Goal: Information Seeking & Learning: Learn about a topic

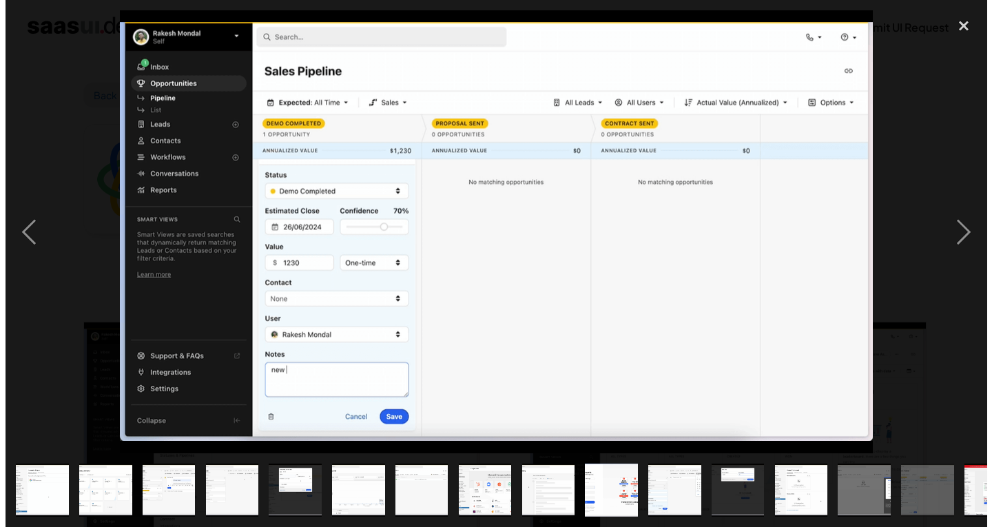
scroll to position [2246, 0]
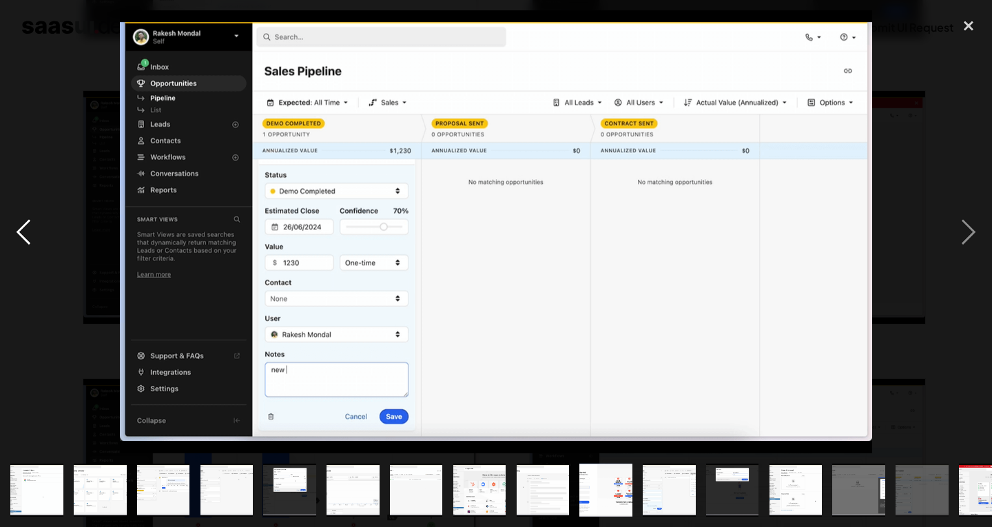
click at [14, 235] on div "previous image" at bounding box center [23, 231] width 47 height 443
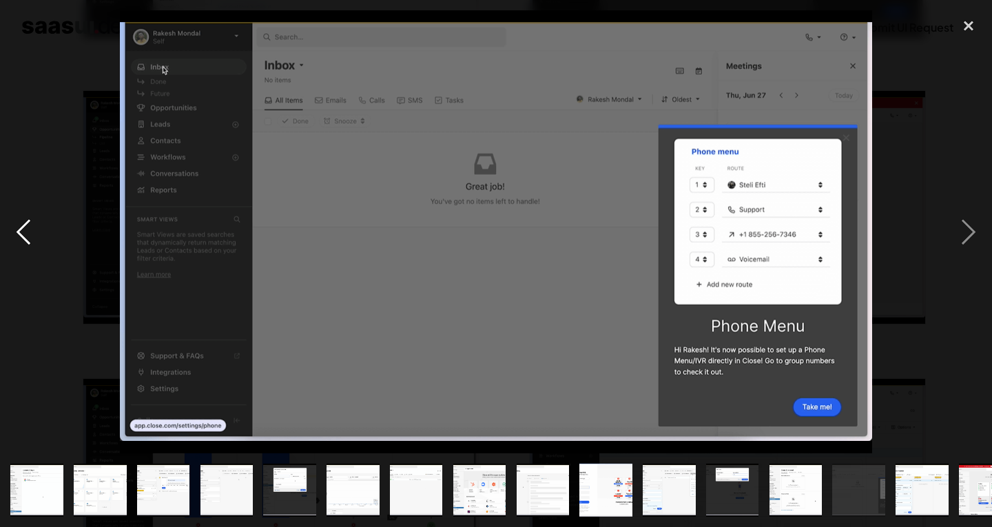
click at [14, 235] on div "previous image" at bounding box center [23, 231] width 47 height 443
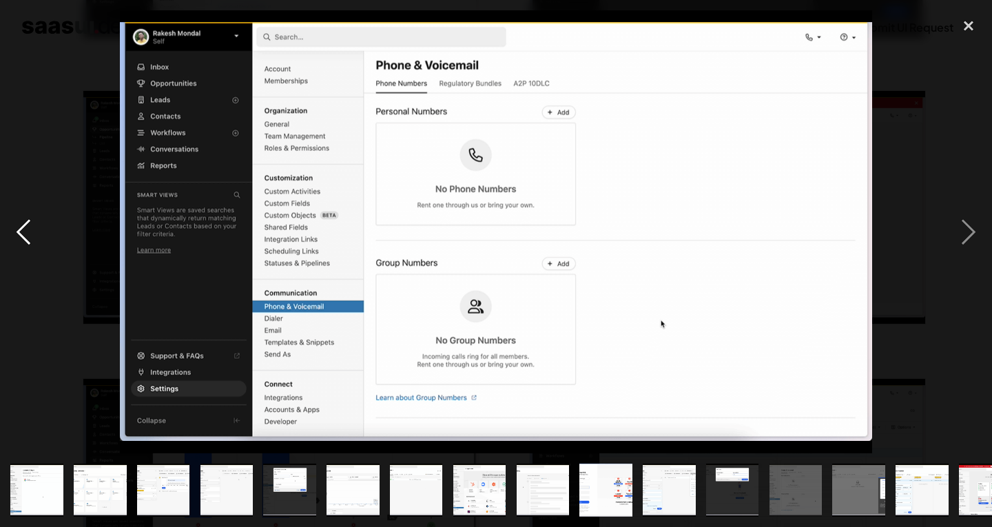
click at [14, 235] on div "previous image" at bounding box center [23, 231] width 47 height 443
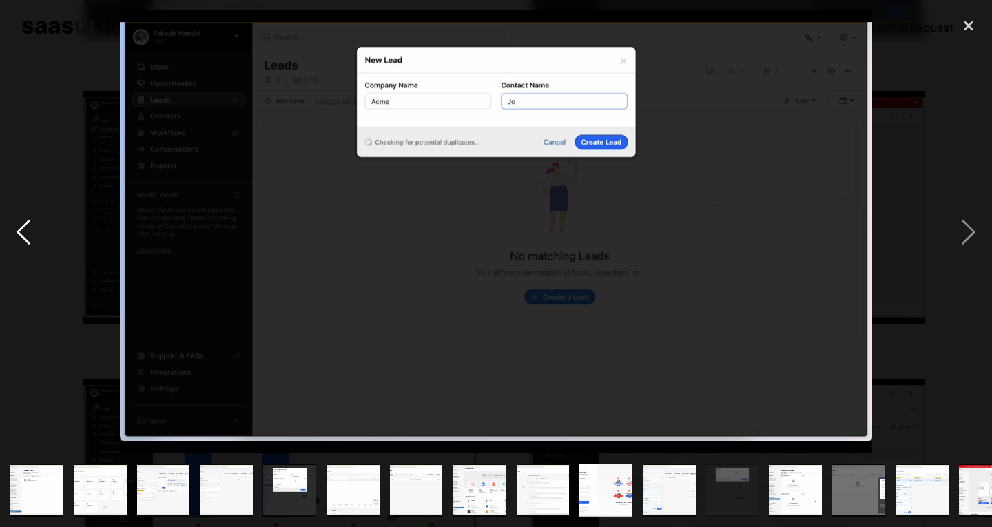
click at [14, 235] on div "previous image" at bounding box center [23, 231] width 47 height 443
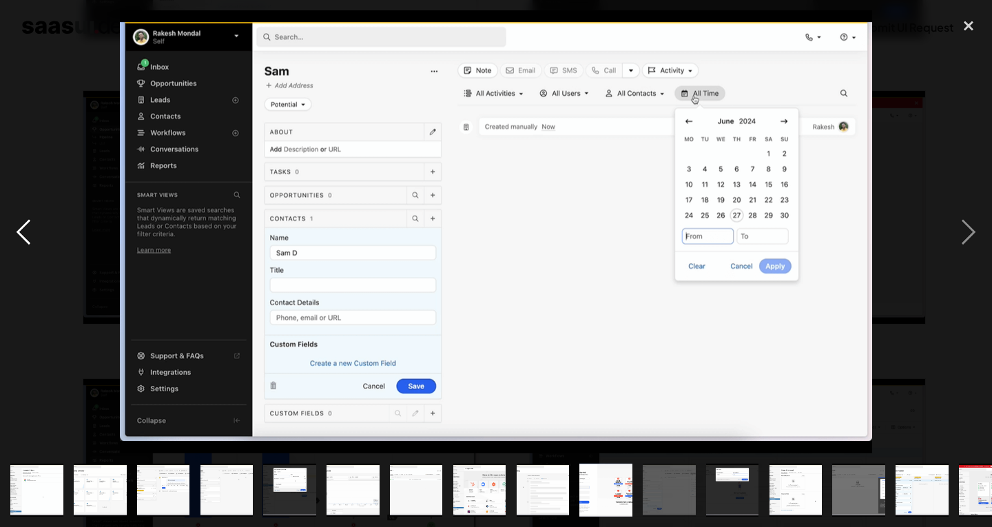
click at [14, 235] on div "previous image" at bounding box center [23, 231] width 47 height 443
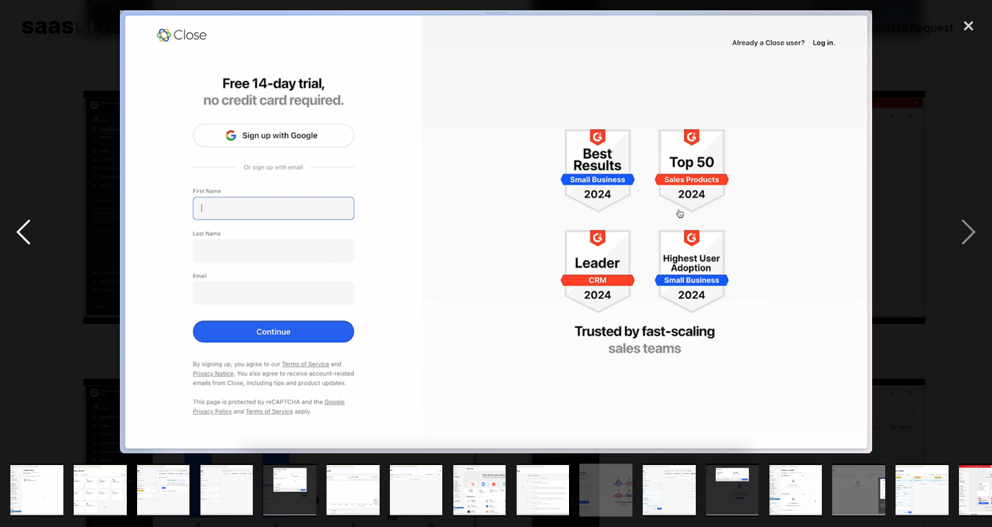
click at [14, 235] on div "previous image" at bounding box center [23, 231] width 47 height 443
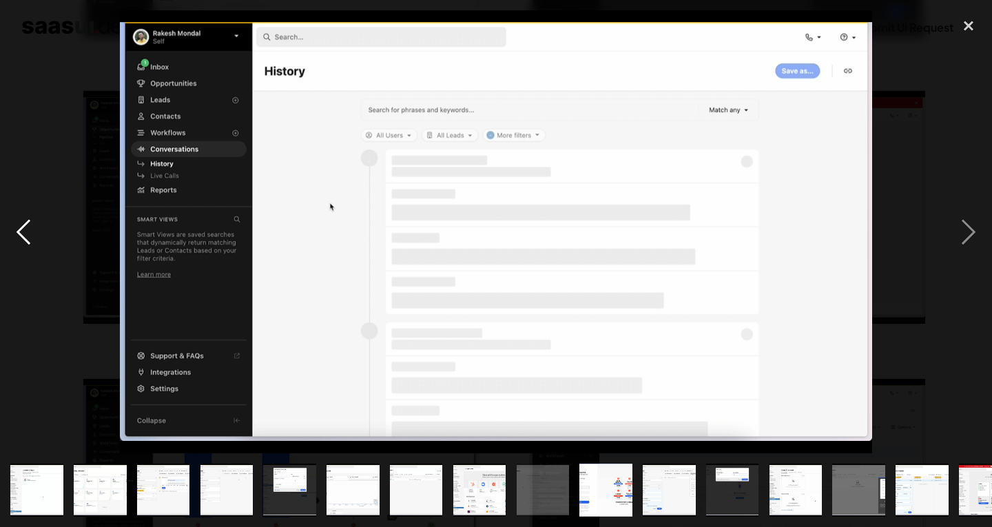
click at [14, 235] on div "previous image" at bounding box center [23, 231] width 47 height 443
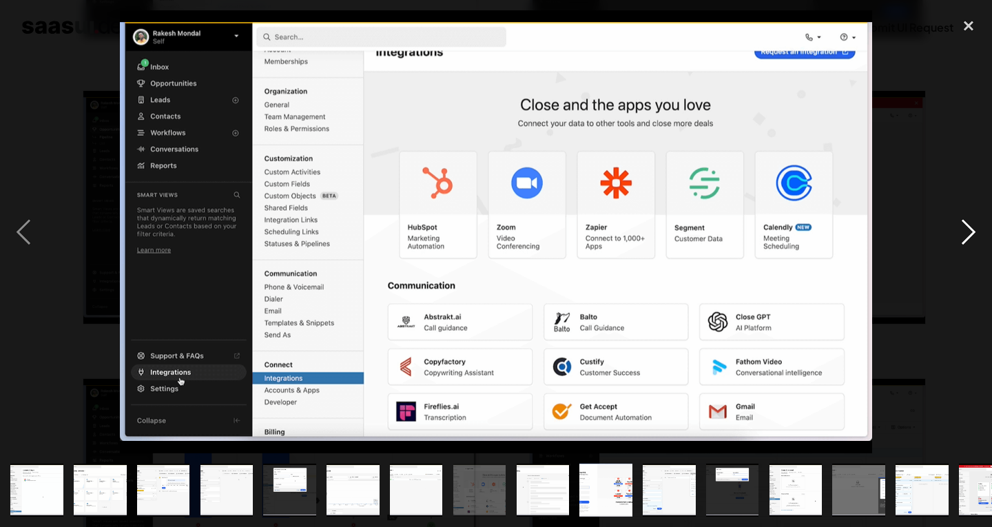
click at [974, 225] on div "next image" at bounding box center [968, 231] width 47 height 443
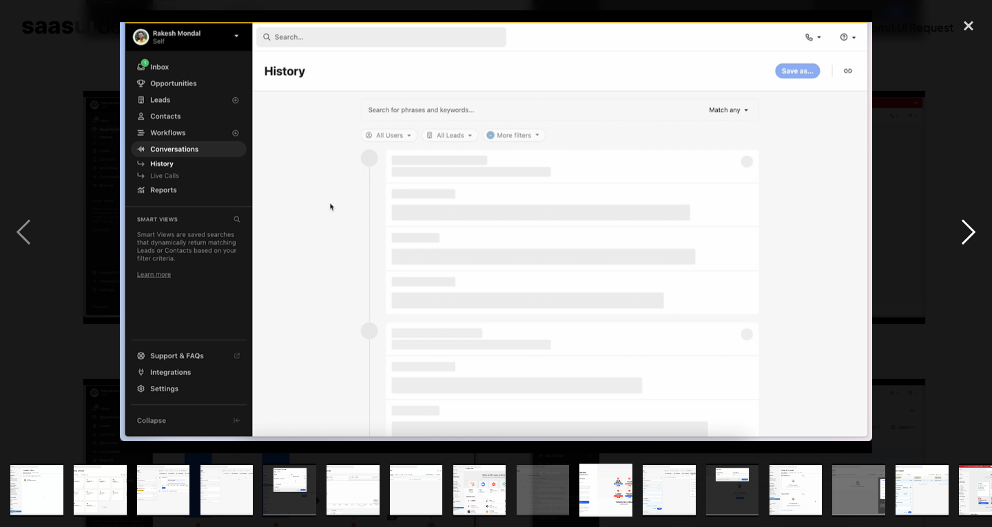
click at [970, 231] on div "next image" at bounding box center [968, 231] width 47 height 443
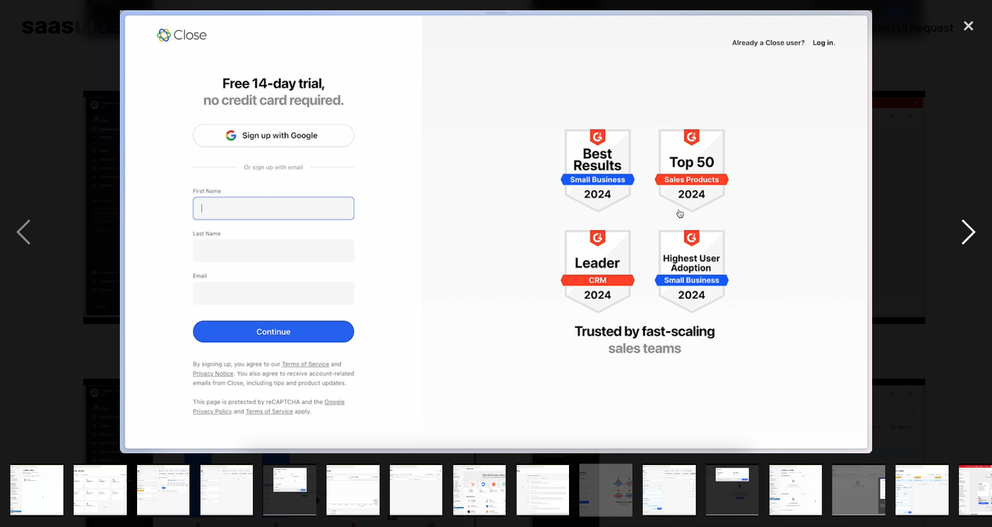
click at [970, 231] on div "next image" at bounding box center [968, 231] width 47 height 443
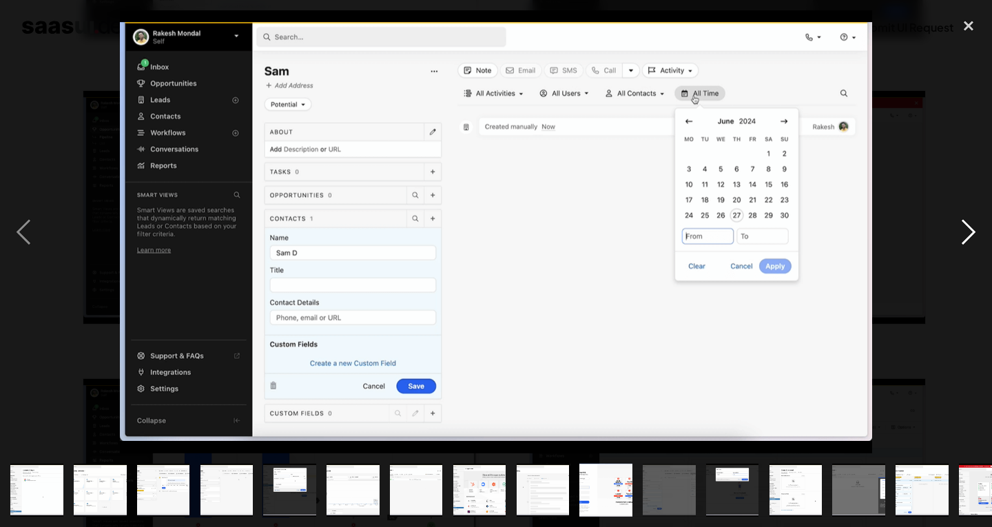
click at [970, 231] on div "next image" at bounding box center [968, 231] width 47 height 443
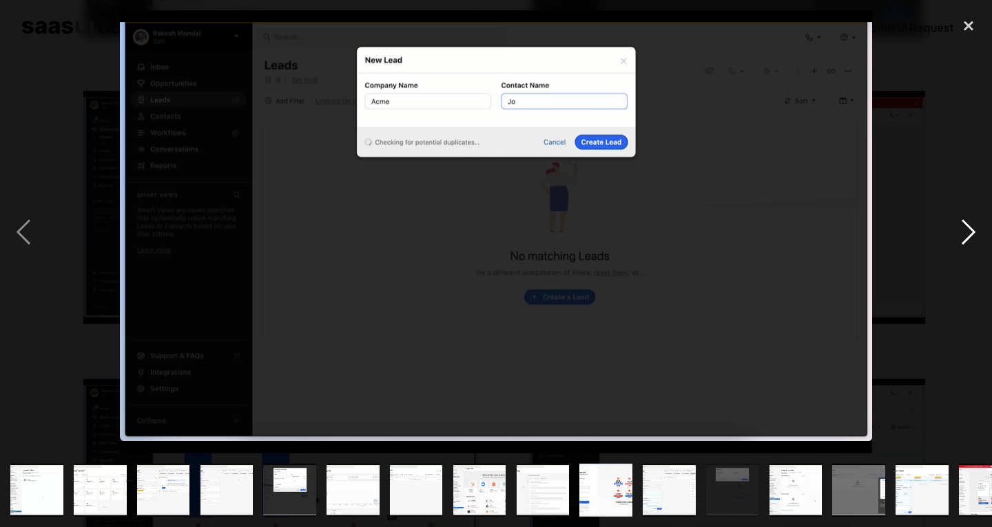
click at [970, 231] on div "next image" at bounding box center [968, 231] width 47 height 443
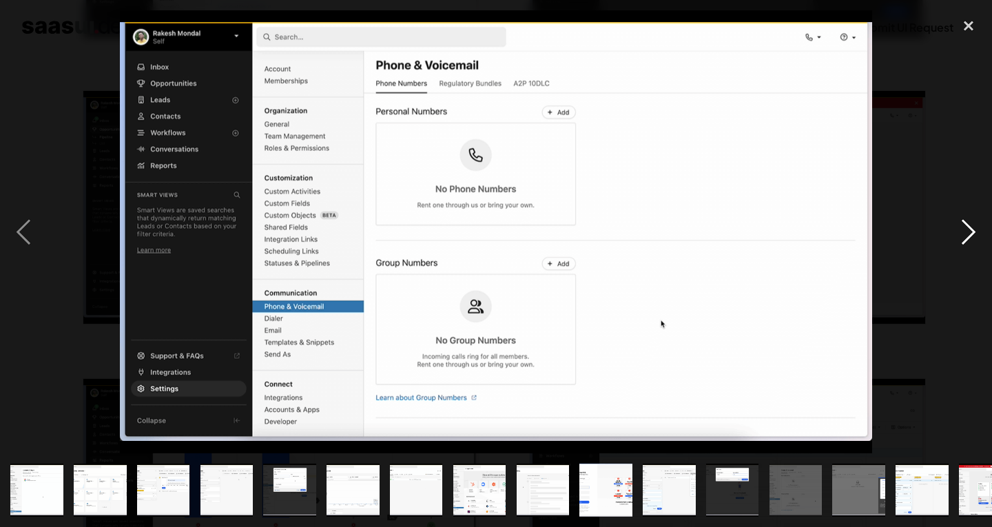
click at [970, 231] on div "next image" at bounding box center [968, 231] width 47 height 443
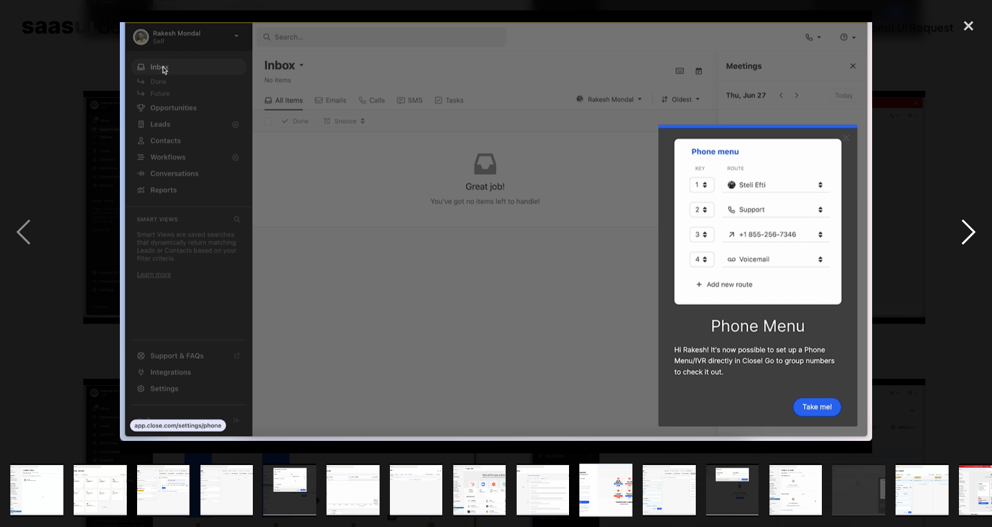
click at [970, 231] on div "next image" at bounding box center [968, 231] width 47 height 443
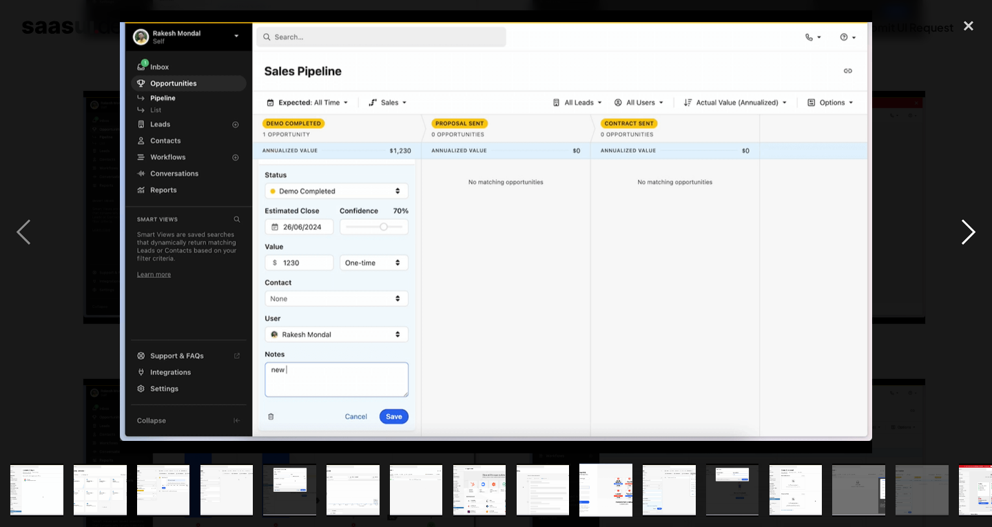
click at [970, 231] on div "next image" at bounding box center [968, 231] width 47 height 443
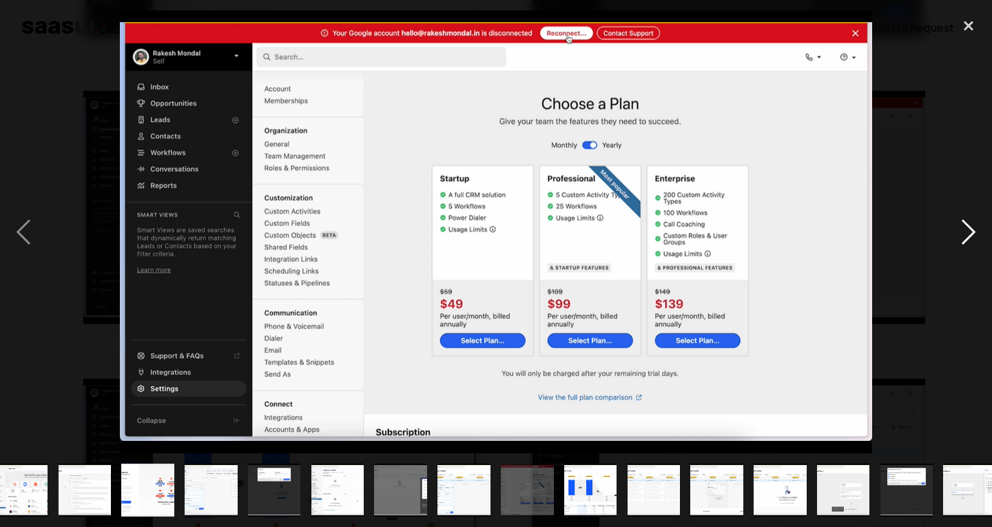
click at [970, 231] on div "next image" at bounding box center [968, 231] width 47 height 443
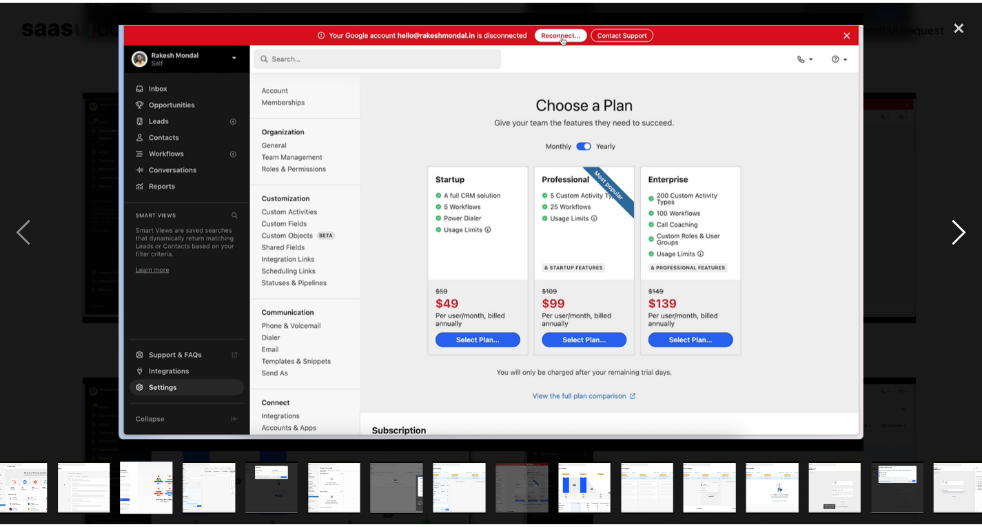
scroll to position [0, 473]
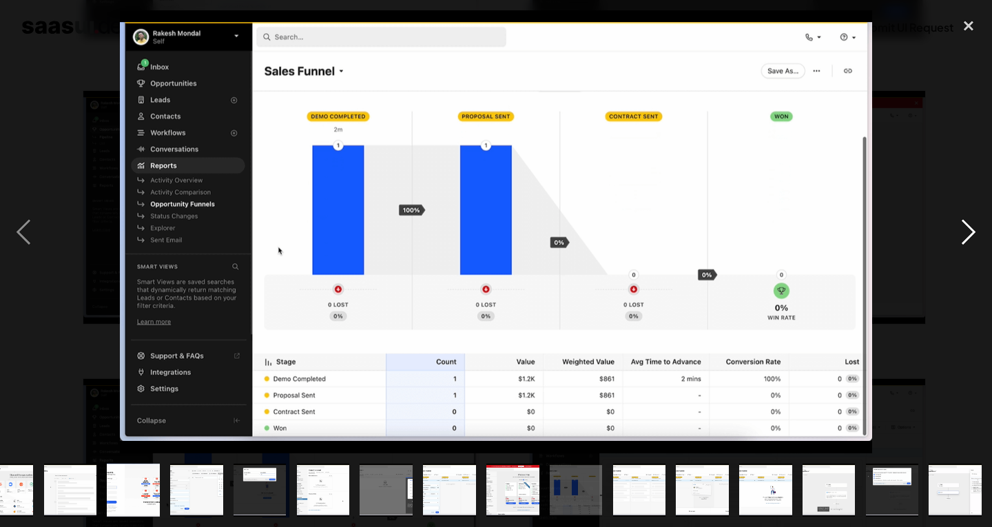
click at [970, 231] on div "next image" at bounding box center [968, 231] width 47 height 443
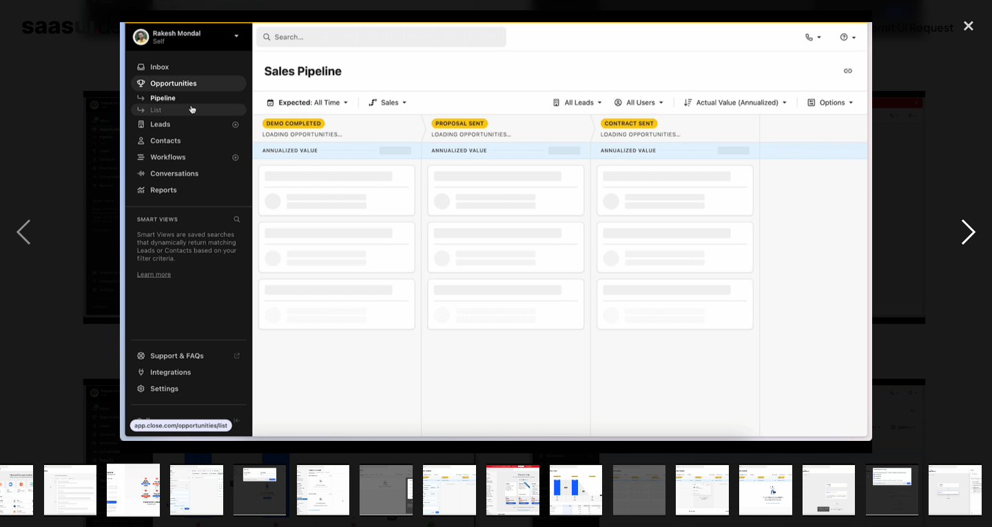
click at [970, 231] on div "next image" at bounding box center [968, 231] width 47 height 443
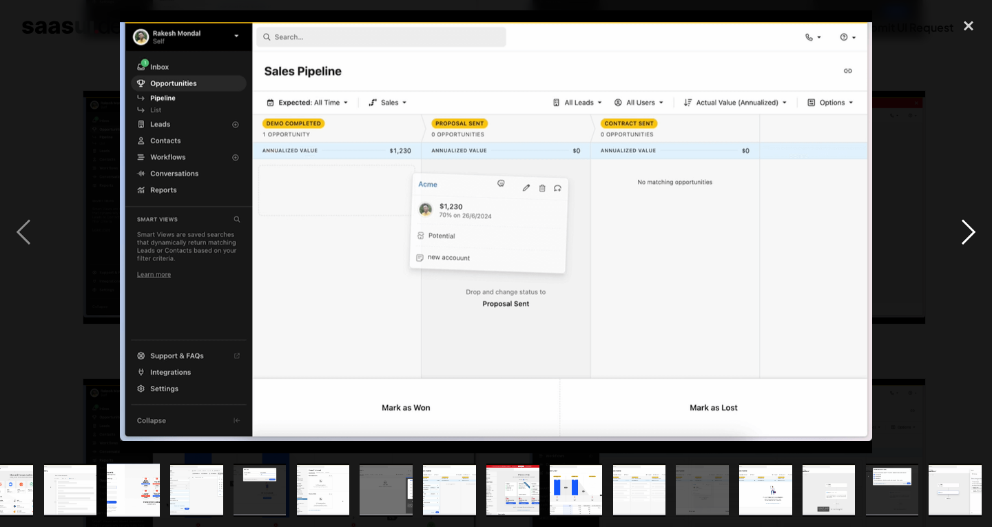
click at [970, 231] on div "next image" at bounding box center [968, 231] width 47 height 443
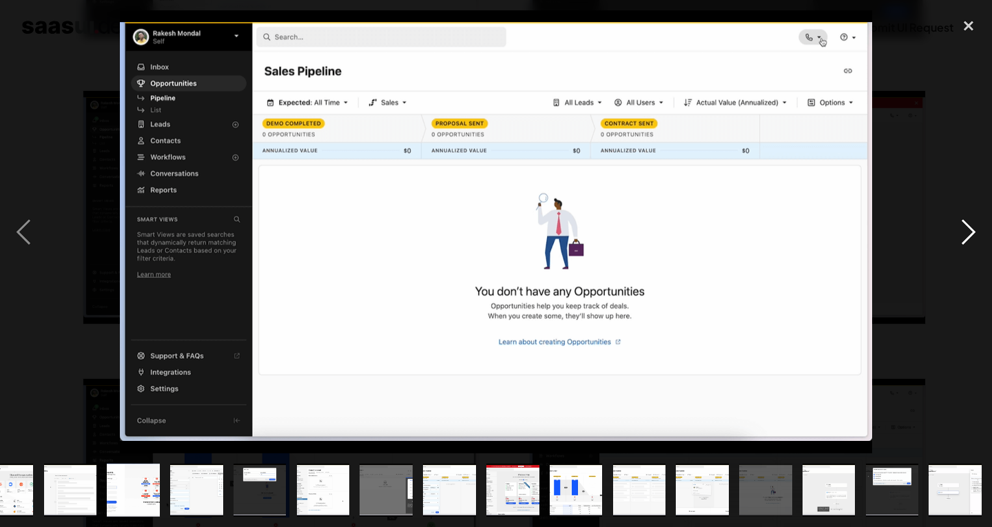
click at [970, 231] on div "next image" at bounding box center [968, 231] width 47 height 443
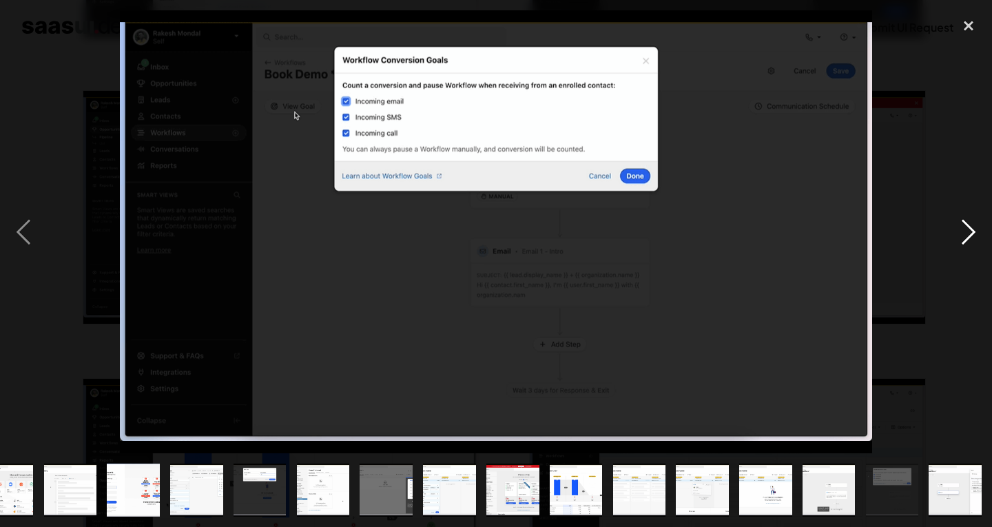
click at [970, 231] on div "next image" at bounding box center [968, 231] width 47 height 443
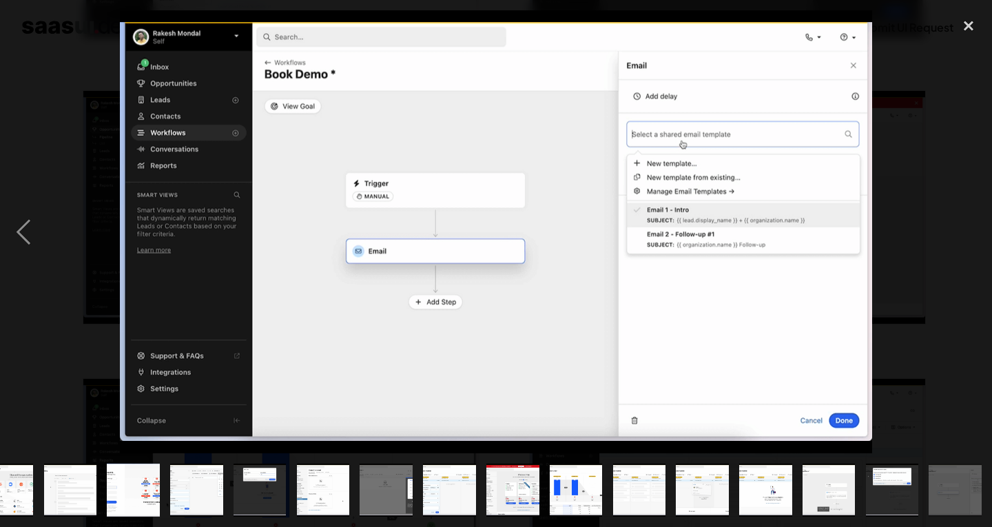
click at [970, 231] on div "next image" at bounding box center [968, 231] width 47 height 443
click at [966, 35] on div "close lightbox" at bounding box center [968, 25] width 47 height 30
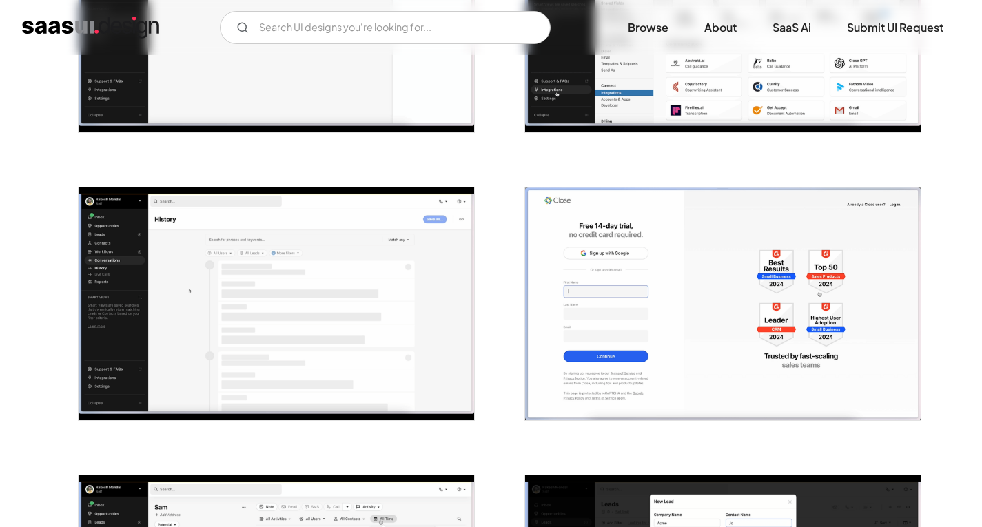
scroll to position [1281, 0]
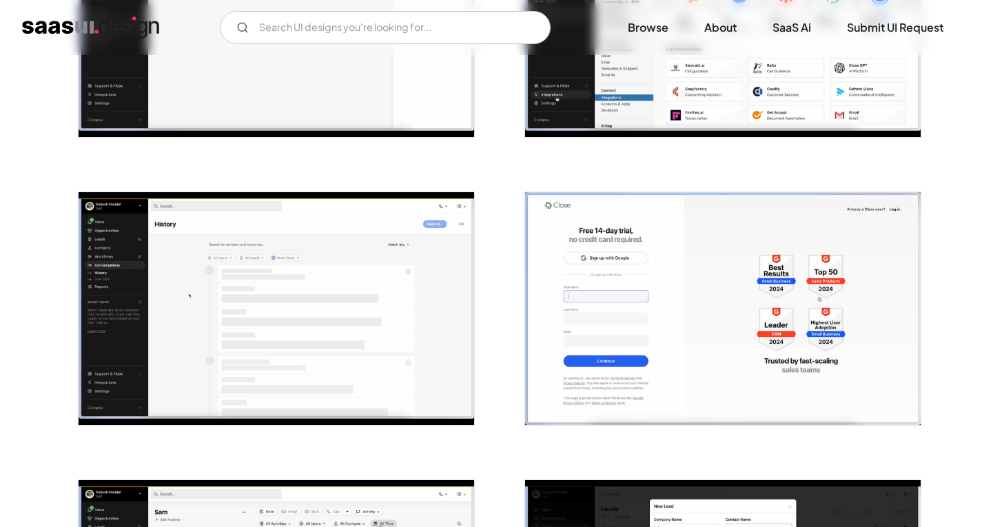
click at [121, 21] on img "home" at bounding box center [90, 28] width 137 height 22
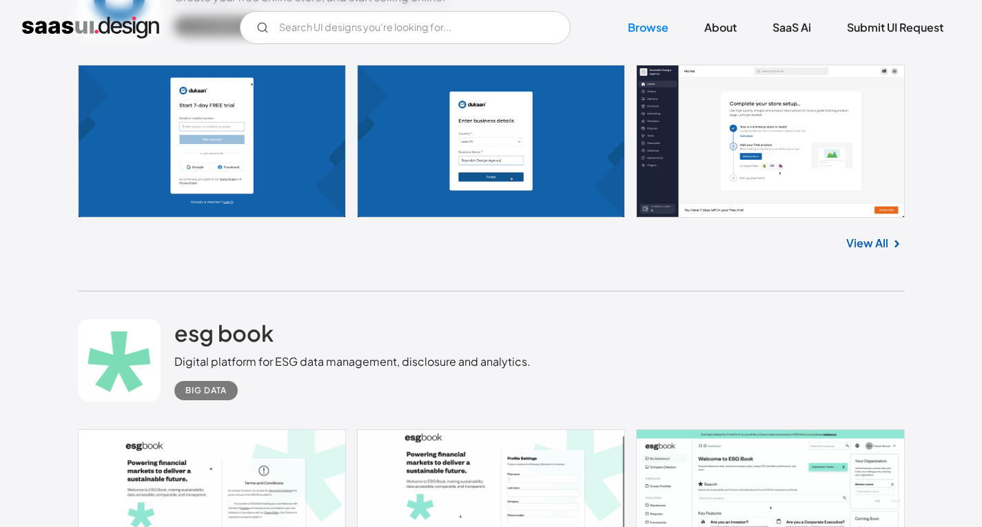
scroll to position [4065, 0]
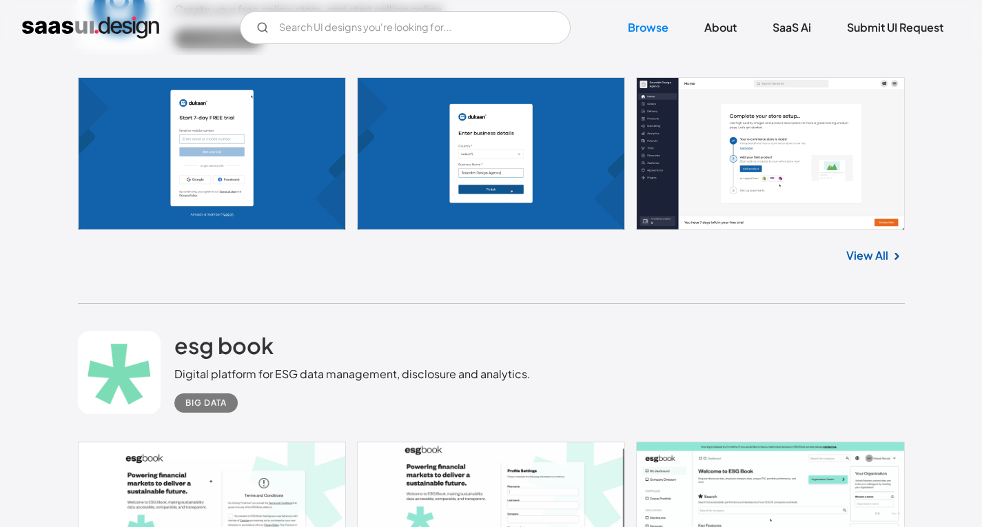
click at [749, 165] on link at bounding box center [491, 154] width 827 height 154
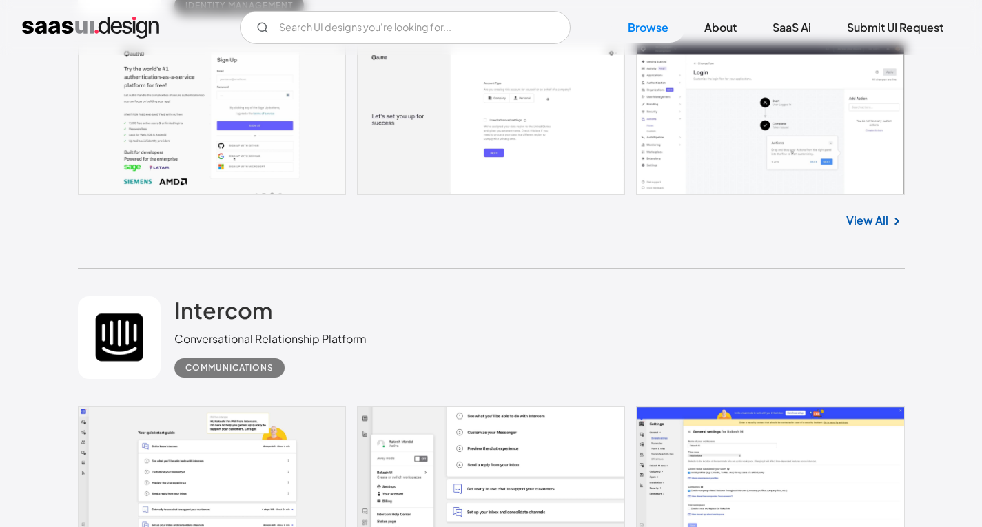
scroll to position [5374, 0]
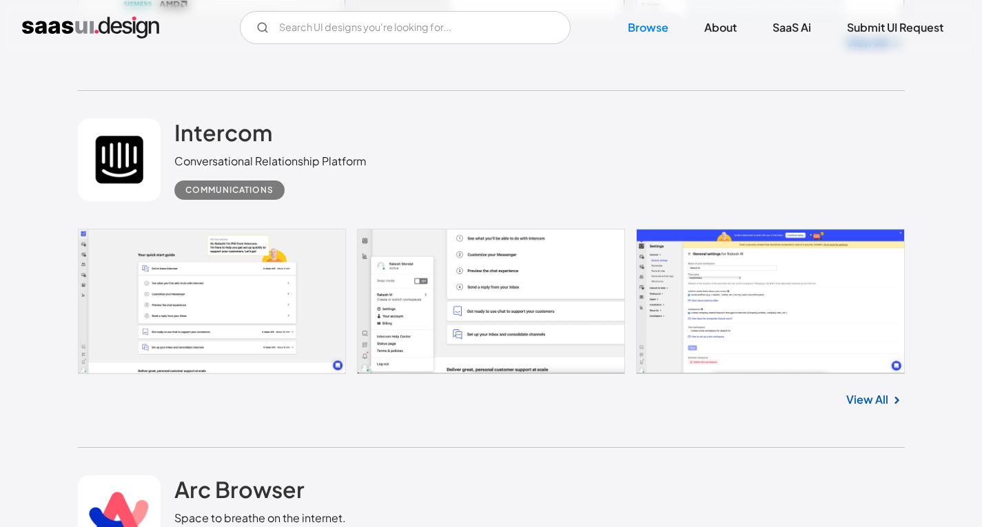
click at [212, 336] on link at bounding box center [491, 301] width 827 height 145
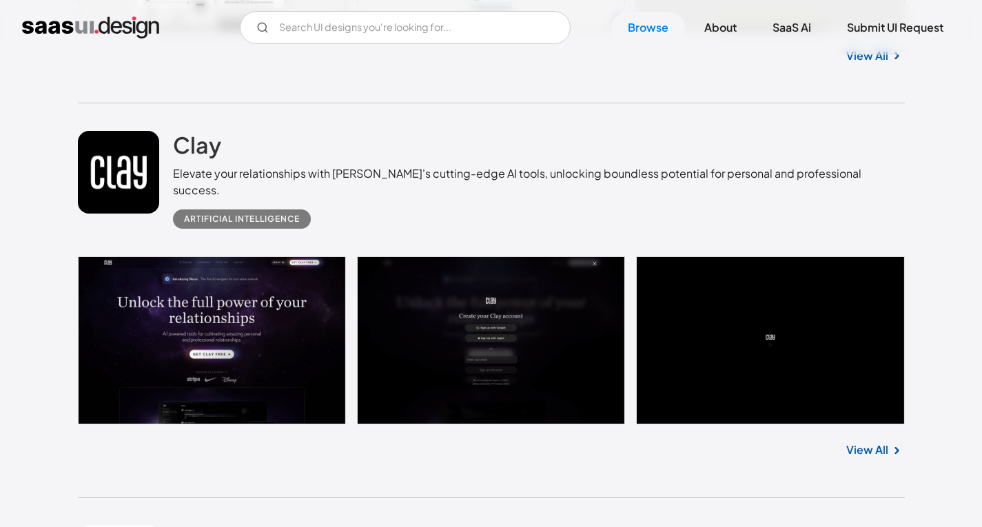
scroll to position [6201, 0]
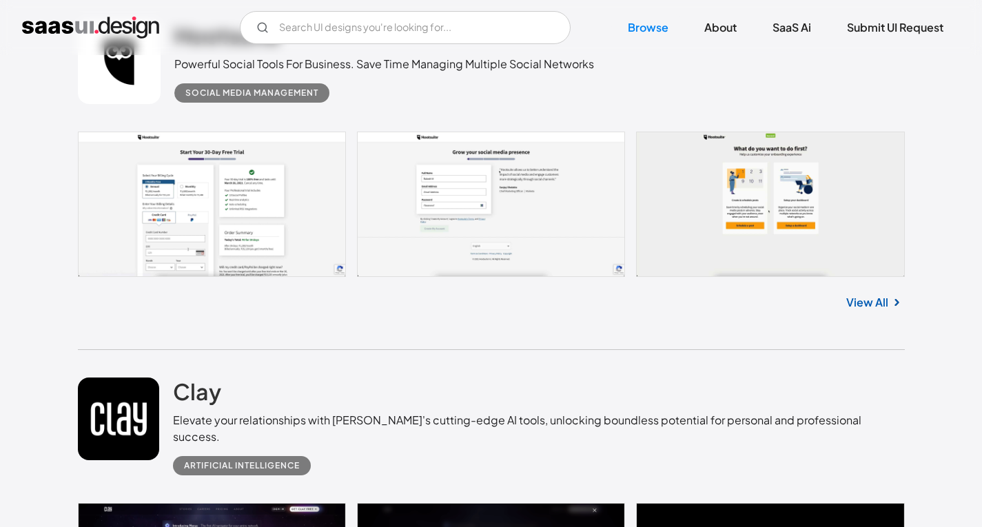
click at [247, 202] on link at bounding box center [491, 204] width 827 height 145
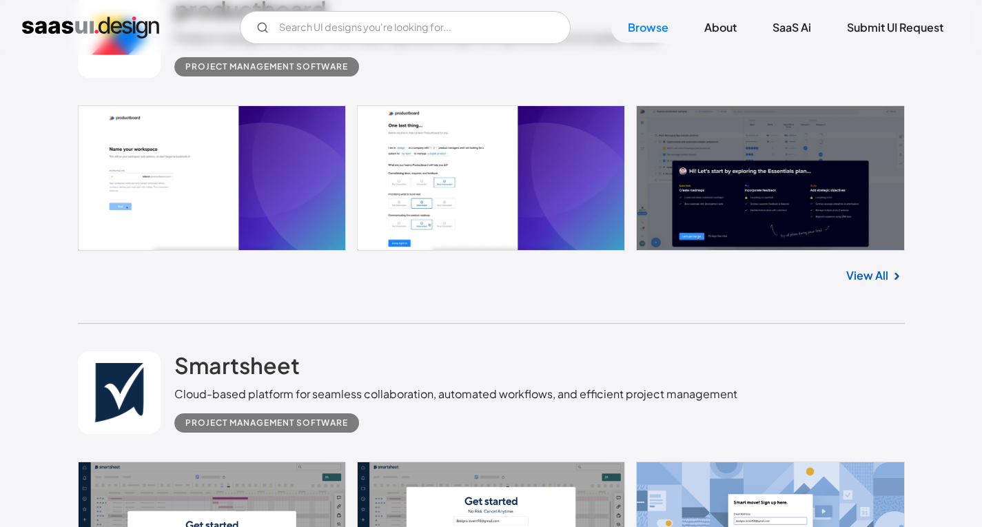
scroll to position [7372, 0]
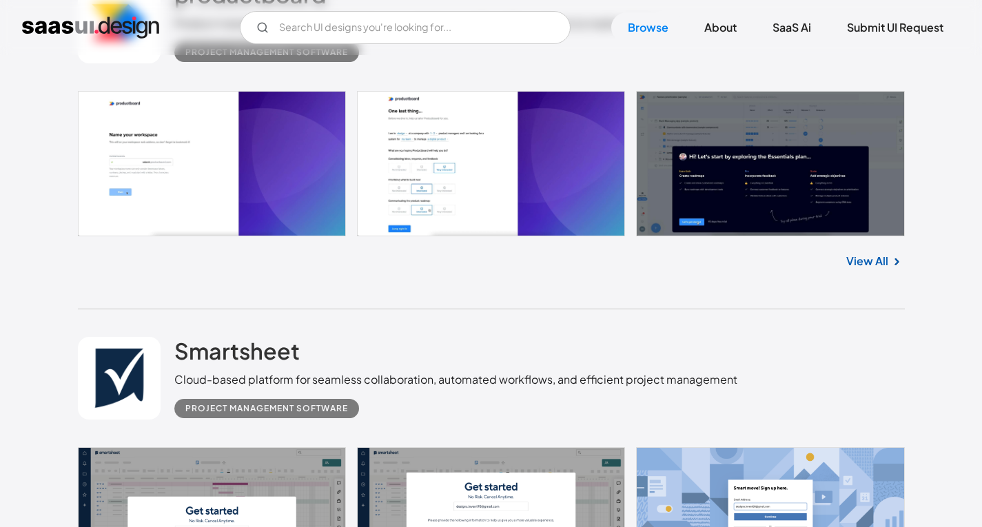
drag, startPoint x: 586, startPoint y: 152, endPoint x: 615, endPoint y: 148, distance: 29.9
click at [586, 152] on link at bounding box center [491, 163] width 827 height 145
click at [764, 211] on link at bounding box center [491, 163] width 827 height 145
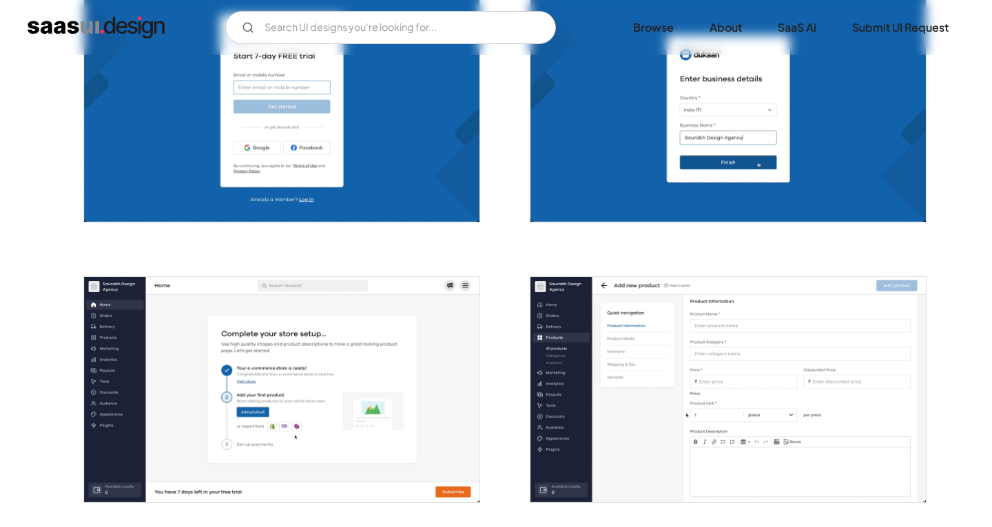
scroll to position [413, 0]
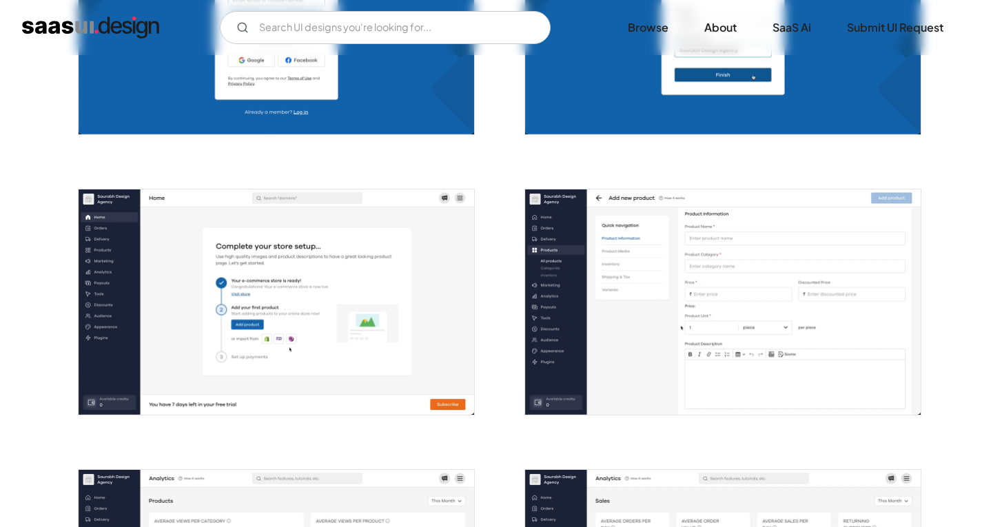
click at [274, 336] on img "open lightbox" at bounding box center [276, 301] width 395 height 225
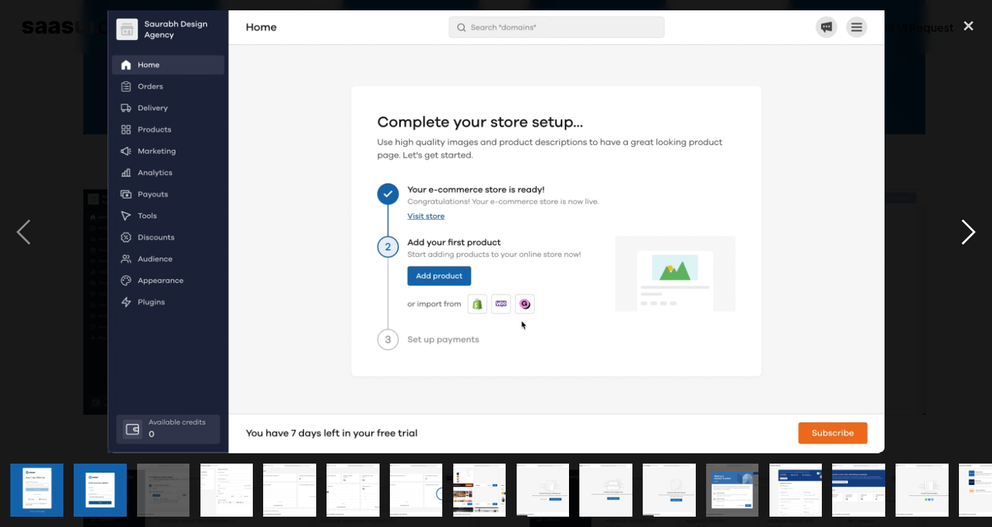
click at [974, 227] on div "next image" at bounding box center [968, 231] width 47 height 443
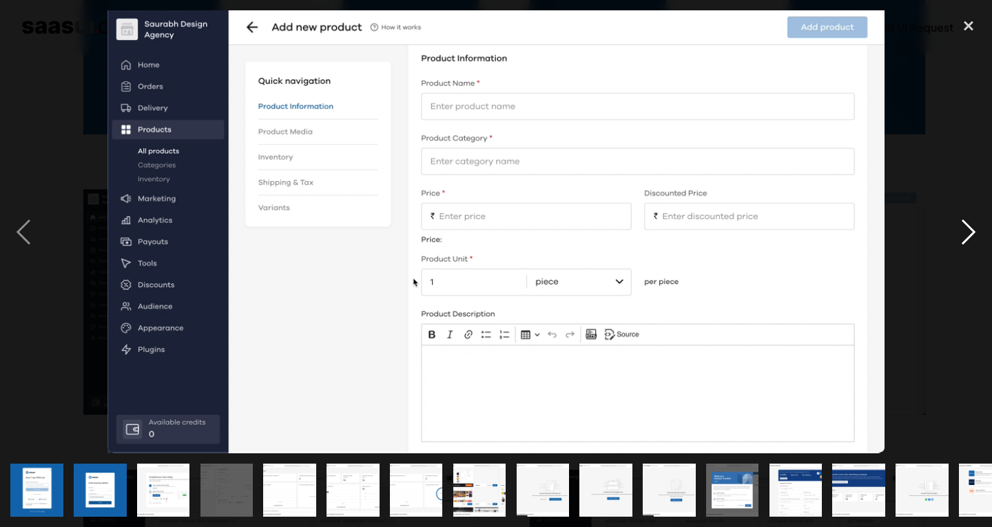
click at [974, 227] on div "next image" at bounding box center [968, 231] width 47 height 443
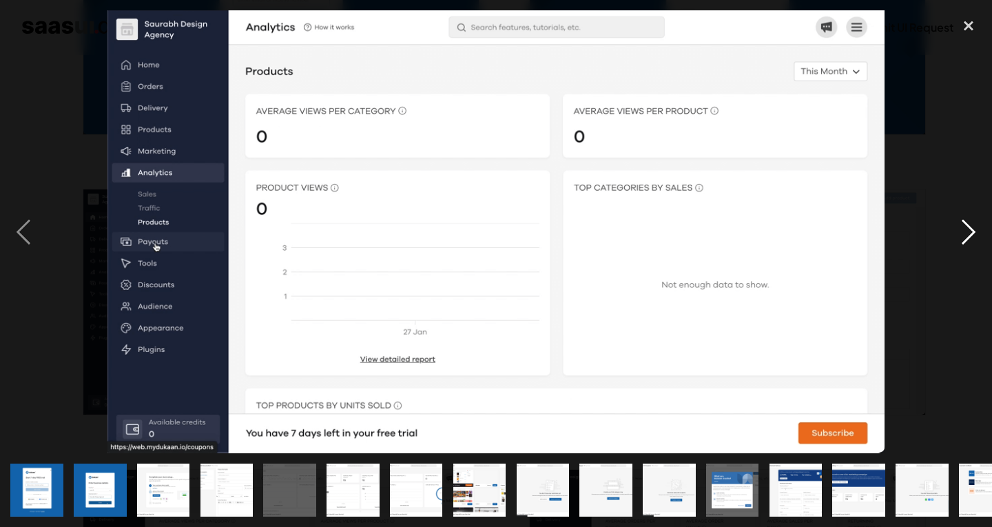
click at [974, 227] on div "next image" at bounding box center [968, 231] width 47 height 443
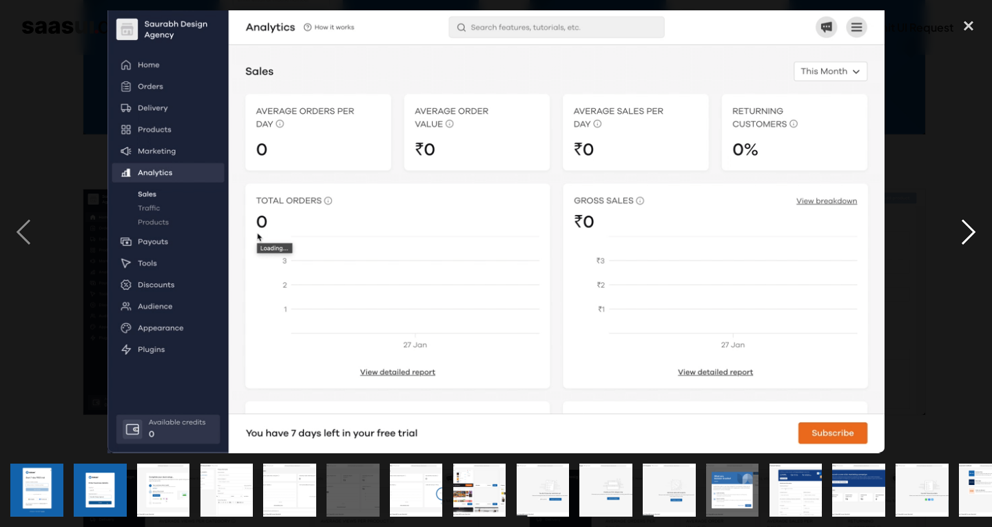
click at [974, 227] on div "next image" at bounding box center [968, 231] width 47 height 443
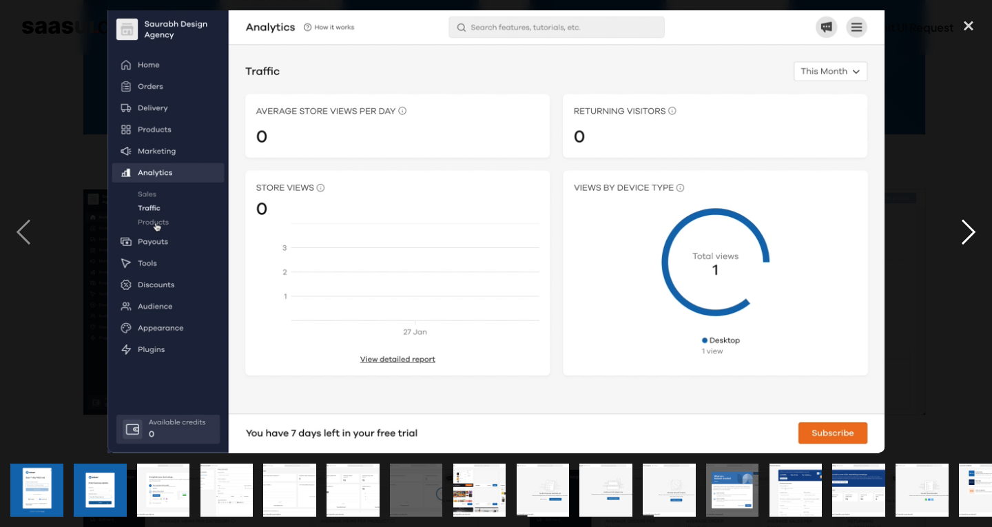
click at [974, 227] on div "next image" at bounding box center [968, 231] width 47 height 443
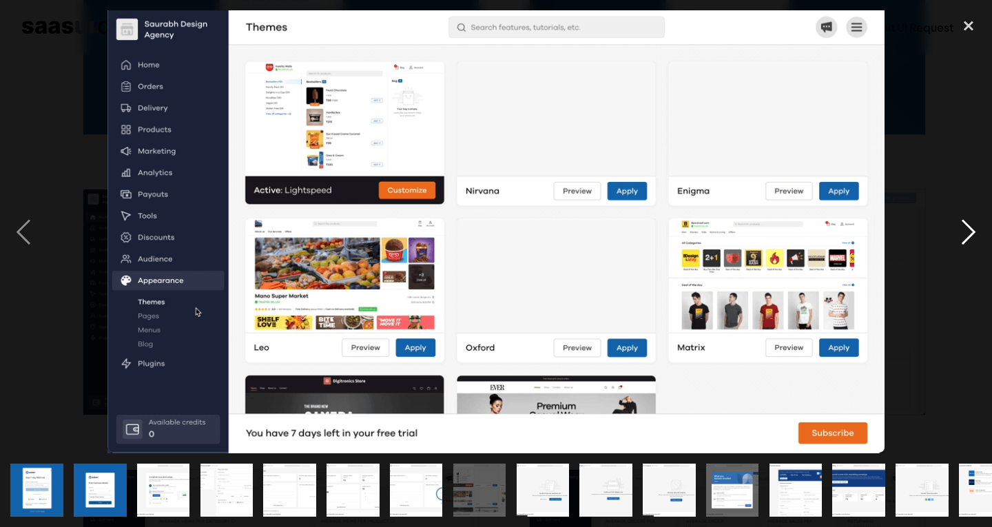
click at [974, 227] on div "next image" at bounding box center [968, 231] width 47 height 443
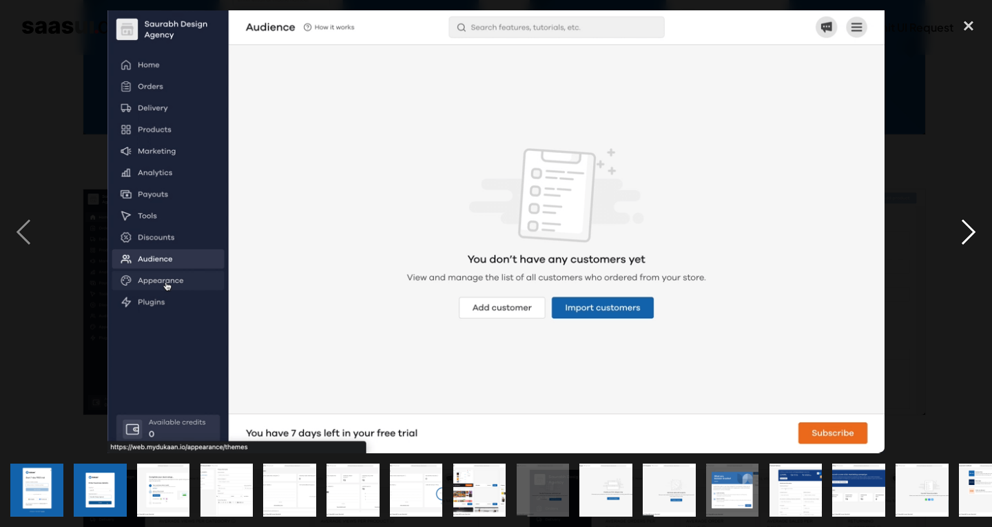
click at [974, 227] on div "next image" at bounding box center [968, 231] width 47 height 443
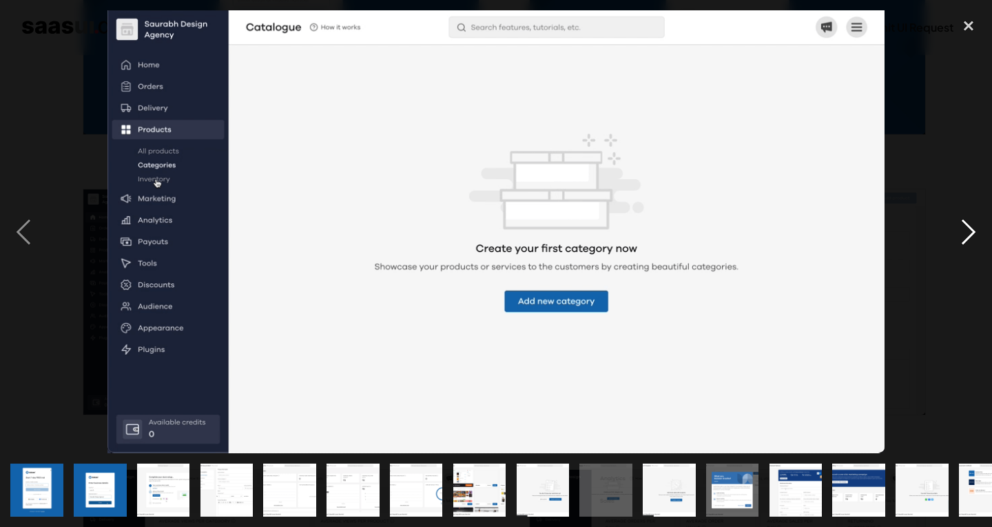
click at [974, 227] on div "next image" at bounding box center [968, 231] width 47 height 443
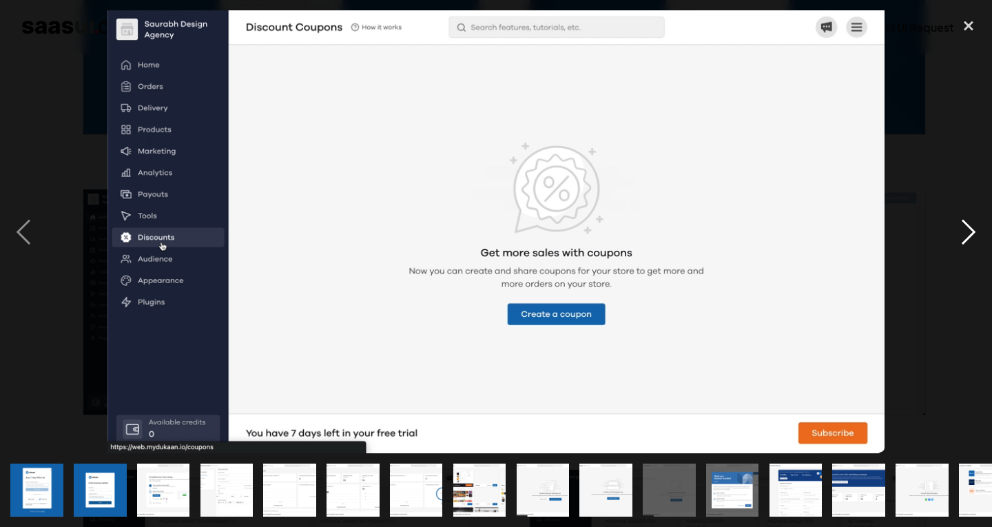
click at [974, 227] on div "next image" at bounding box center [968, 231] width 47 height 443
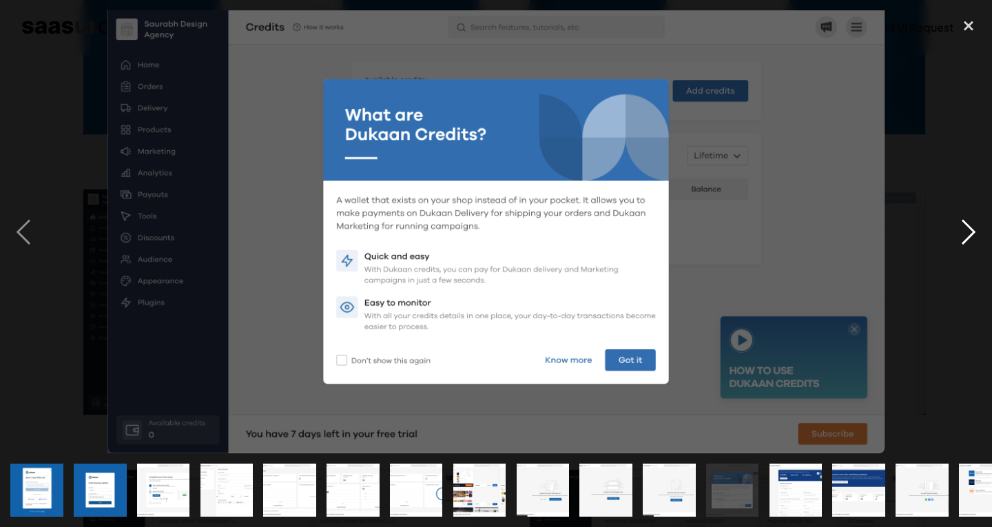
click at [974, 227] on div "next image" at bounding box center [968, 231] width 47 height 443
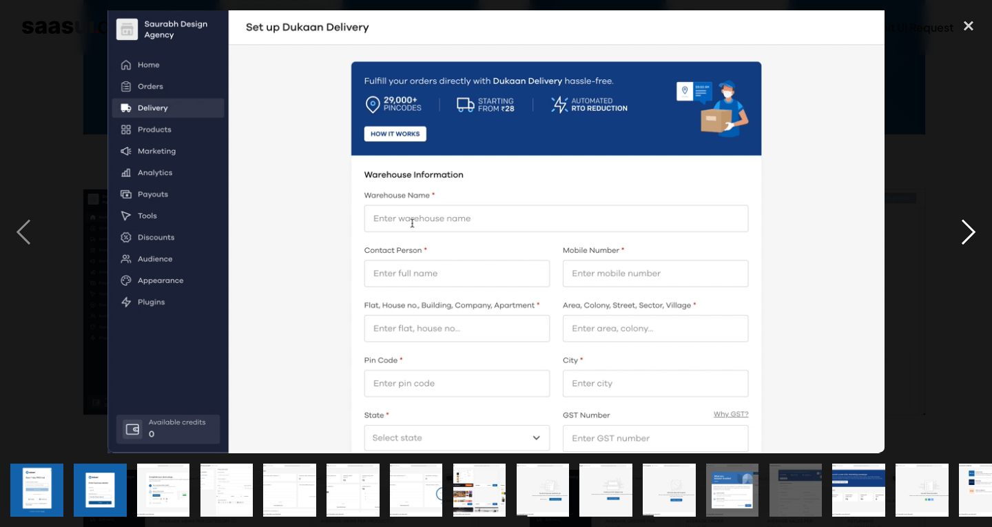
click at [973, 227] on div "next image" at bounding box center [968, 231] width 47 height 443
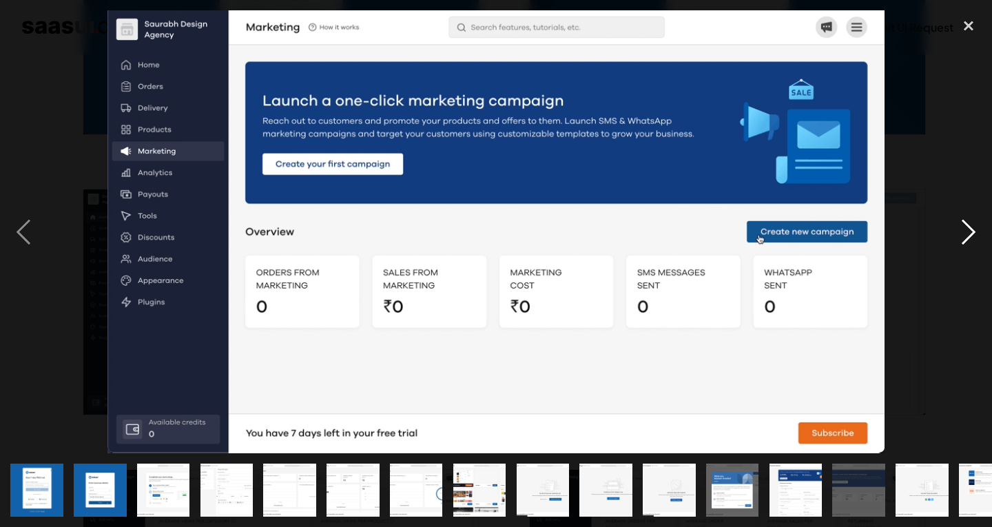
click at [973, 227] on div "next image" at bounding box center [968, 231] width 47 height 443
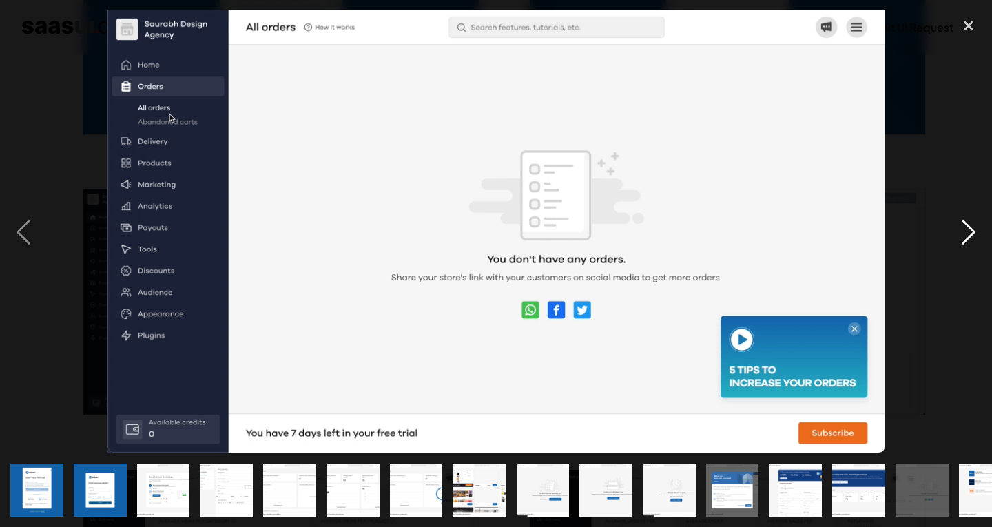
click at [973, 227] on div "next image" at bounding box center [968, 231] width 47 height 443
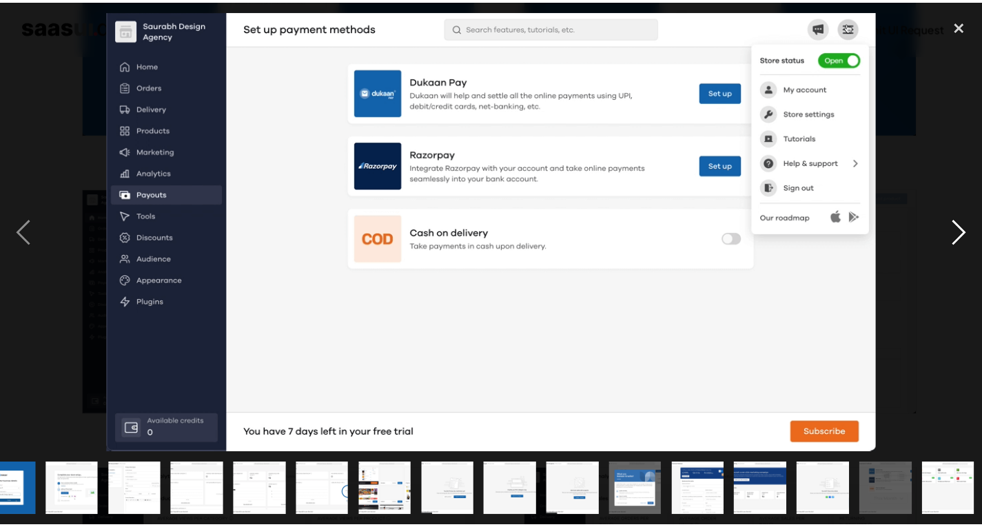
scroll to position [0, 94]
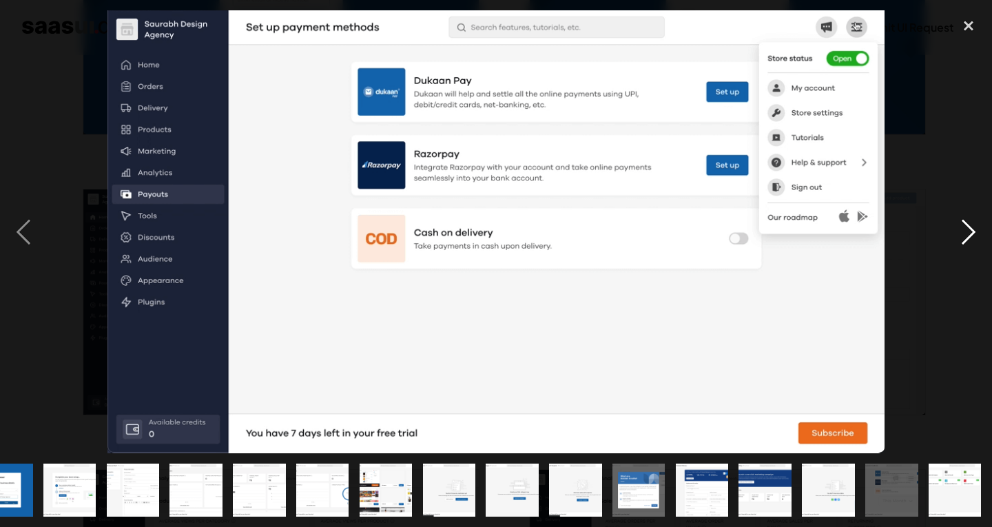
click at [973, 227] on div "next image" at bounding box center [968, 231] width 47 height 443
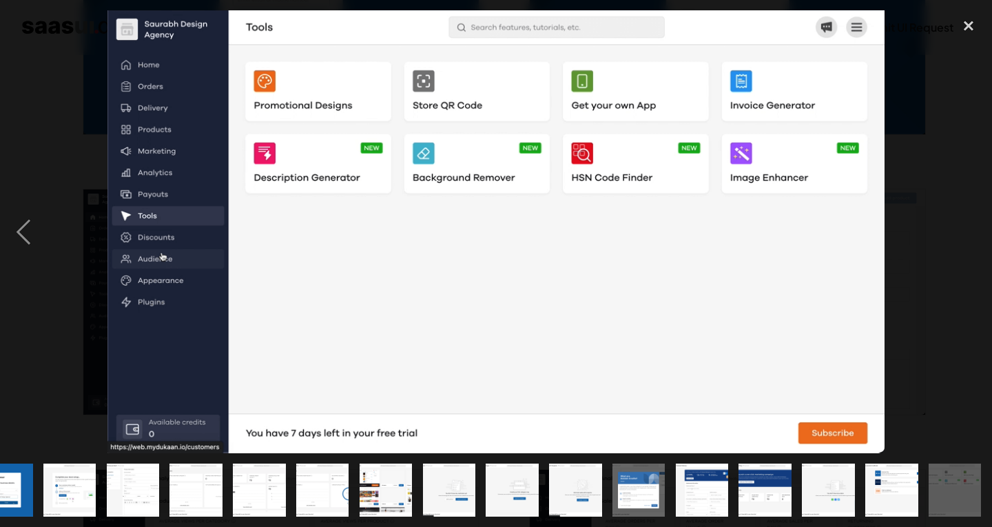
click at [973, 227] on div "next image" at bounding box center [968, 231] width 47 height 443
click at [974, 26] on div "close lightbox" at bounding box center [968, 25] width 47 height 30
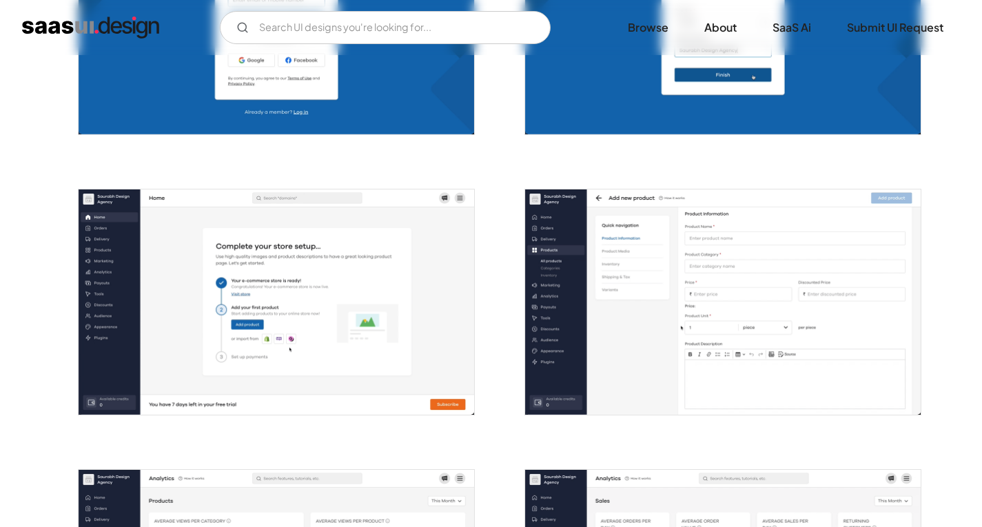
scroll to position [758, 0]
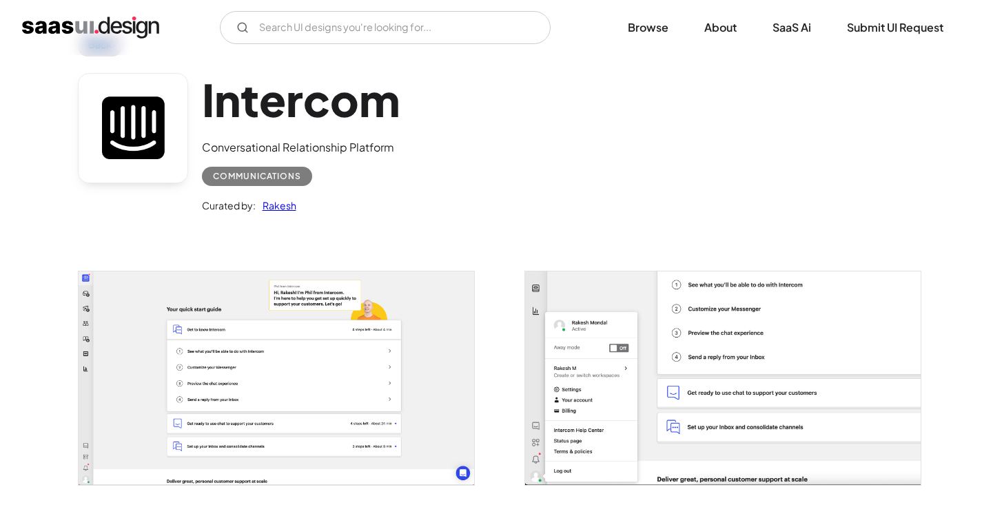
scroll to position [138, 0]
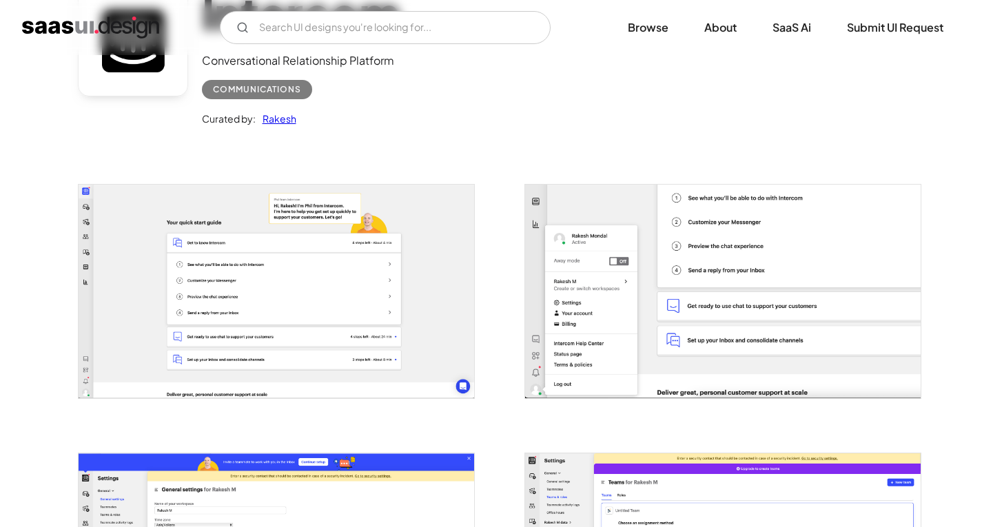
click at [364, 326] on img "open lightbox" at bounding box center [276, 291] width 395 height 213
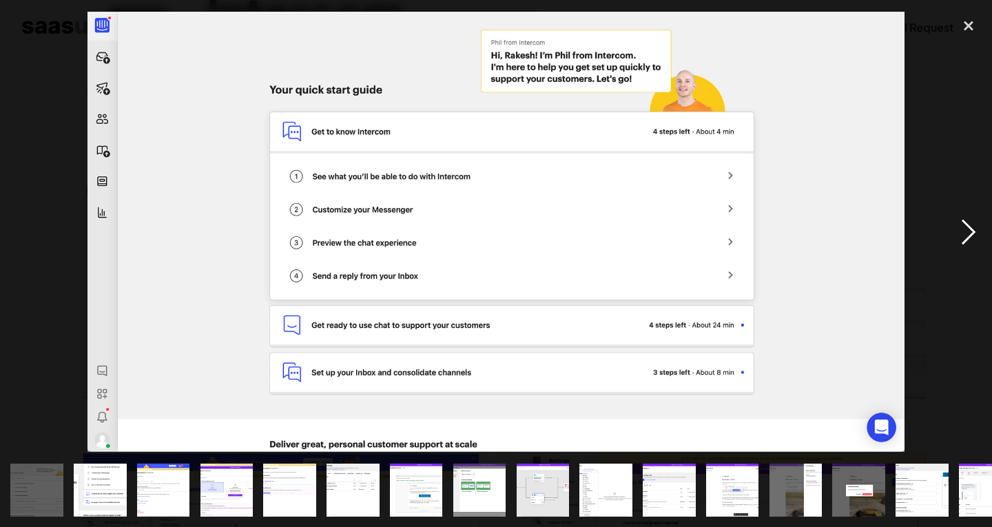
click at [981, 223] on div "next image" at bounding box center [968, 231] width 47 height 443
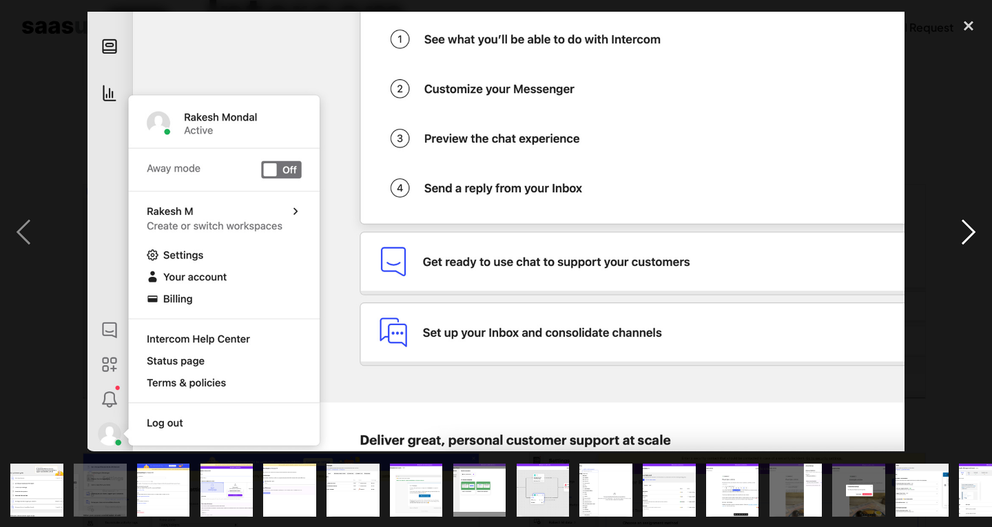
click at [981, 223] on div "next image" at bounding box center [968, 231] width 47 height 443
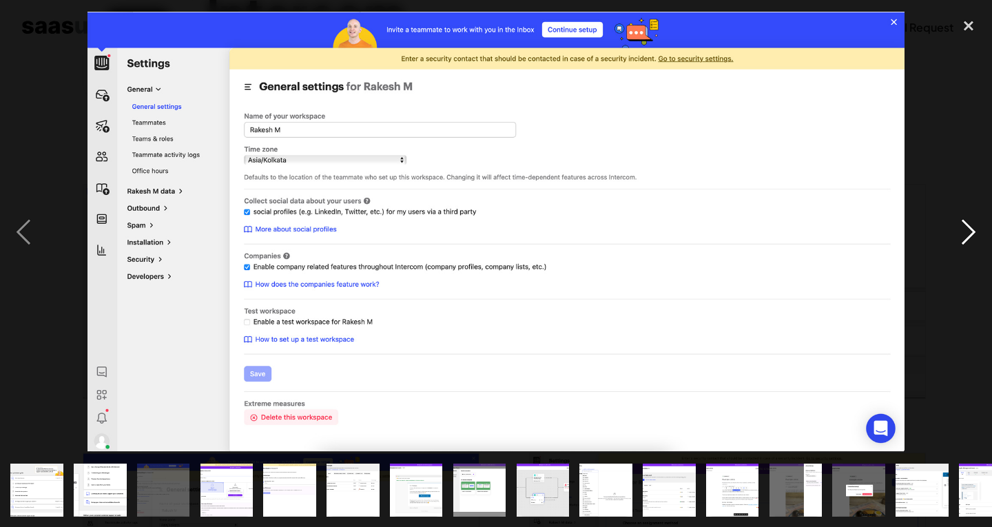
click at [980, 223] on div "next image" at bounding box center [968, 231] width 47 height 443
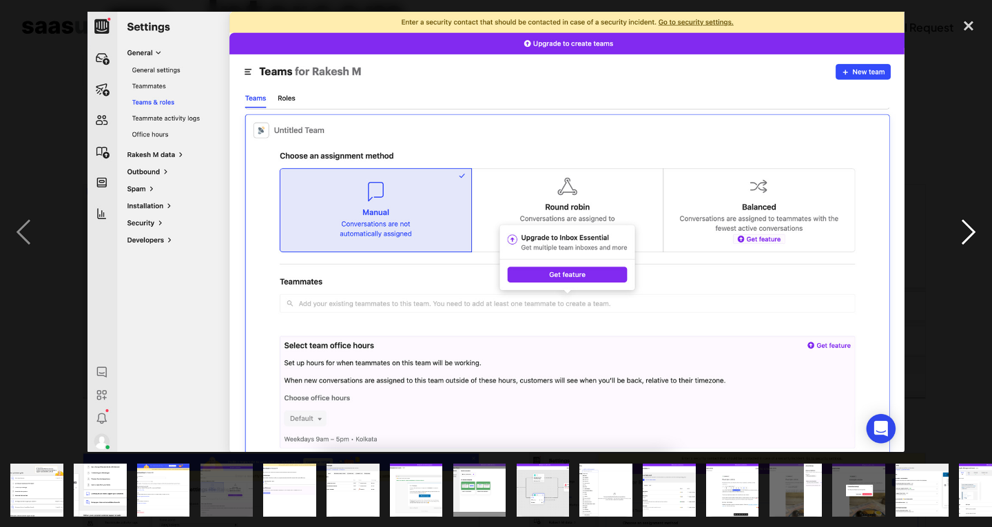
click at [980, 223] on div "next image" at bounding box center [968, 231] width 47 height 443
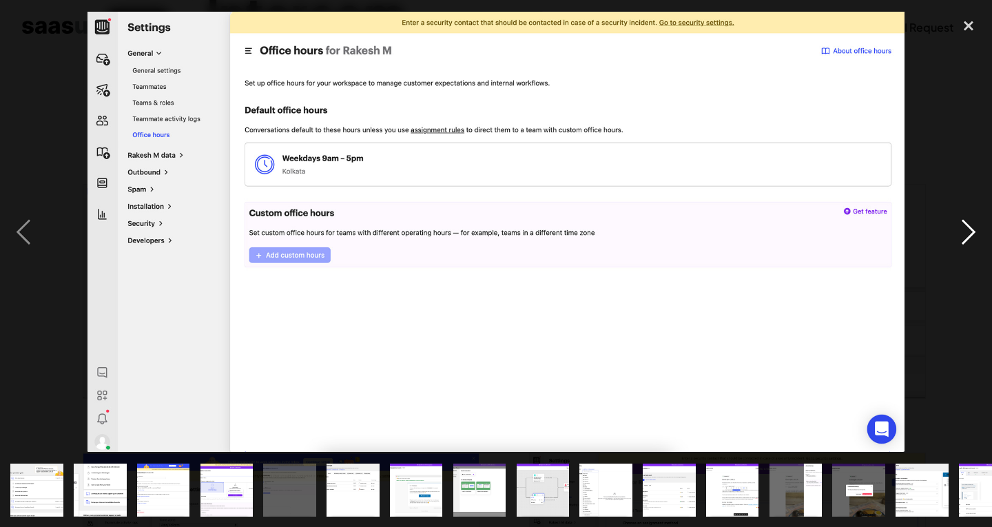
click at [980, 223] on div "next image" at bounding box center [968, 231] width 47 height 443
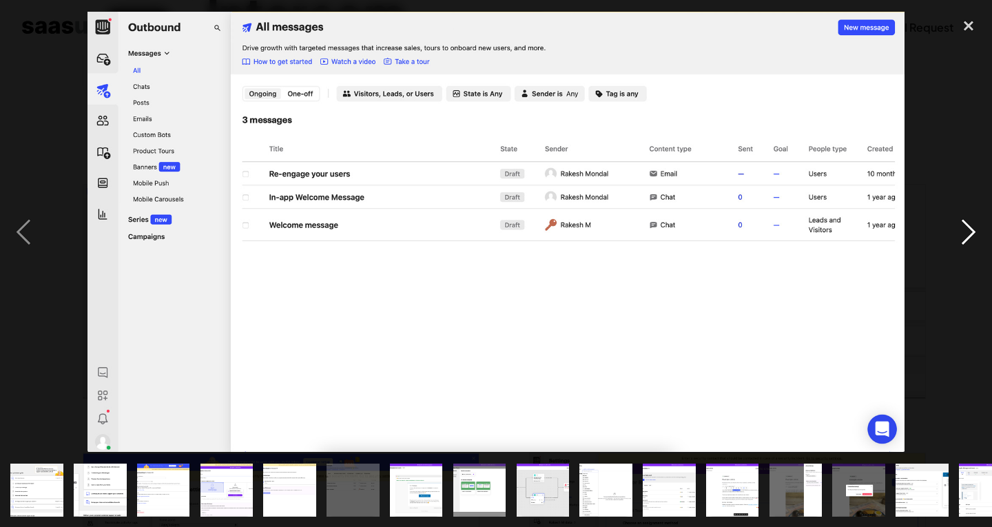
click at [980, 223] on div "next image" at bounding box center [968, 231] width 47 height 443
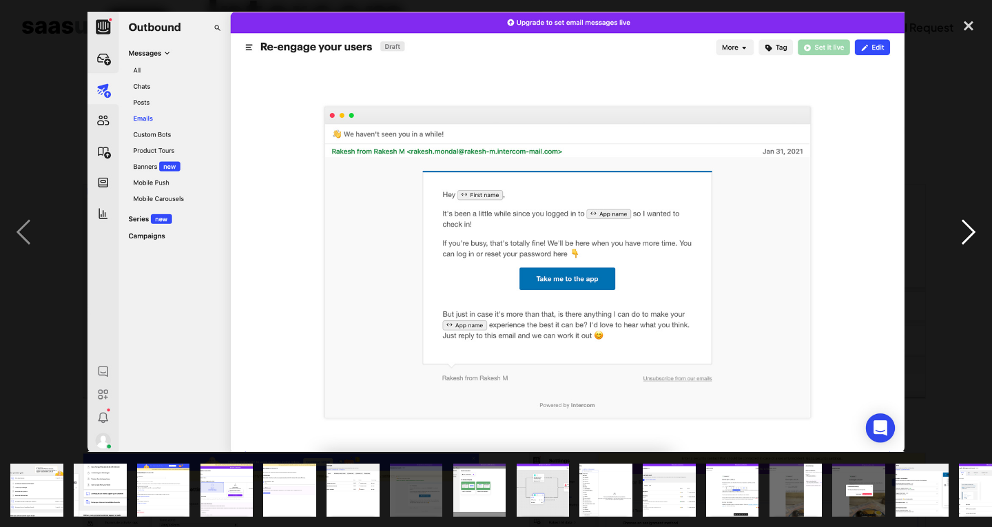
click at [980, 223] on div "next image" at bounding box center [968, 231] width 47 height 443
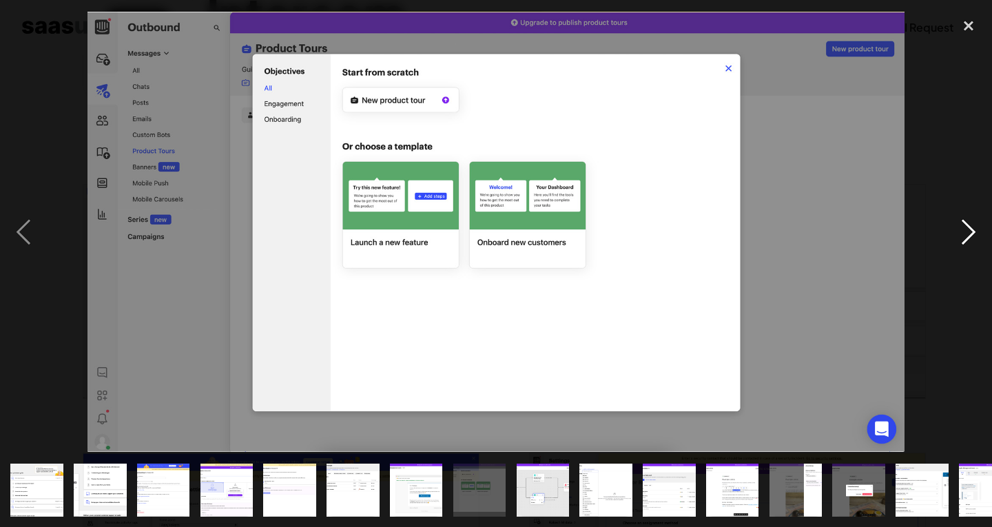
click at [980, 223] on div "next image" at bounding box center [968, 231] width 47 height 443
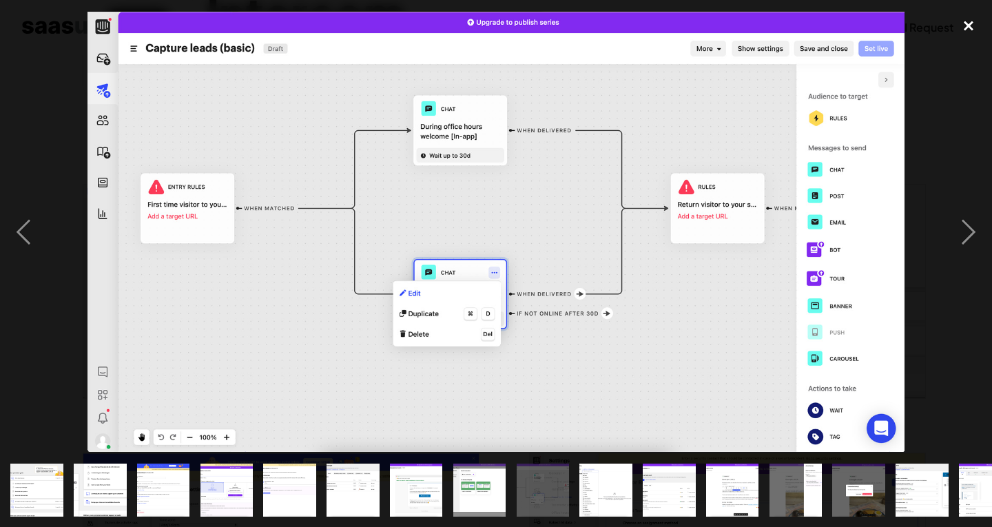
click at [961, 27] on div "close lightbox" at bounding box center [968, 25] width 47 height 30
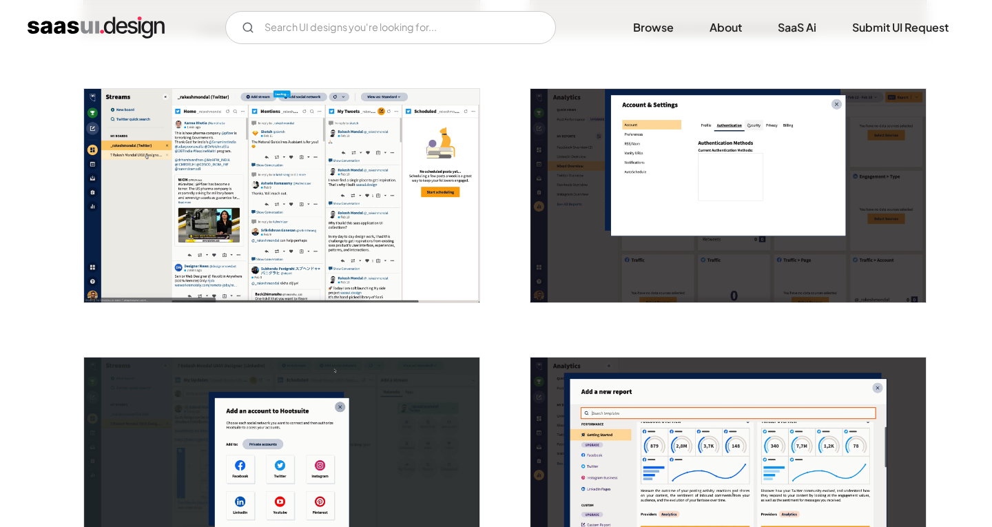
scroll to position [758, 0]
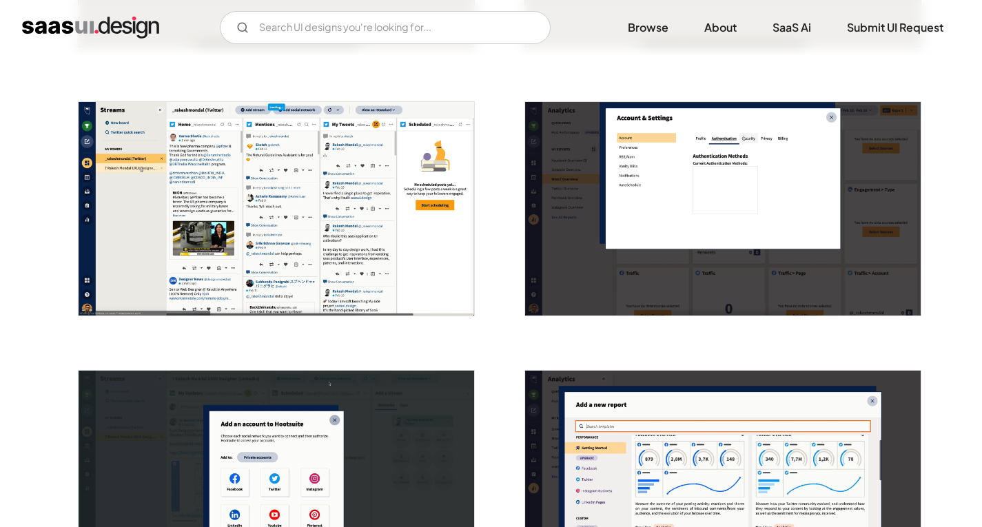
click at [145, 282] on img "open lightbox" at bounding box center [276, 209] width 395 height 214
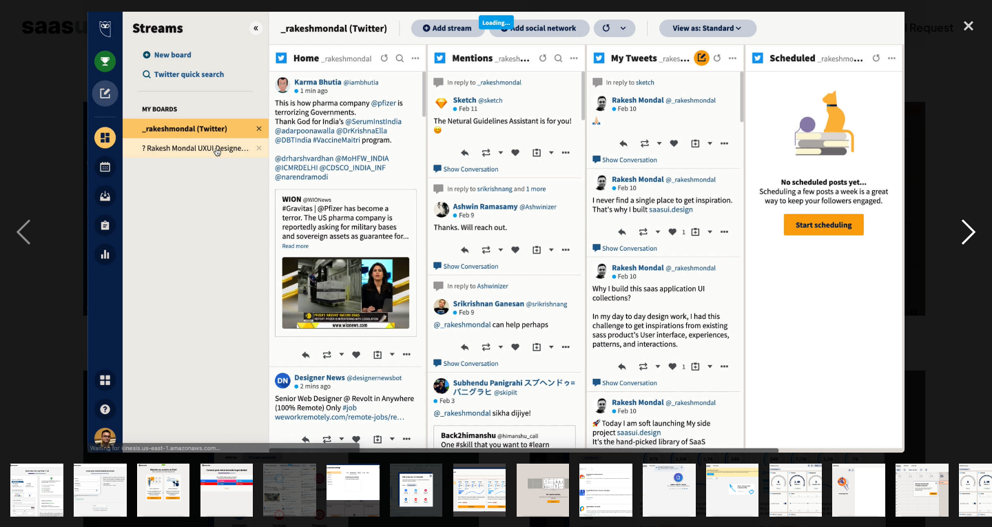
click at [964, 234] on div "next image" at bounding box center [968, 231] width 47 height 443
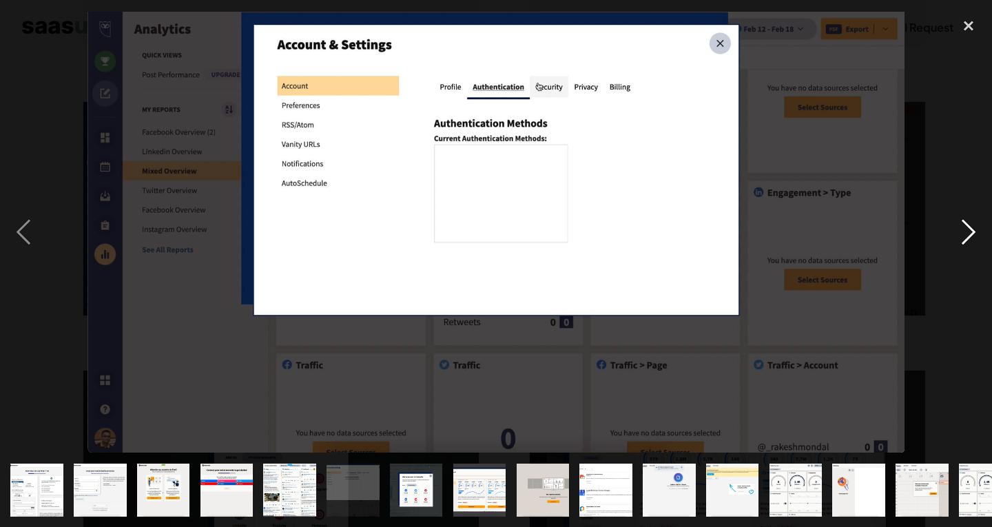
click at [964, 234] on div "next image" at bounding box center [968, 231] width 47 height 443
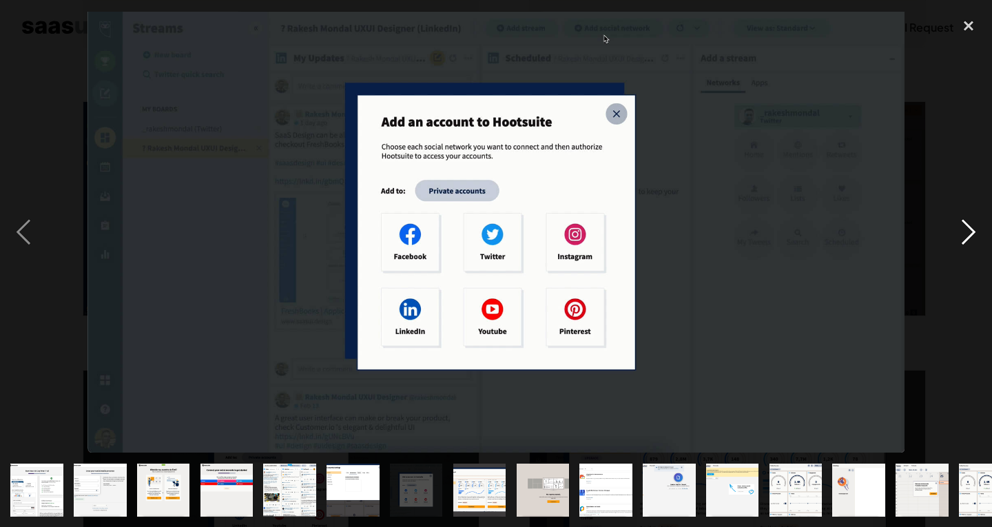
click at [964, 234] on div "next image" at bounding box center [968, 231] width 47 height 443
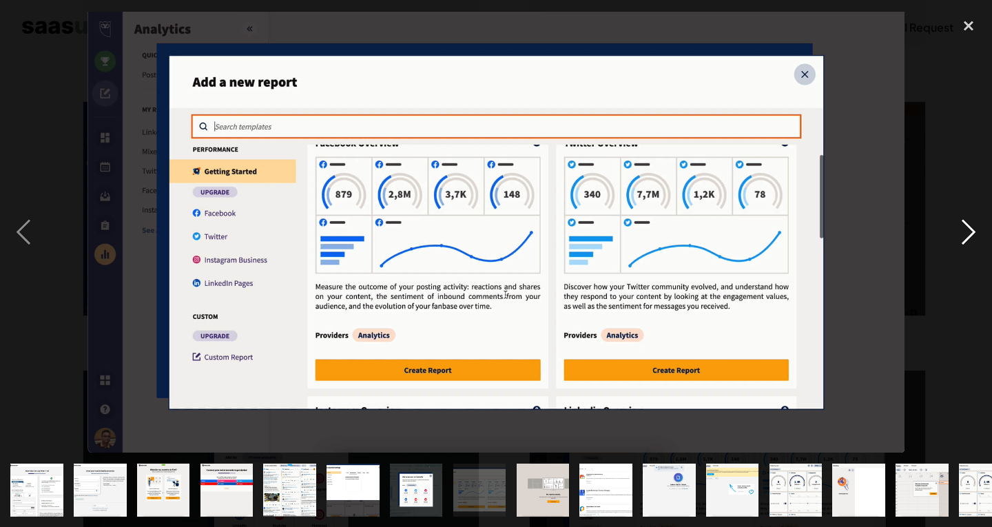
click at [964, 234] on div "next image" at bounding box center [968, 231] width 47 height 443
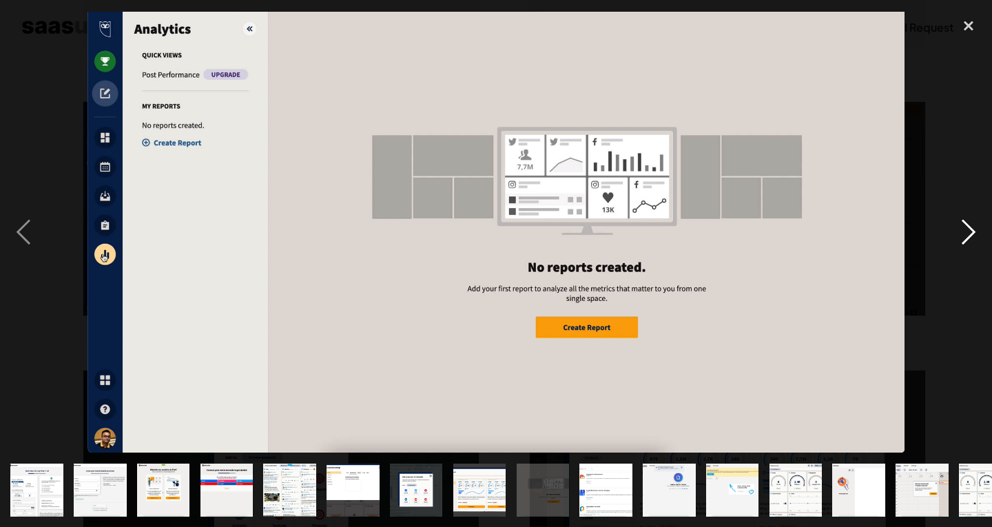
click at [964, 234] on div "next image" at bounding box center [968, 231] width 47 height 443
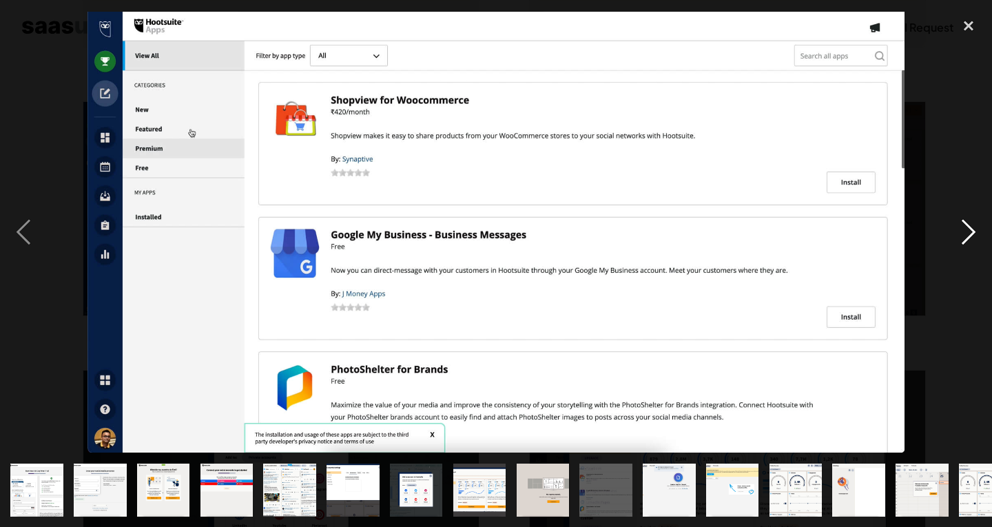
click at [964, 234] on div "next image" at bounding box center [968, 231] width 47 height 443
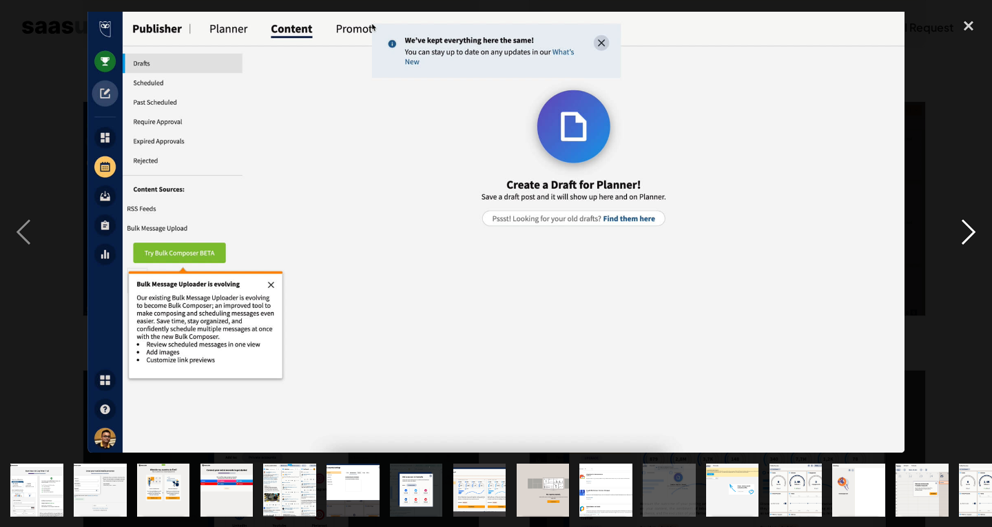
click at [964, 234] on div "next image" at bounding box center [968, 231] width 47 height 443
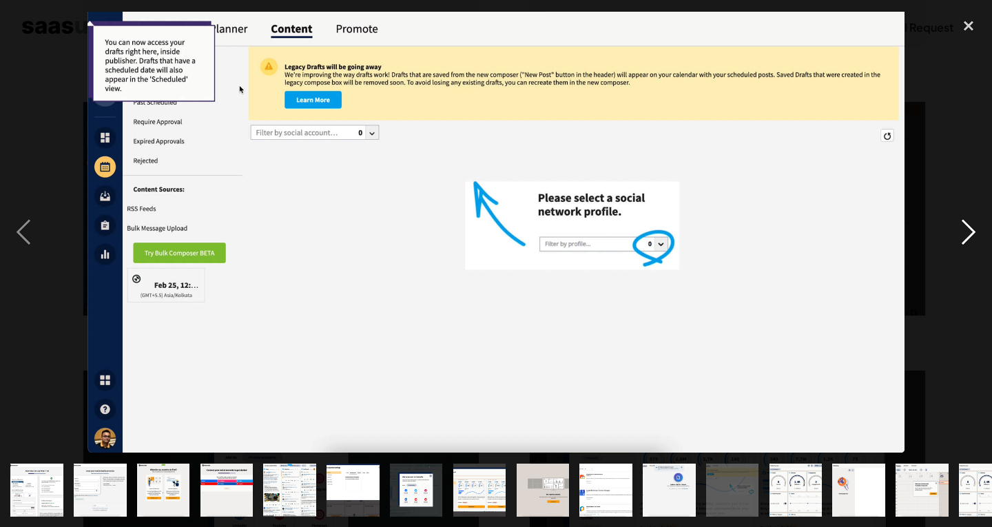
click at [964, 234] on div "next image" at bounding box center [968, 231] width 47 height 443
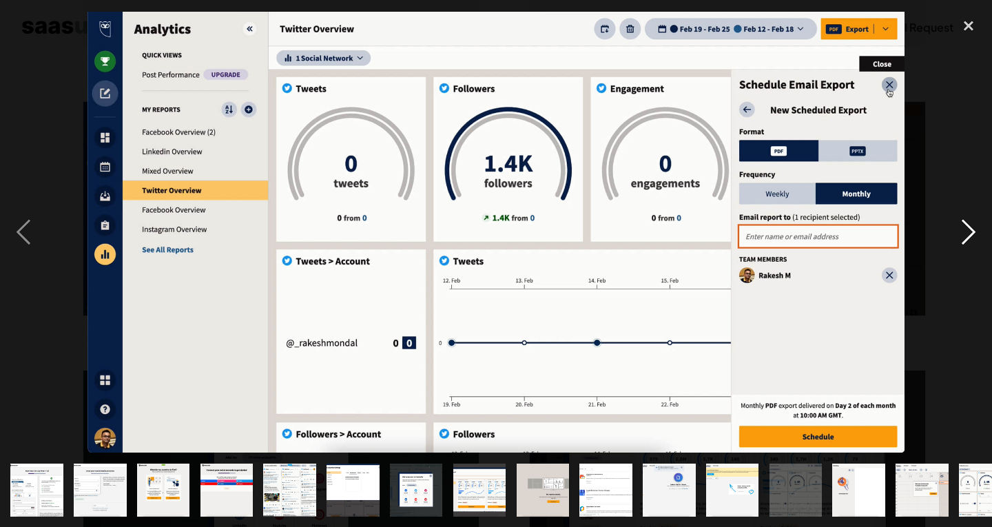
click at [964, 234] on div "next image" at bounding box center [968, 231] width 47 height 443
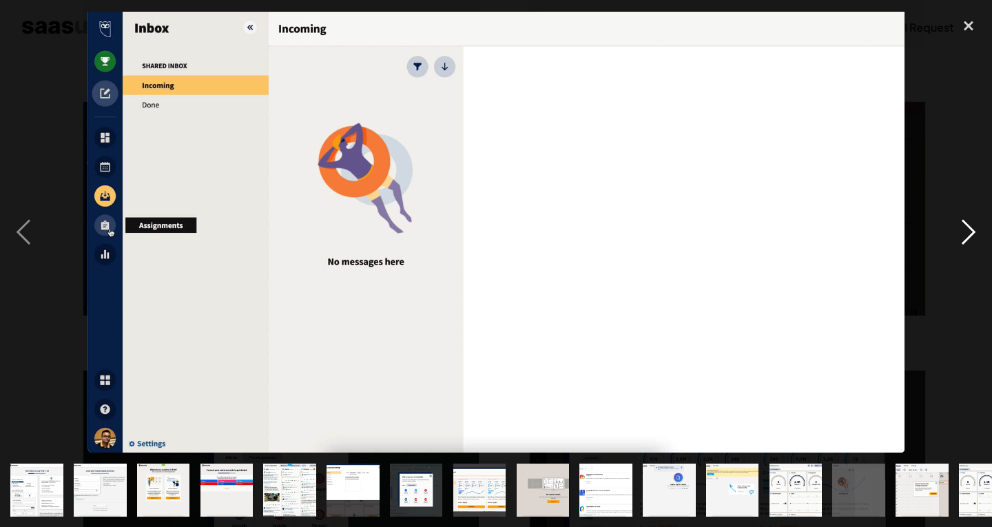
click at [964, 234] on div "next image" at bounding box center [968, 231] width 47 height 443
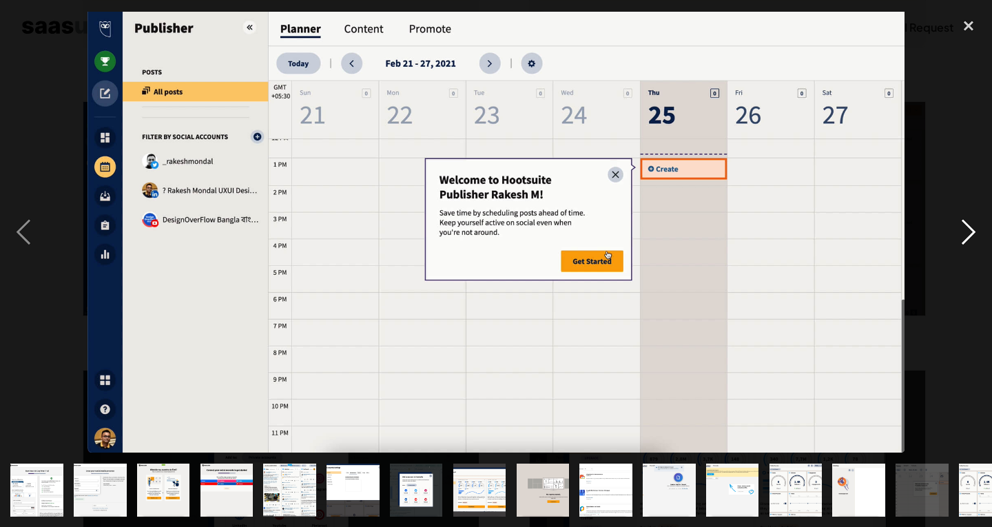
click at [964, 234] on div "next image" at bounding box center [968, 231] width 47 height 443
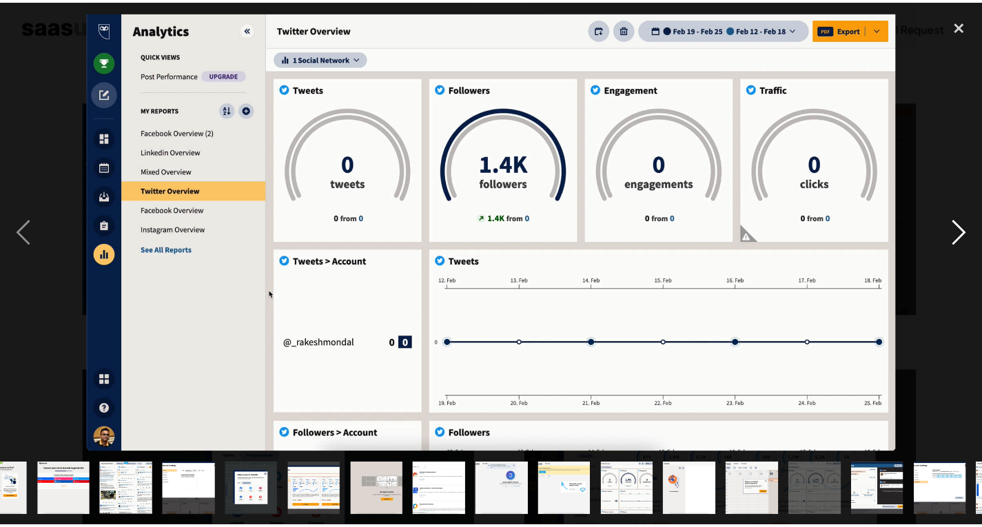
scroll to position [0, 220]
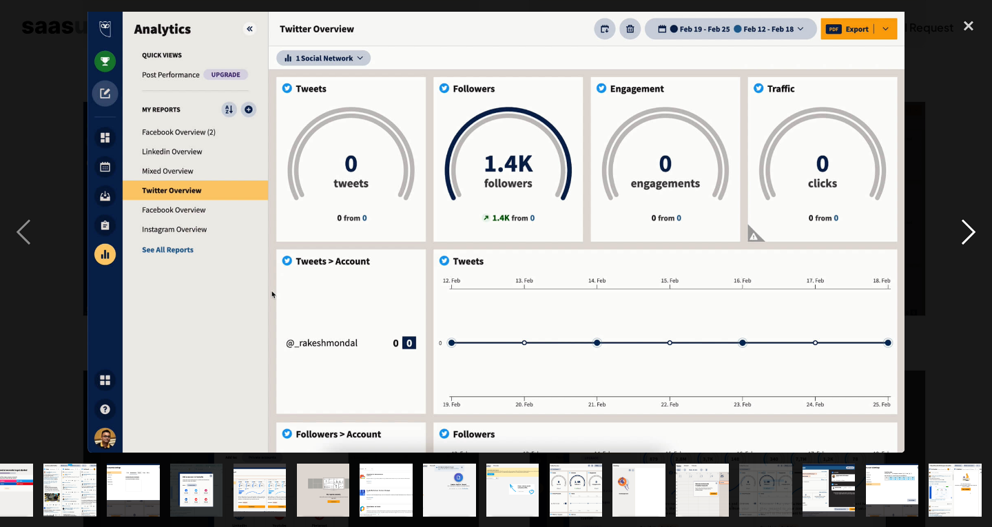
click at [964, 234] on div "next image" at bounding box center [968, 231] width 47 height 443
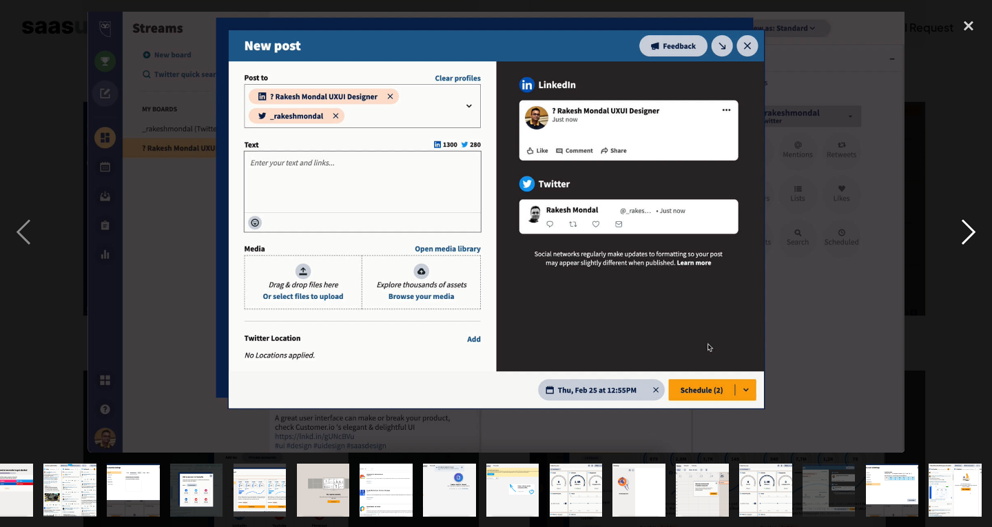
click at [964, 234] on div "next image" at bounding box center [968, 231] width 47 height 443
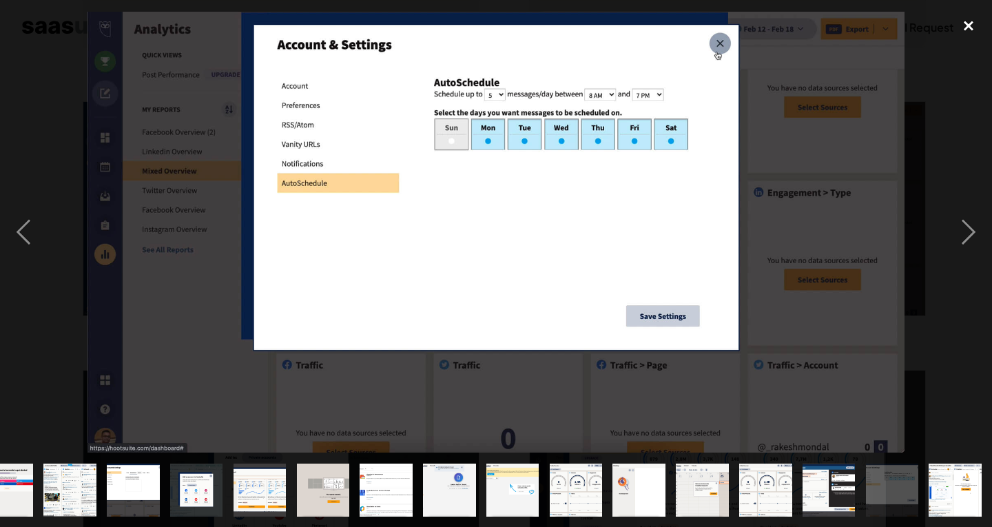
click at [971, 38] on div "close lightbox" at bounding box center [968, 25] width 47 height 30
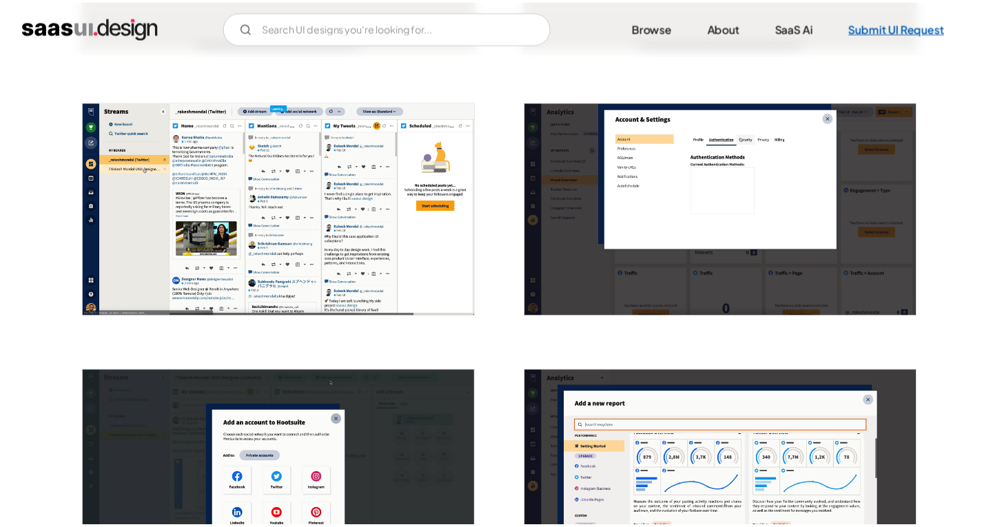
scroll to position [0, 0]
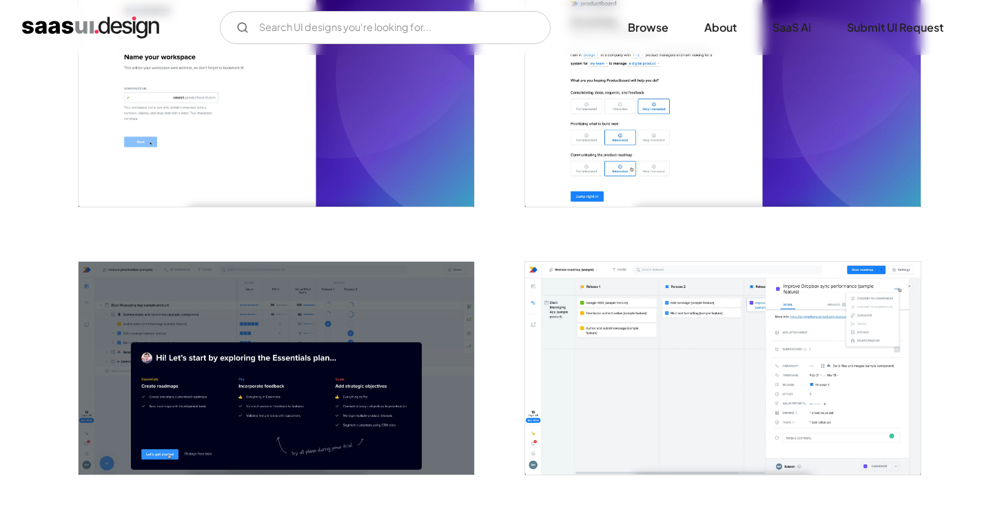
scroll to position [413, 0]
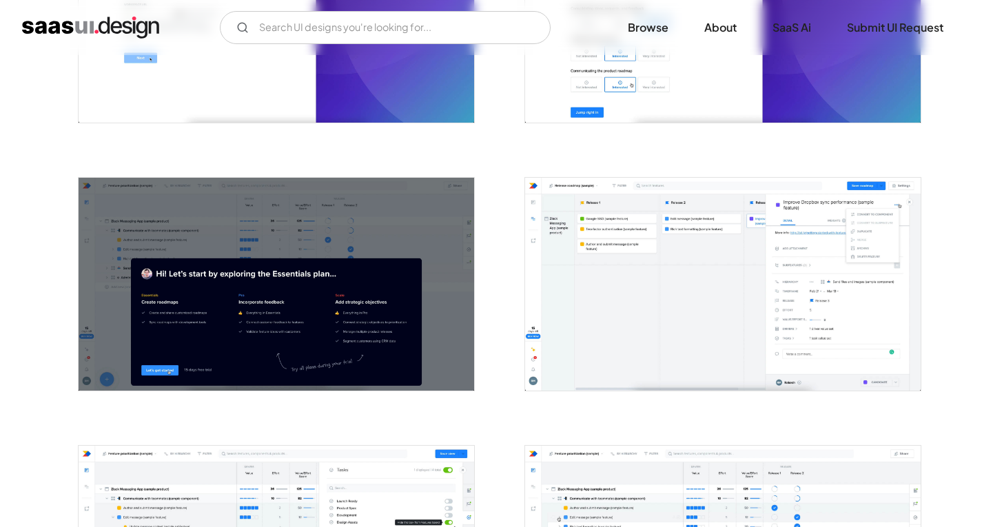
click at [305, 303] on img "open lightbox" at bounding box center [276, 284] width 395 height 213
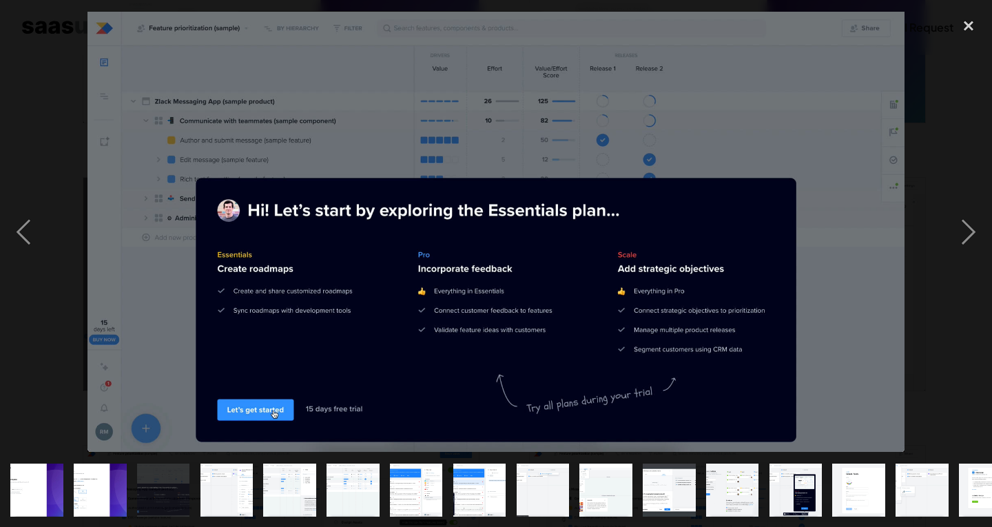
drag, startPoint x: 504, startPoint y: 196, endPoint x: 604, endPoint y: 544, distance: 362.0
drag, startPoint x: 505, startPoint y: 267, endPoint x: 584, endPoint y: 559, distance: 302.7
drag, startPoint x: 508, startPoint y: 221, endPoint x: 569, endPoint y: 554, distance: 338.3
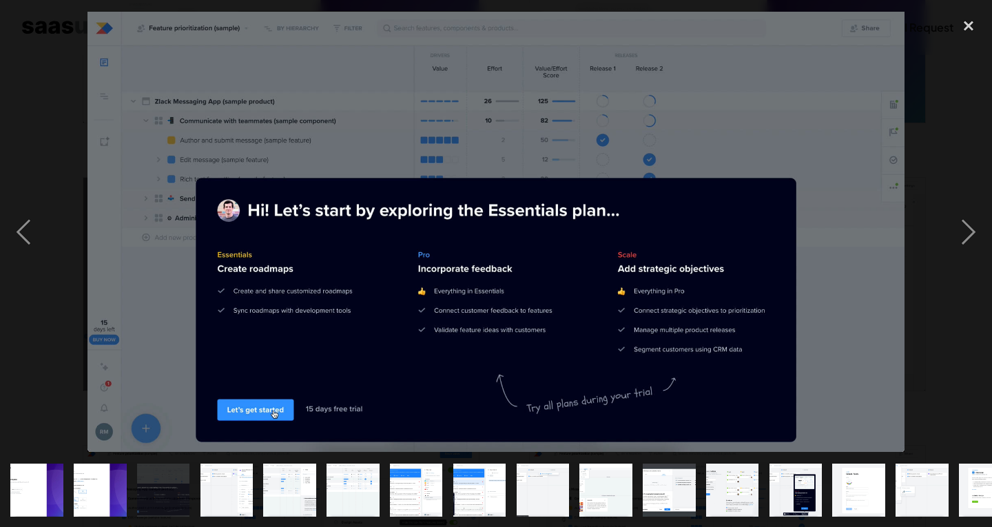
click at [972, 25] on div "close lightbox" at bounding box center [968, 25] width 47 height 30
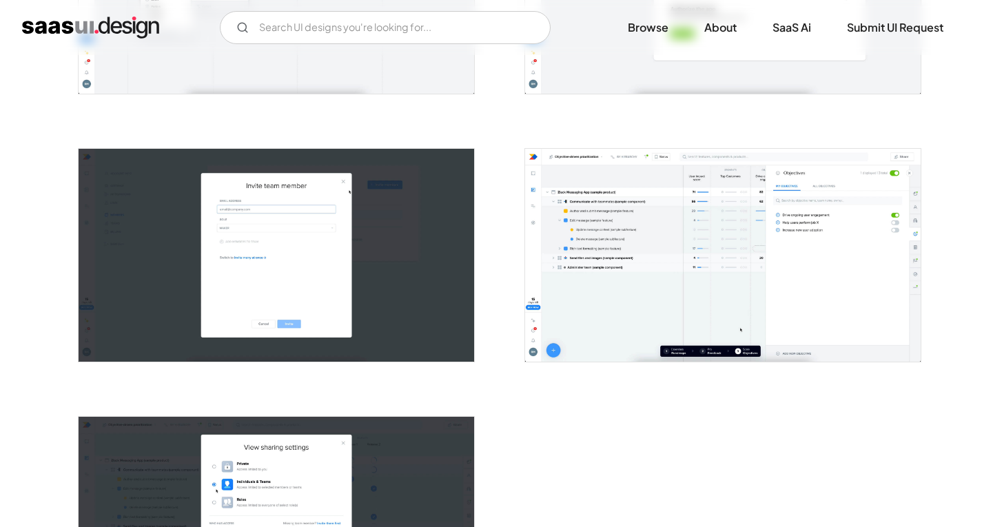
scroll to position [2343, 0]
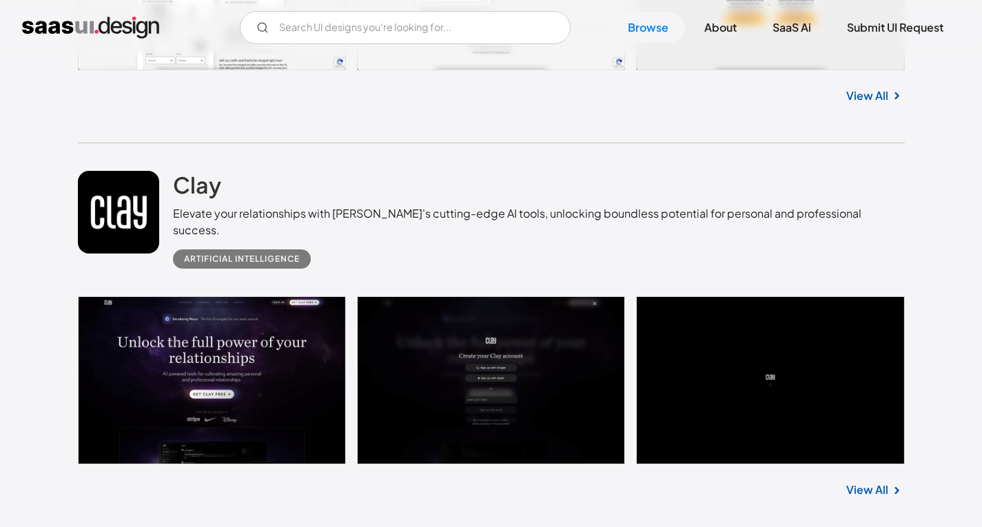
click at [382, 166] on div "Clay Elevate your relationships with [PERSON_NAME]'s cutting-edge AI tools, unl…" at bounding box center [491, 219] width 827 height 153
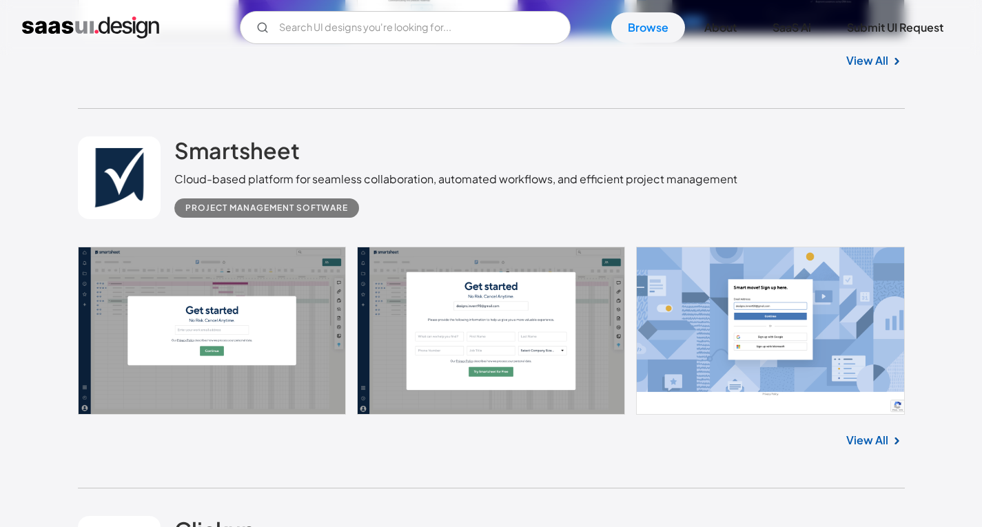
scroll to position [7648, 0]
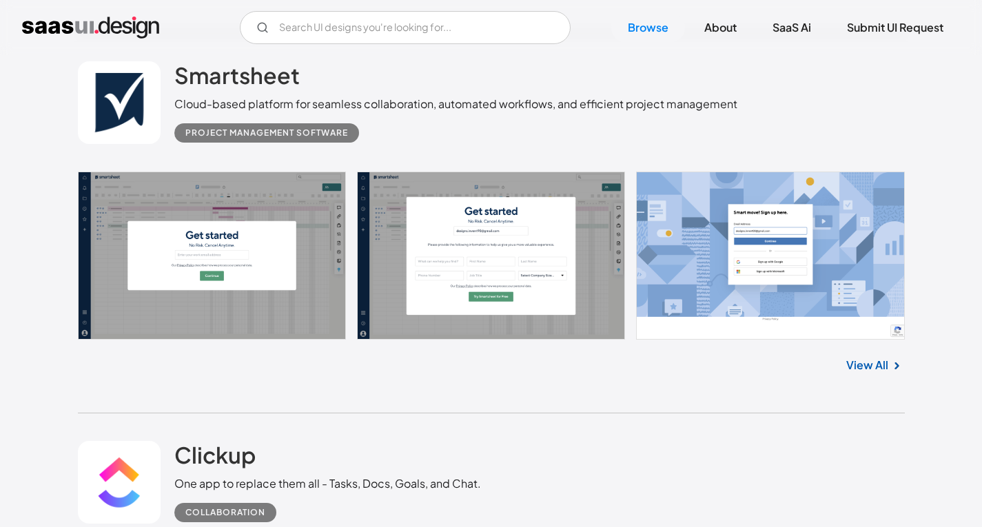
click at [208, 265] on link at bounding box center [491, 256] width 827 height 168
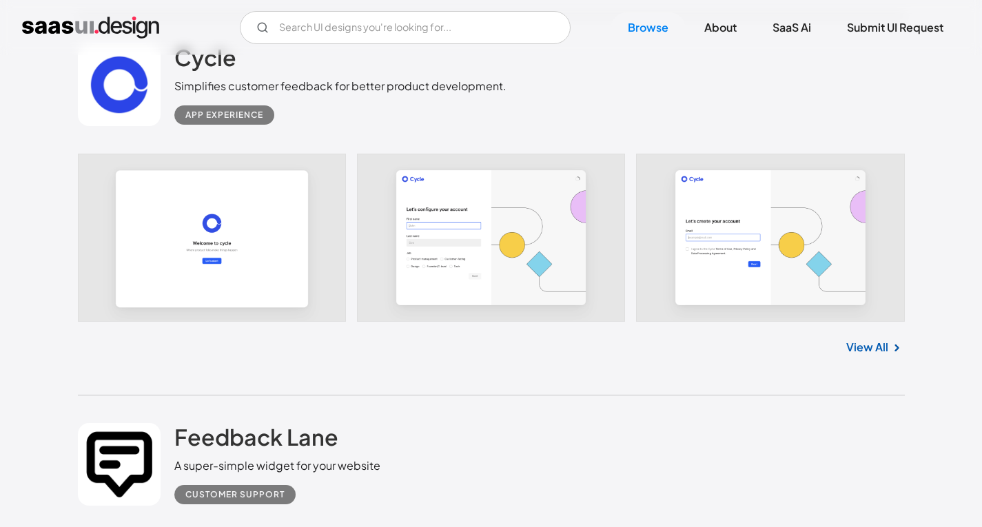
scroll to position [12677, 0]
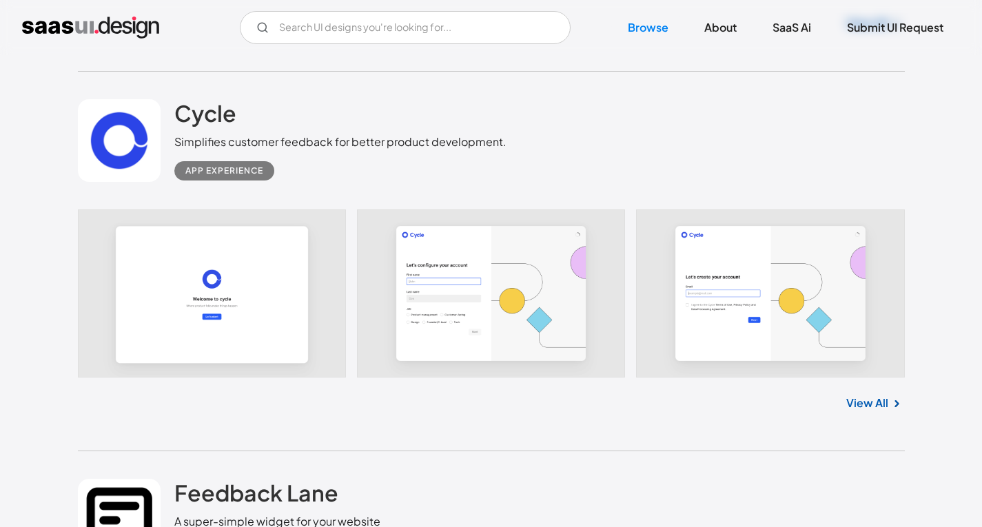
click at [260, 252] on link at bounding box center [491, 293] width 827 height 168
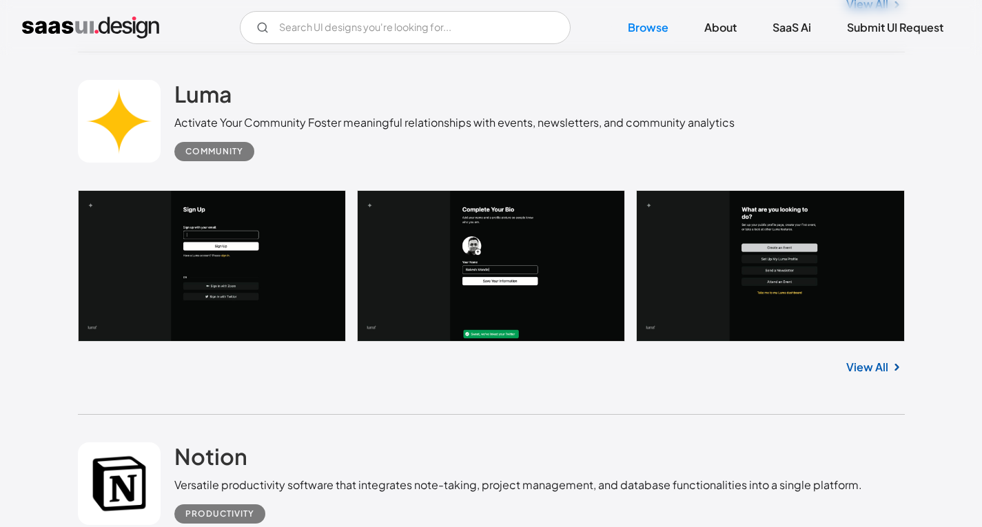
scroll to position [13159, 0]
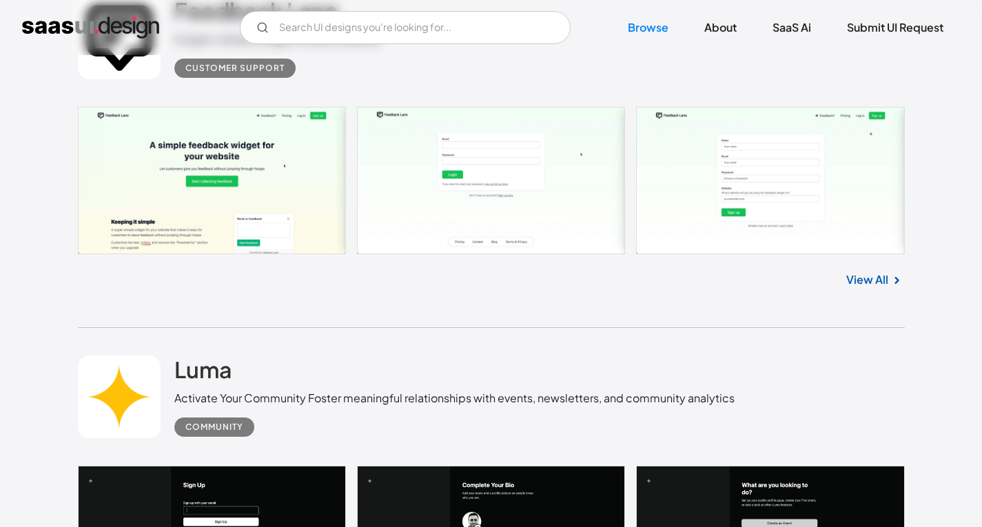
click at [243, 177] on link at bounding box center [491, 180] width 827 height 147
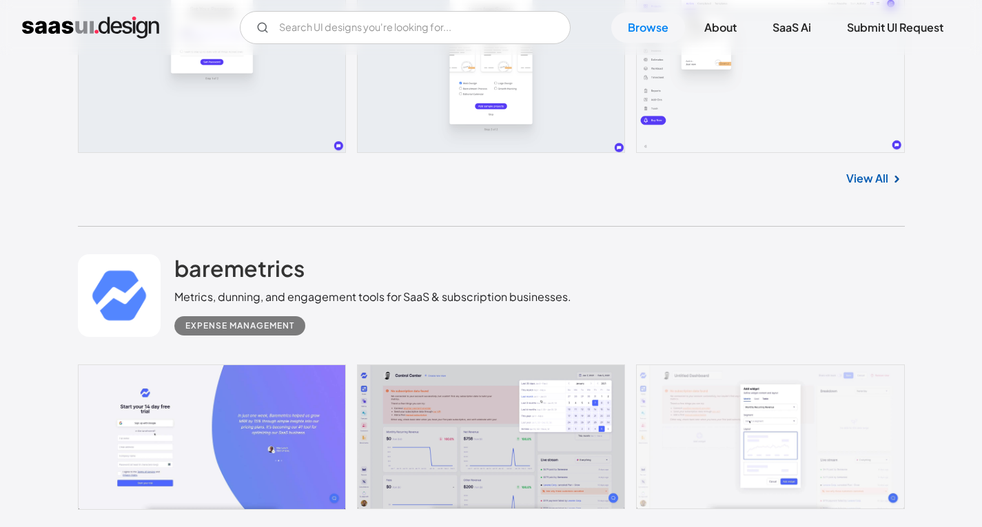
scroll to position [14951, 0]
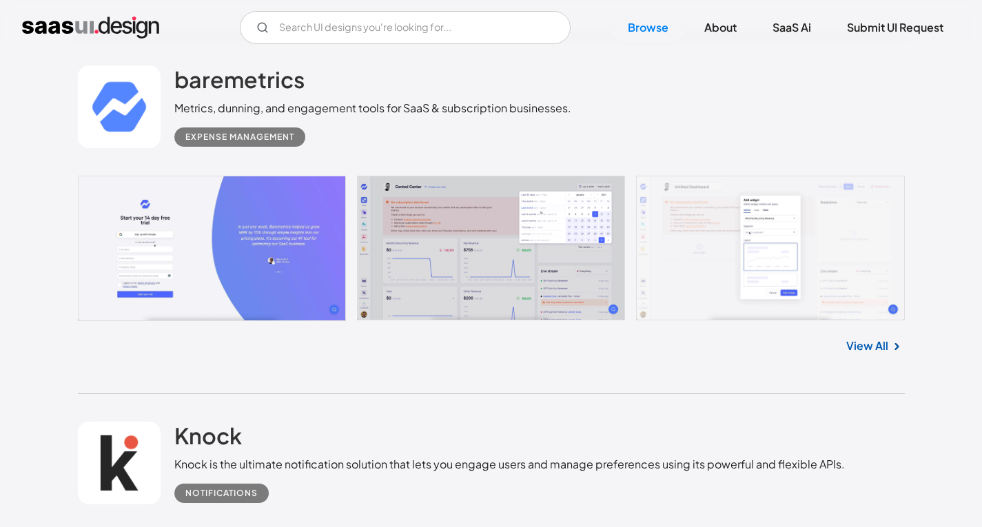
click at [462, 227] on link at bounding box center [491, 248] width 827 height 145
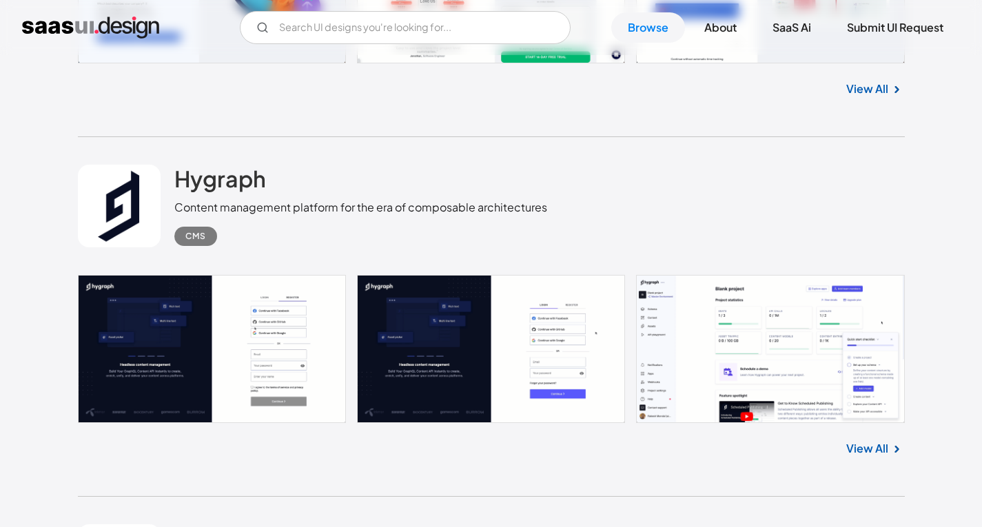
scroll to position [16673, 0]
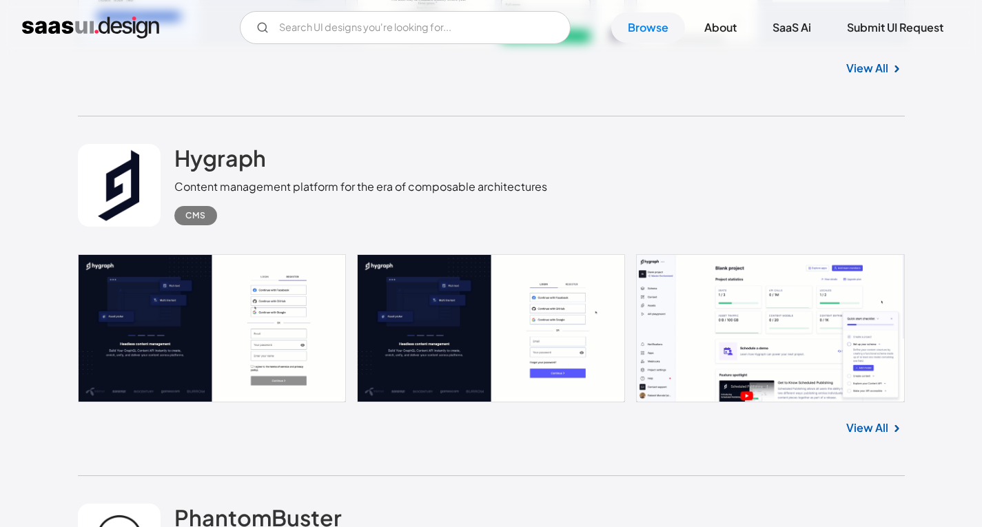
click at [688, 297] on link at bounding box center [491, 328] width 827 height 149
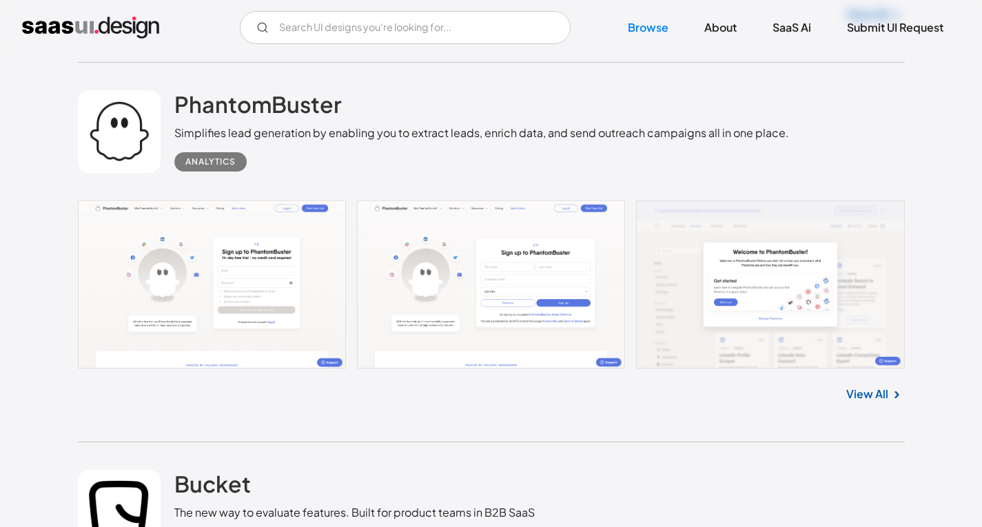
click at [313, 252] on link at bounding box center [491, 284] width 827 height 168
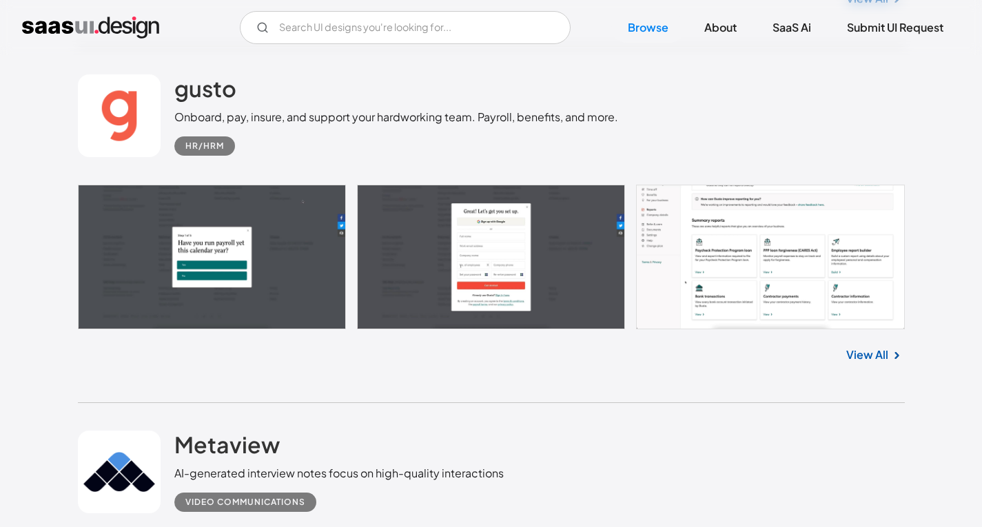
scroll to position [20394, 0]
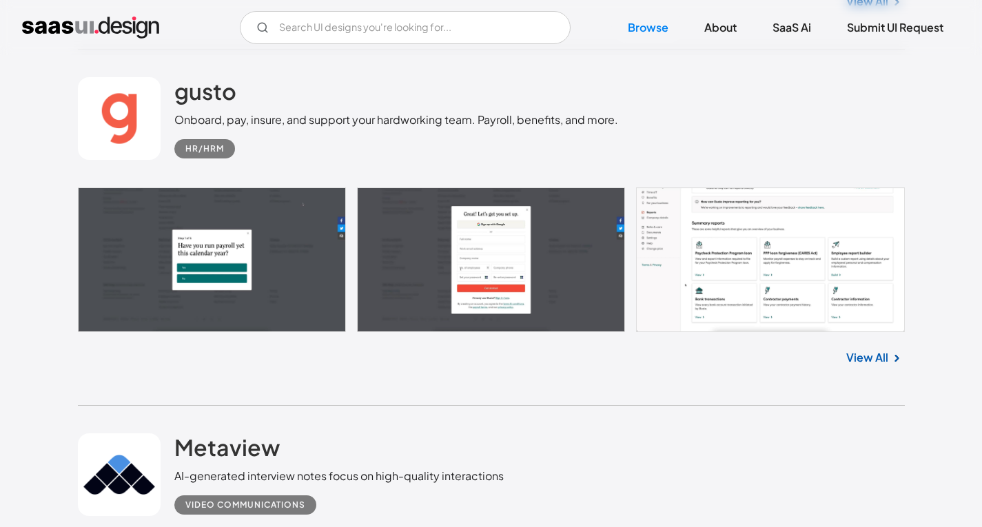
click at [690, 213] on link at bounding box center [491, 259] width 827 height 145
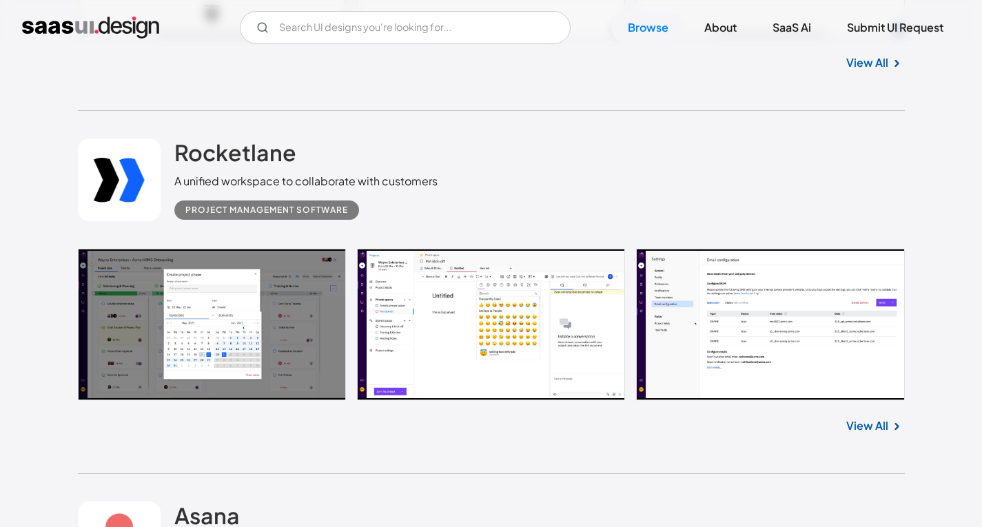
scroll to position [21772, 0]
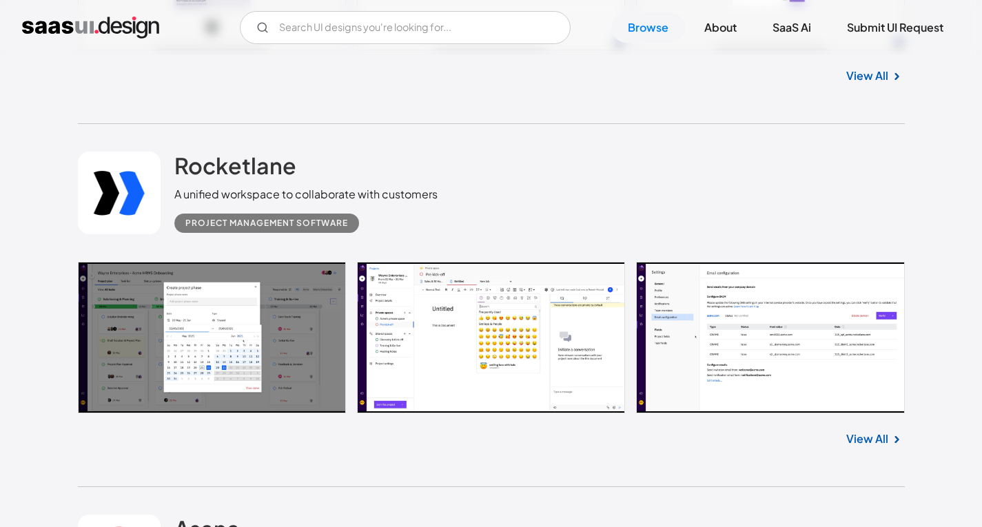
click at [247, 298] on link at bounding box center [491, 338] width 827 height 152
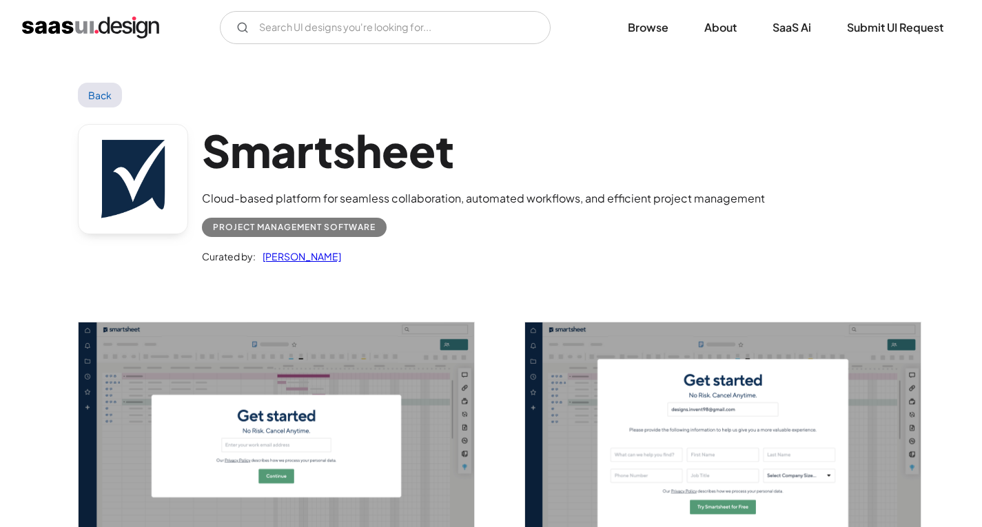
click at [389, 335] on img "open lightbox" at bounding box center [276, 445] width 395 height 247
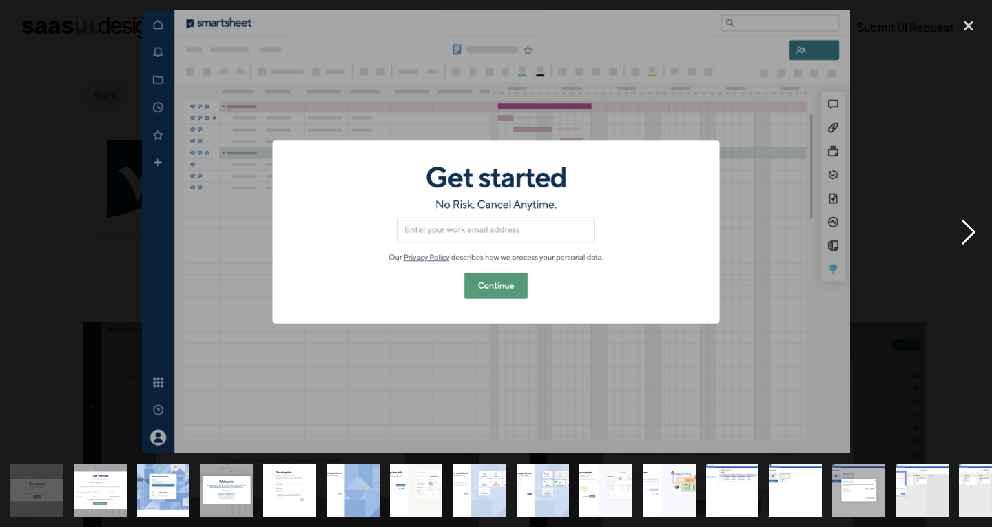
click at [957, 233] on div "next image" at bounding box center [968, 231] width 47 height 443
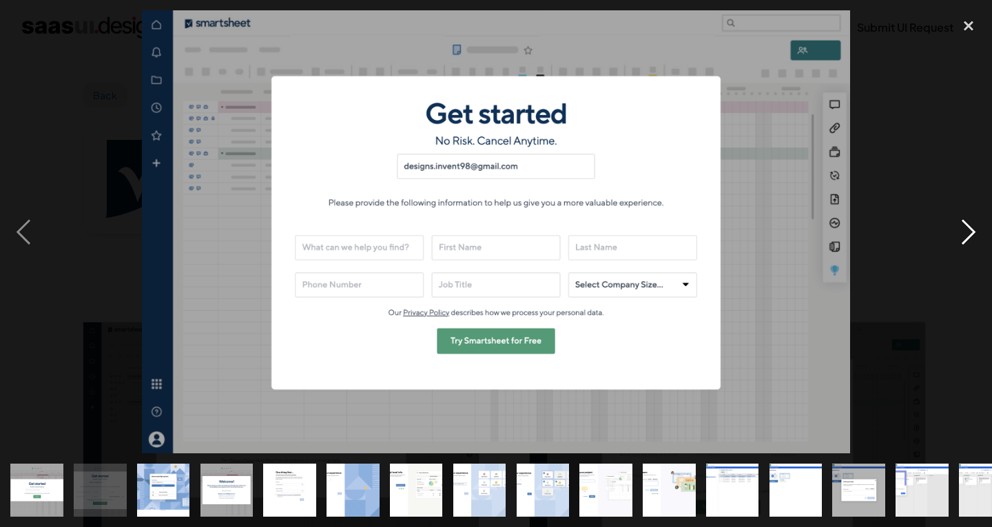
click at [957, 233] on div "next image" at bounding box center [968, 231] width 47 height 443
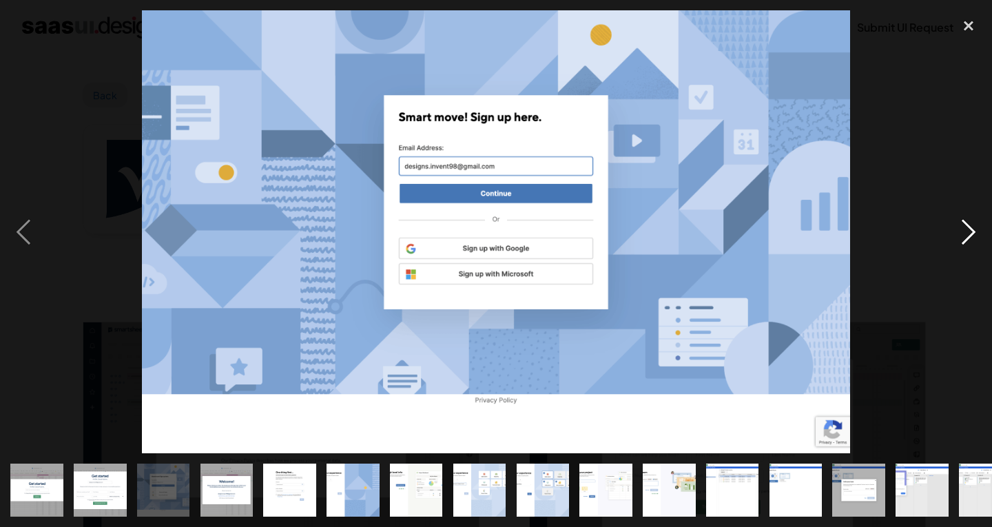
click at [957, 233] on div "next image" at bounding box center [968, 231] width 47 height 443
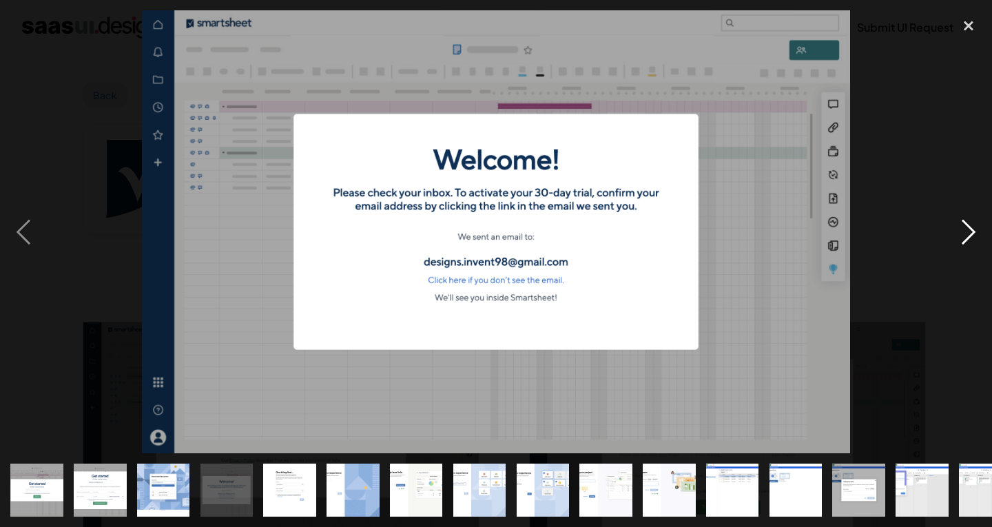
click at [957, 233] on div "next image" at bounding box center [968, 231] width 47 height 443
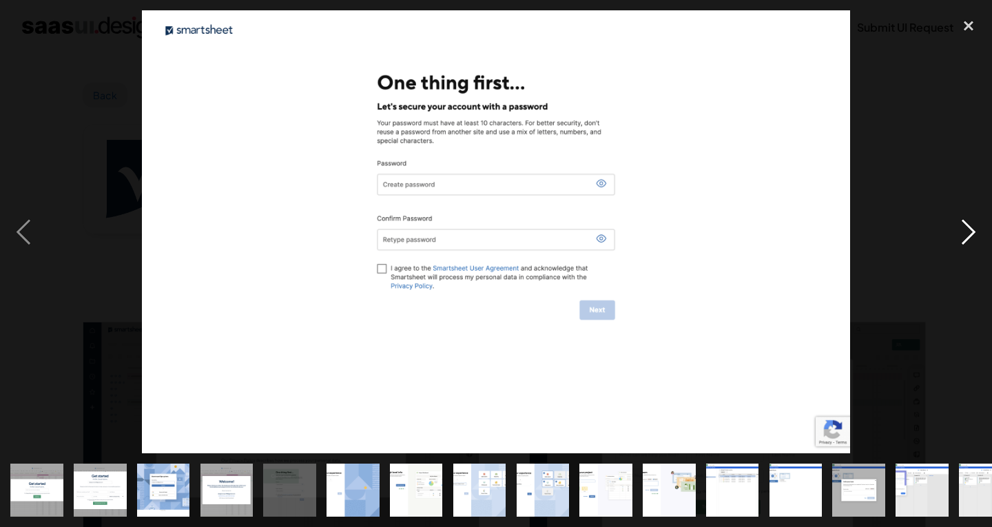
click at [957, 233] on div "next image" at bounding box center [968, 231] width 47 height 443
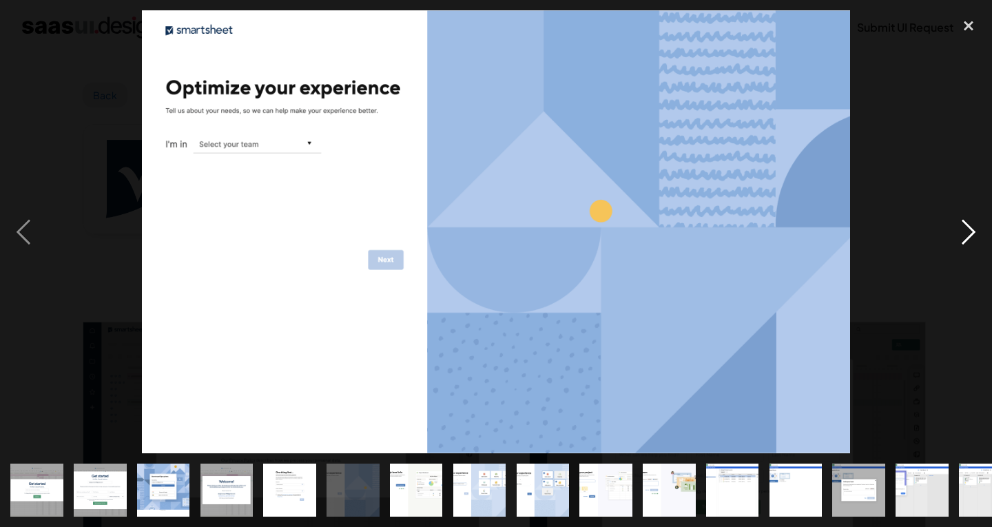
click at [957, 233] on div "next image" at bounding box center [968, 231] width 47 height 443
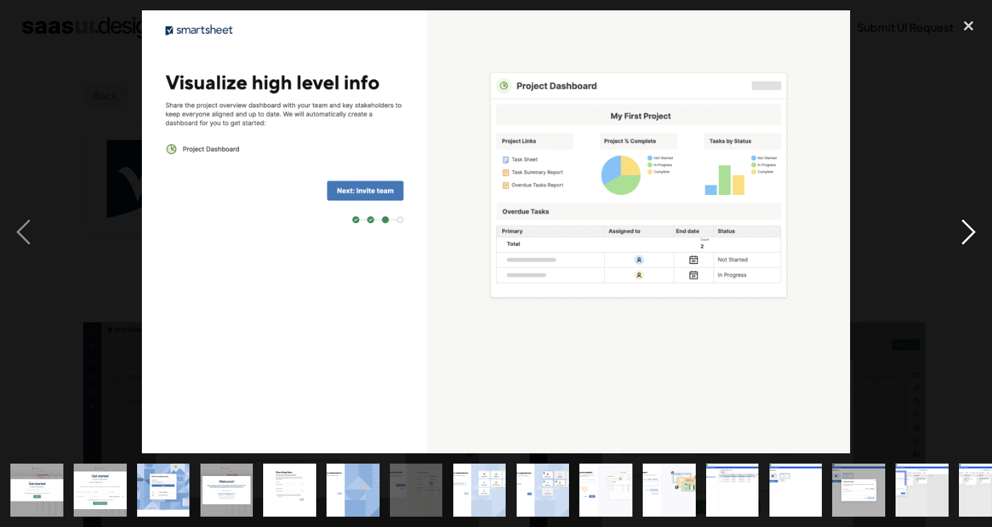
click at [957, 233] on div "next image" at bounding box center [968, 231] width 47 height 443
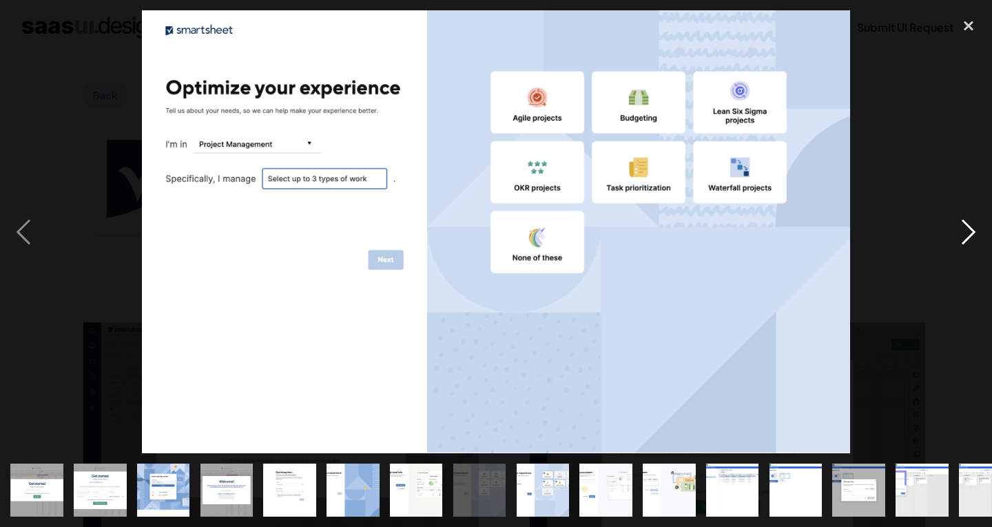
click at [957, 233] on div "next image" at bounding box center [968, 231] width 47 height 443
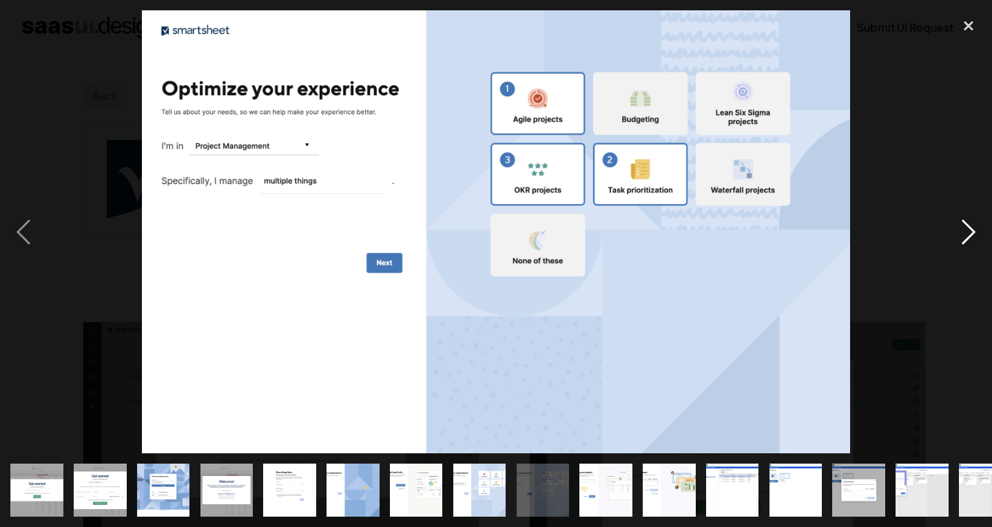
click at [957, 233] on div "next image" at bounding box center [968, 231] width 47 height 443
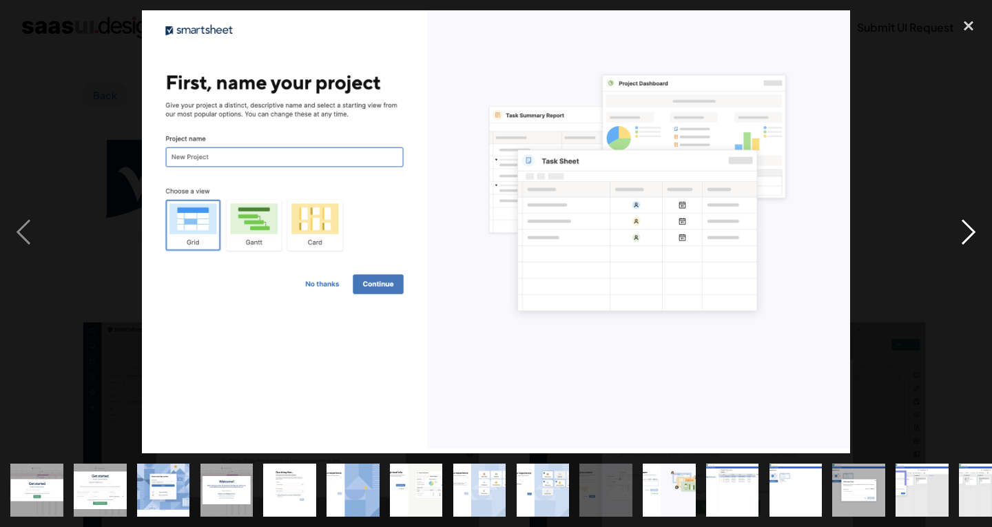
click at [957, 233] on div "next image" at bounding box center [968, 231] width 47 height 443
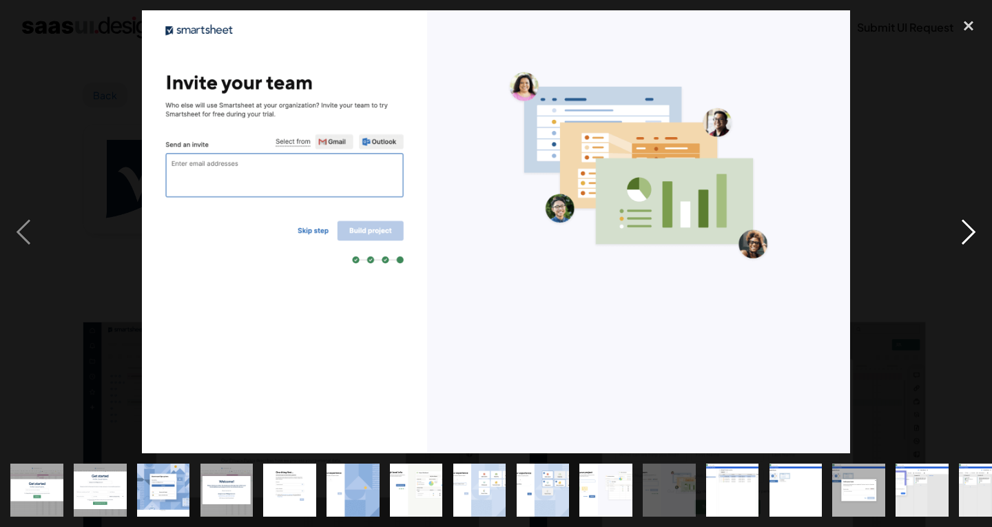
click at [957, 233] on div "next image" at bounding box center [968, 231] width 47 height 443
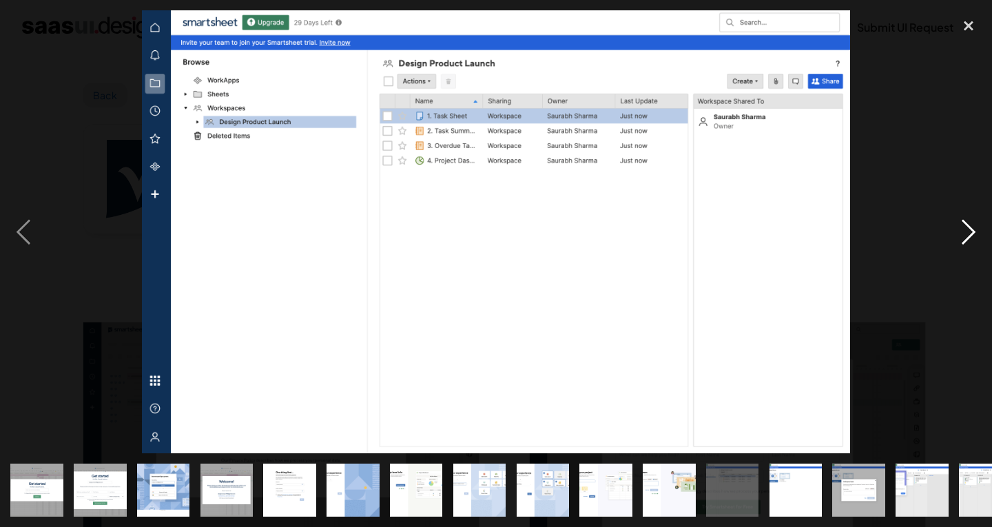
click at [957, 233] on div "next image" at bounding box center [968, 231] width 47 height 443
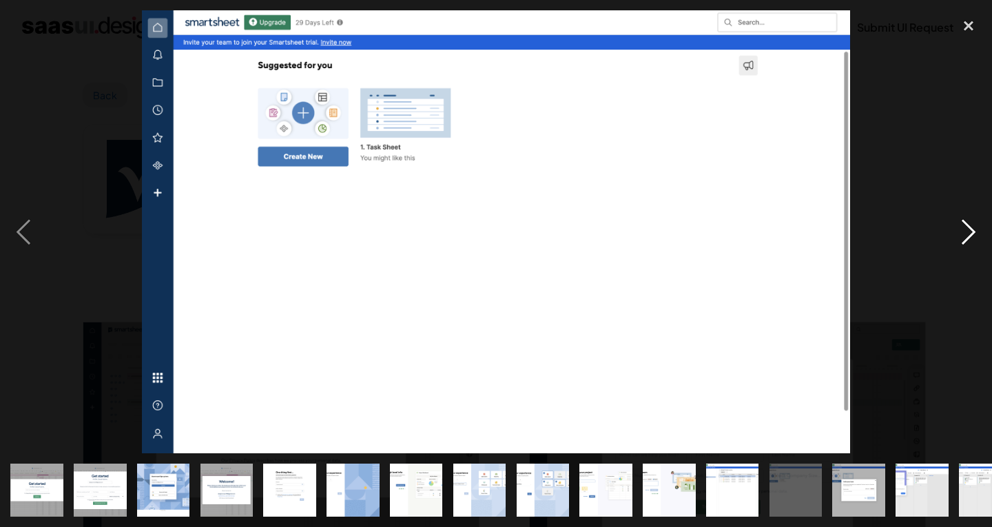
click at [957, 233] on div "next image" at bounding box center [968, 231] width 47 height 443
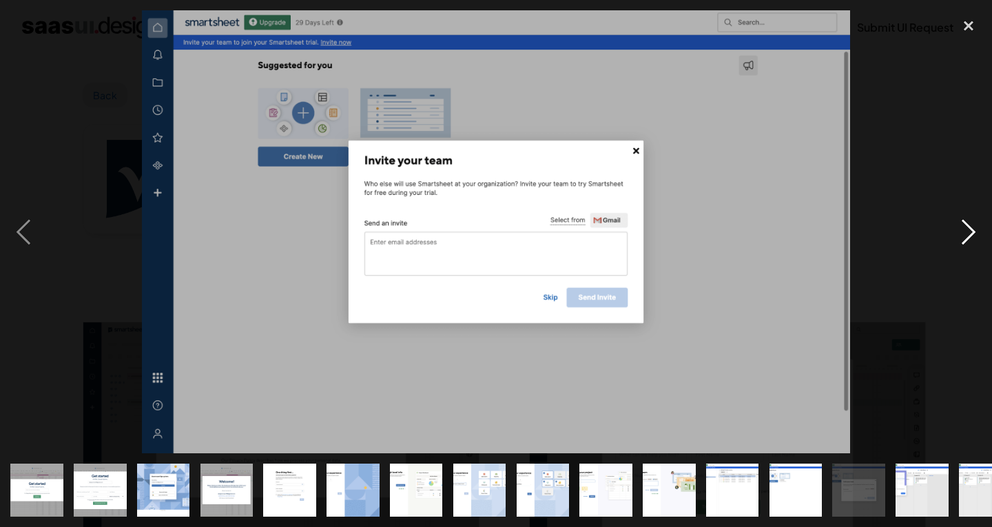
click at [957, 233] on div "next image" at bounding box center [968, 231] width 47 height 443
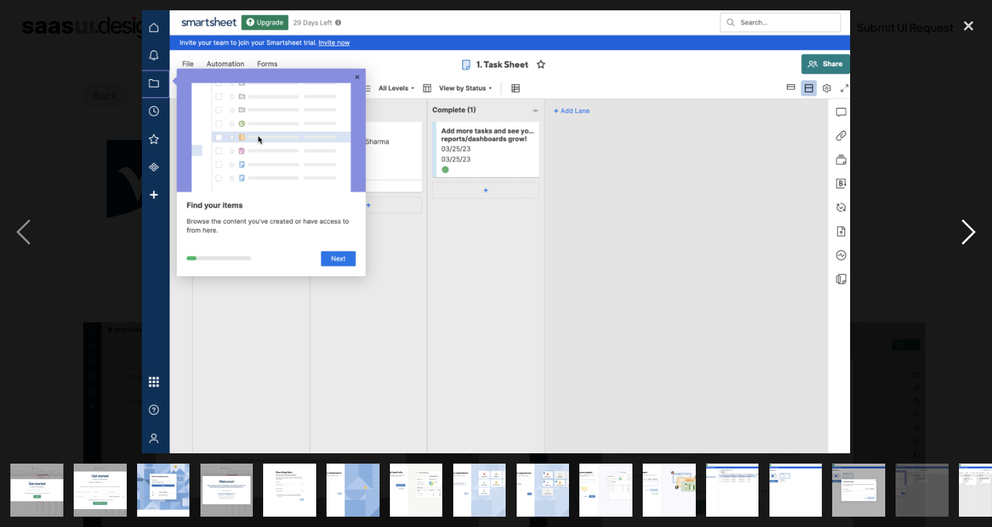
click at [957, 233] on div "next image" at bounding box center [968, 231] width 47 height 443
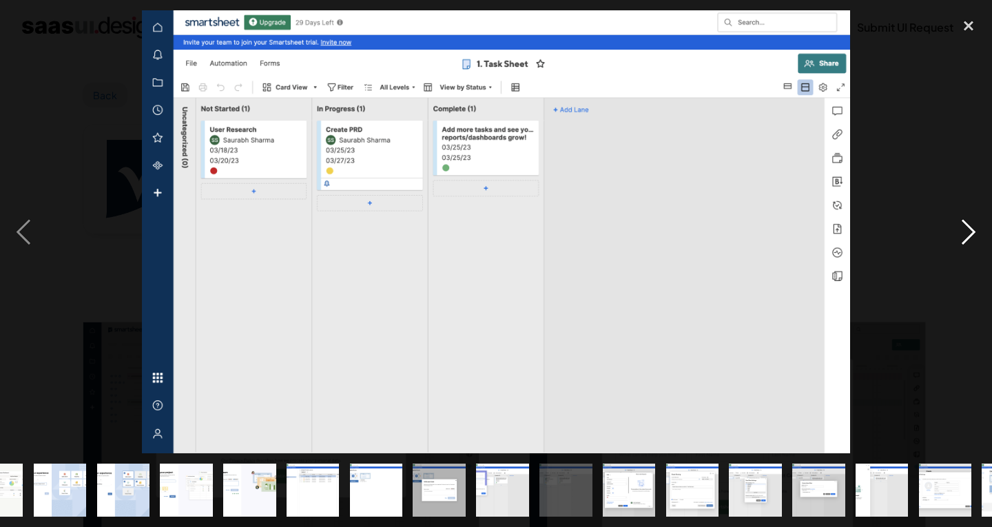
scroll to position [0, 536]
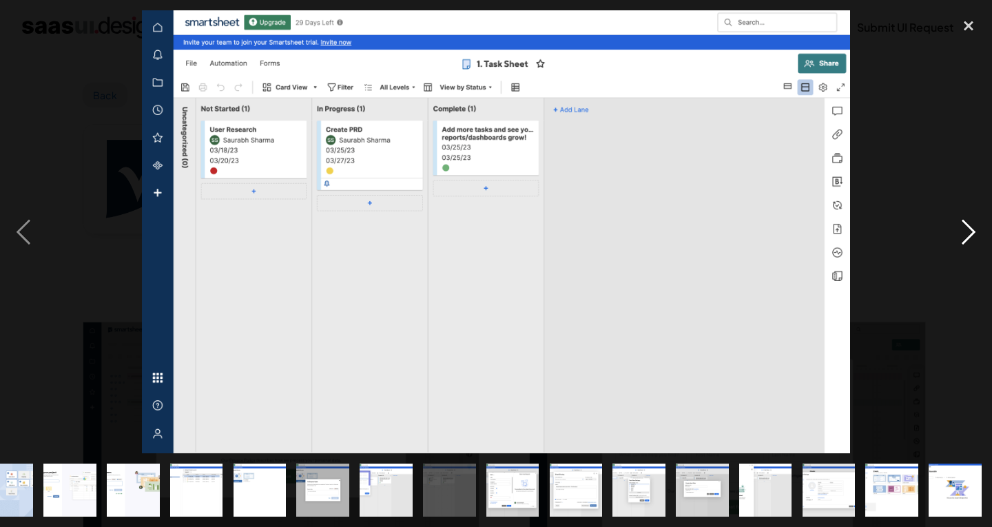
click at [957, 233] on div "next image" at bounding box center [968, 231] width 47 height 443
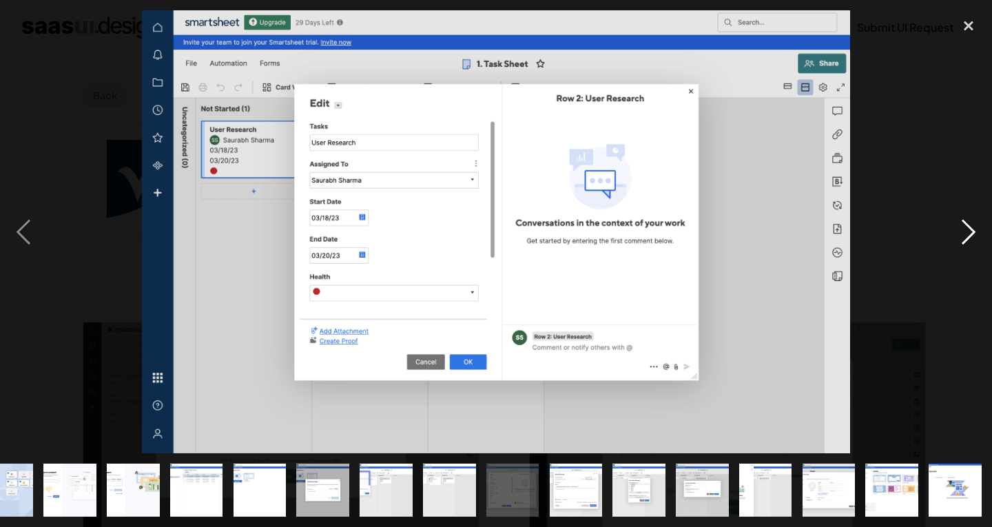
click at [957, 233] on div "next image" at bounding box center [968, 231] width 47 height 443
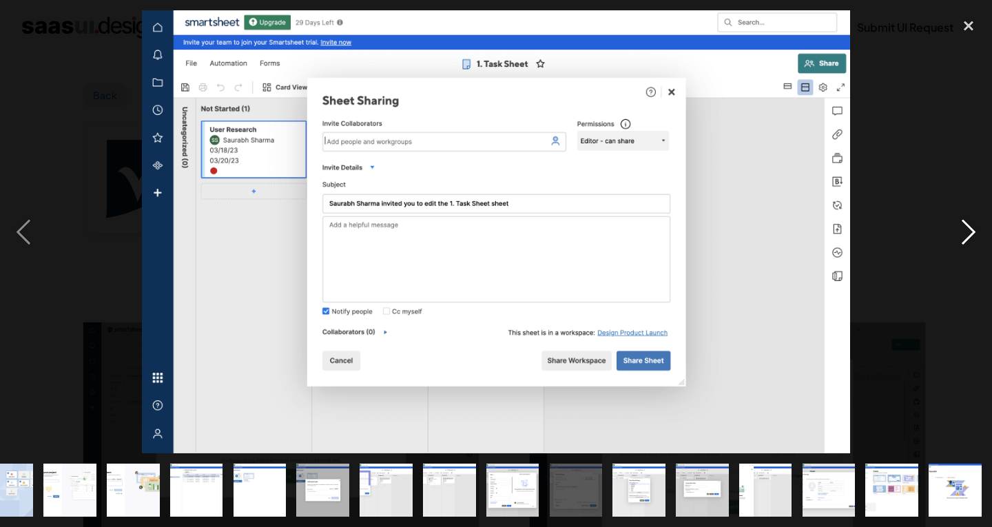
click at [957, 233] on div "next image" at bounding box center [968, 231] width 47 height 443
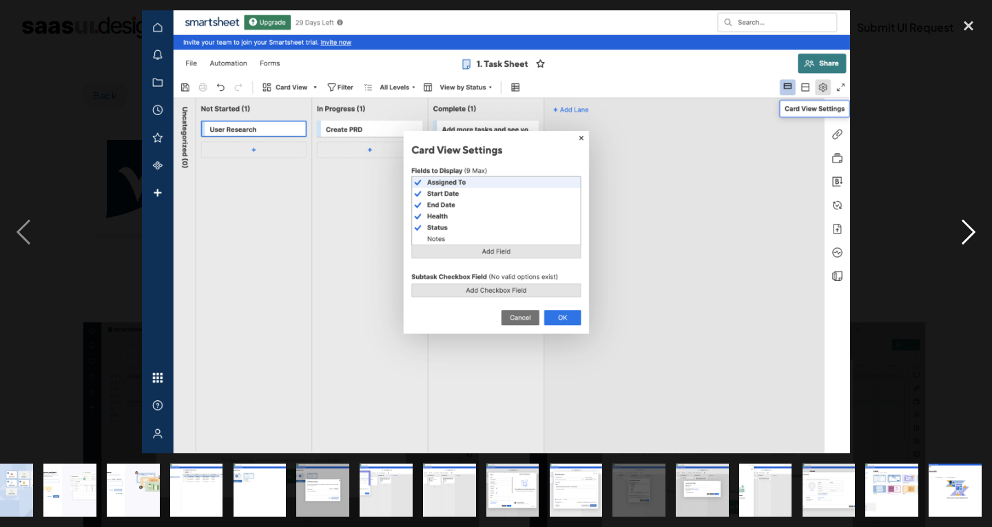
click at [957, 233] on div "next image" at bounding box center [968, 231] width 47 height 443
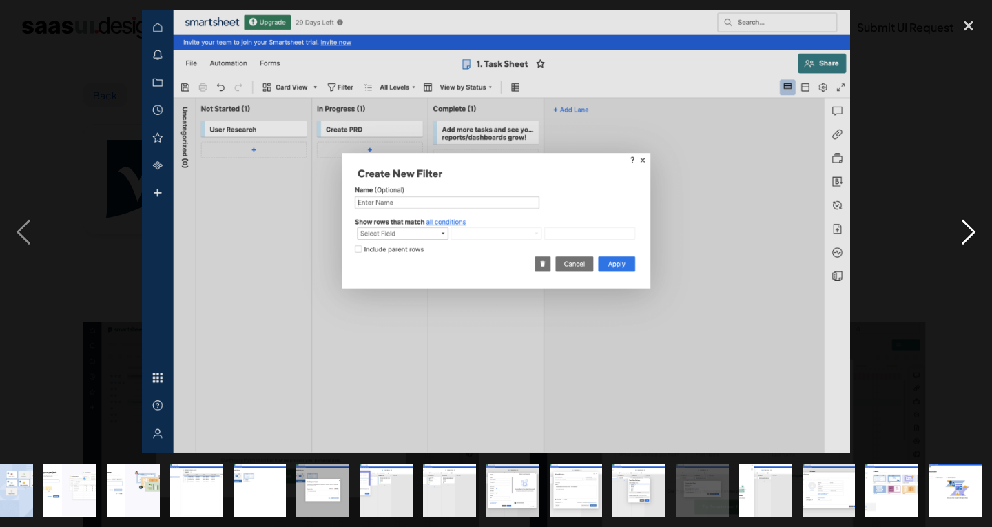
click at [957, 233] on div "next image" at bounding box center [968, 231] width 47 height 443
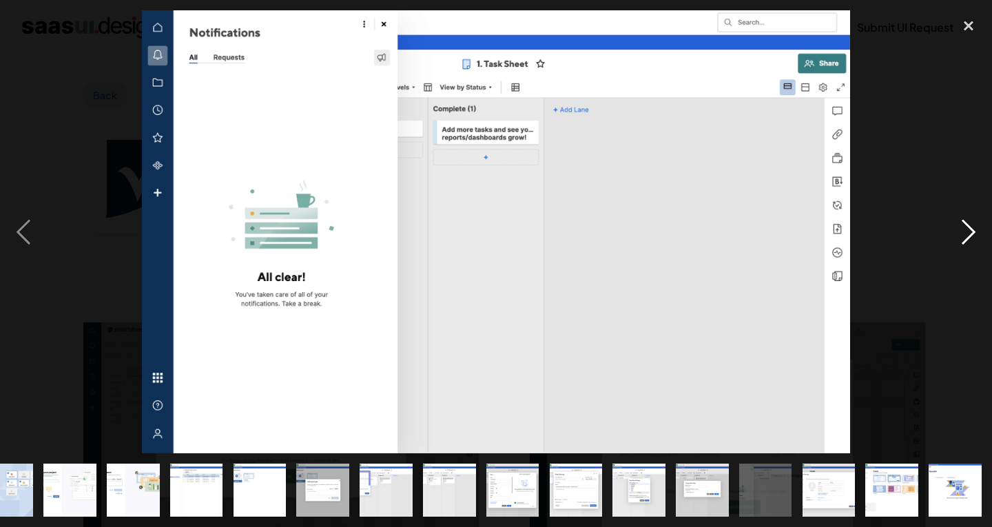
click at [957, 233] on div "next image" at bounding box center [968, 231] width 47 height 443
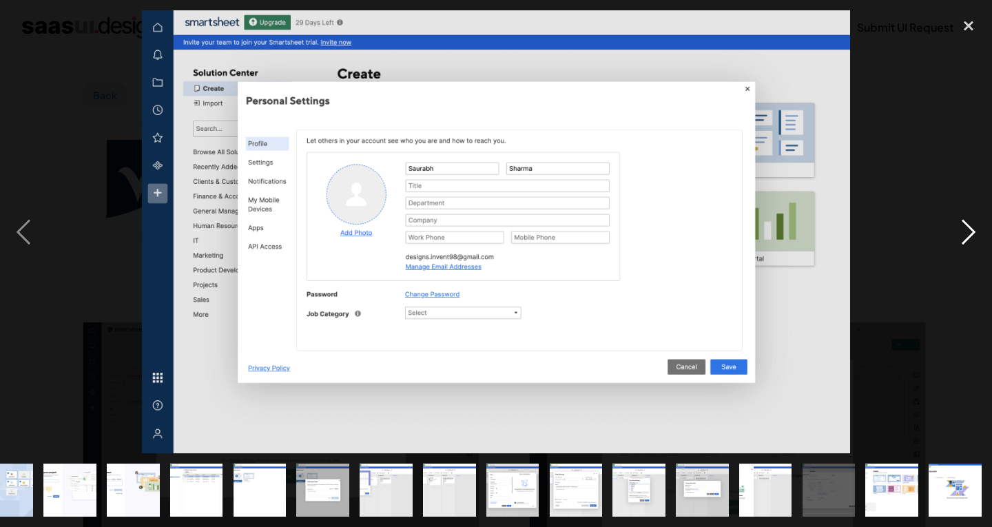
click at [957, 233] on div "next image" at bounding box center [968, 231] width 47 height 443
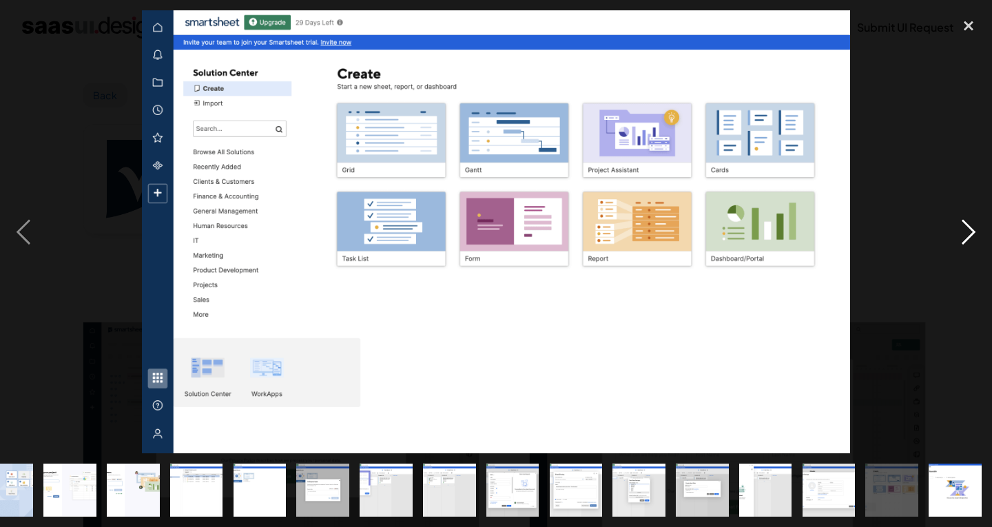
click at [957, 233] on div "next image" at bounding box center [968, 231] width 47 height 443
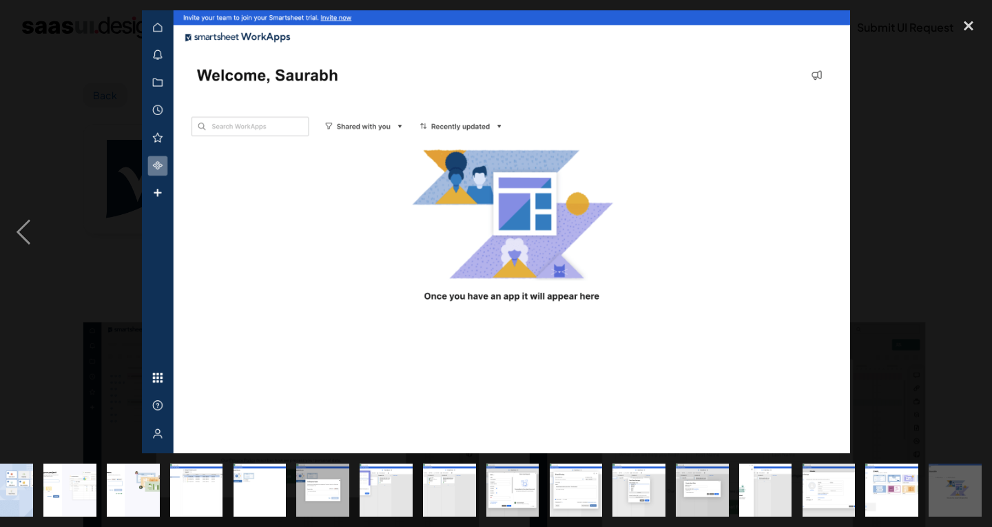
click at [957, 233] on div "next image" at bounding box center [968, 231] width 47 height 443
click at [25, 218] on div "previous image" at bounding box center [23, 231] width 47 height 443
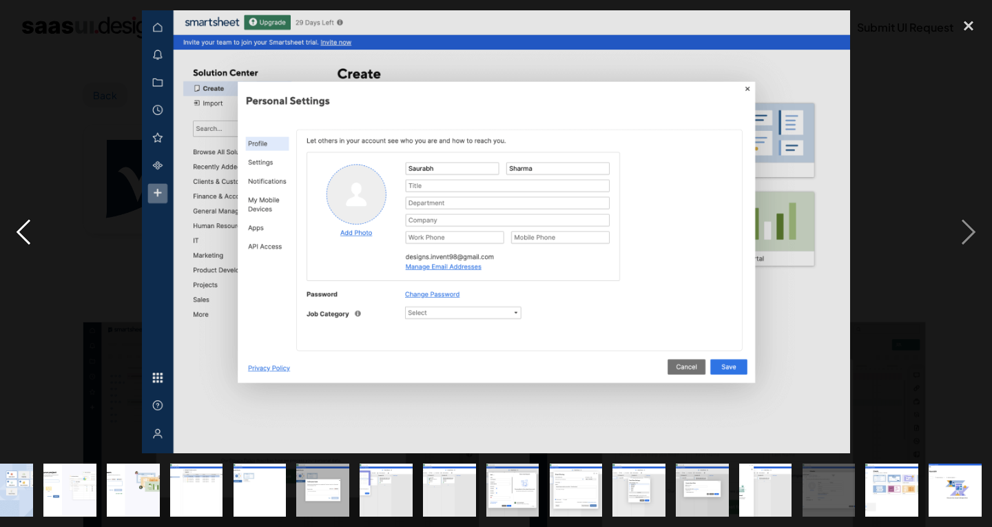
click at [25, 218] on div "previous image" at bounding box center [23, 231] width 47 height 443
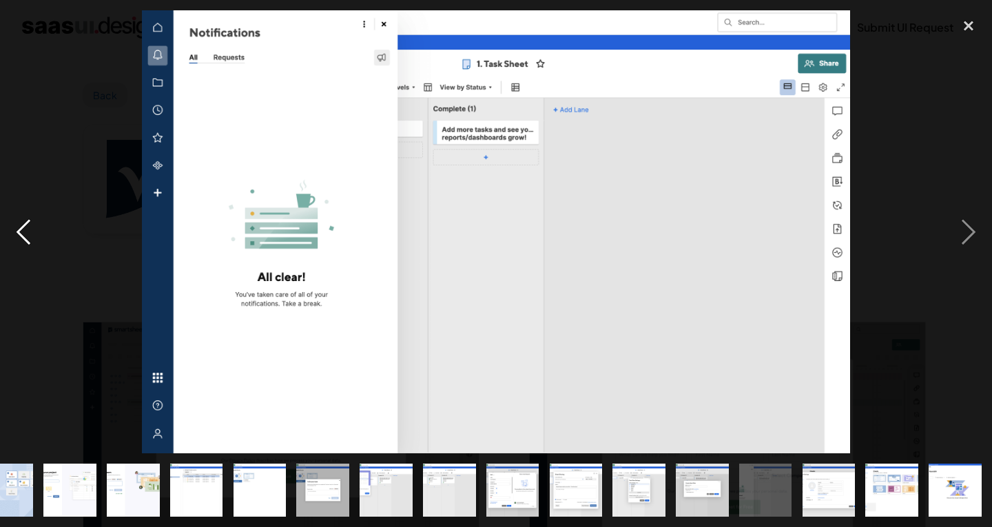
click at [25, 218] on div "previous image" at bounding box center [23, 231] width 47 height 443
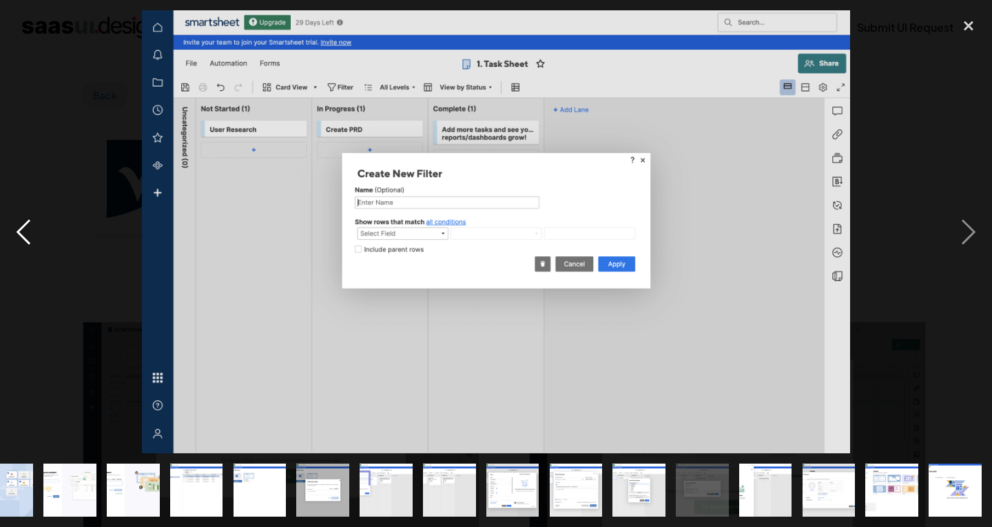
click at [25, 218] on div "previous image" at bounding box center [23, 231] width 47 height 443
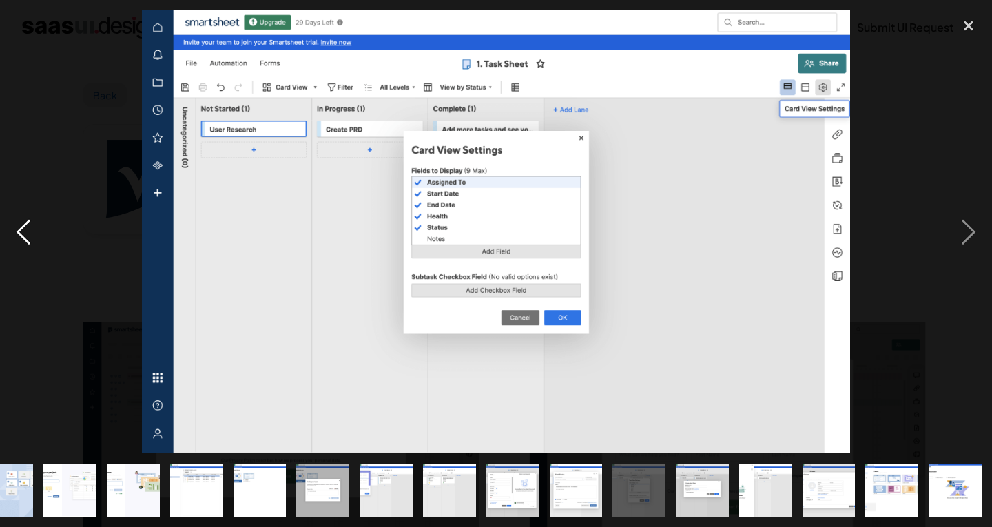
click at [25, 218] on div "previous image" at bounding box center [23, 231] width 47 height 443
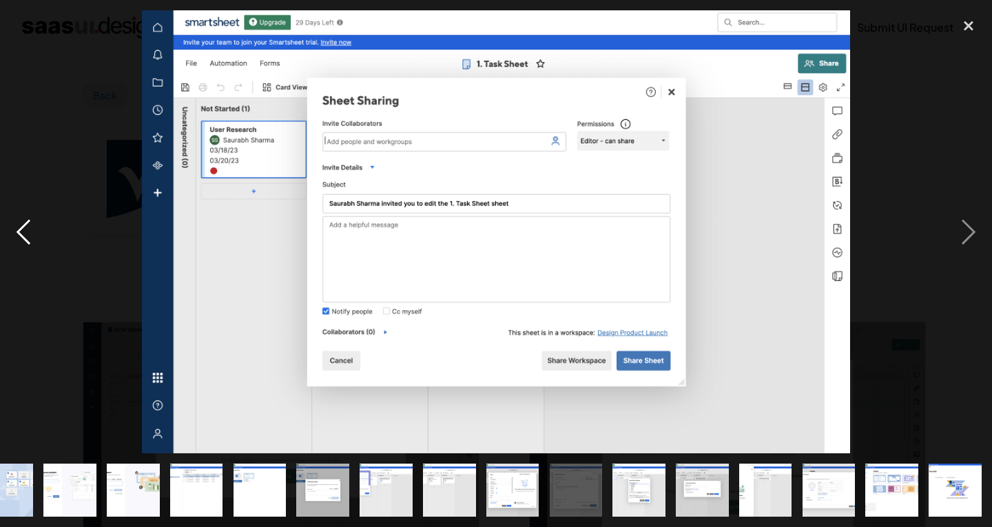
click at [25, 218] on div "previous image" at bounding box center [23, 231] width 47 height 443
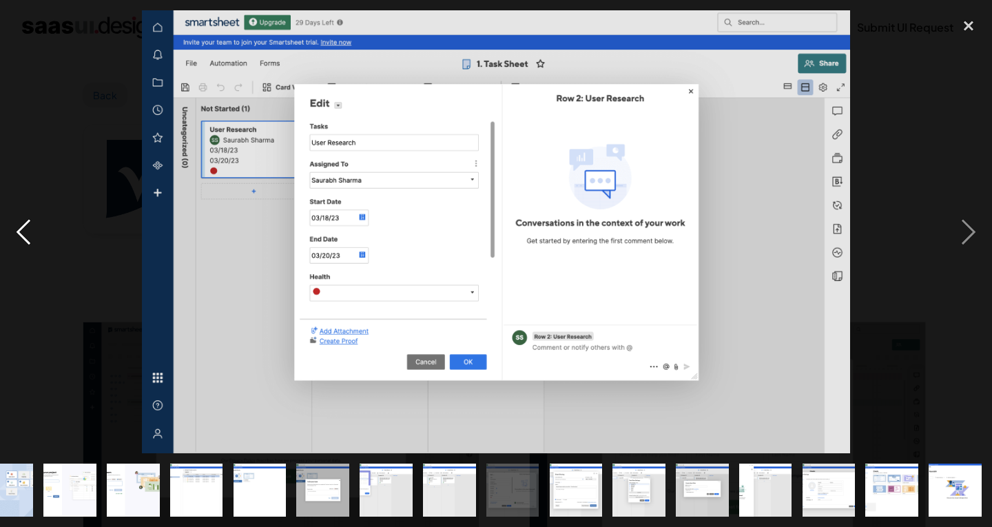
click at [25, 218] on div "previous image" at bounding box center [23, 231] width 47 height 443
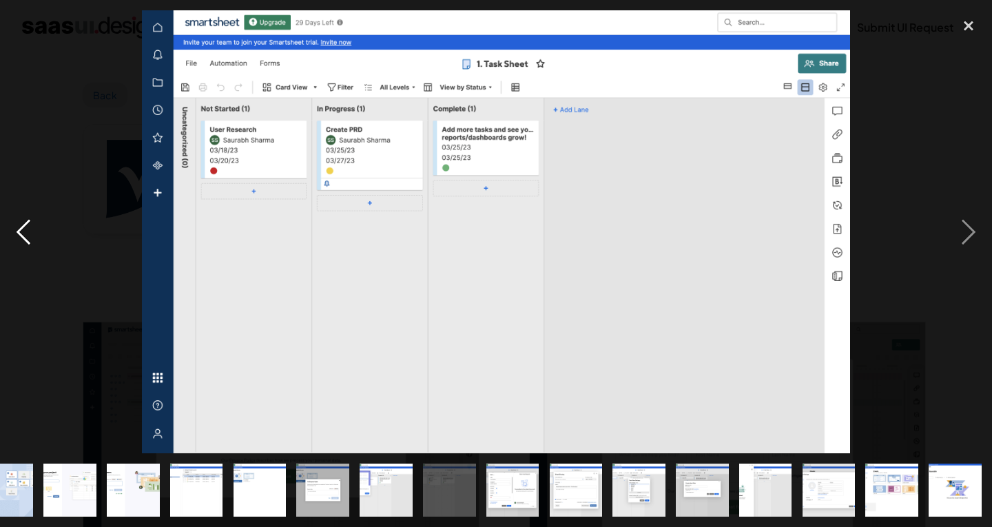
click at [25, 218] on div "previous image" at bounding box center [23, 231] width 47 height 443
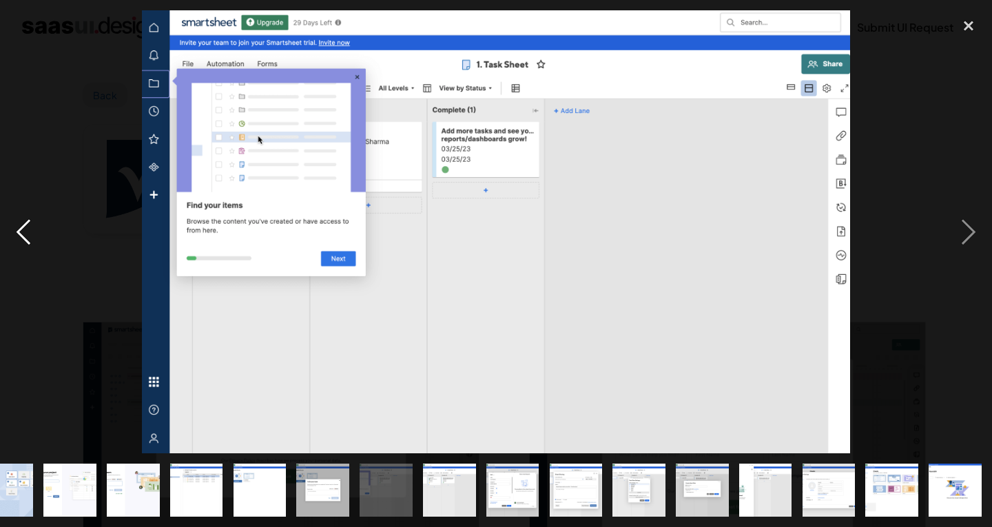
click at [25, 218] on div "previous image" at bounding box center [23, 231] width 47 height 443
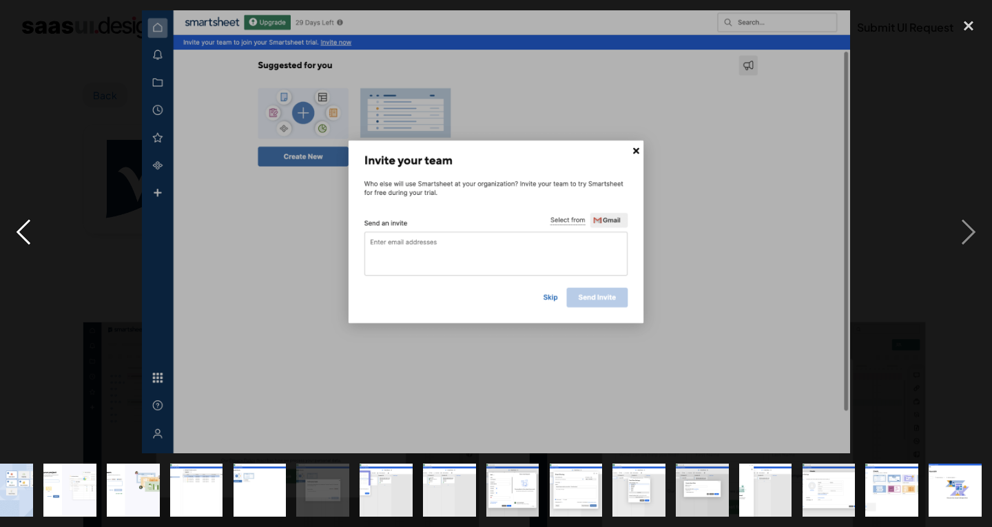
click at [25, 218] on div "previous image" at bounding box center [23, 231] width 47 height 443
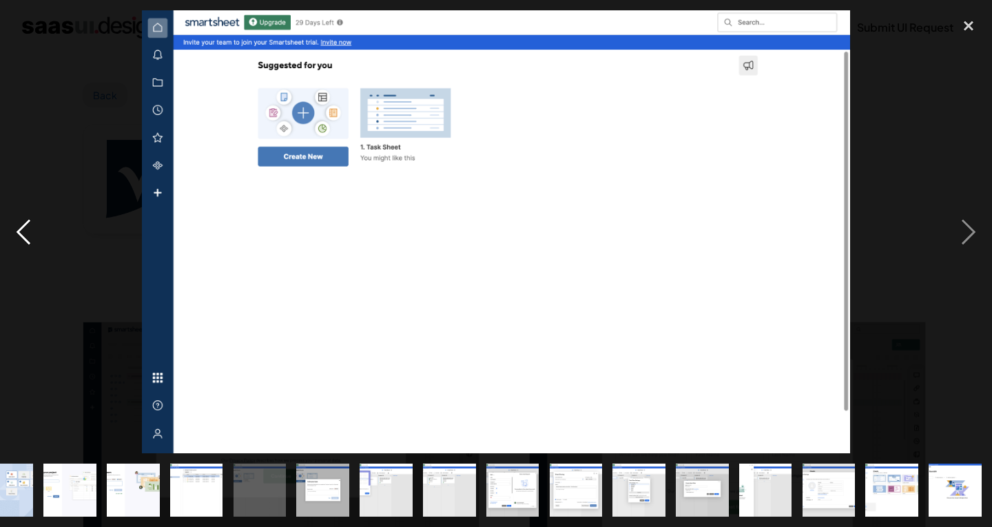
click at [25, 218] on div "previous image" at bounding box center [23, 231] width 47 height 443
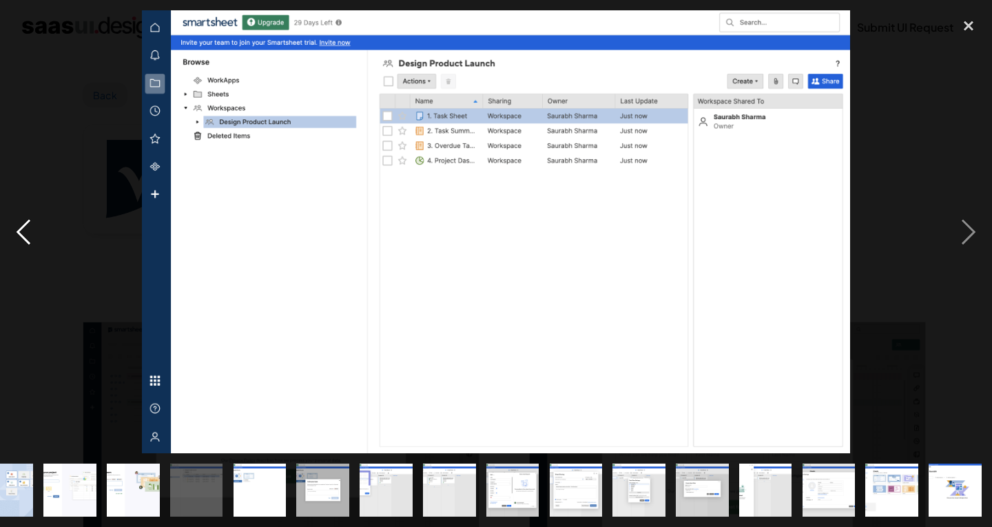
click at [25, 218] on div "previous image" at bounding box center [23, 231] width 47 height 443
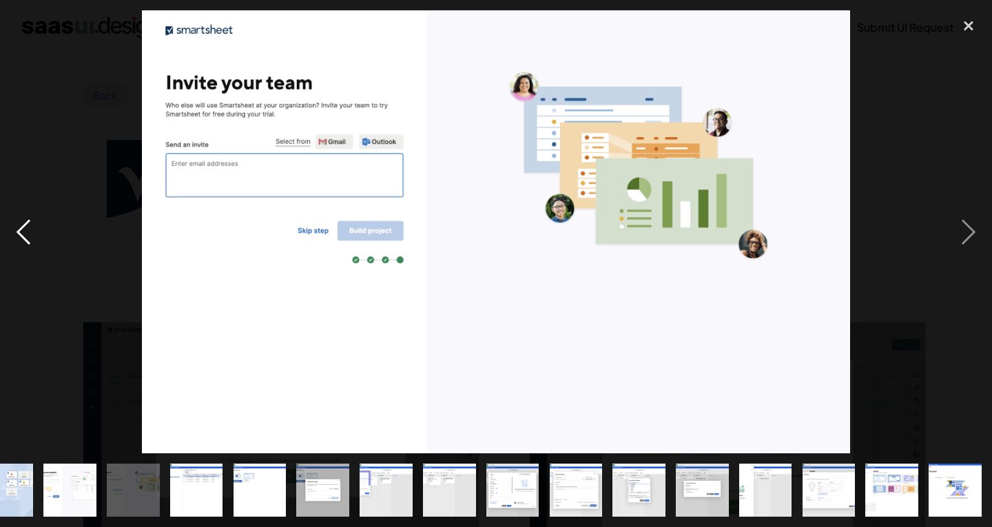
click at [25, 218] on div "previous image" at bounding box center [23, 231] width 47 height 443
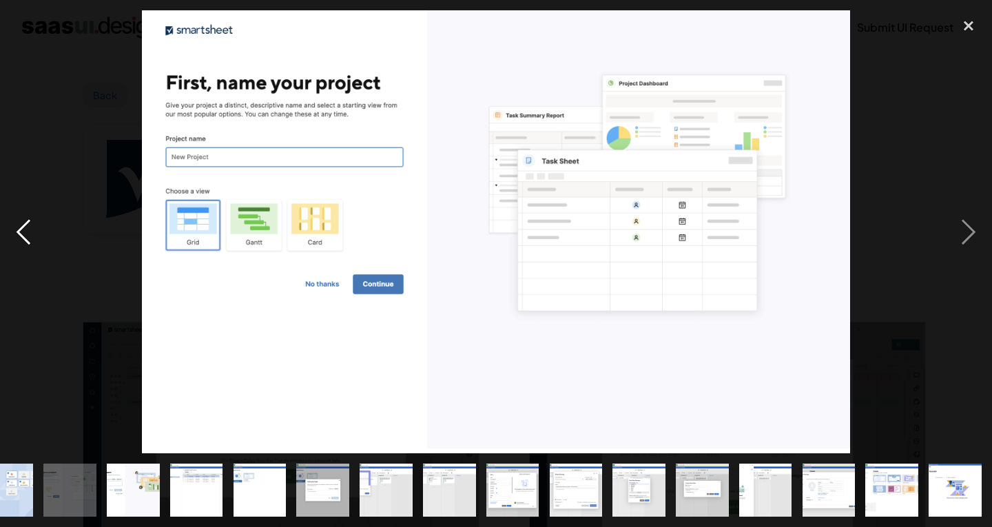
click at [25, 218] on div "previous image" at bounding box center [23, 231] width 47 height 443
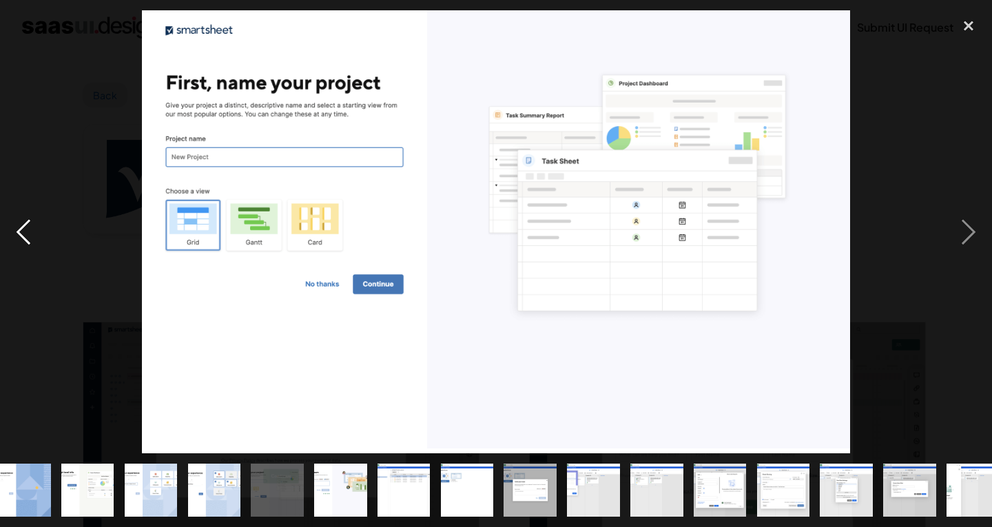
click at [25, 218] on div "previous image" at bounding box center [23, 231] width 47 height 443
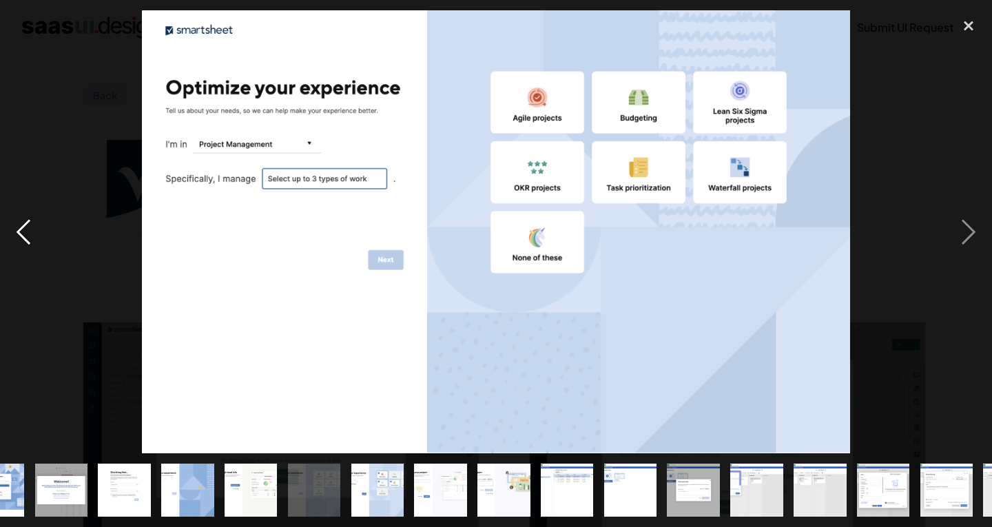
click at [25, 218] on div "previous image" at bounding box center [23, 231] width 47 height 443
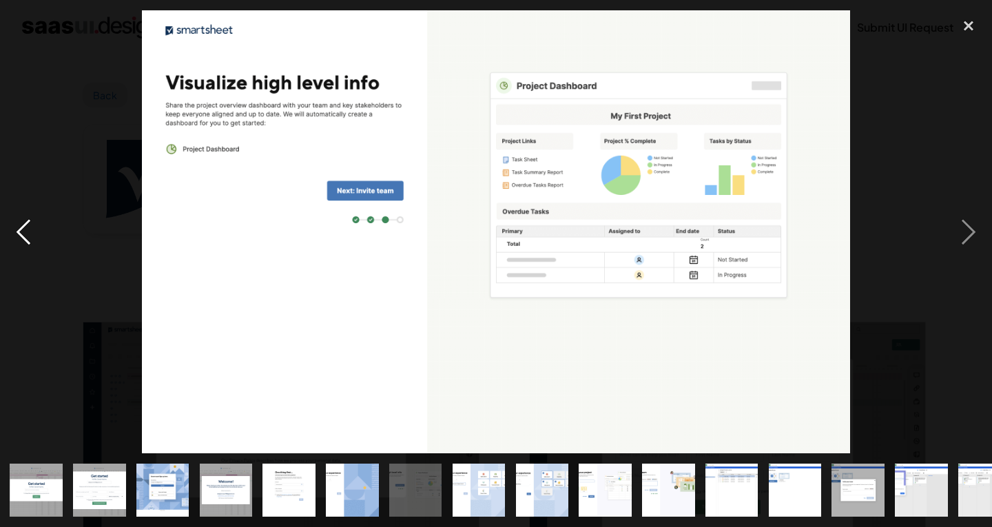
scroll to position [0, 0]
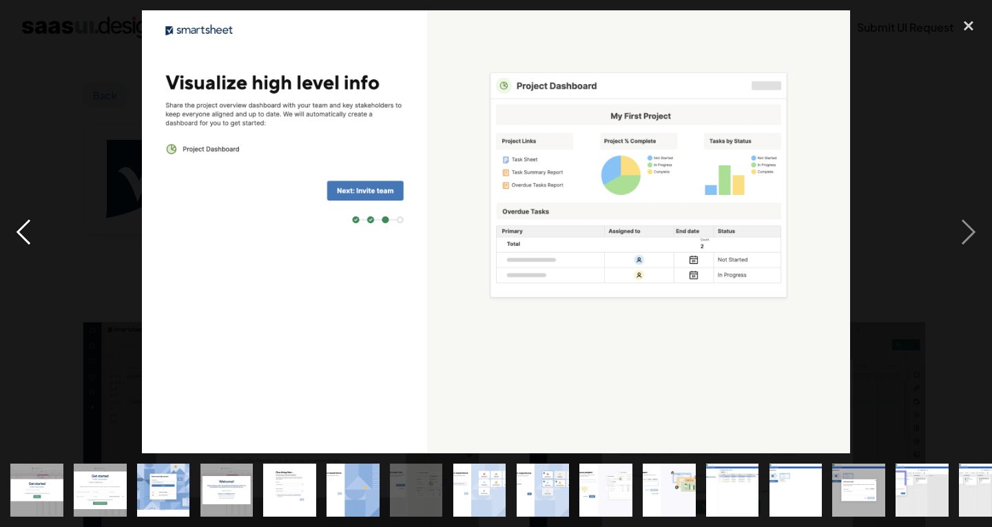
click at [25, 218] on div "previous image" at bounding box center [23, 231] width 47 height 443
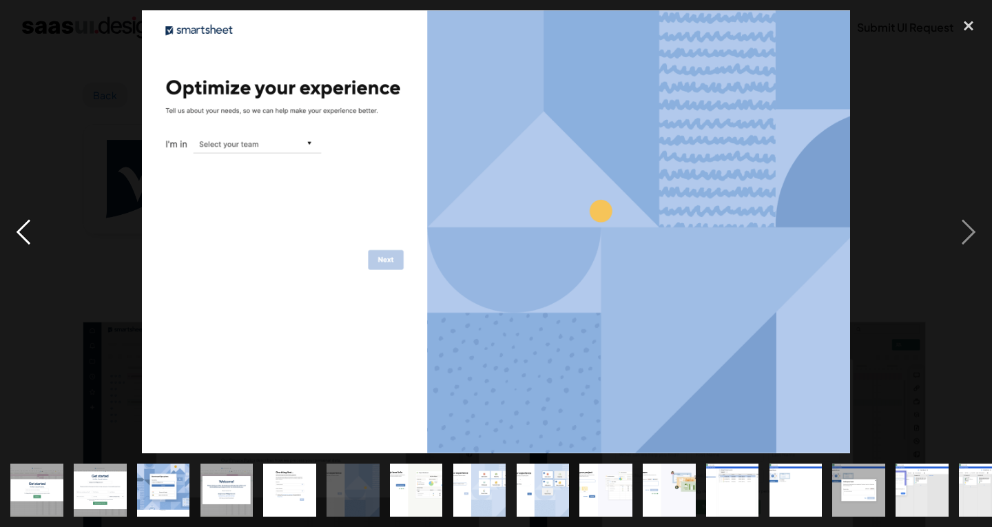
click at [25, 218] on div "previous image" at bounding box center [23, 231] width 47 height 443
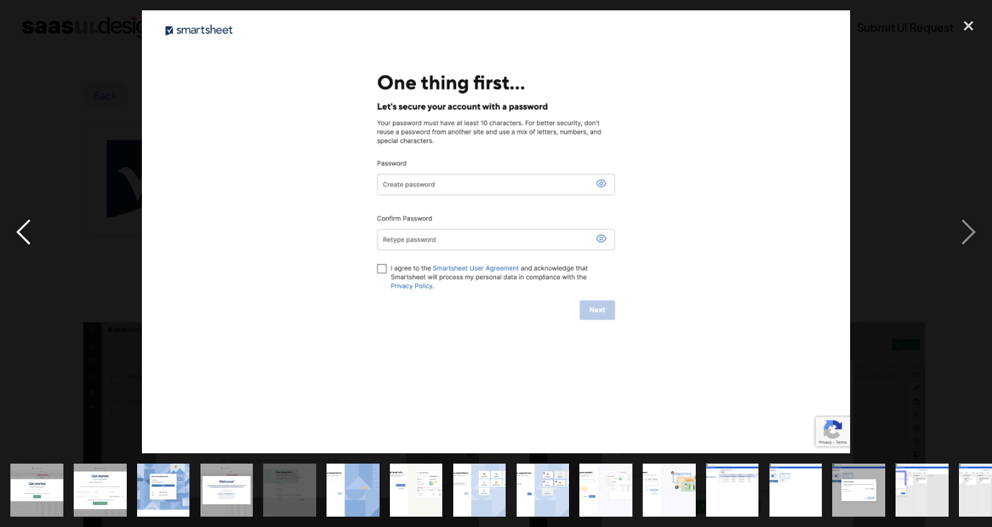
click at [25, 218] on div "previous image" at bounding box center [23, 231] width 47 height 443
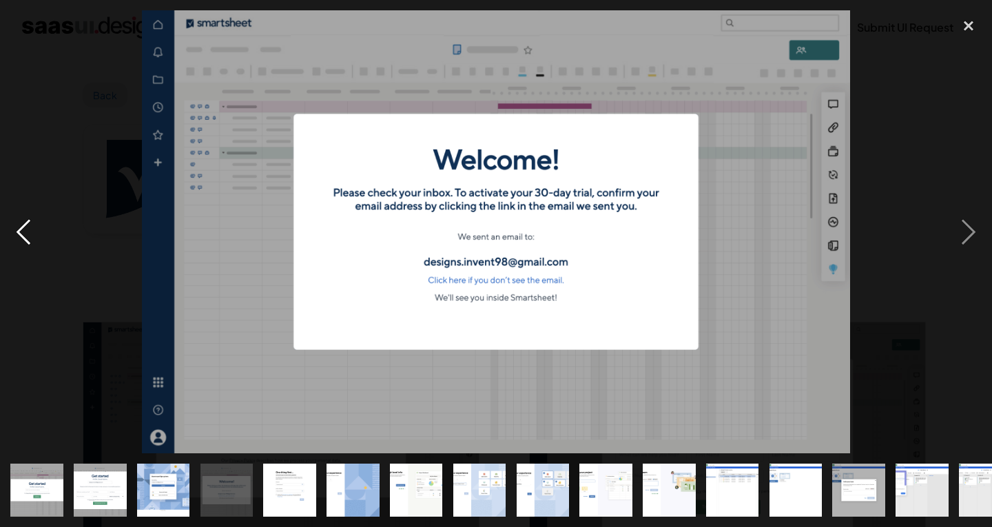
click at [25, 218] on div "previous image" at bounding box center [23, 231] width 47 height 443
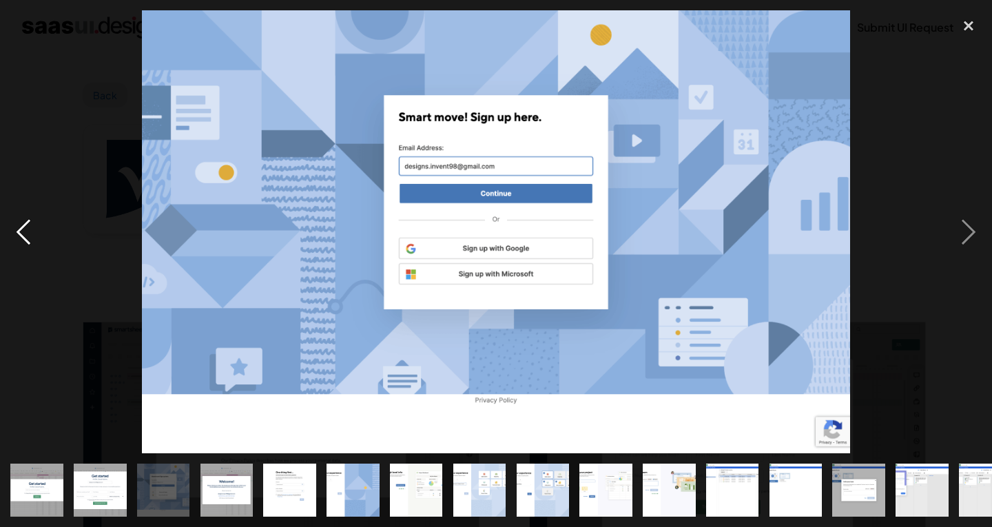
click at [25, 218] on div "previous image" at bounding box center [23, 231] width 47 height 443
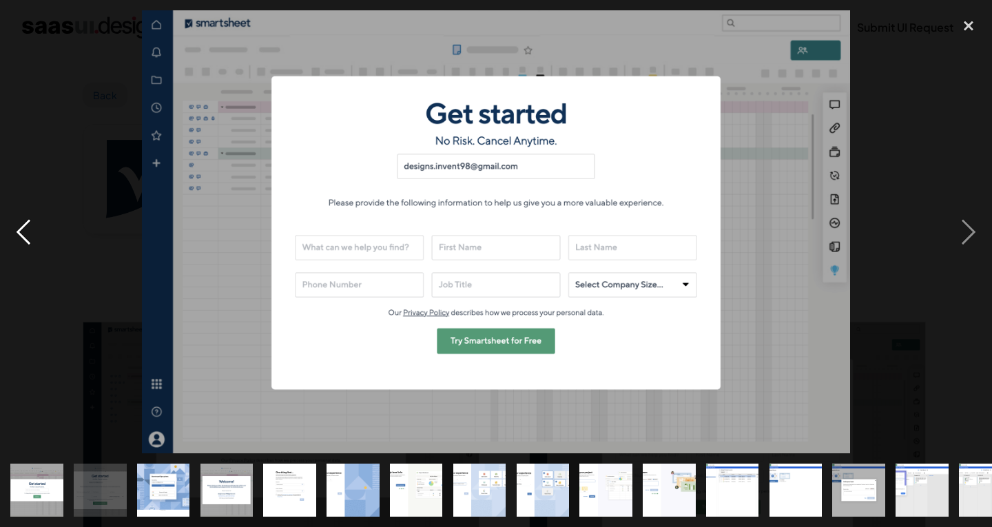
click at [25, 218] on div "previous image" at bounding box center [23, 231] width 47 height 443
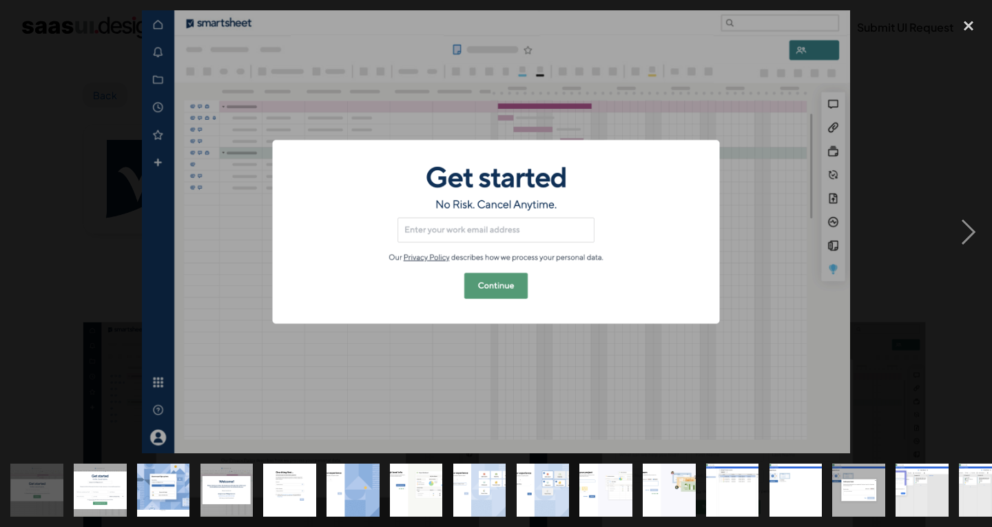
click at [25, 218] on div "previous image" at bounding box center [23, 231] width 47 height 443
click at [956, 223] on div "next image" at bounding box center [968, 231] width 47 height 443
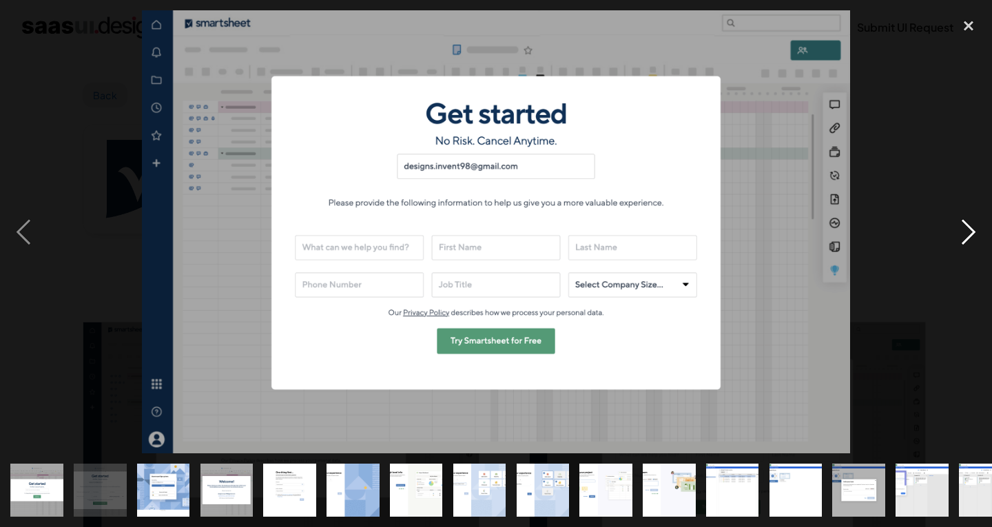
click at [956, 223] on div "next image" at bounding box center [968, 231] width 47 height 443
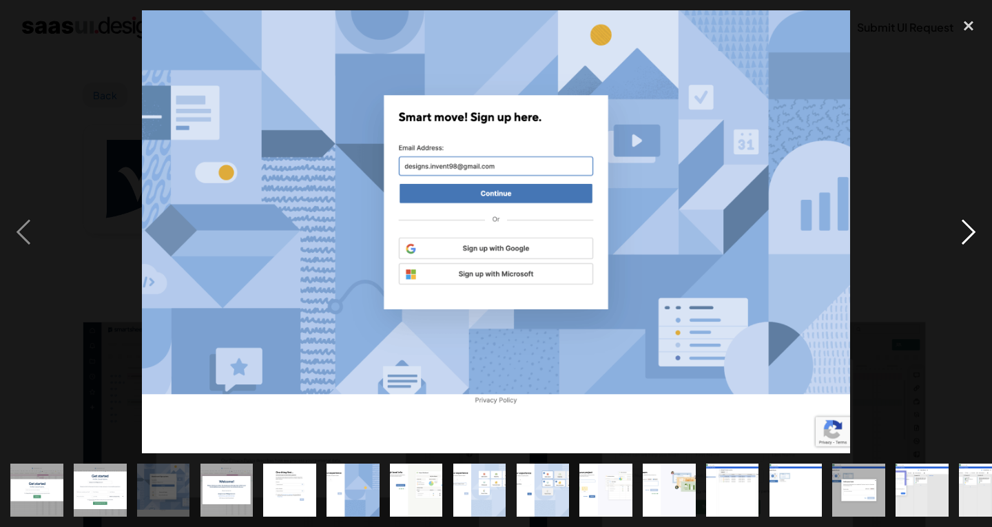
click at [956, 223] on div "next image" at bounding box center [968, 231] width 47 height 443
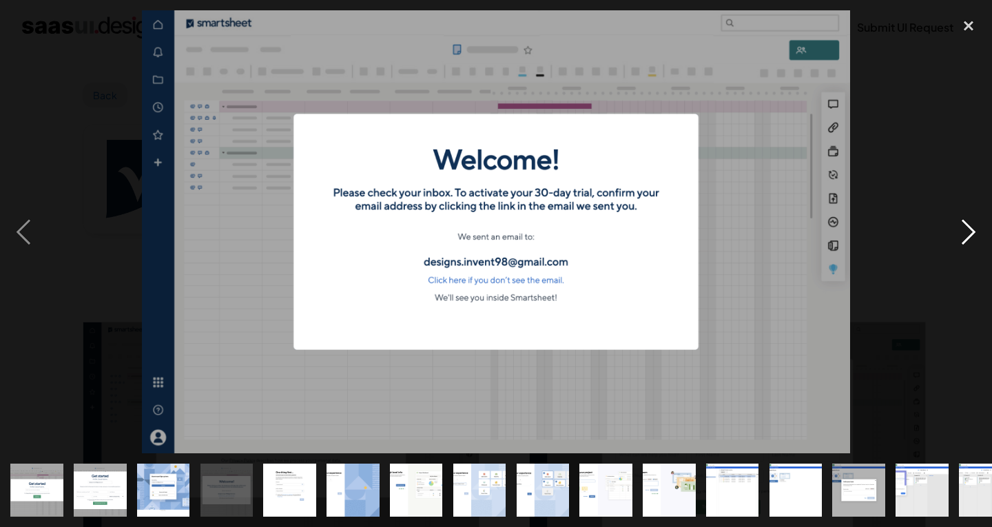
click at [956, 223] on div "next image" at bounding box center [968, 231] width 47 height 443
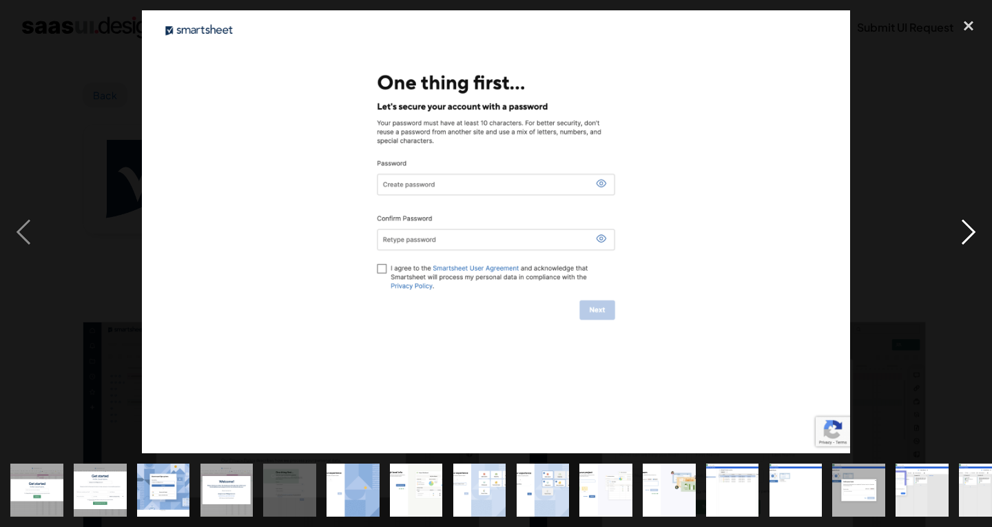
click at [956, 223] on div "next image" at bounding box center [968, 231] width 47 height 443
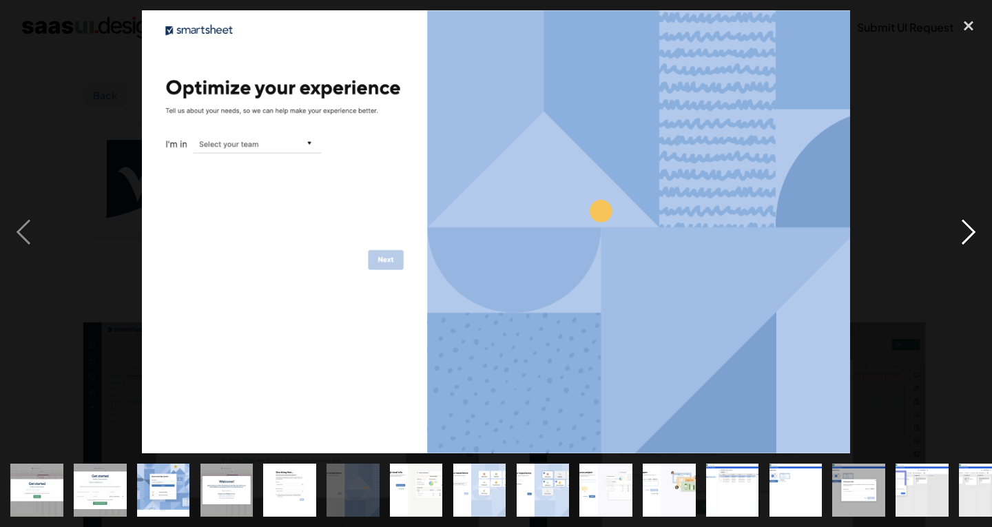
click at [956, 223] on div "next image" at bounding box center [968, 231] width 47 height 443
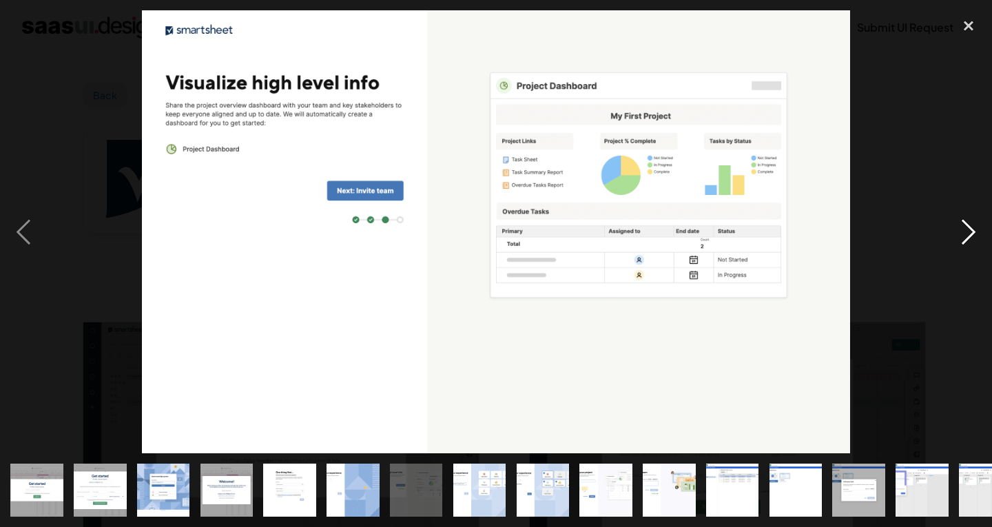
click at [956, 223] on div "next image" at bounding box center [968, 231] width 47 height 443
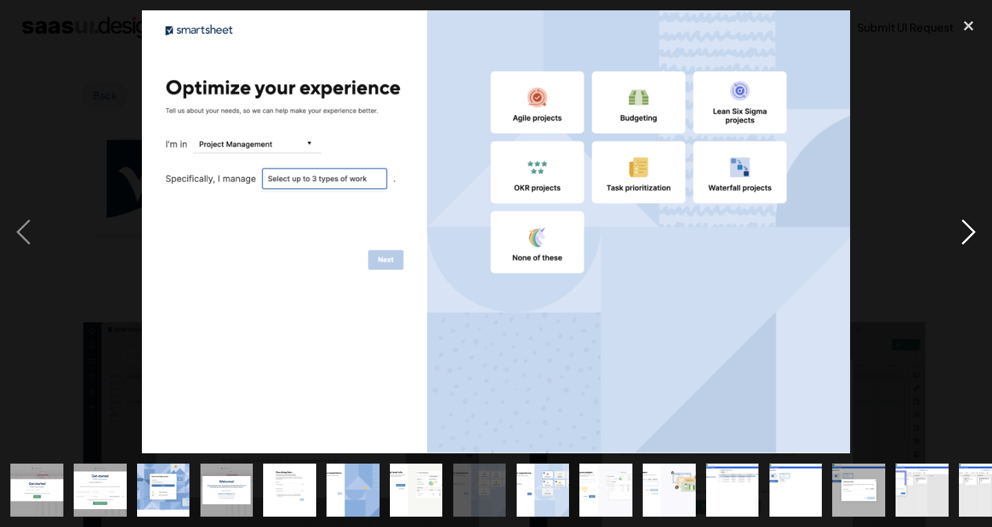
click at [956, 223] on div "next image" at bounding box center [968, 231] width 47 height 443
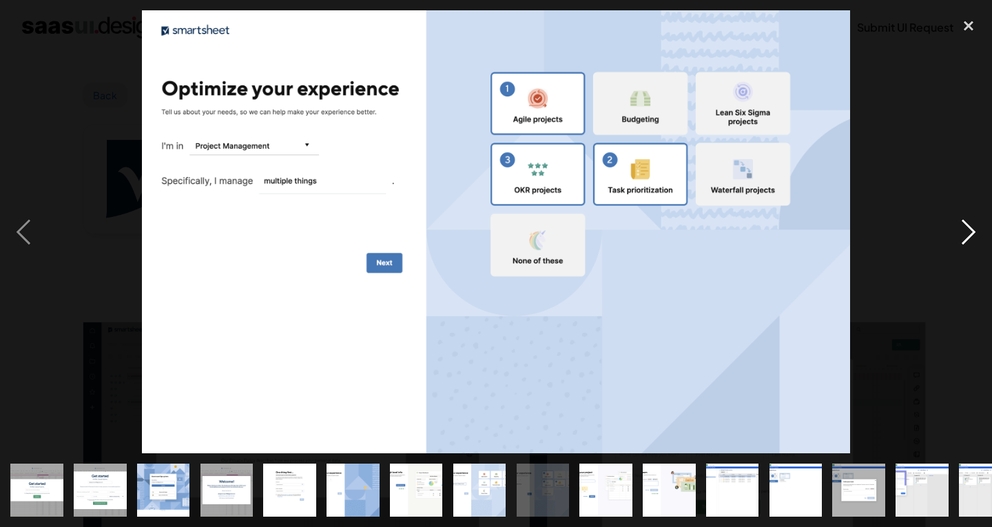
click at [956, 223] on div "next image" at bounding box center [968, 231] width 47 height 443
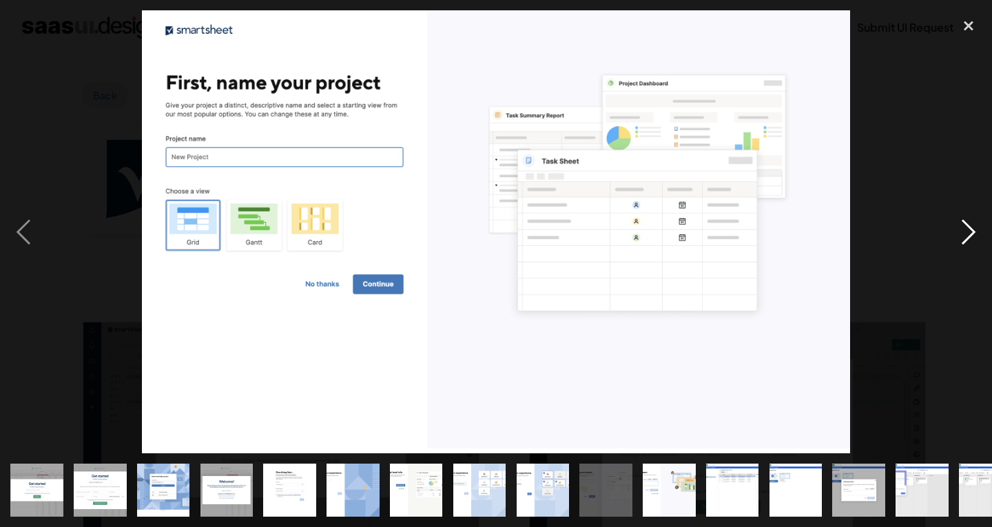
click at [956, 223] on div "next image" at bounding box center [968, 231] width 47 height 443
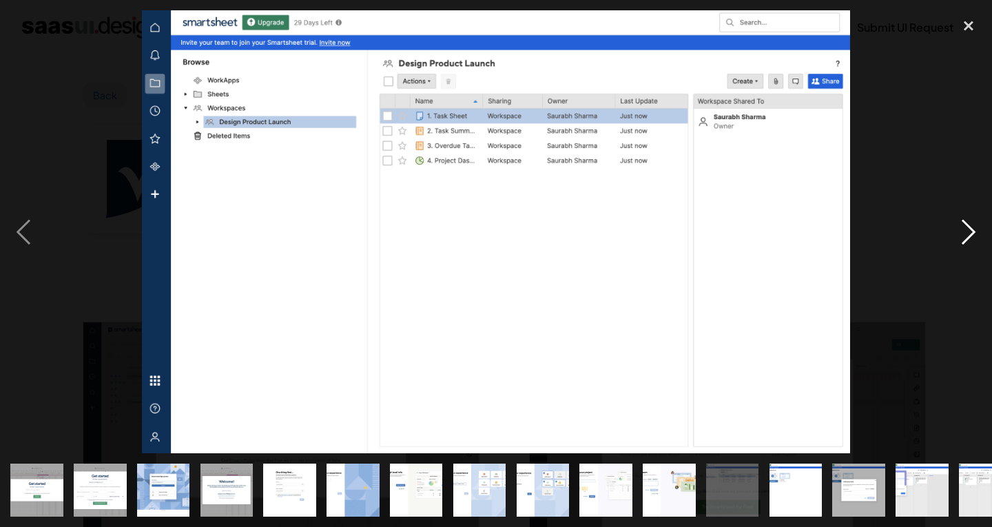
click at [956, 223] on div "next image" at bounding box center [968, 231] width 47 height 443
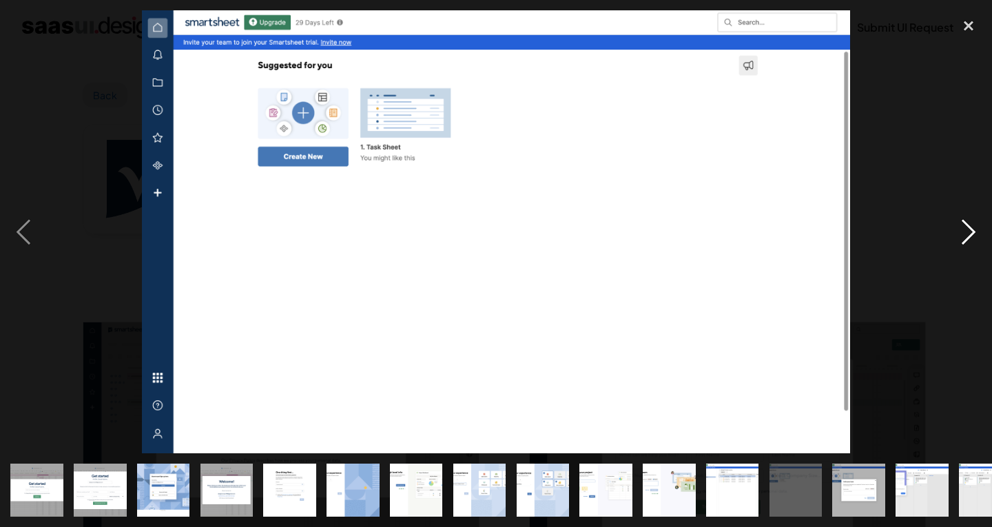
click at [956, 223] on div "next image" at bounding box center [968, 231] width 47 height 443
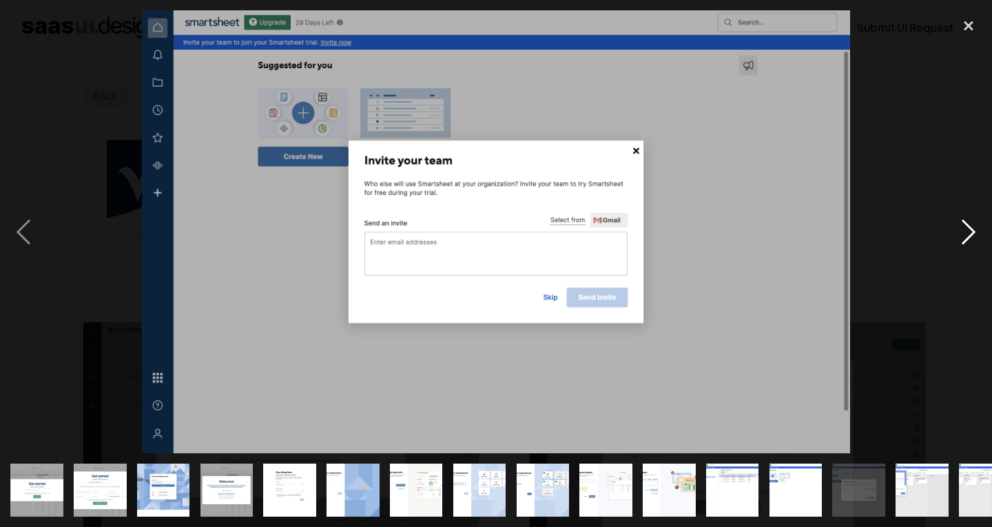
click at [956, 223] on div "next image" at bounding box center [968, 231] width 47 height 443
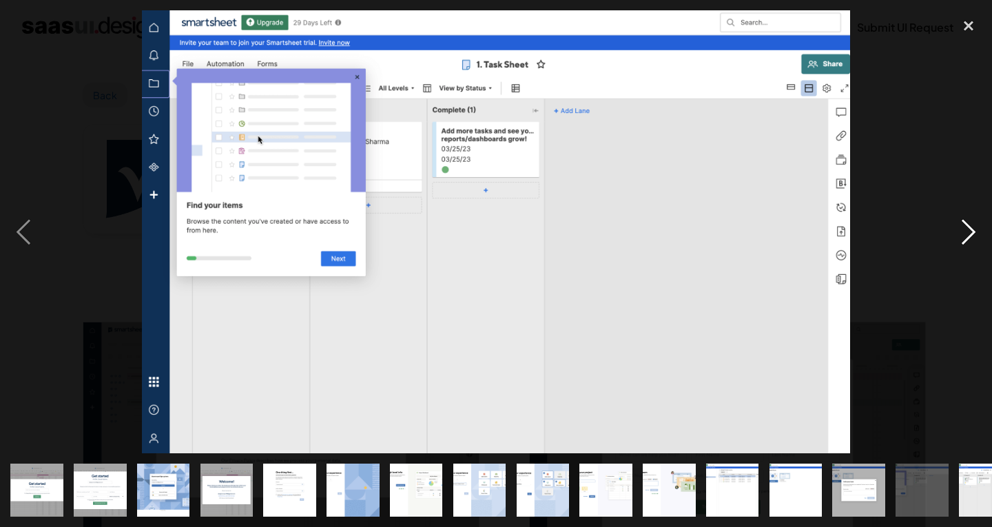
click at [956, 223] on div "next image" at bounding box center [968, 231] width 47 height 443
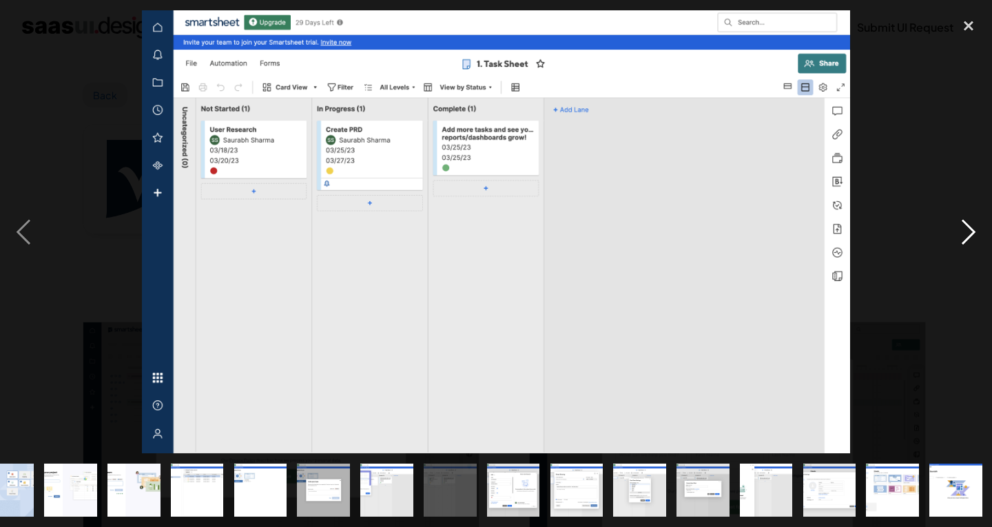
click at [956, 223] on div "next image" at bounding box center [968, 231] width 47 height 443
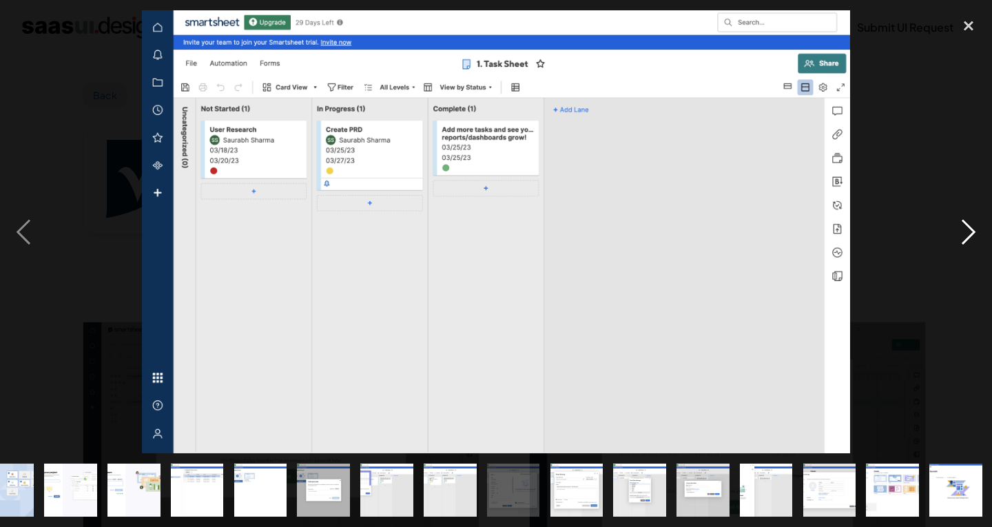
scroll to position [0, 536]
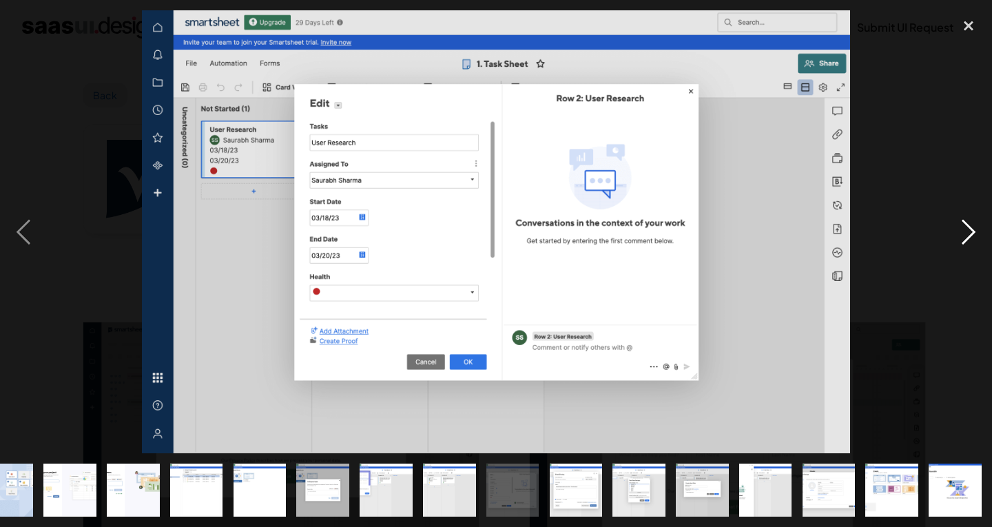
click at [956, 223] on div "next image" at bounding box center [968, 231] width 47 height 443
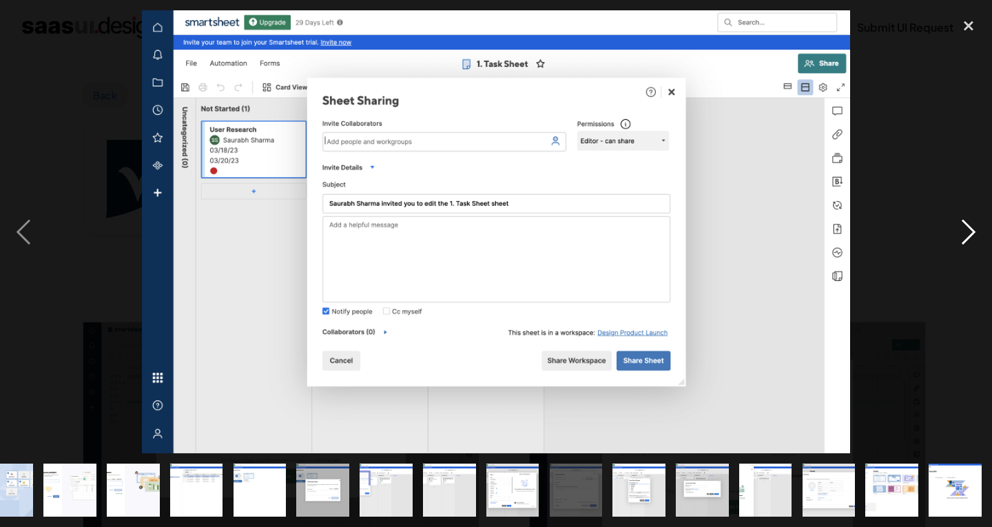
click at [956, 223] on div "next image" at bounding box center [968, 231] width 47 height 443
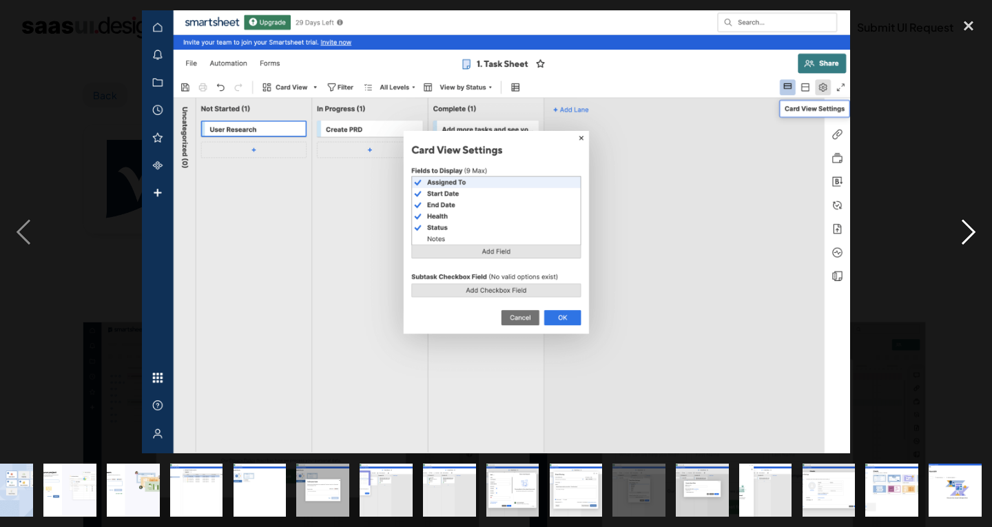
click at [956, 223] on div "next image" at bounding box center [968, 231] width 47 height 443
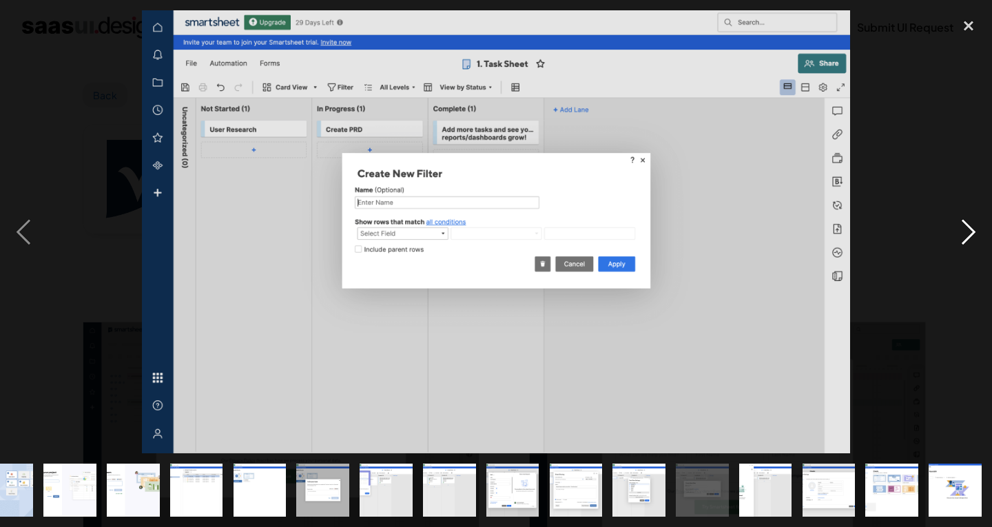
click at [956, 223] on div "next image" at bounding box center [968, 231] width 47 height 443
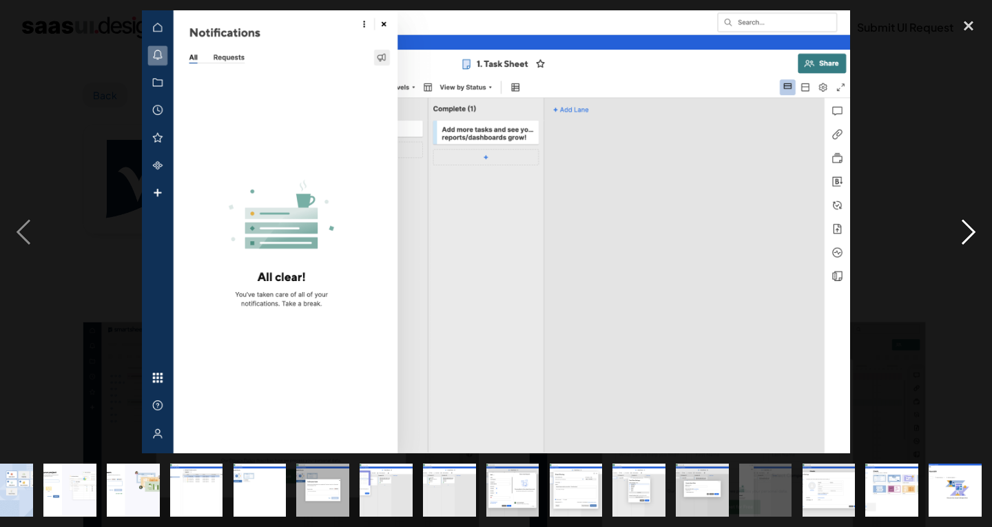
click at [956, 223] on div "next image" at bounding box center [968, 231] width 47 height 443
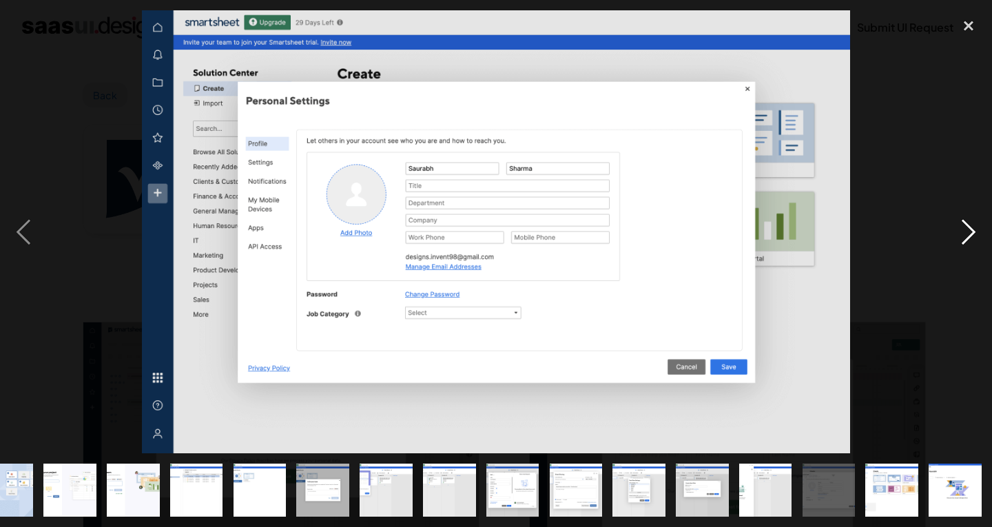
click at [956, 223] on div "next image" at bounding box center [968, 231] width 47 height 443
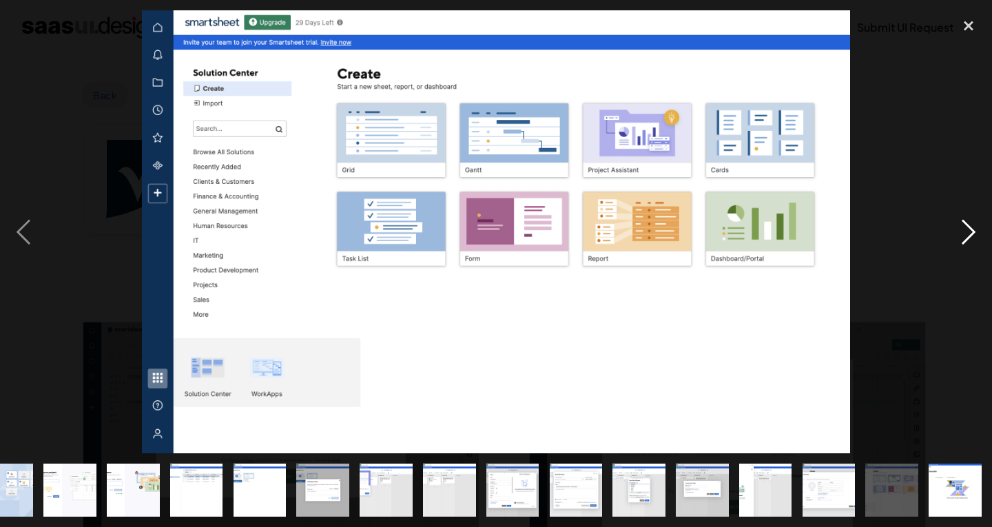
click at [956, 223] on div "next image" at bounding box center [968, 231] width 47 height 443
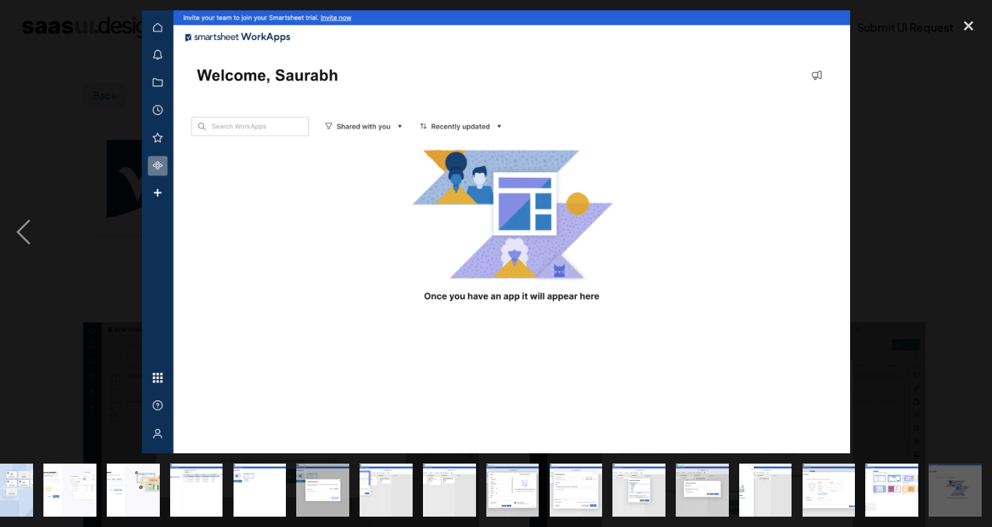
click at [956, 223] on div "next image" at bounding box center [968, 231] width 47 height 443
click at [14, 230] on div "previous image" at bounding box center [23, 231] width 47 height 443
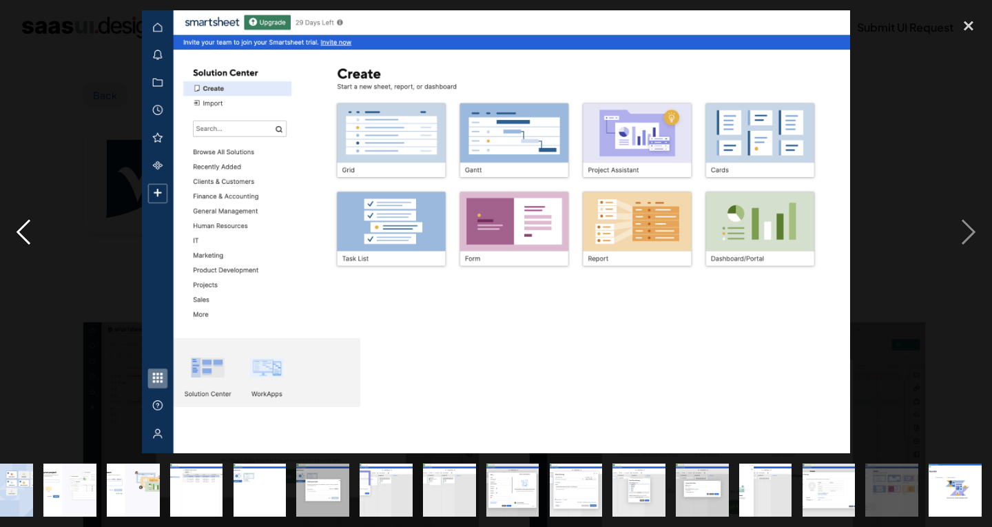
click at [14, 231] on div "previous image" at bounding box center [23, 231] width 47 height 443
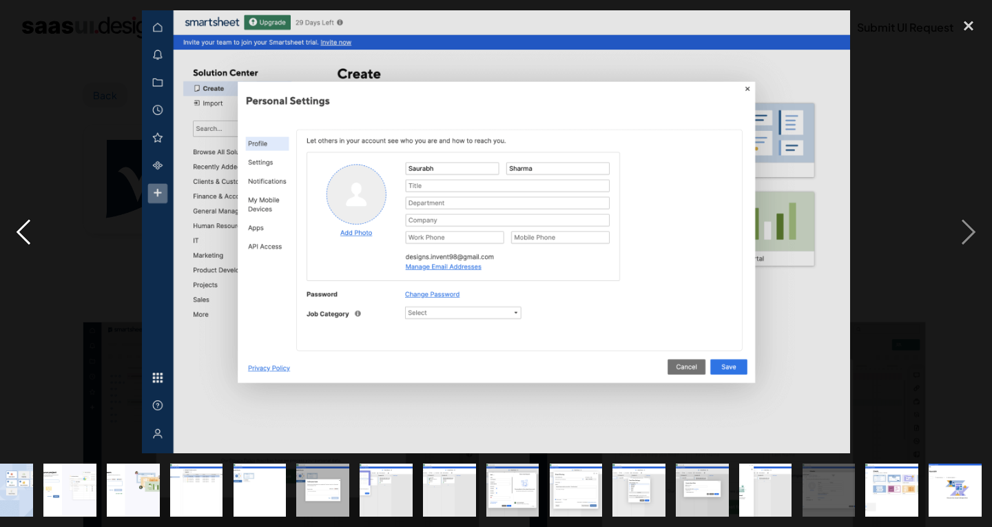
click at [10, 229] on div "previous image" at bounding box center [23, 231] width 47 height 443
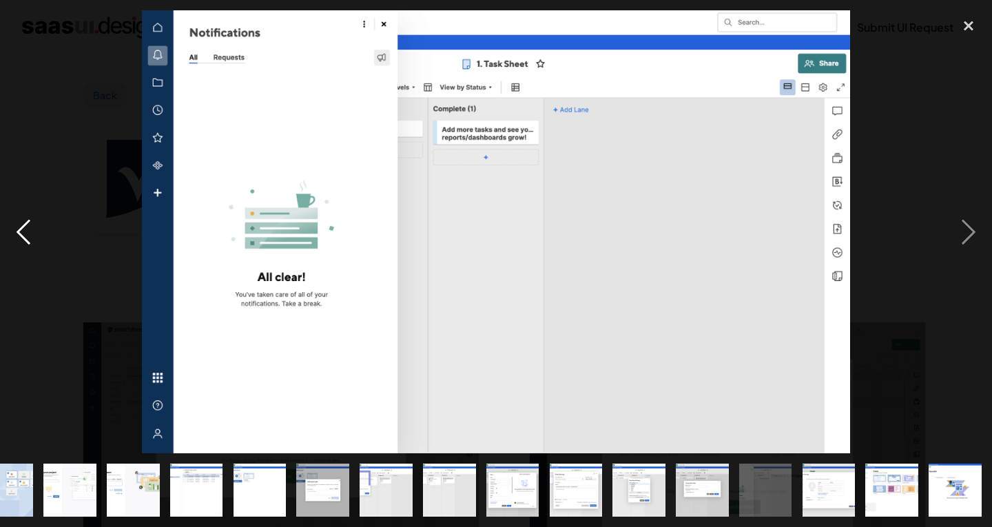
click at [10, 229] on div "previous image" at bounding box center [23, 231] width 47 height 443
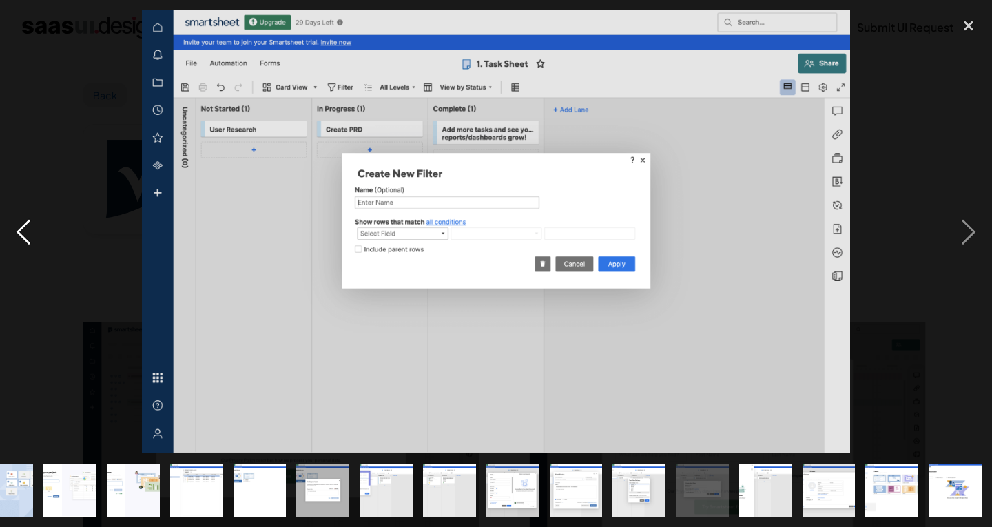
click at [10, 229] on div "previous image" at bounding box center [23, 231] width 47 height 443
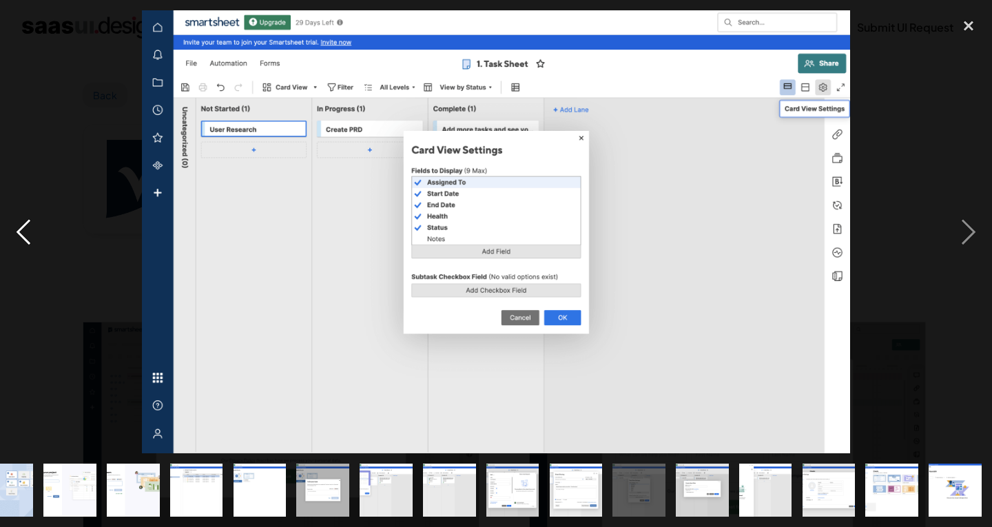
click at [10, 229] on div "previous image" at bounding box center [23, 231] width 47 height 443
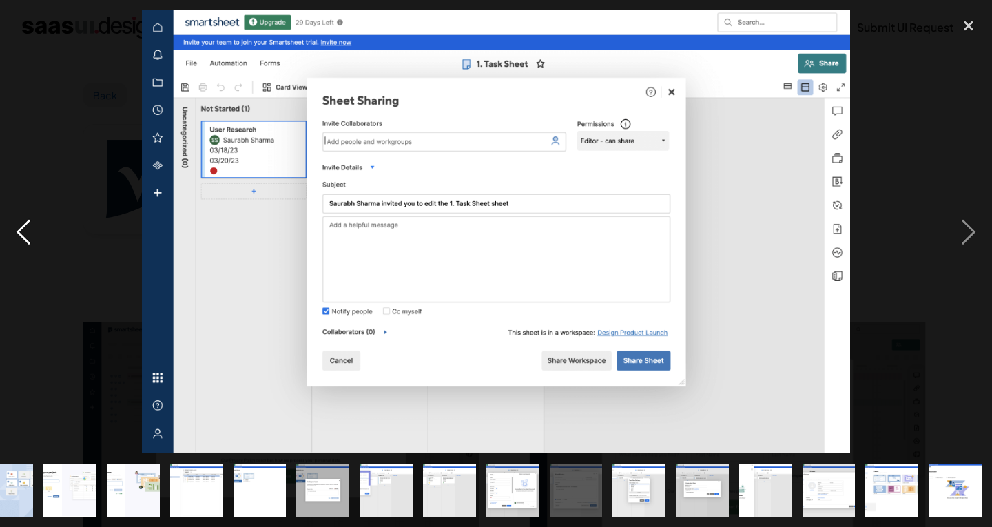
click at [10, 229] on div "previous image" at bounding box center [23, 231] width 47 height 443
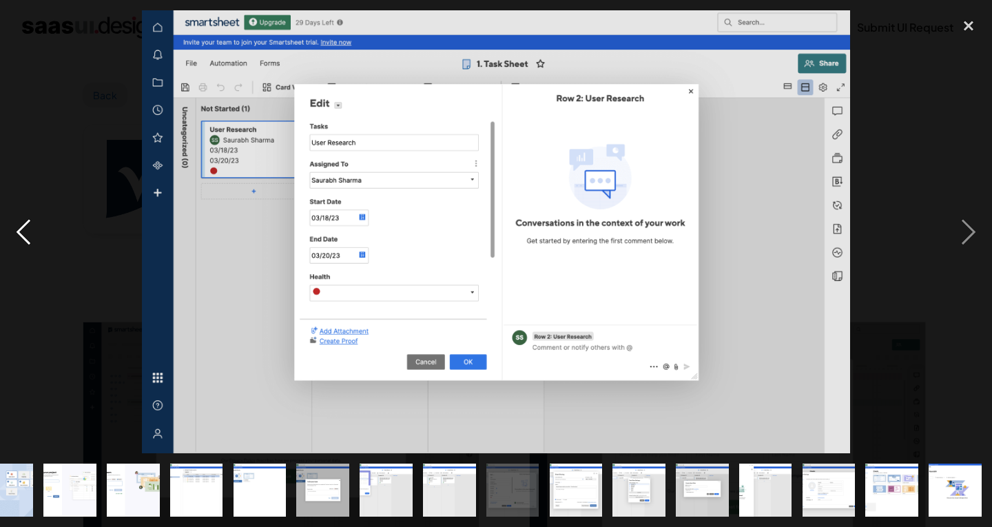
click at [10, 229] on div "previous image" at bounding box center [23, 231] width 47 height 443
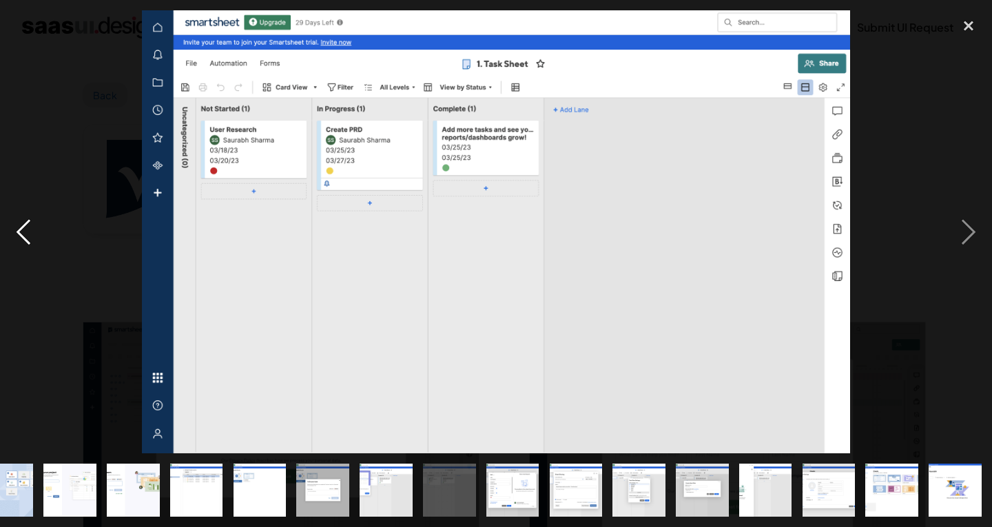
click at [10, 229] on div "previous image" at bounding box center [23, 231] width 47 height 443
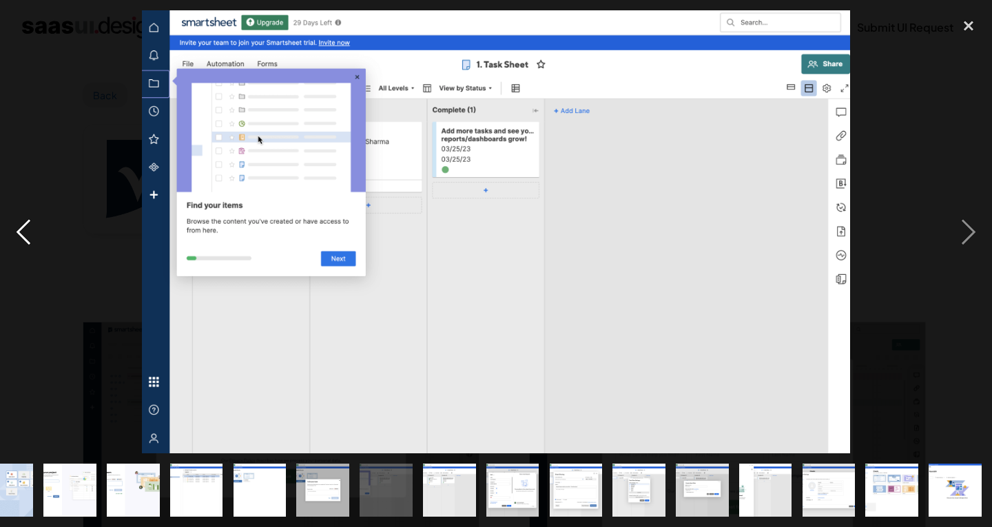
click at [10, 229] on div "previous image" at bounding box center [23, 231] width 47 height 443
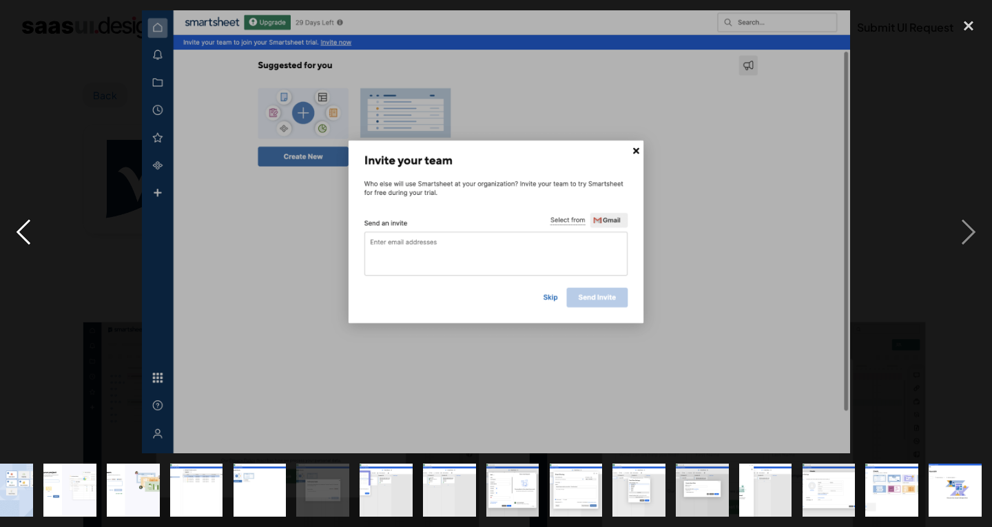
click at [10, 229] on div "previous image" at bounding box center [23, 231] width 47 height 443
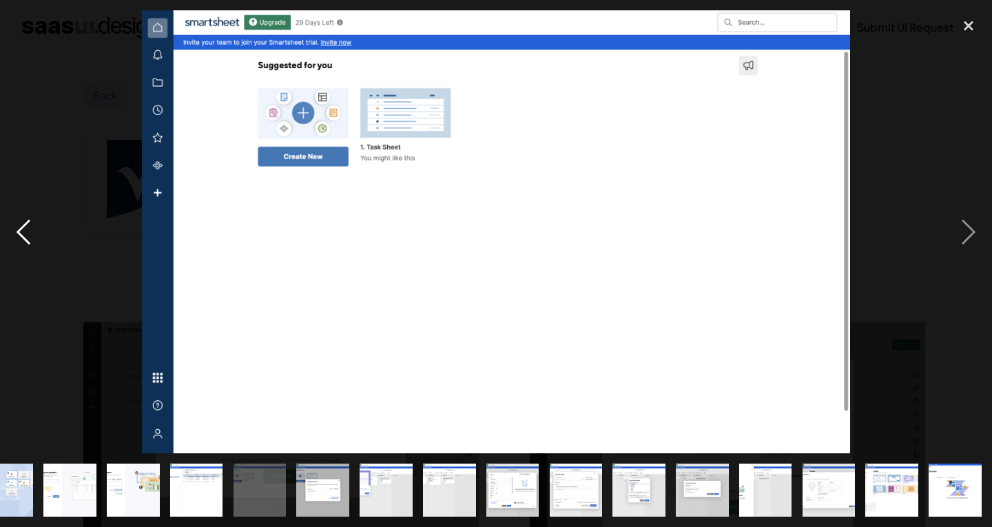
click at [10, 229] on div "previous image" at bounding box center [23, 231] width 47 height 443
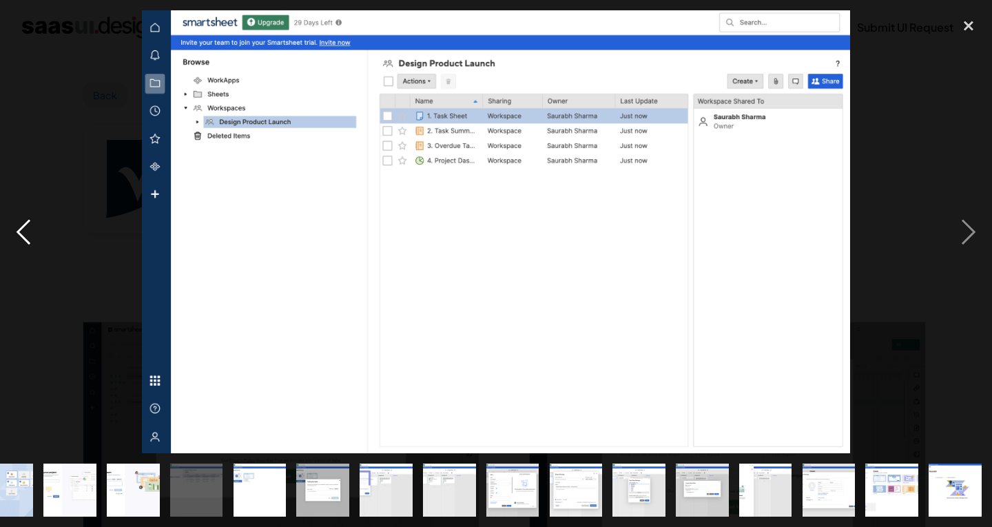
click at [10, 229] on div "previous image" at bounding box center [23, 231] width 47 height 443
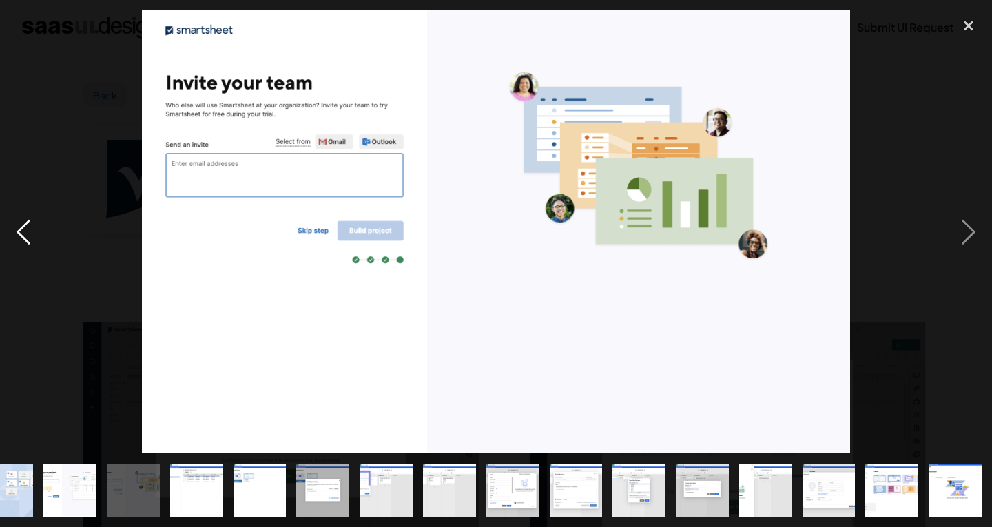
click at [10, 229] on div "previous image" at bounding box center [23, 231] width 47 height 443
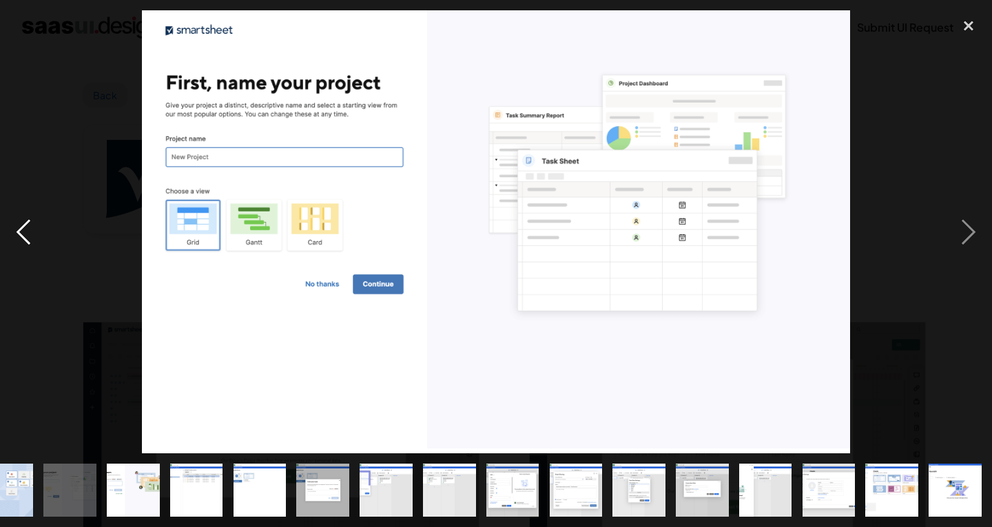
click at [10, 229] on div "previous image" at bounding box center [23, 231] width 47 height 443
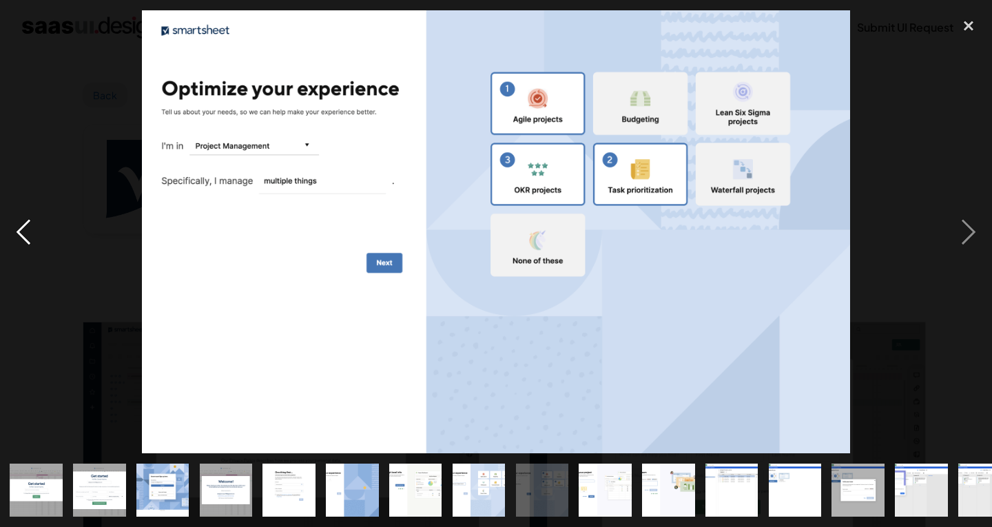
scroll to position [0, 0]
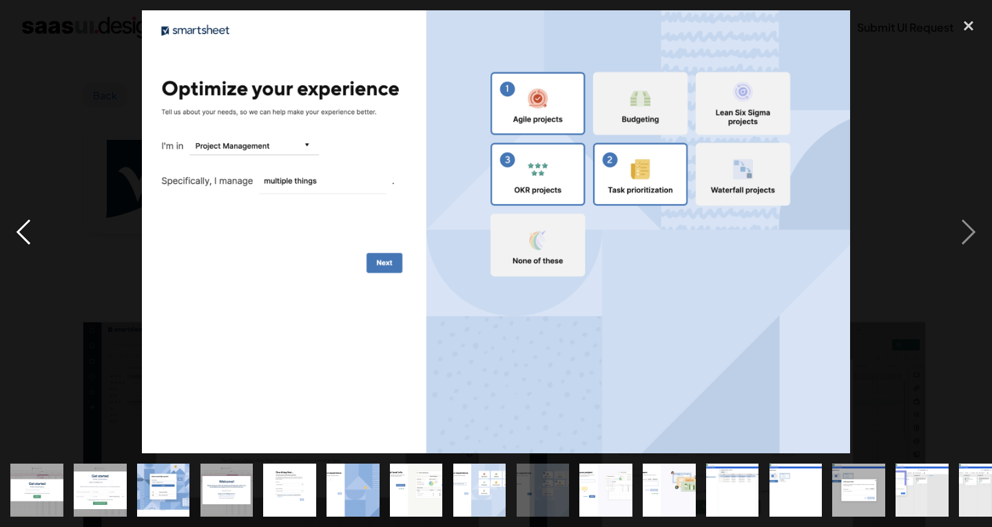
click at [10, 229] on div "previous image" at bounding box center [23, 231] width 47 height 443
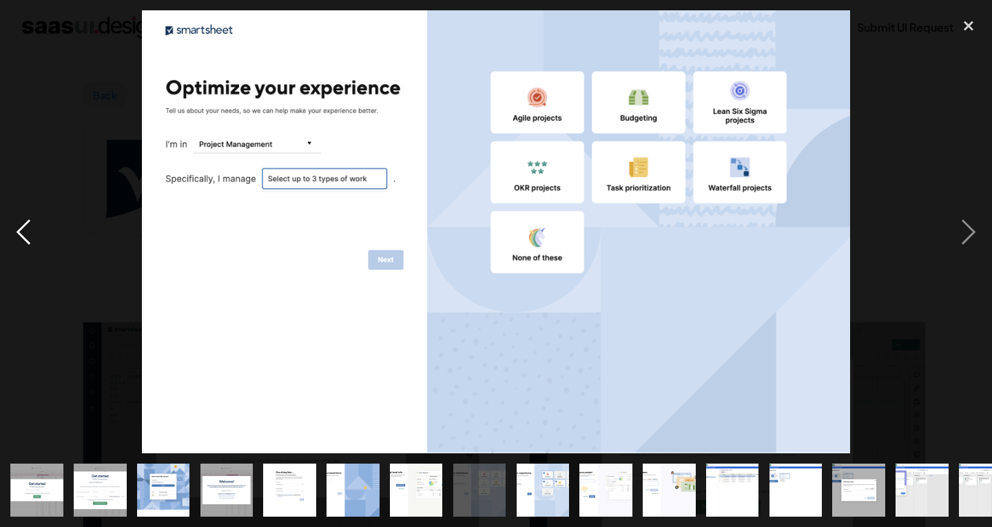
click at [10, 229] on div "previous image" at bounding box center [23, 231] width 47 height 443
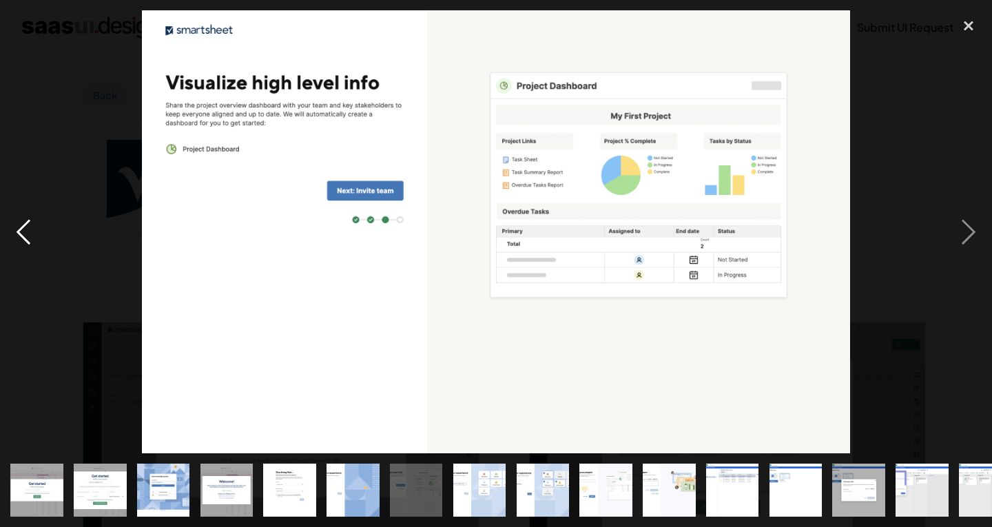
click at [10, 229] on div "previous image" at bounding box center [23, 231] width 47 height 443
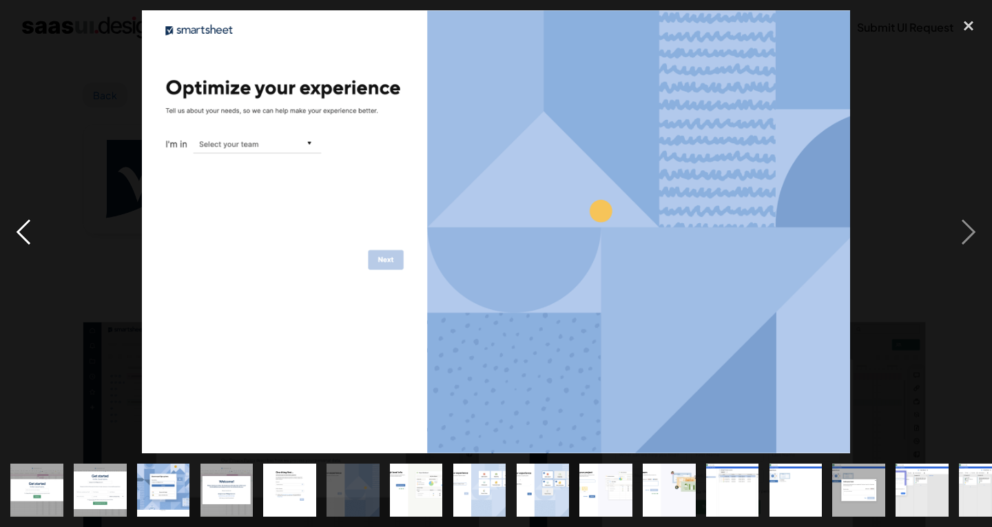
click at [10, 229] on div "previous image" at bounding box center [23, 231] width 47 height 443
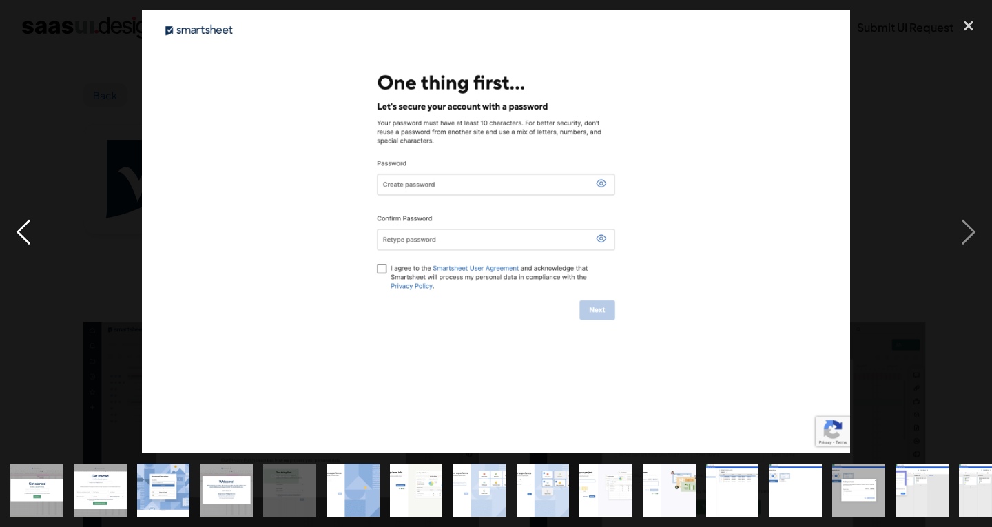
click at [10, 229] on div "previous image" at bounding box center [23, 231] width 47 height 443
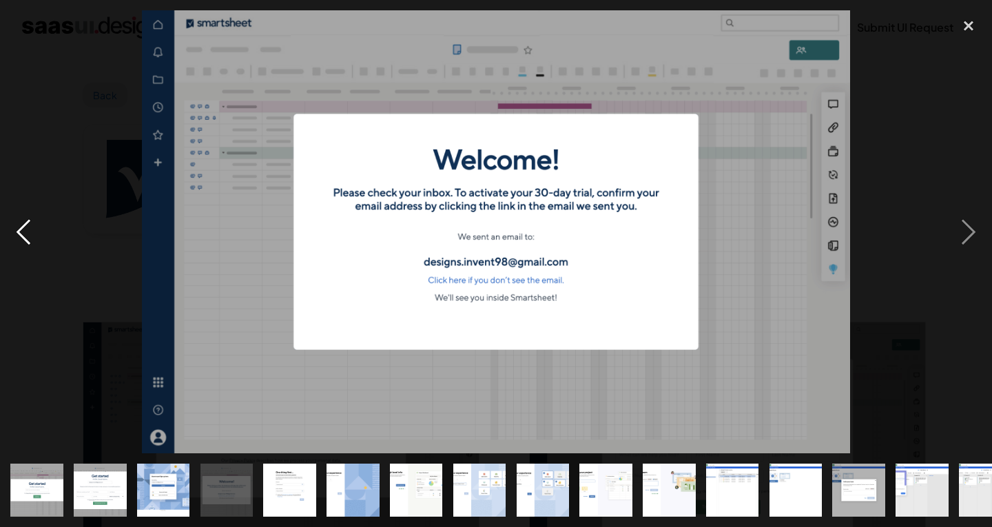
click at [10, 229] on div "previous image" at bounding box center [23, 231] width 47 height 443
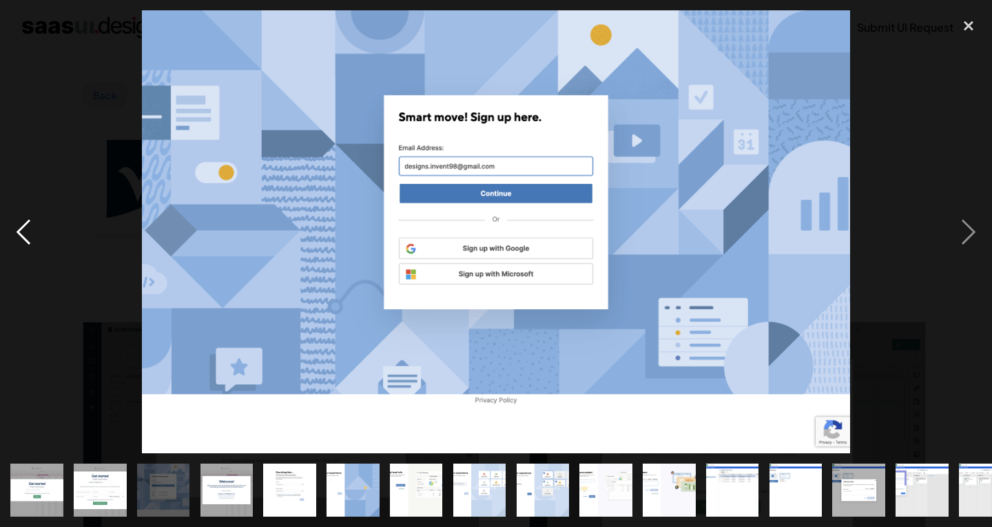
click at [10, 229] on div "previous image" at bounding box center [23, 231] width 47 height 443
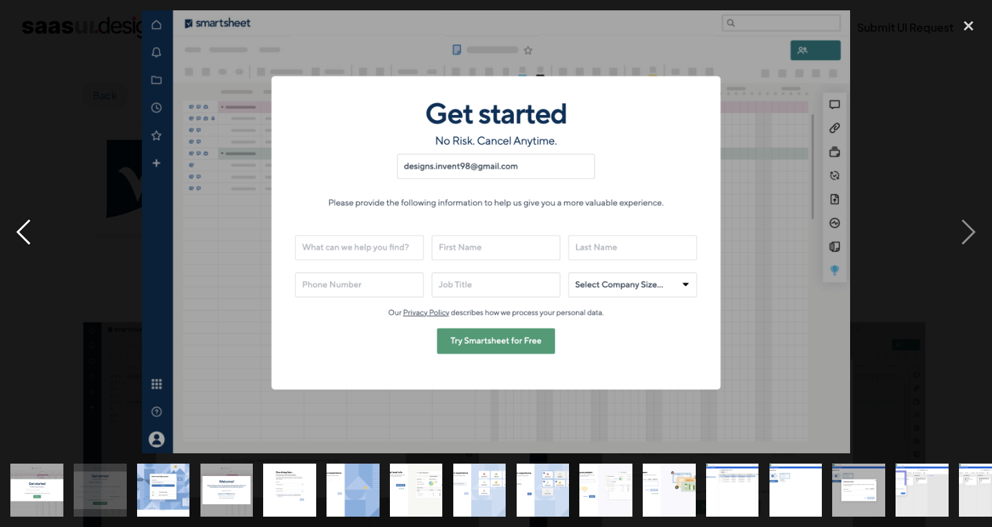
click at [10, 229] on div "previous image" at bounding box center [23, 231] width 47 height 443
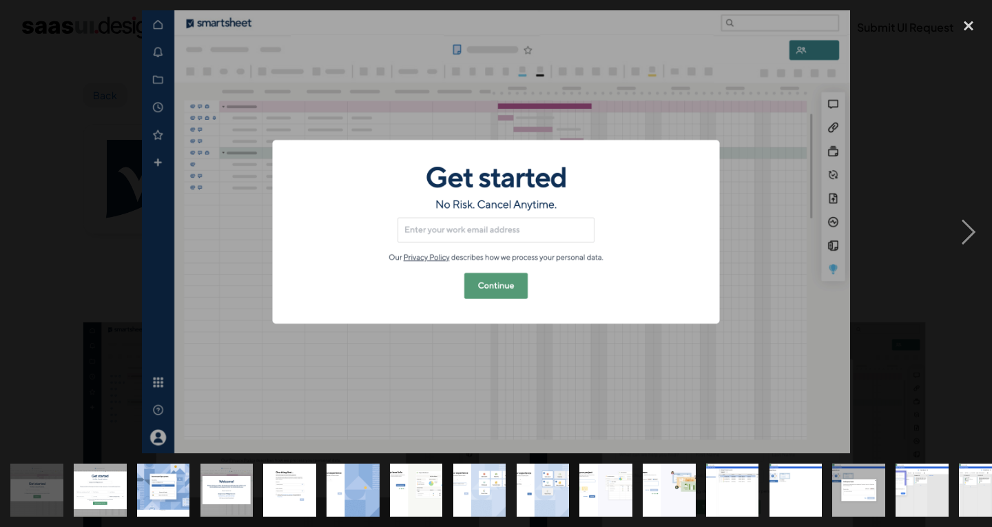
click at [10, 229] on div "previous image" at bounding box center [23, 231] width 47 height 443
click at [968, 247] on div "next image" at bounding box center [968, 231] width 47 height 443
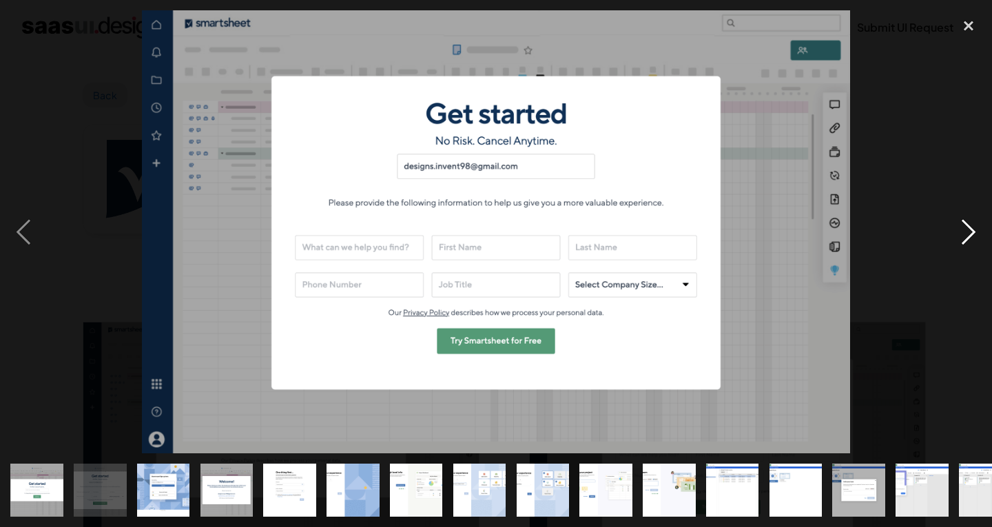
click at [968, 247] on div "next image" at bounding box center [968, 231] width 47 height 443
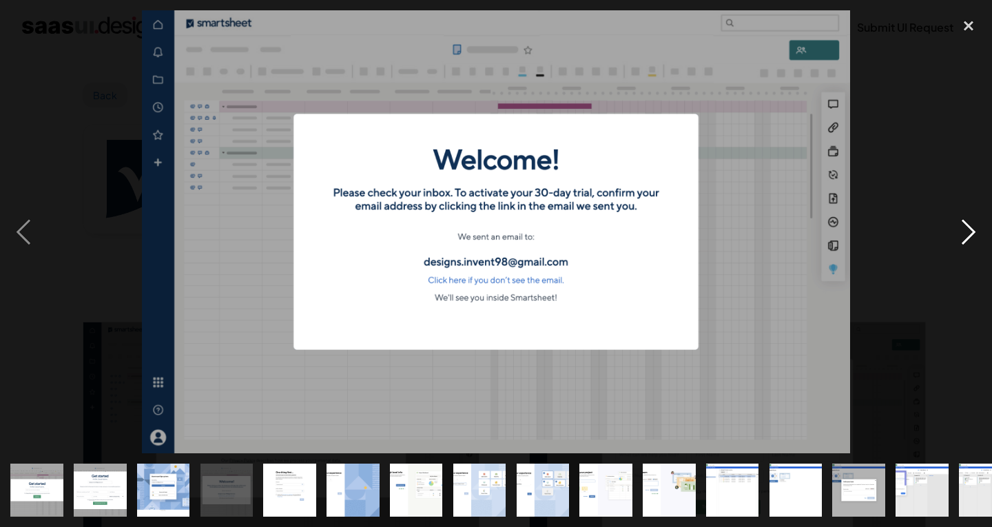
click at [968, 247] on div "next image" at bounding box center [968, 231] width 47 height 443
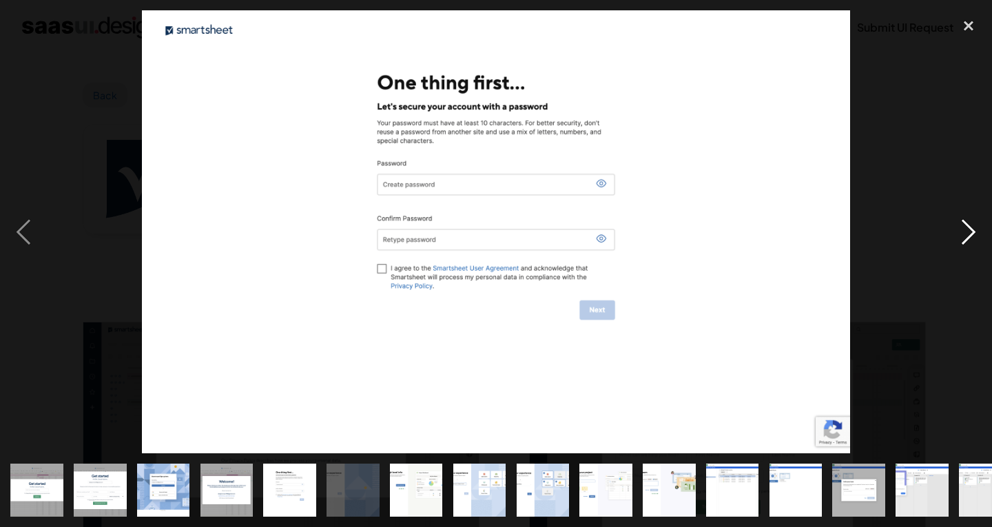
click at [968, 247] on div "next image" at bounding box center [968, 231] width 47 height 443
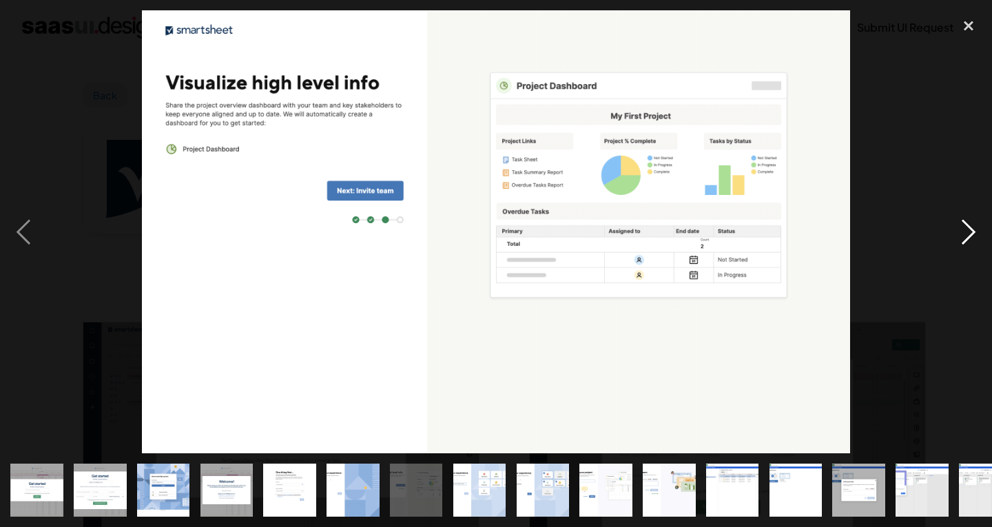
click at [968, 247] on div "next image" at bounding box center [968, 231] width 47 height 443
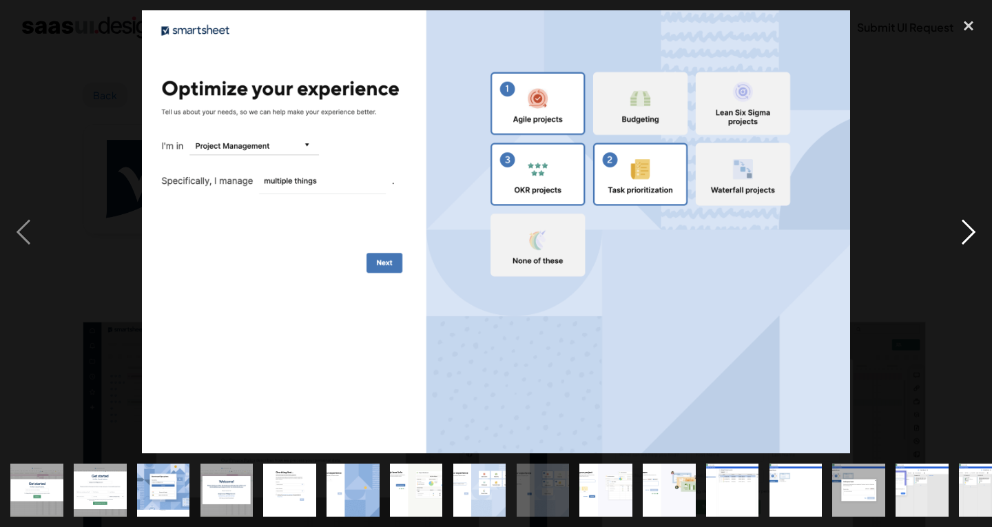
click at [968, 247] on div "next image" at bounding box center [968, 231] width 47 height 443
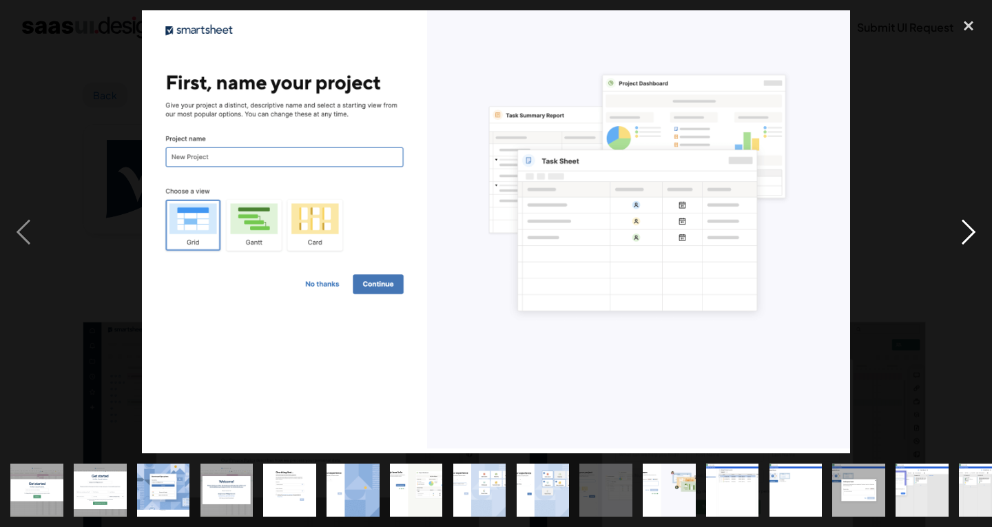
click at [968, 247] on div "next image" at bounding box center [968, 231] width 47 height 443
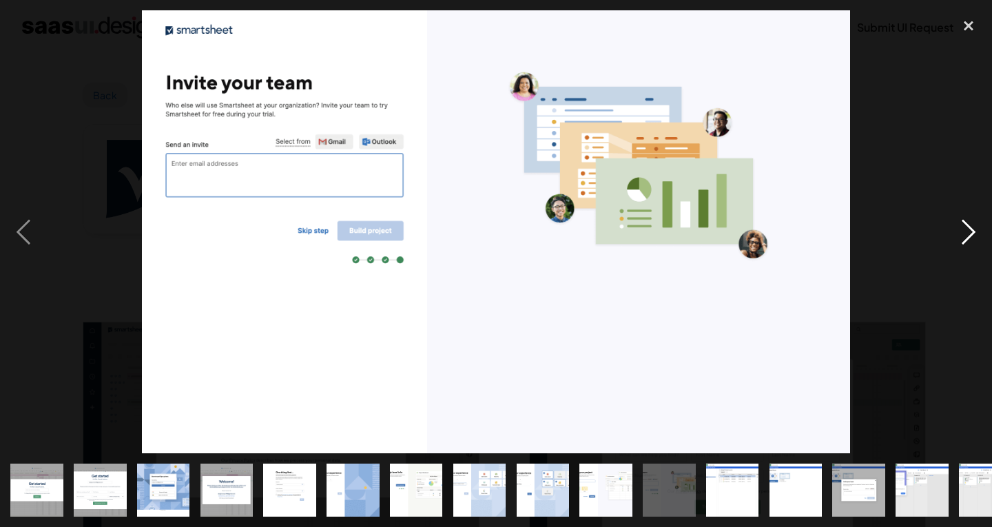
click at [968, 247] on div "next image" at bounding box center [968, 231] width 47 height 443
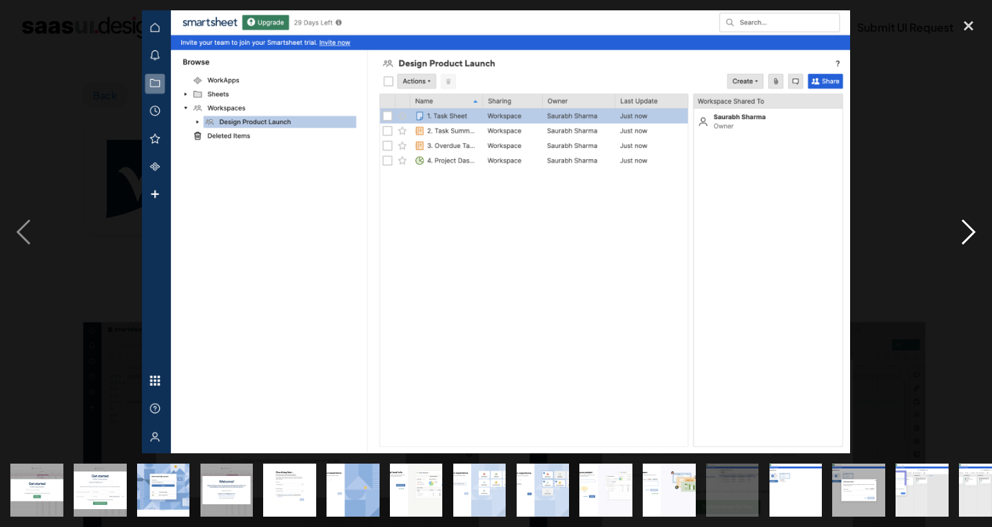
click at [968, 247] on div "next image" at bounding box center [968, 231] width 47 height 443
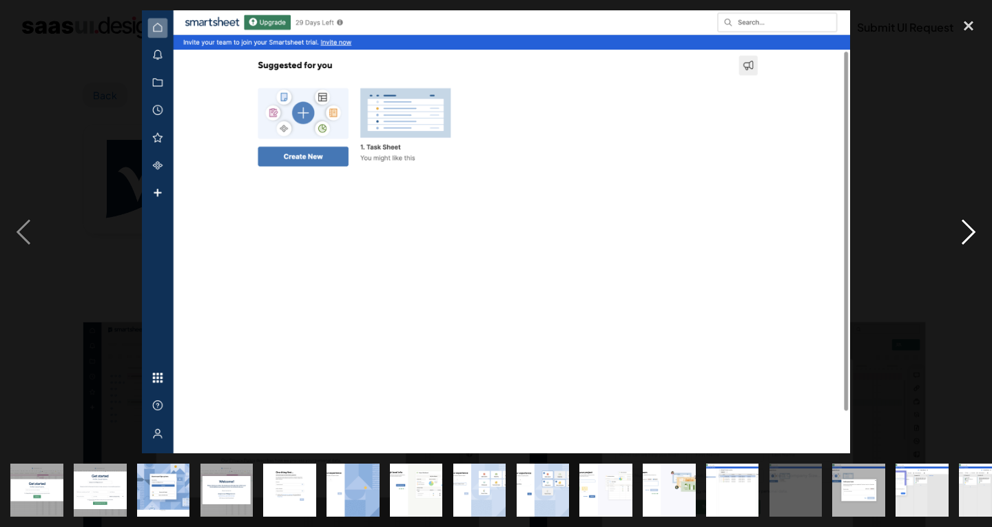
click at [968, 247] on div "next image" at bounding box center [968, 231] width 47 height 443
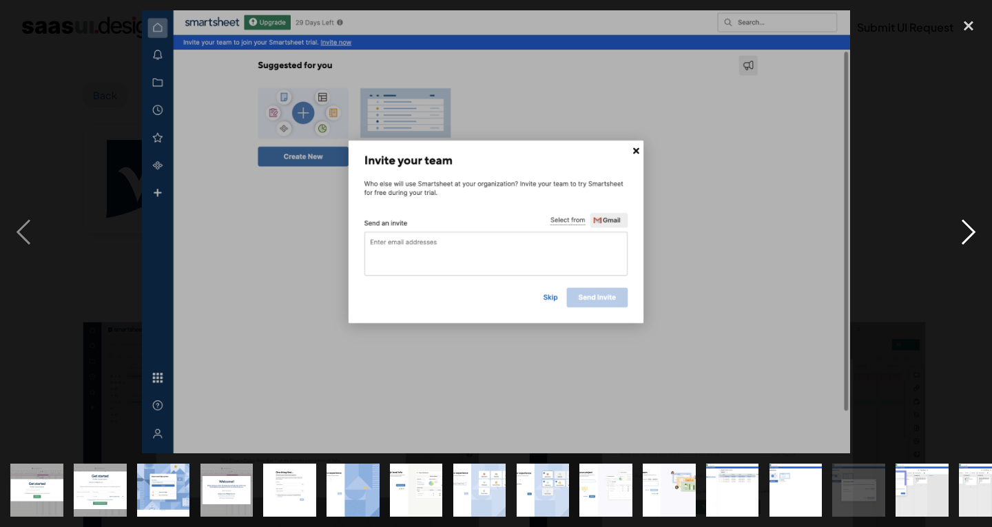
click at [968, 247] on div "next image" at bounding box center [968, 231] width 47 height 443
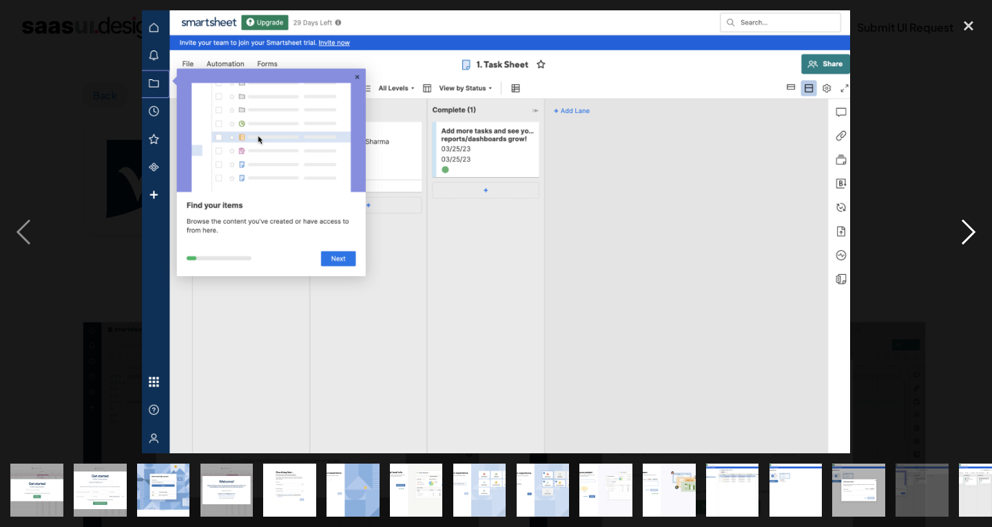
click at [972, 231] on div "next image" at bounding box center [968, 231] width 47 height 443
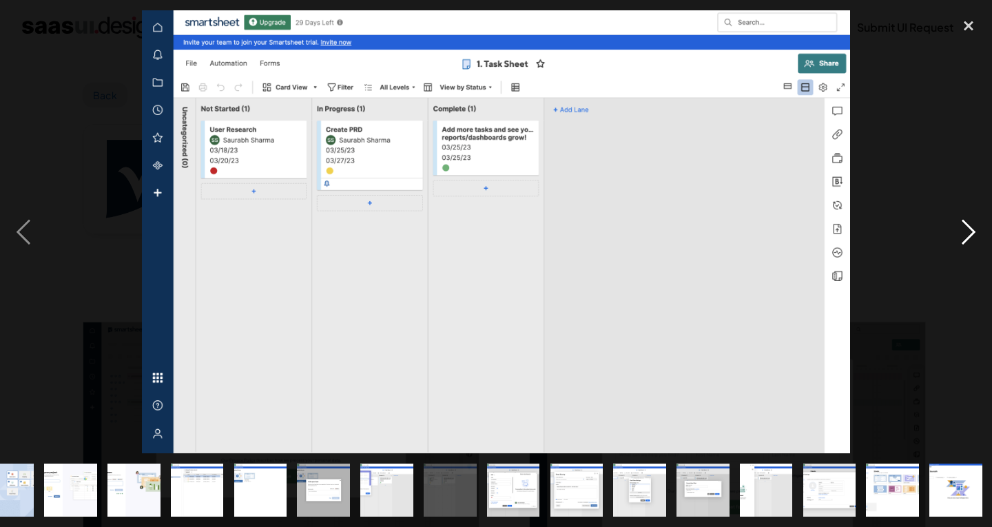
scroll to position [0, 536]
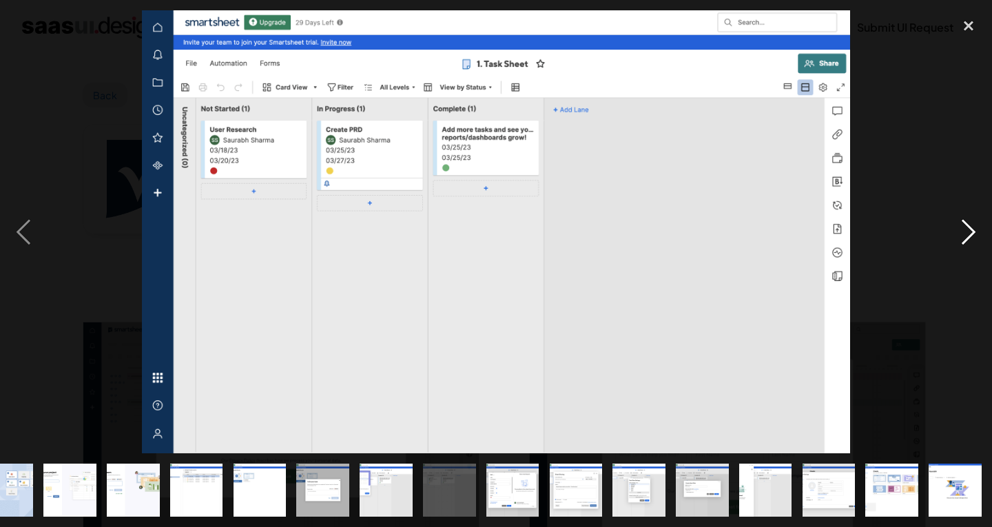
click at [974, 230] on div "next image" at bounding box center [968, 231] width 47 height 443
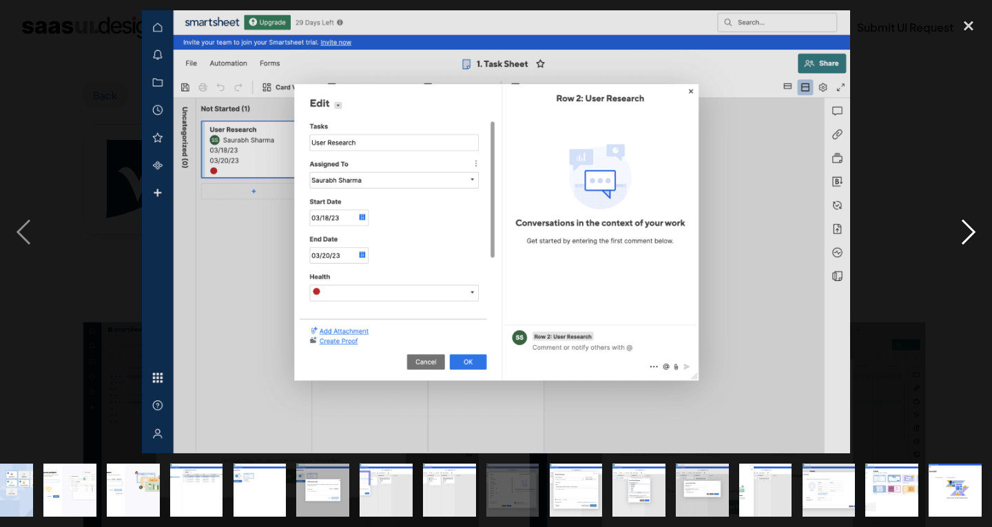
click at [972, 239] on div "next image" at bounding box center [968, 231] width 47 height 443
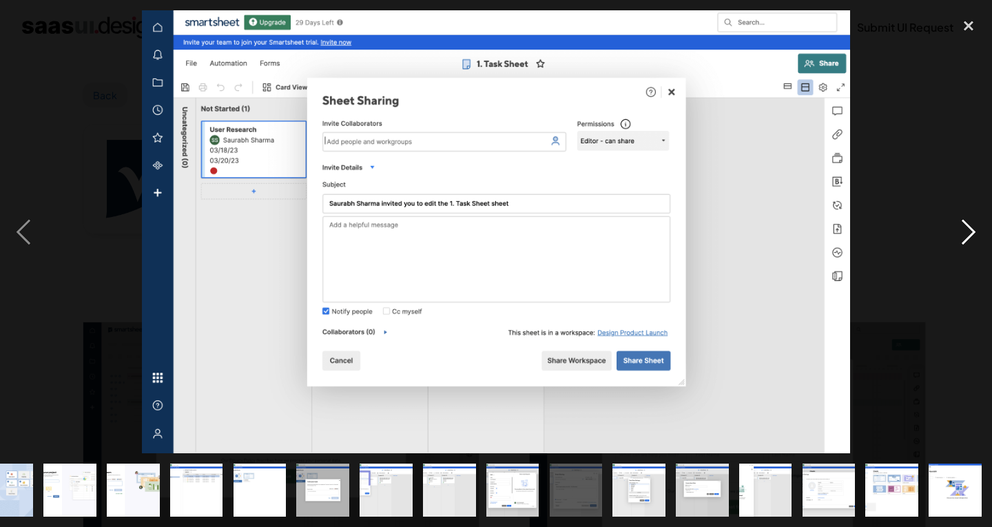
click at [959, 224] on div "next image" at bounding box center [968, 231] width 47 height 443
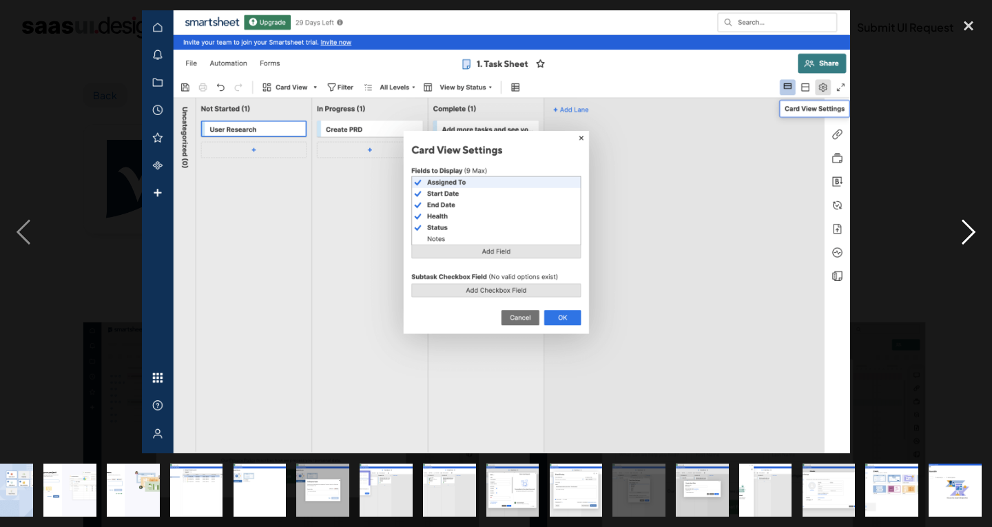
click at [960, 219] on div "next image" at bounding box center [968, 231] width 47 height 443
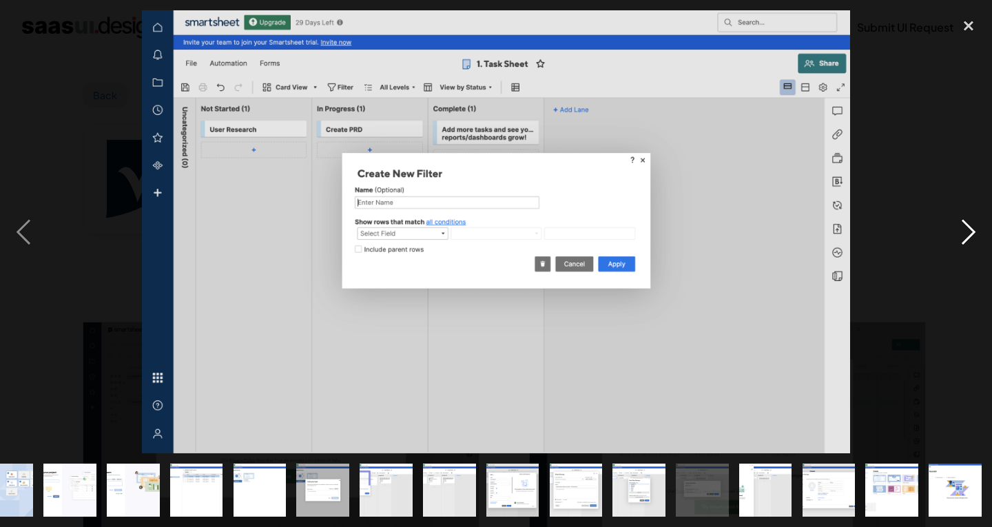
click at [979, 246] on div "next image" at bounding box center [968, 231] width 47 height 443
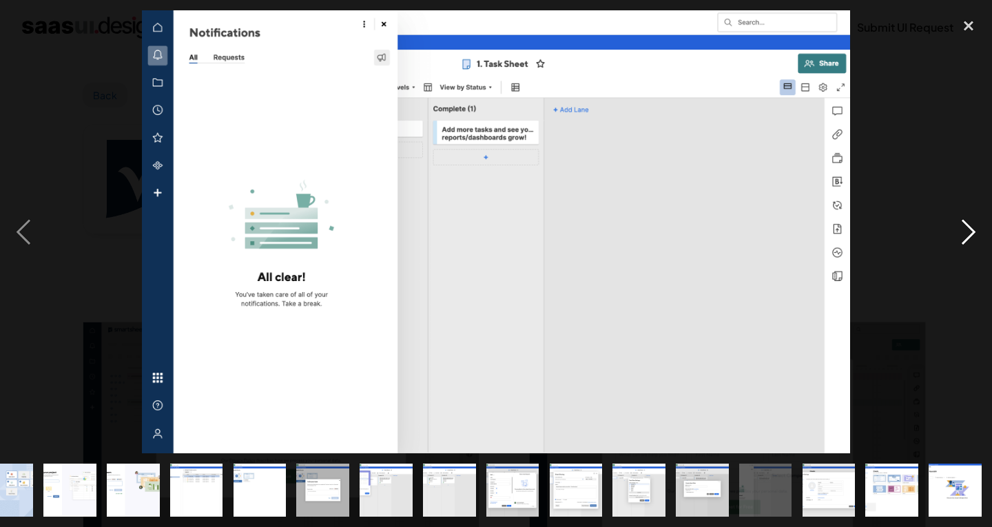
click at [970, 240] on div "next image" at bounding box center [968, 231] width 47 height 443
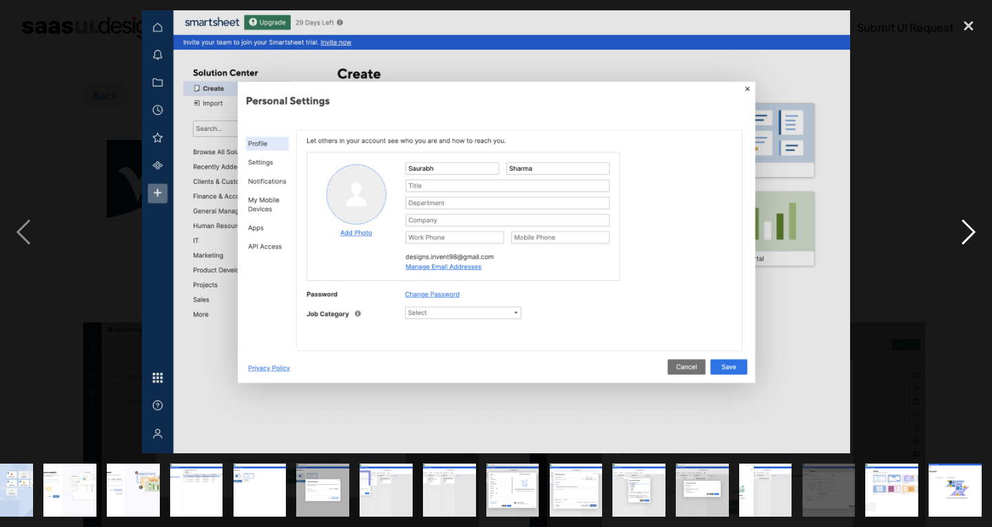
click at [958, 231] on div "next image" at bounding box center [968, 231] width 47 height 443
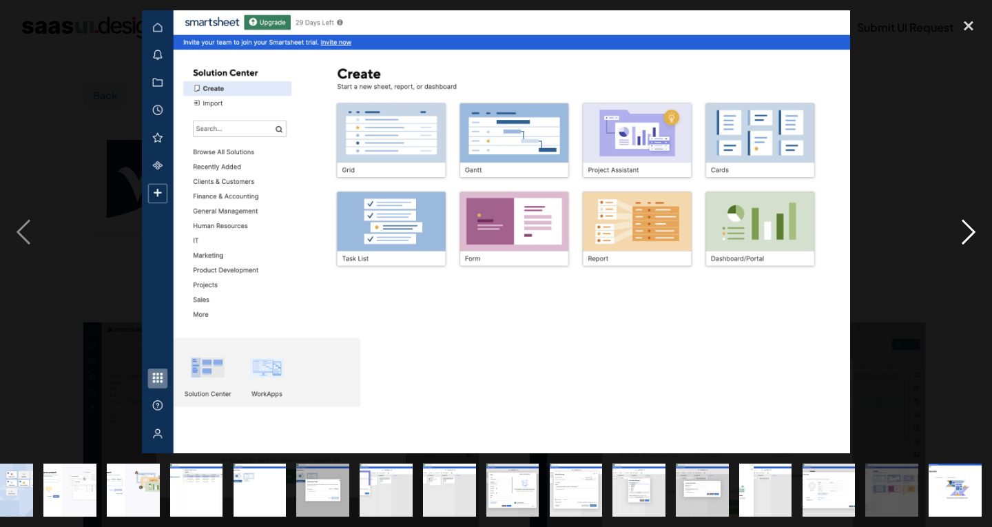
click at [958, 231] on div "next image" at bounding box center [968, 231] width 47 height 443
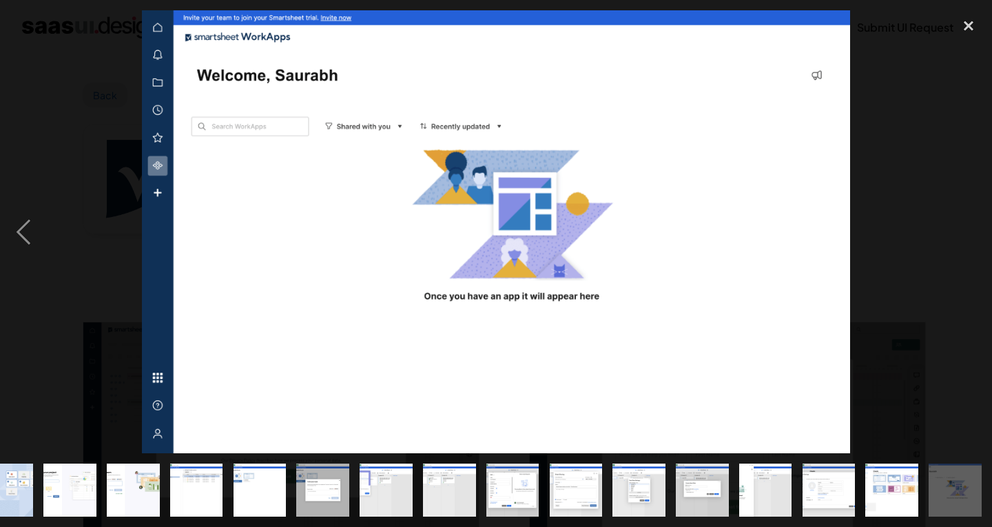
click at [958, 231] on div "next image" at bounding box center [968, 231] width 47 height 443
click at [969, 27] on div "close lightbox" at bounding box center [968, 25] width 47 height 30
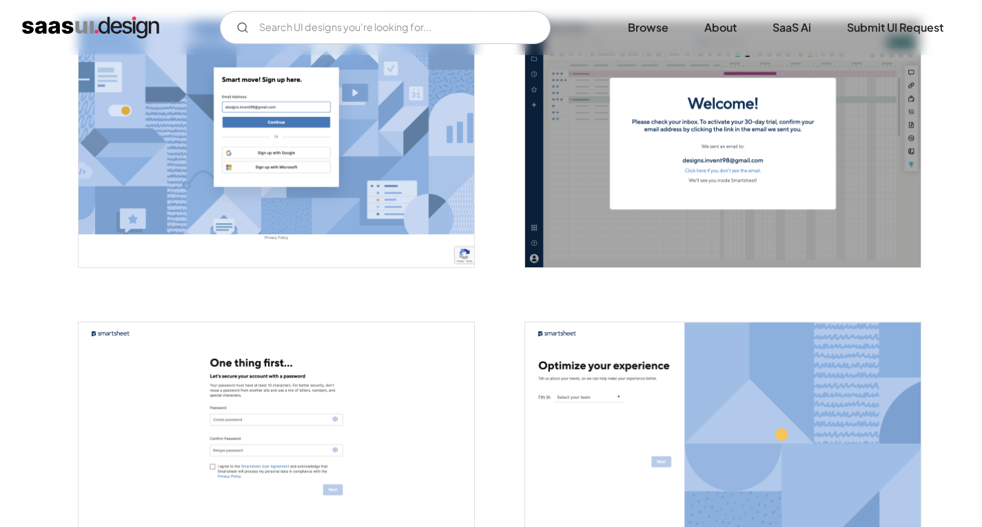
scroll to position [1007, 0]
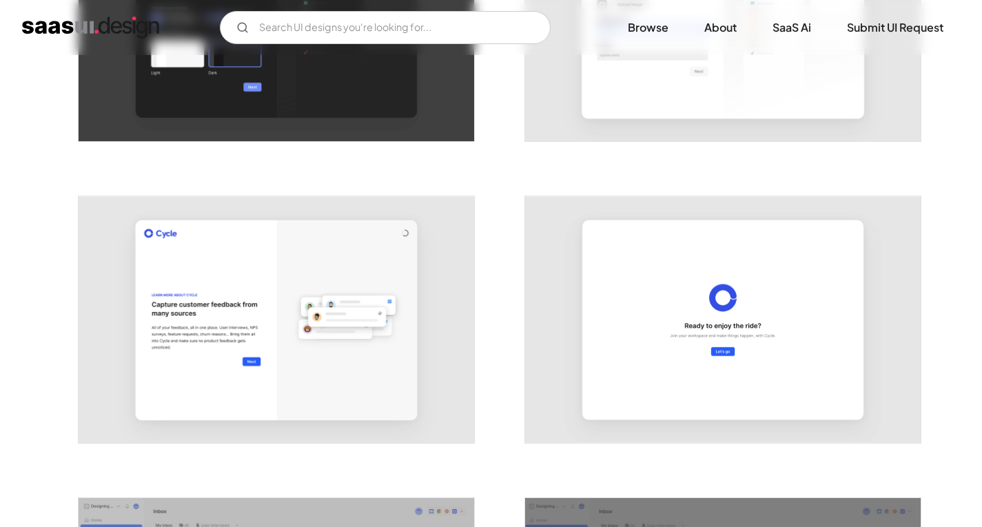
scroll to position [1378, 0]
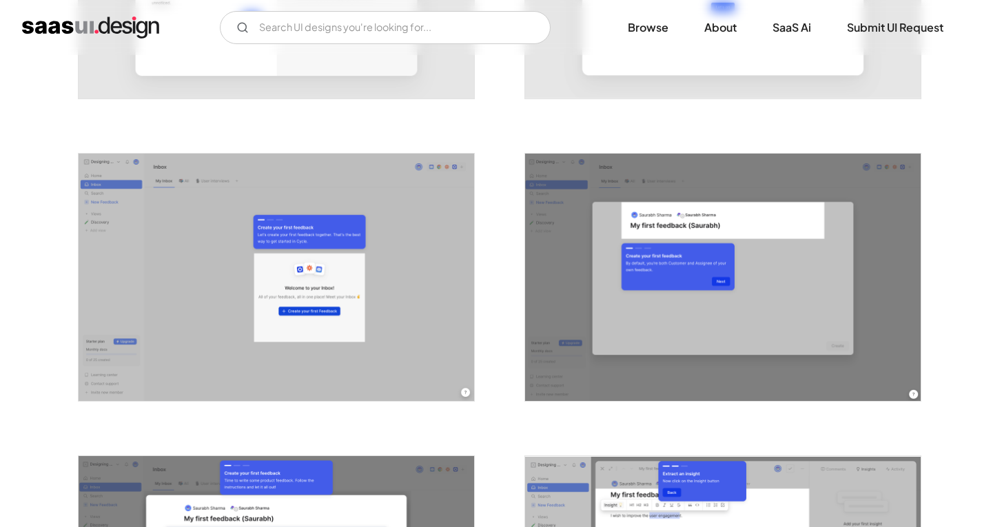
click at [414, 249] on img "open lightbox" at bounding box center [276, 277] width 395 height 247
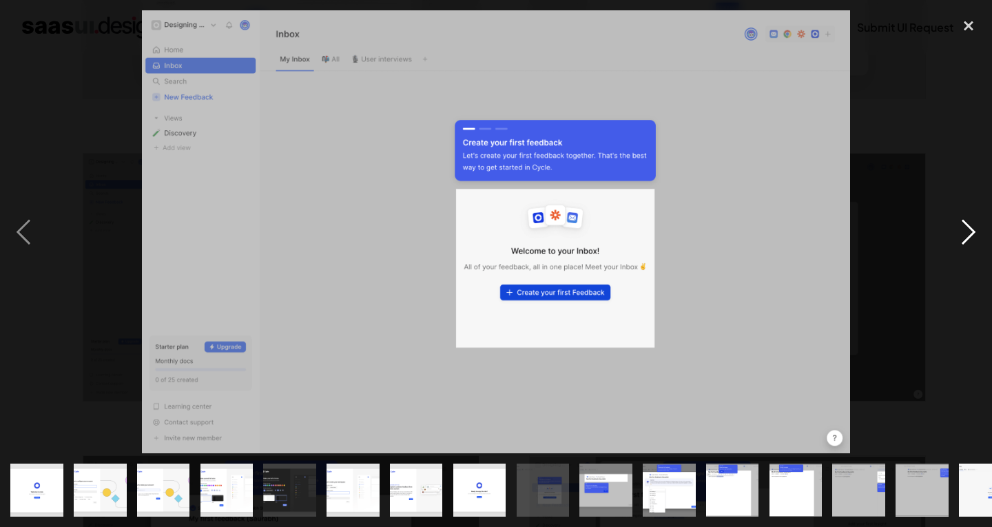
click at [971, 227] on div "next image" at bounding box center [968, 231] width 47 height 443
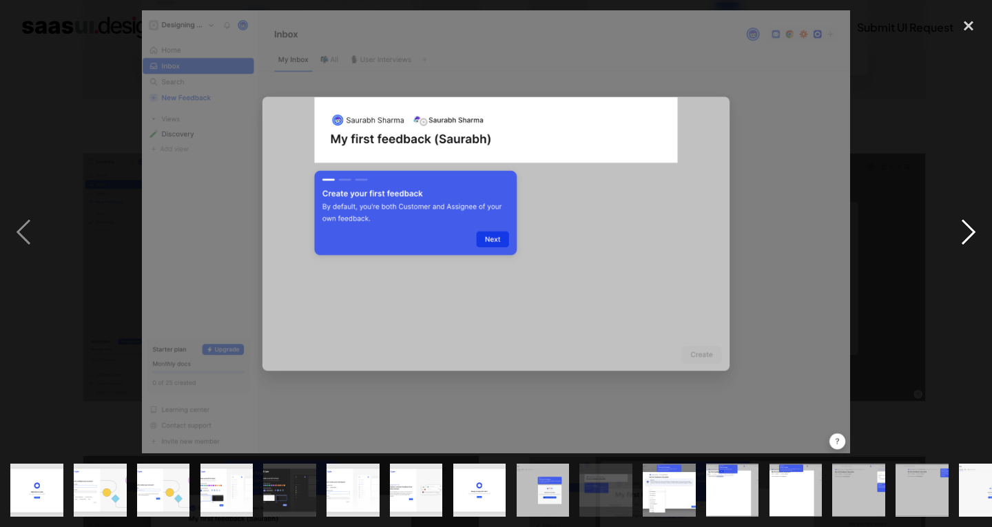
click at [971, 227] on div "next image" at bounding box center [968, 231] width 47 height 443
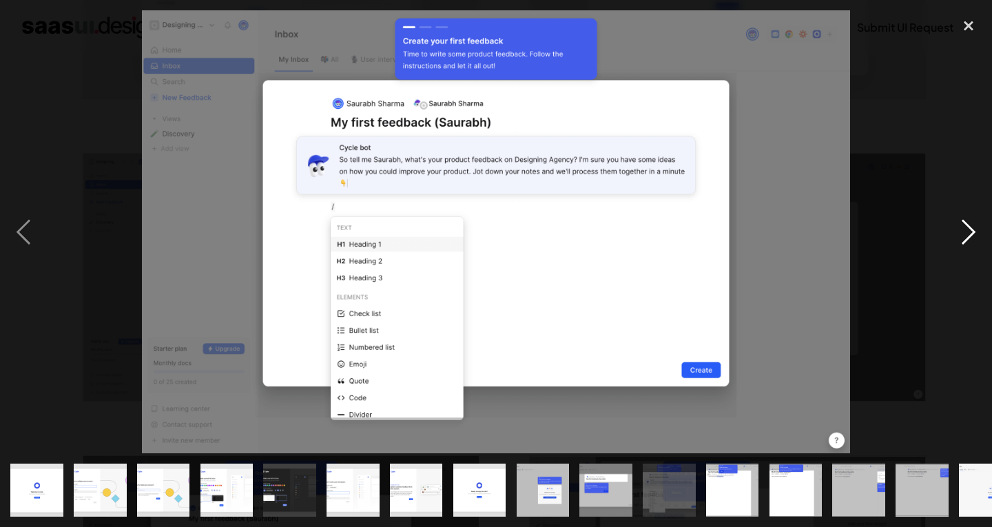
click at [971, 227] on div "next image" at bounding box center [968, 231] width 47 height 443
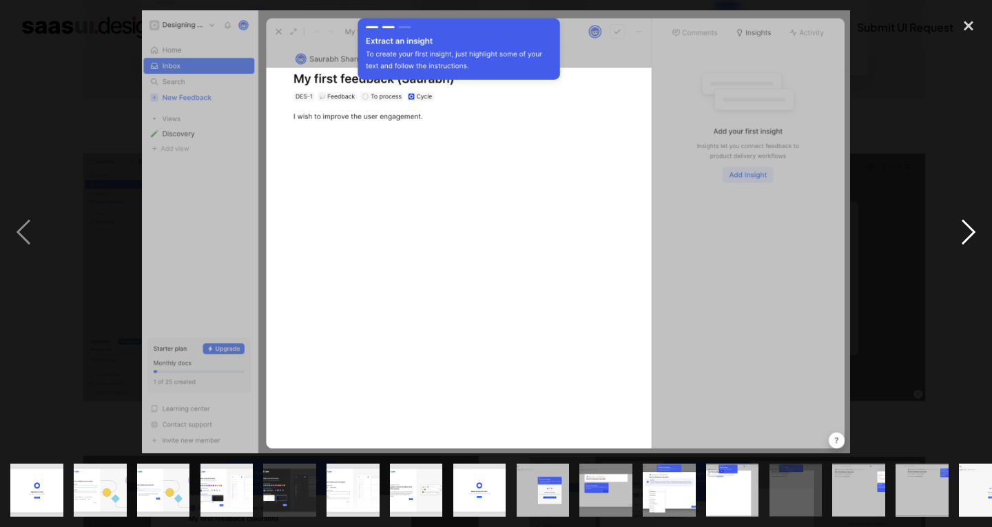
click at [971, 227] on div "next image" at bounding box center [968, 231] width 47 height 443
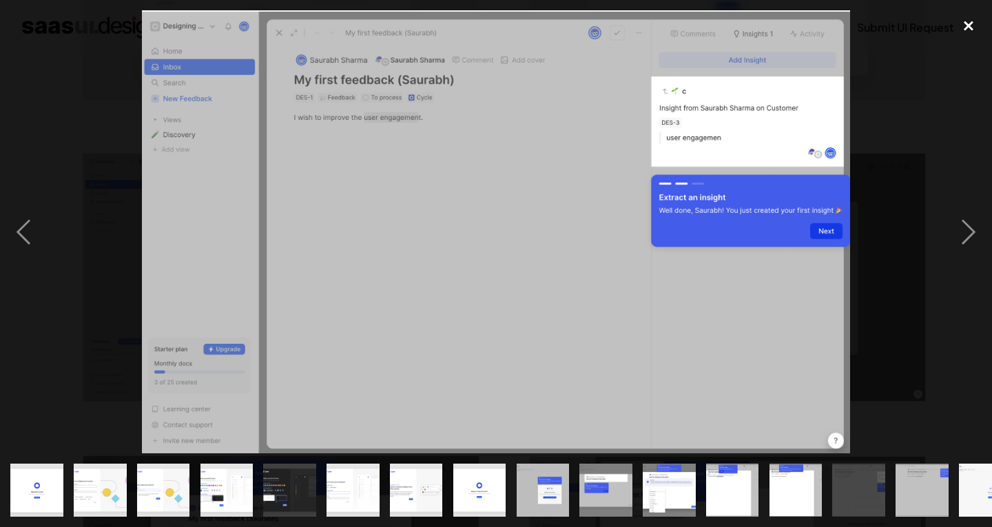
click at [968, 19] on div "close lightbox" at bounding box center [968, 25] width 47 height 30
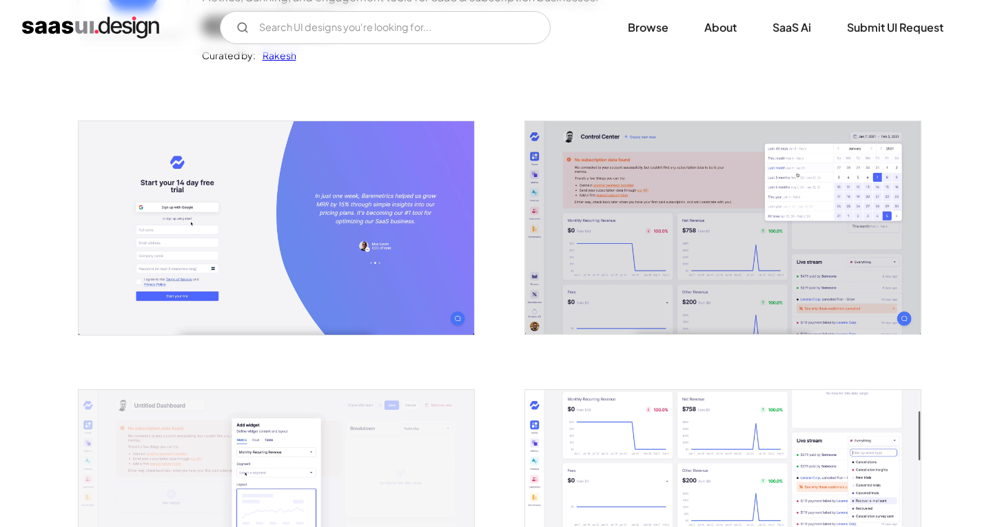
scroll to position [207, 0]
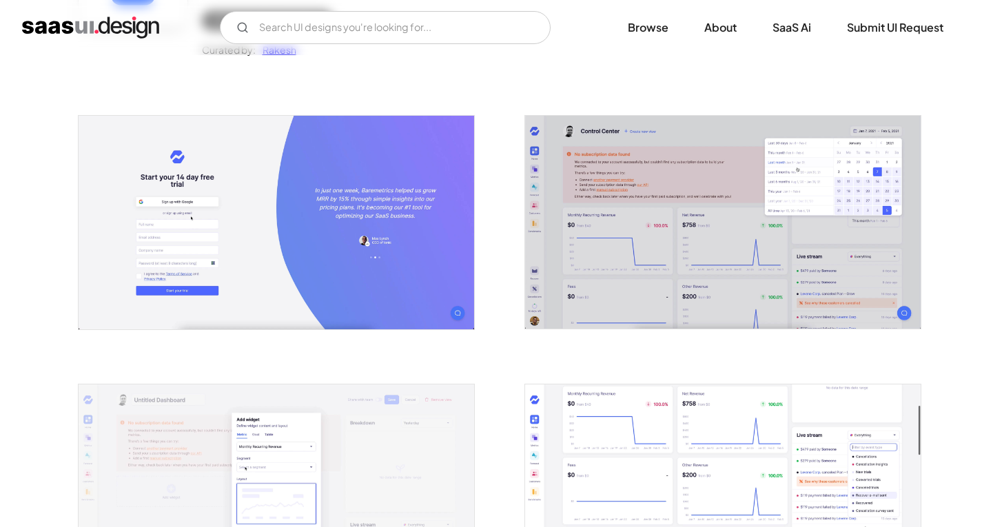
click at [639, 257] on img "open lightbox" at bounding box center [722, 222] width 395 height 213
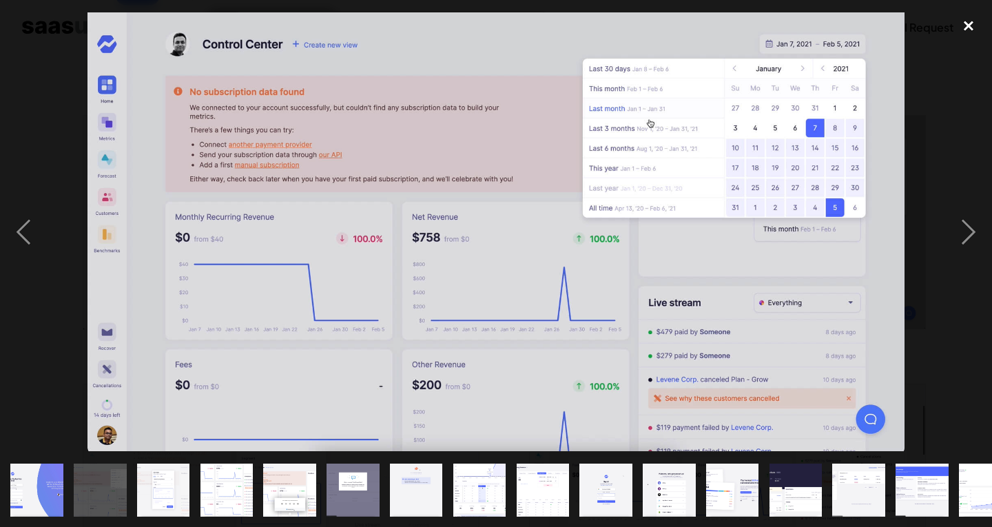
click at [971, 23] on div "close lightbox" at bounding box center [968, 25] width 47 height 30
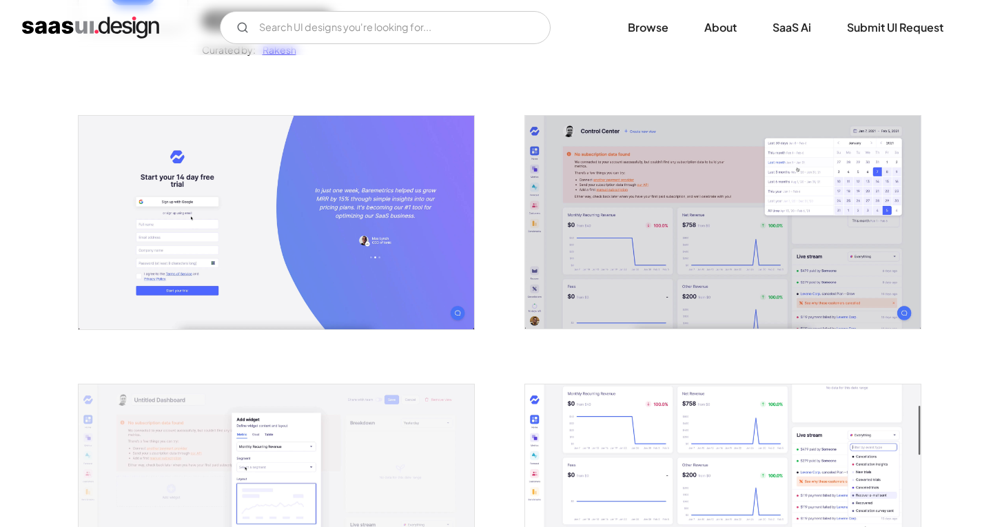
scroll to position [620, 0]
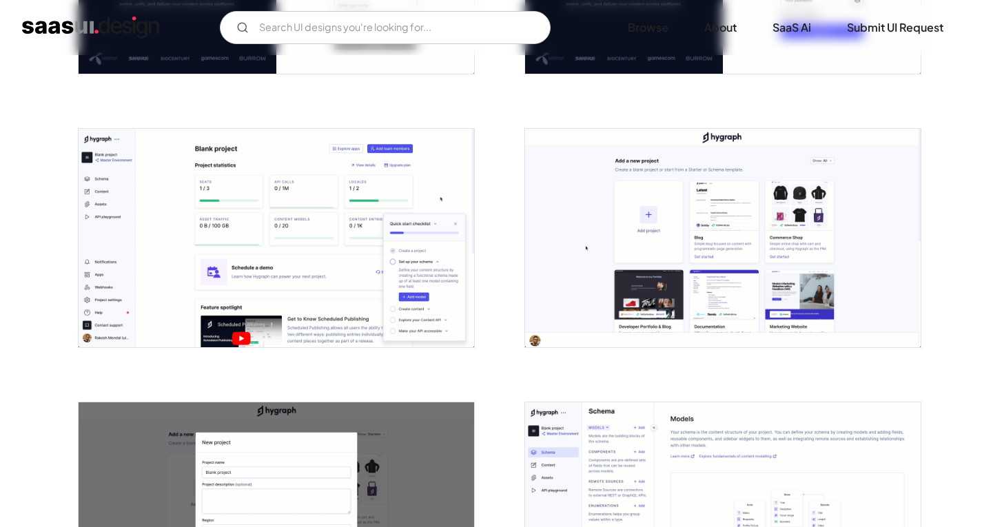
scroll to position [482, 0]
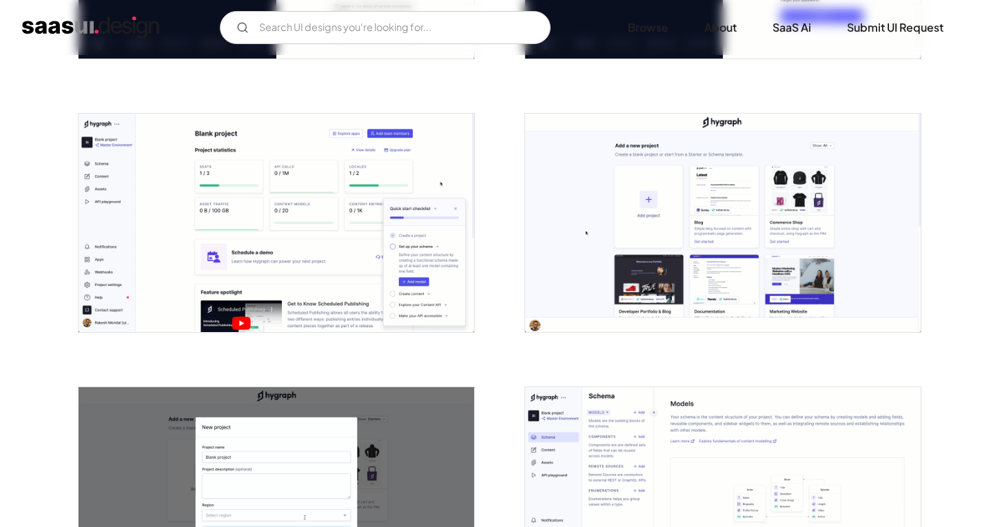
click at [336, 286] on img "open lightbox" at bounding box center [276, 223] width 395 height 218
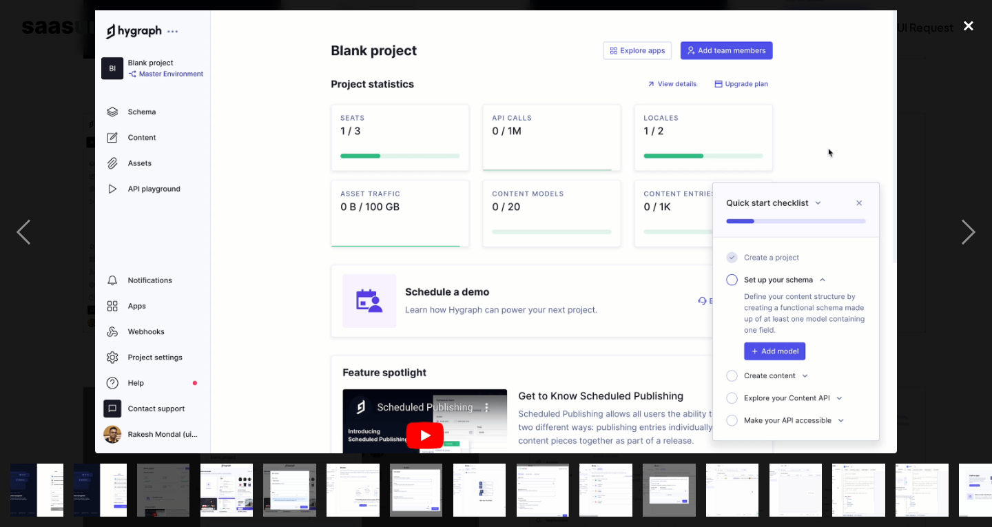
click at [960, 22] on div "close lightbox" at bounding box center [968, 25] width 47 height 30
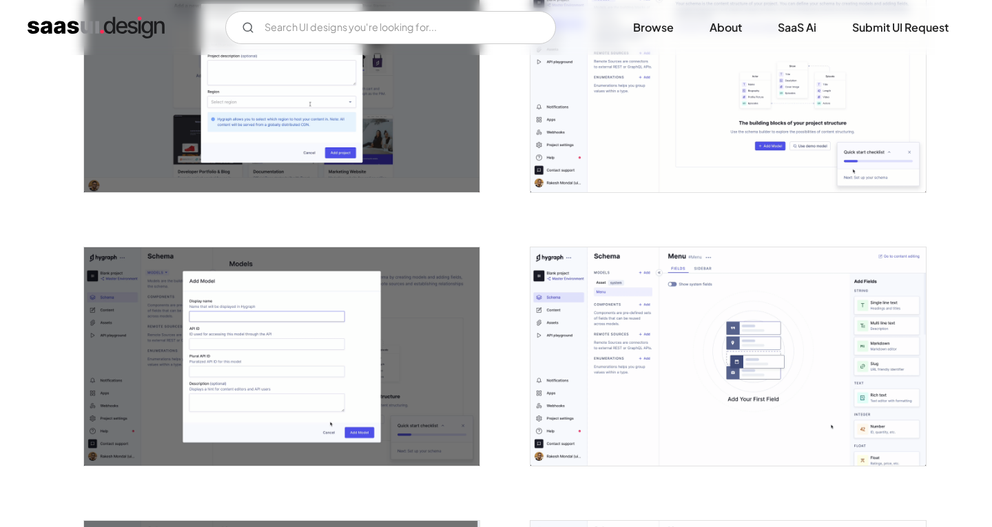
scroll to position [1033, 0]
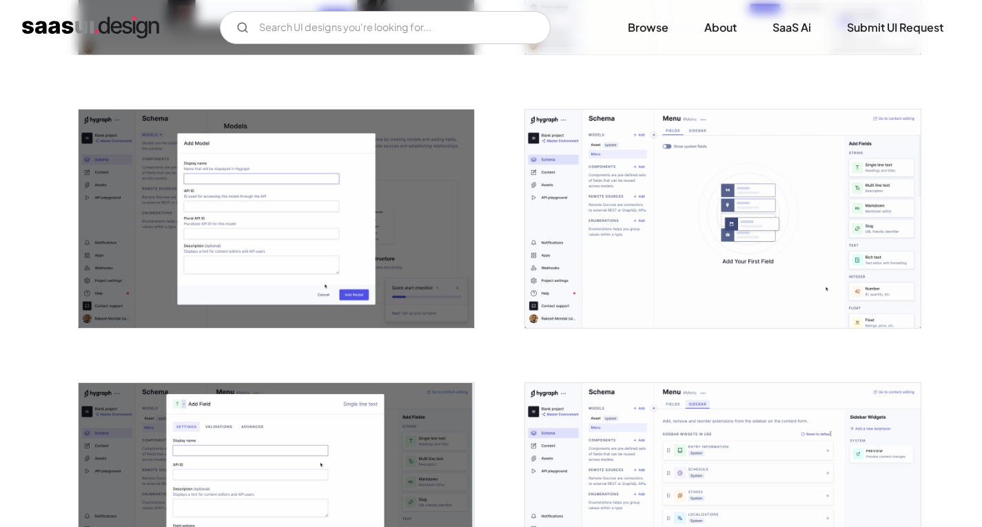
click at [565, 233] on img "open lightbox" at bounding box center [722, 219] width 395 height 218
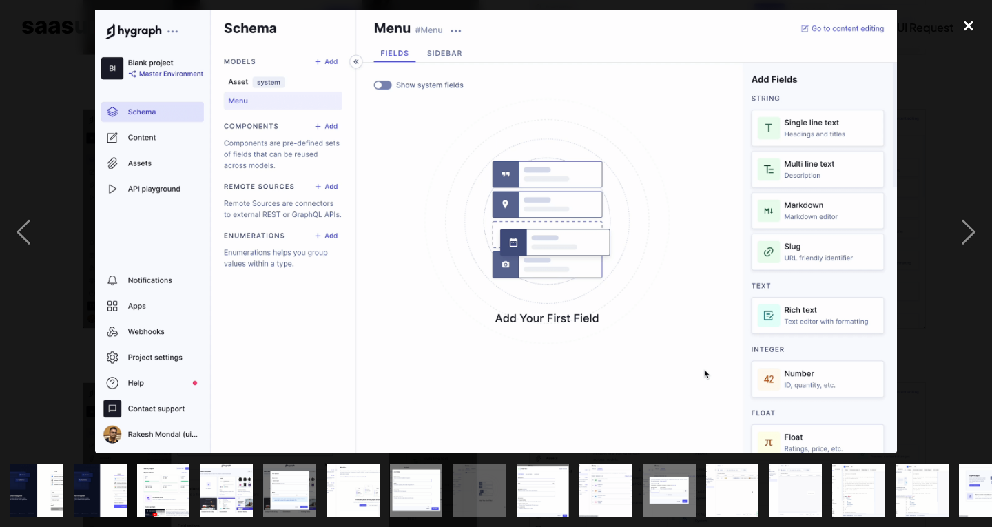
click at [965, 32] on div "close lightbox" at bounding box center [968, 25] width 47 height 30
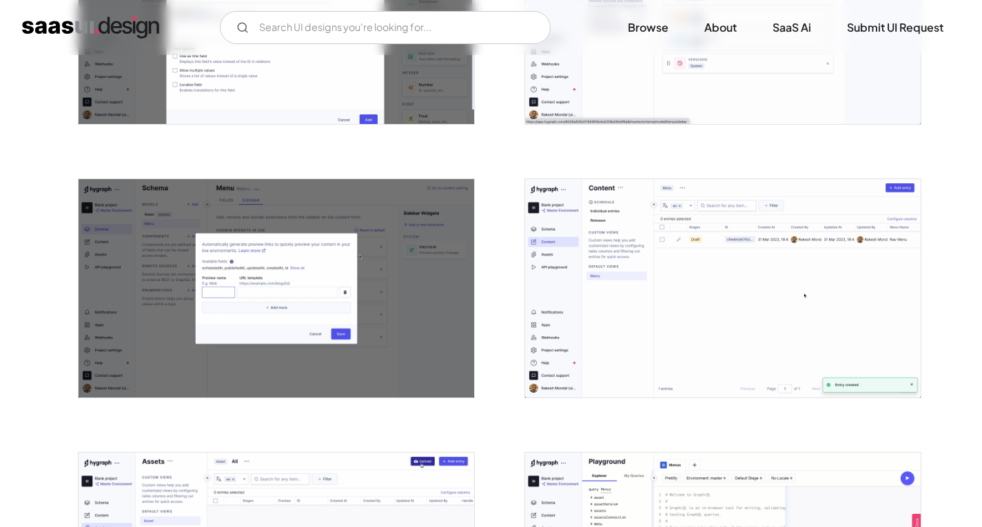
scroll to position [1516, 0]
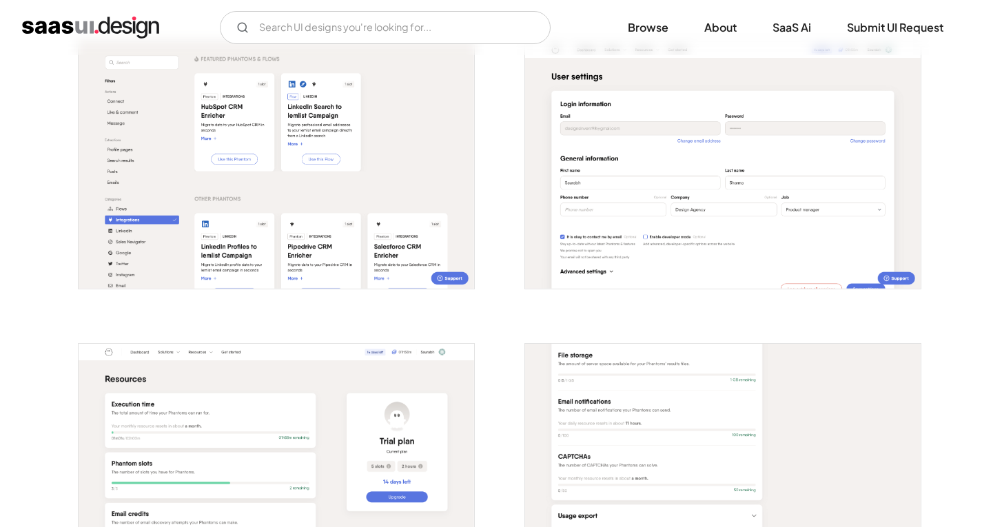
scroll to position [1860, 0]
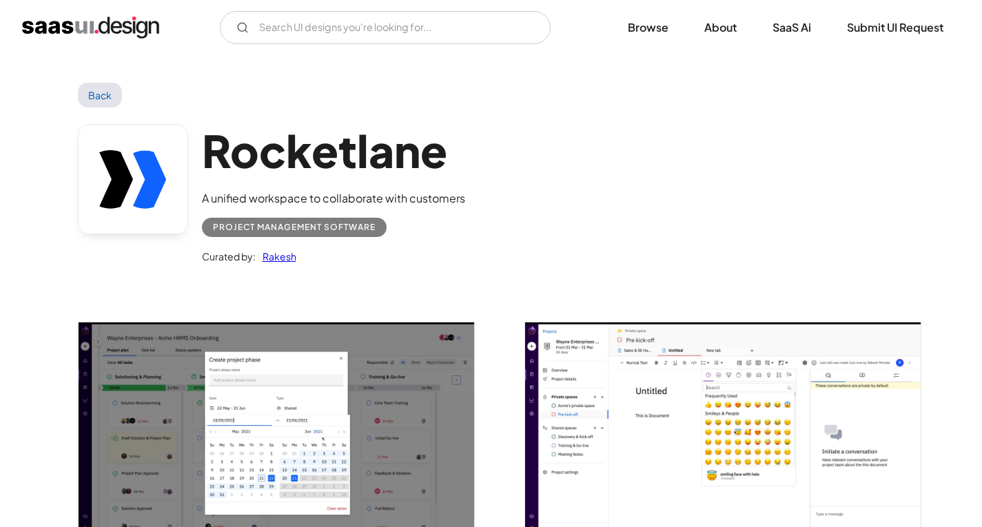
click at [400, 348] on img "open lightbox" at bounding box center [276, 433] width 395 height 223
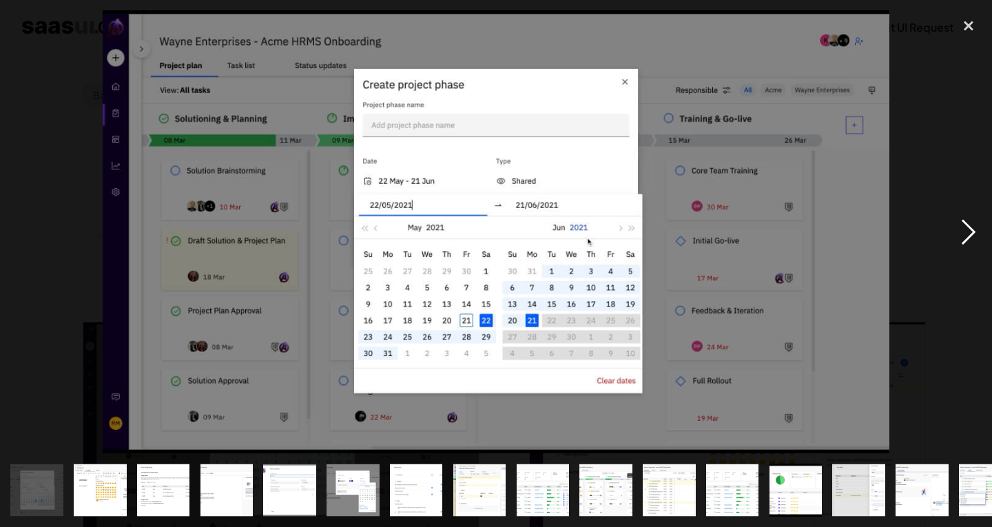
click at [947, 228] on div "next image" at bounding box center [968, 231] width 47 height 443
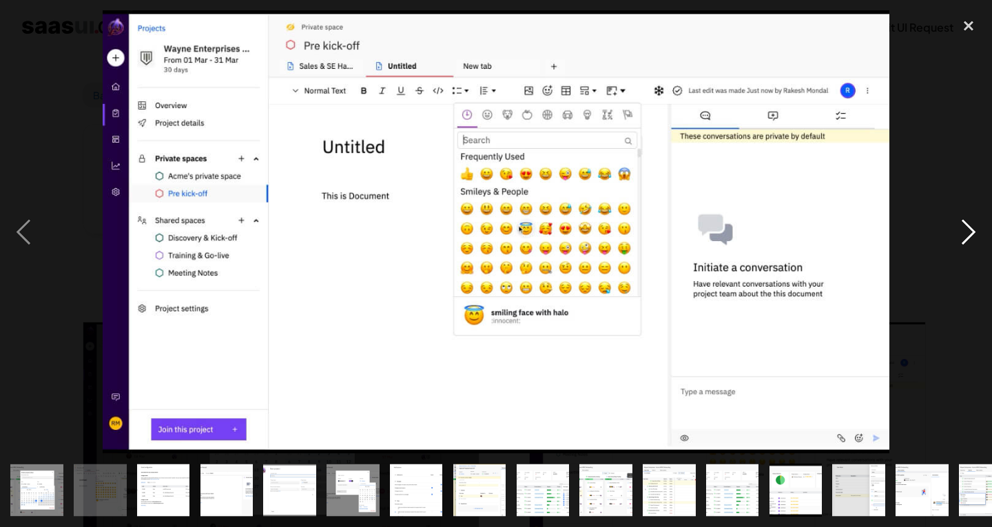
click at [954, 229] on div "next image" at bounding box center [968, 231] width 47 height 443
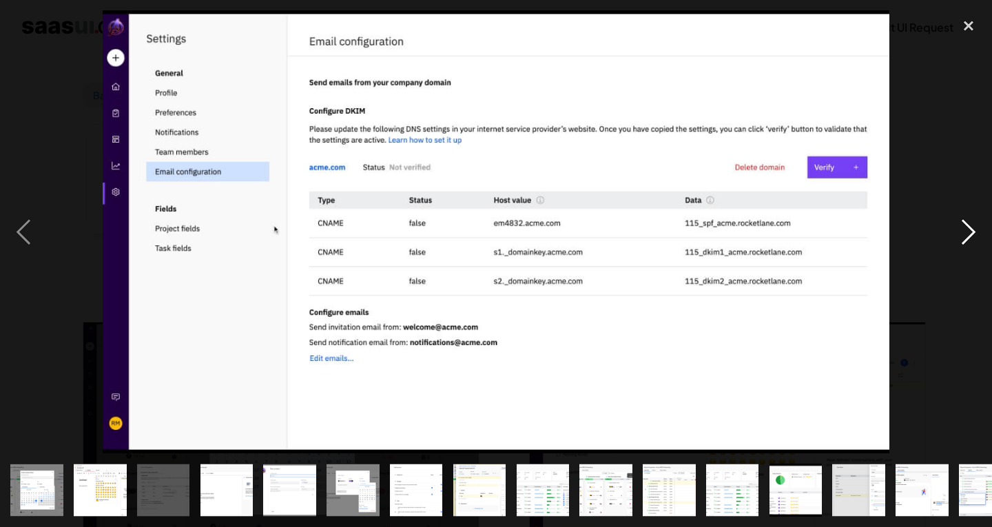
click at [954, 229] on div "next image" at bounding box center [968, 231] width 47 height 443
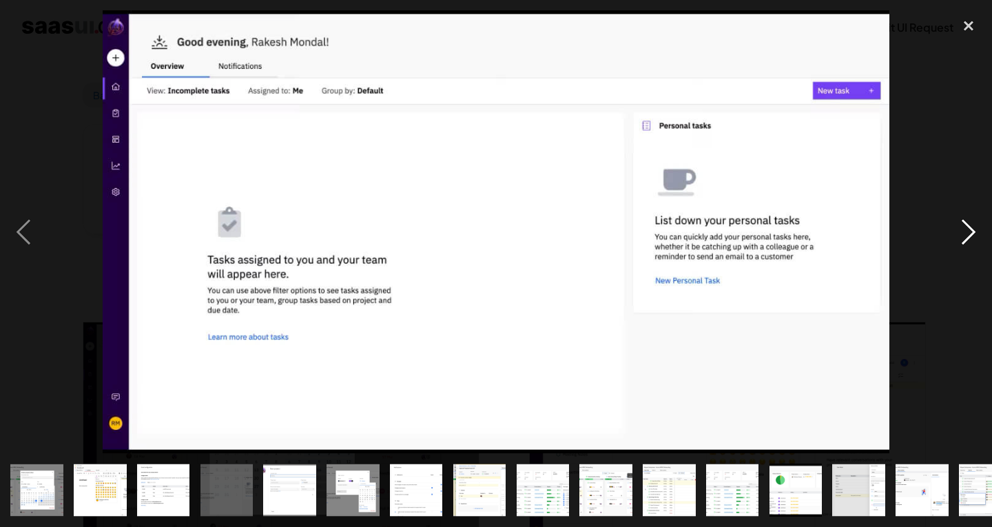
click at [954, 229] on div "next image" at bounding box center [968, 231] width 47 height 443
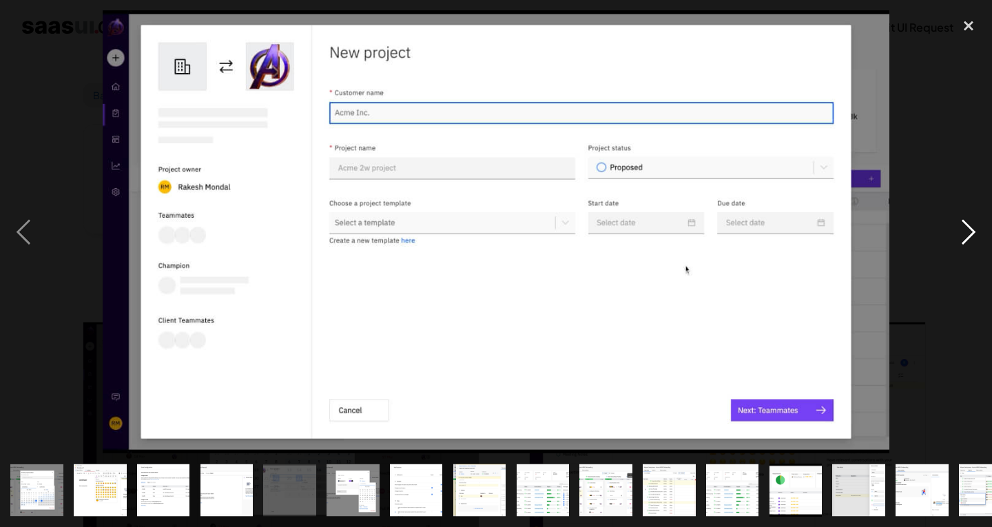
click at [954, 229] on div "next image" at bounding box center [968, 231] width 47 height 443
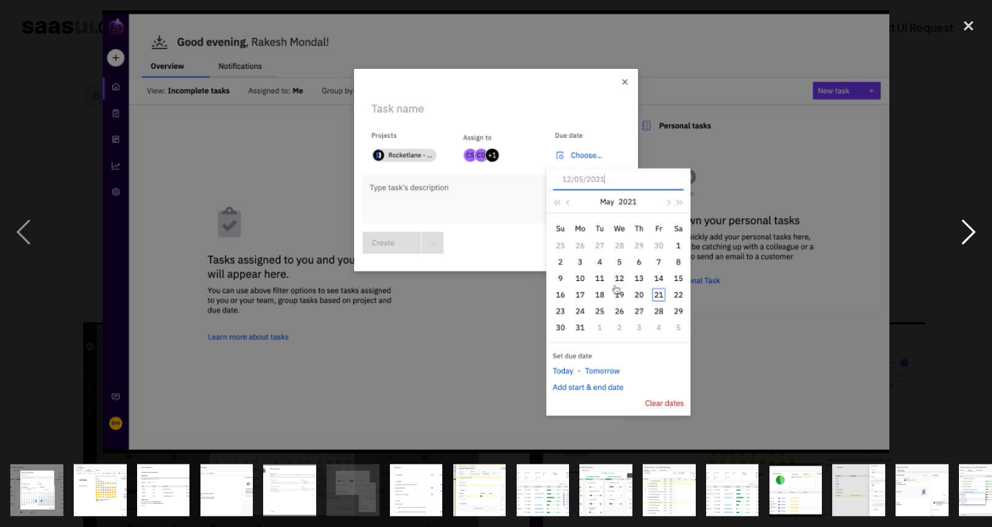
click at [954, 229] on div "next image" at bounding box center [968, 231] width 47 height 443
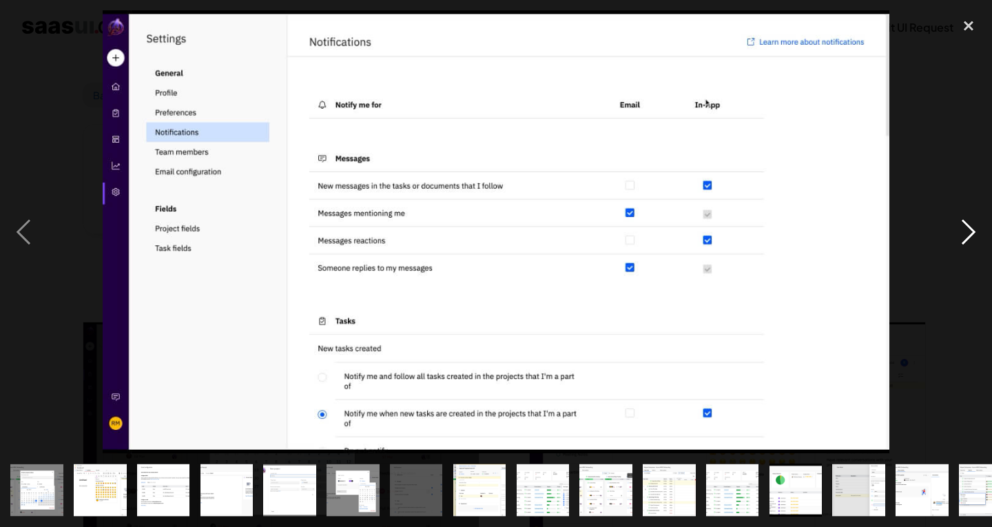
click at [954, 229] on div "next image" at bounding box center [968, 231] width 47 height 443
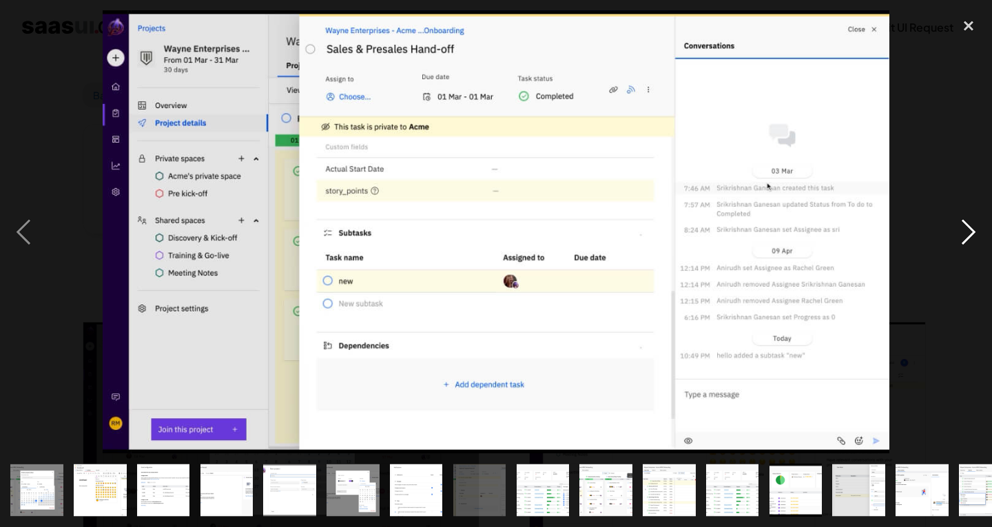
click at [954, 229] on div "next image" at bounding box center [968, 231] width 47 height 443
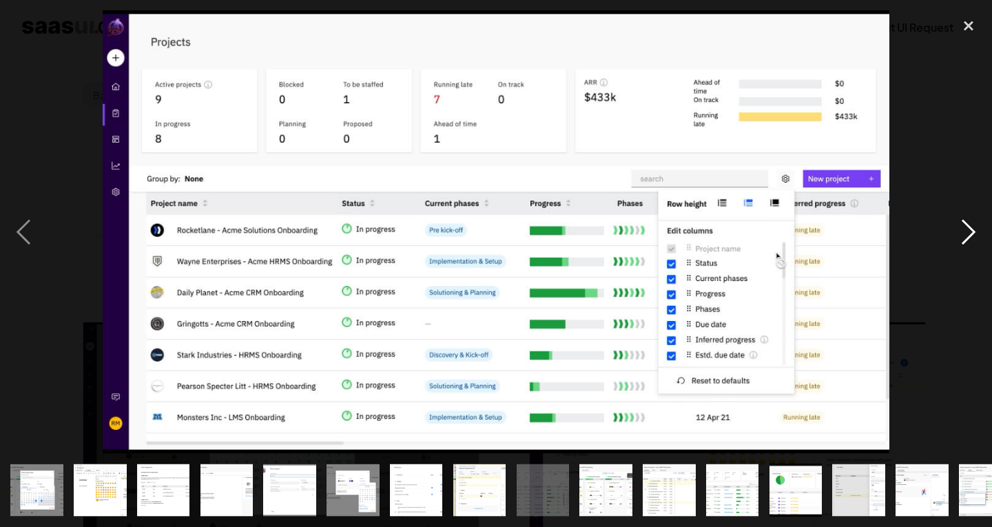
click at [954, 229] on div "next image" at bounding box center [968, 231] width 47 height 443
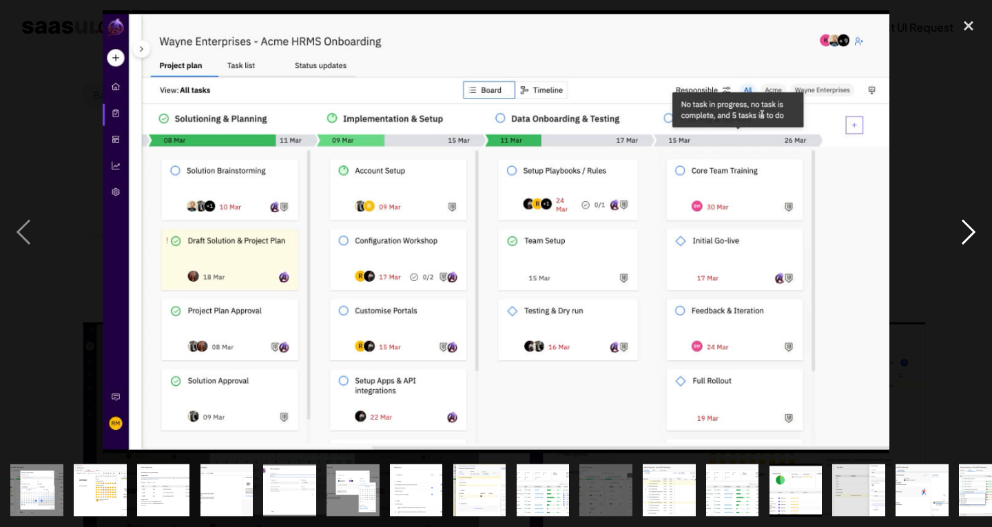
click at [954, 229] on div "next image" at bounding box center [968, 231] width 47 height 443
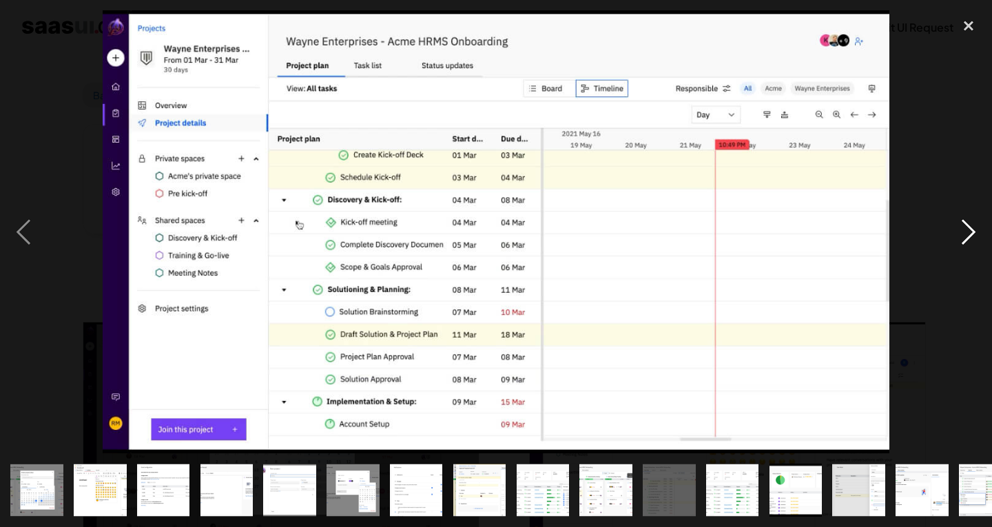
click at [954, 229] on div "next image" at bounding box center [968, 231] width 47 height 443
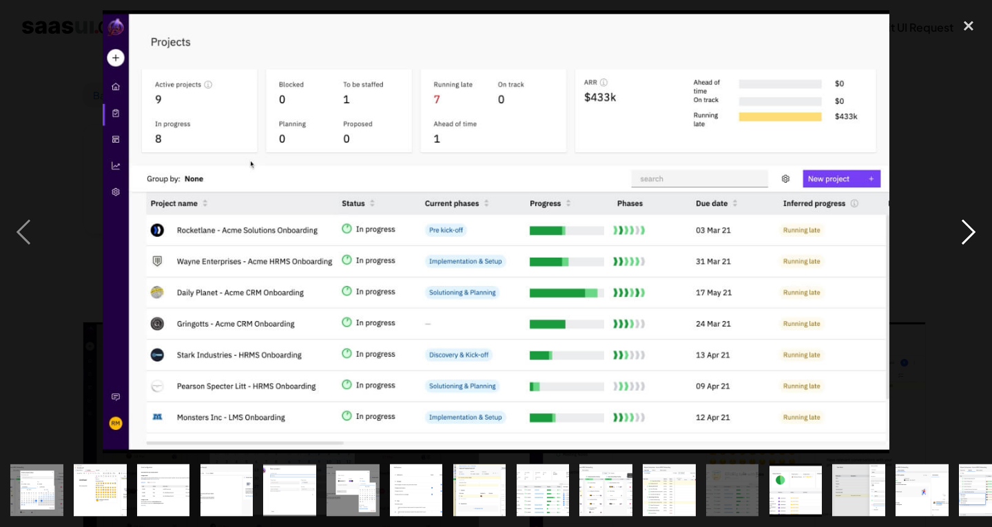
click at [954, 229] on div "next image" at bounding box center [968, 231] width 47 height 443
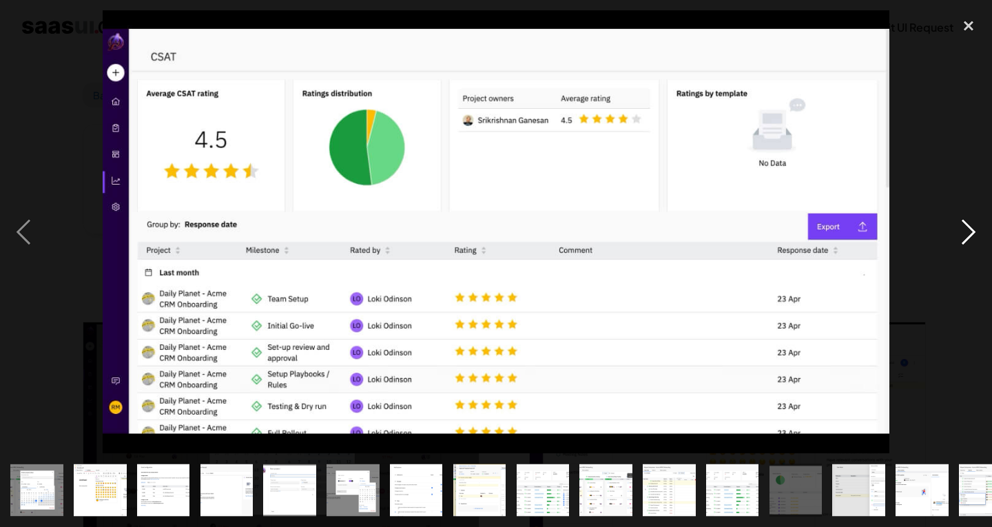
click at [954, 229] on div "next image" at bounding box center [968, 231] width 47 height 443
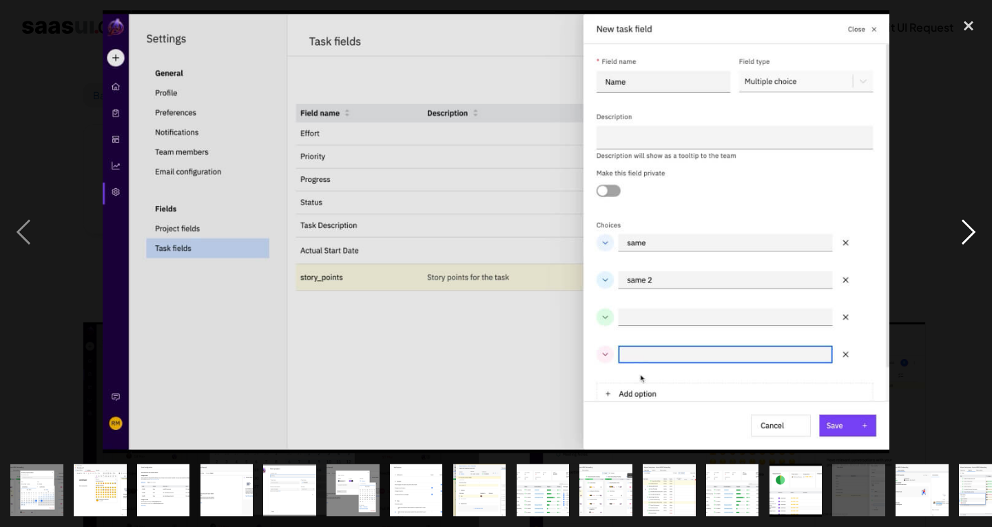
click at [954, 229] on div "next image" at bounding box center [968, 231] width 47 height 443
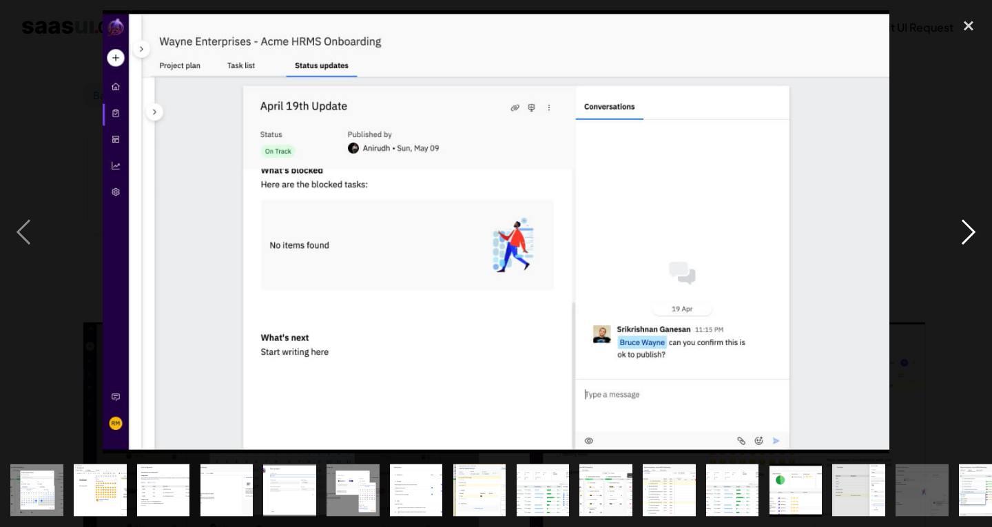
click at [954, 229] on div "next image" at bounding box center [968, 231] width 47 height 443
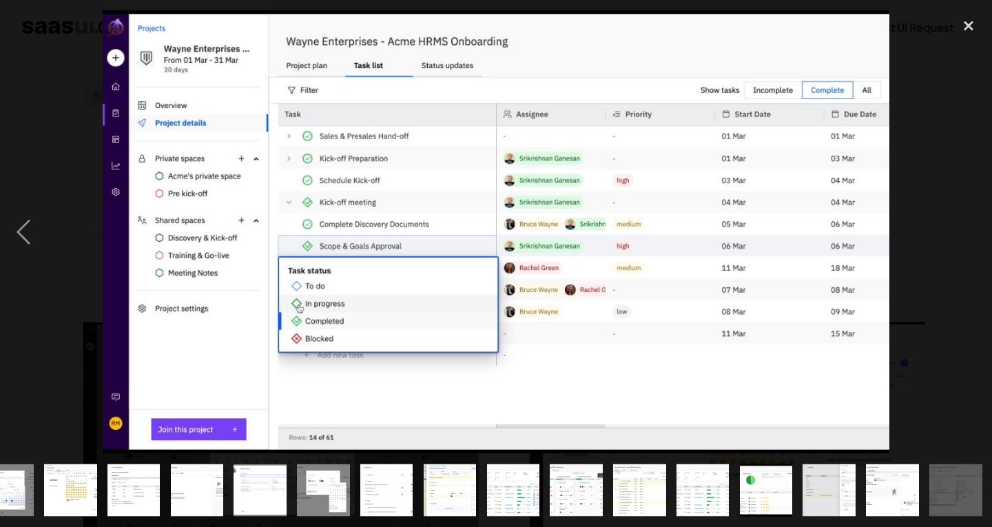
scroll to position [0, 30]
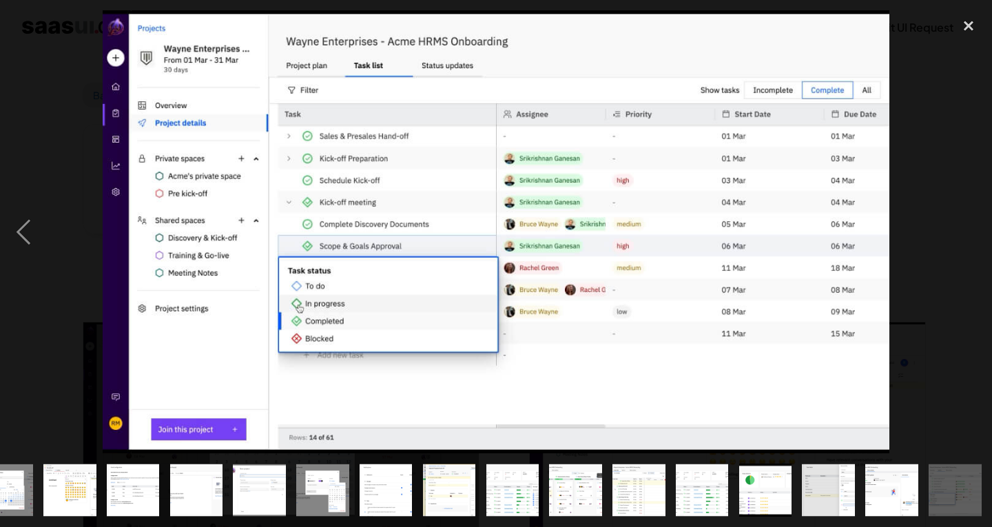
click at [954, 229] on div "next image" at bounding box center [968, 231] width 47 height 443
click at [968, 30] on div "close lightbox" at bounding box center [968, 25] width 47 height 30
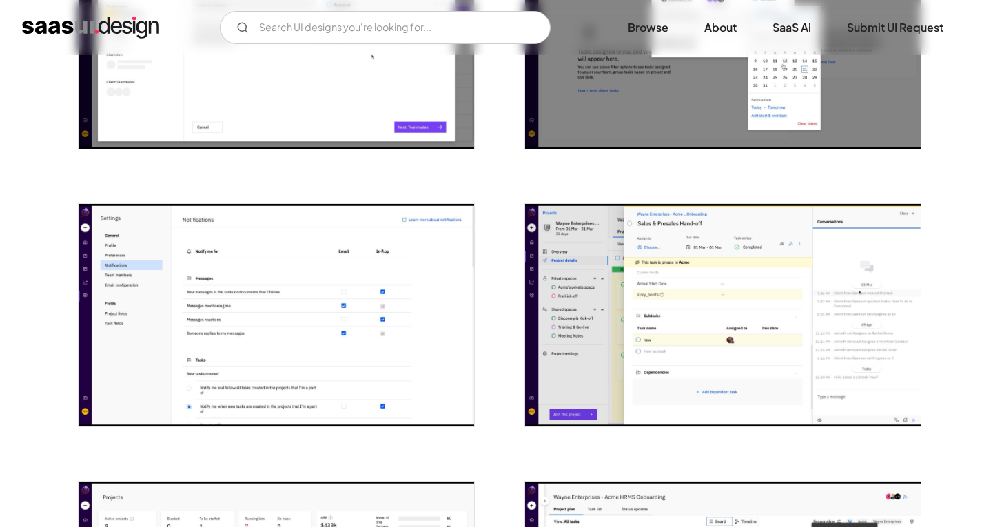
scroll to position [982, 0]
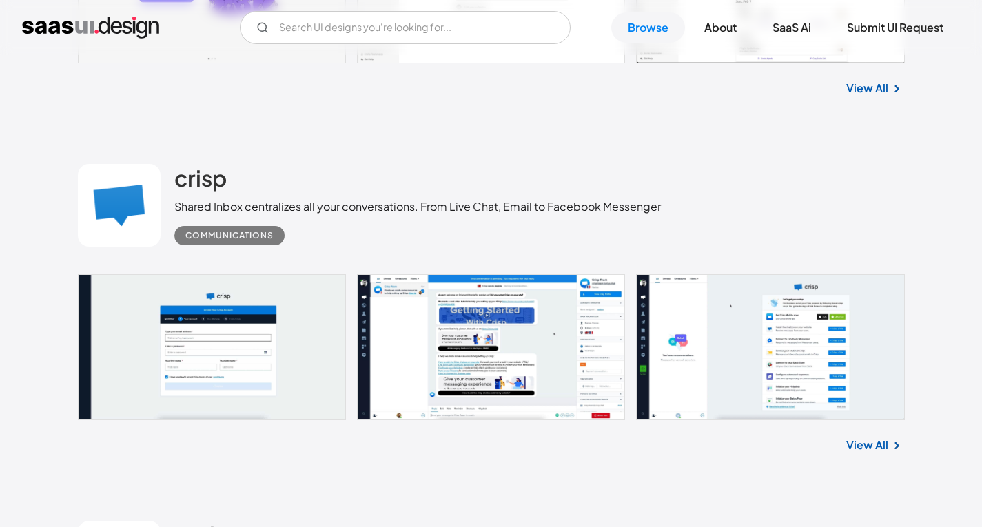
scroll to position [23816, 0]
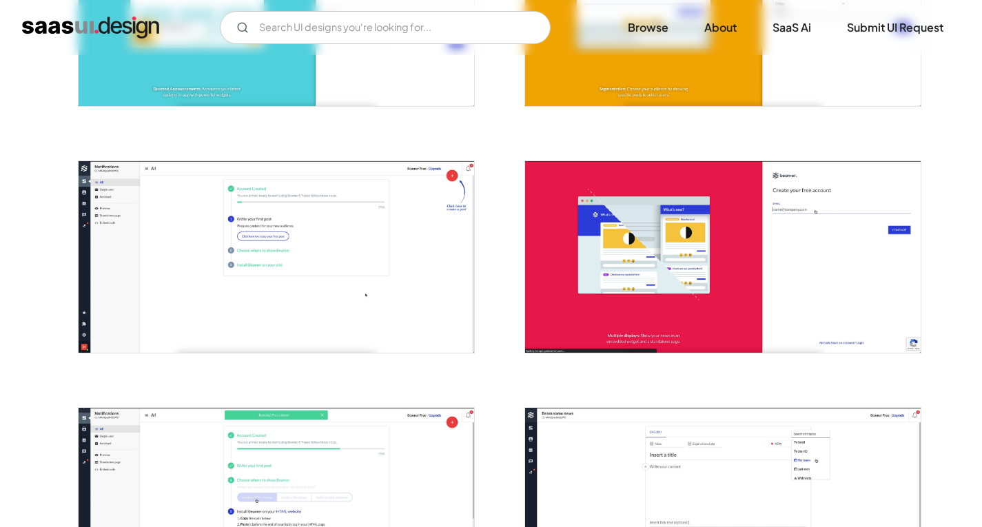
scroll to position [413, 0]
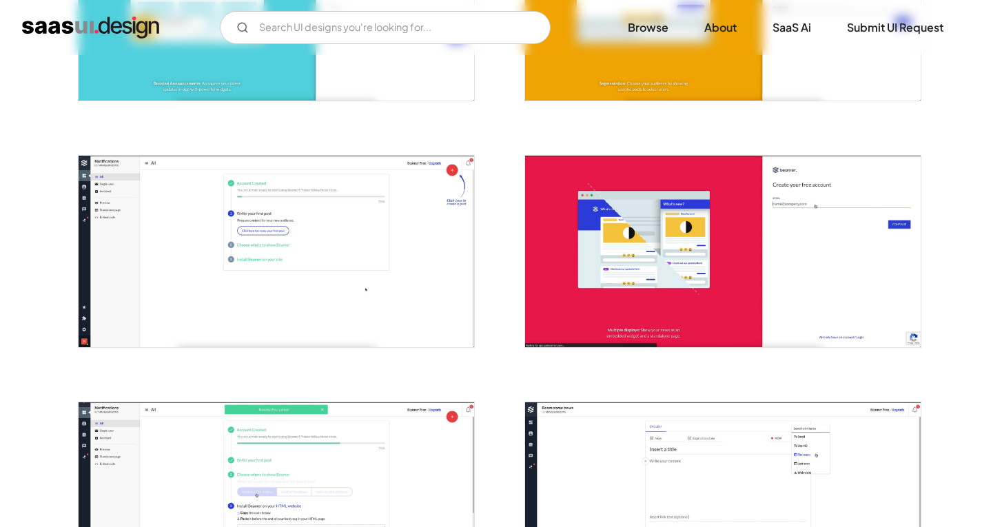
click at [251, 265] on img "open lightbox" at bounding box center [276, 252] width 395 height 192
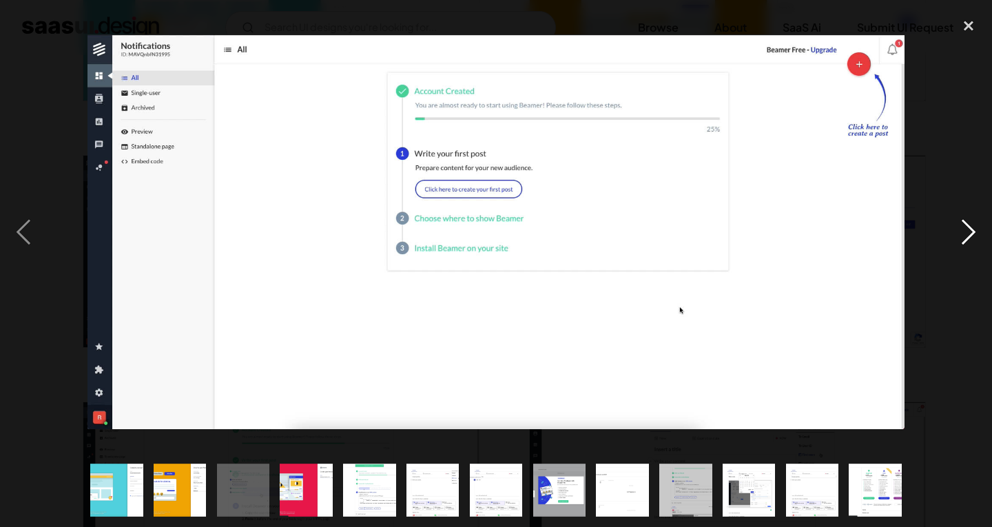
click at [974, 240] on div "next image" at bounding box center [968, 231] width 47 height 443
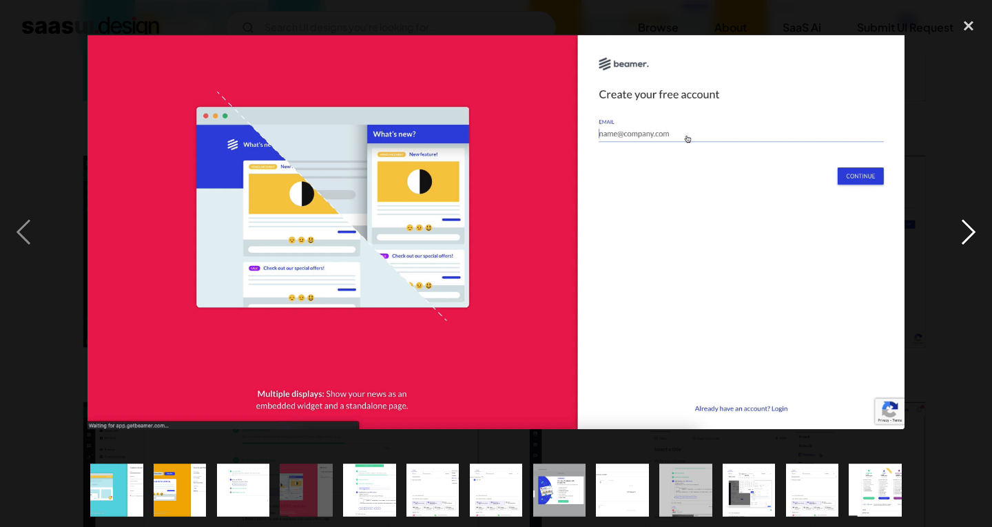
click at [974, 240] on div "next image" at bounding box center [968, 231] width 47 height 443
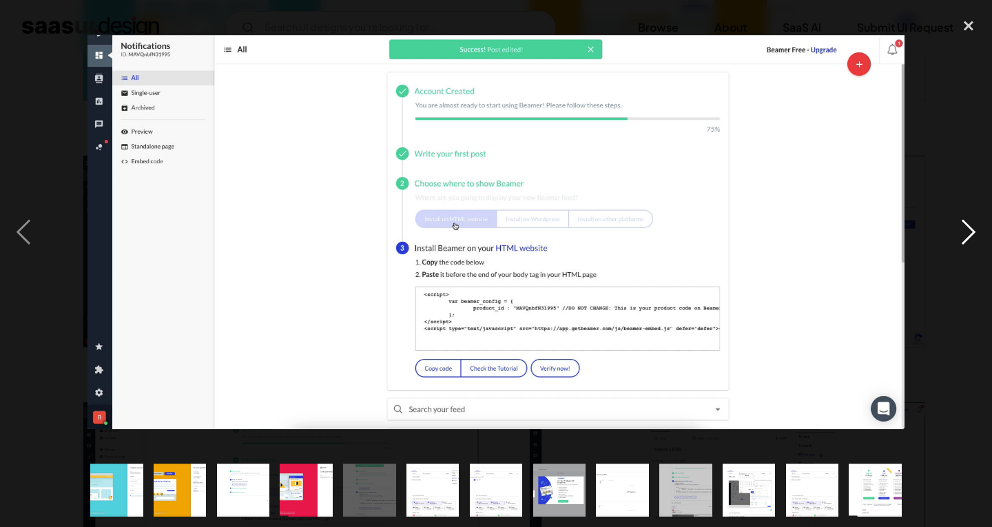
click at [974, 240] on div "next image" at bounding box center [968, 231] width 47 height 443
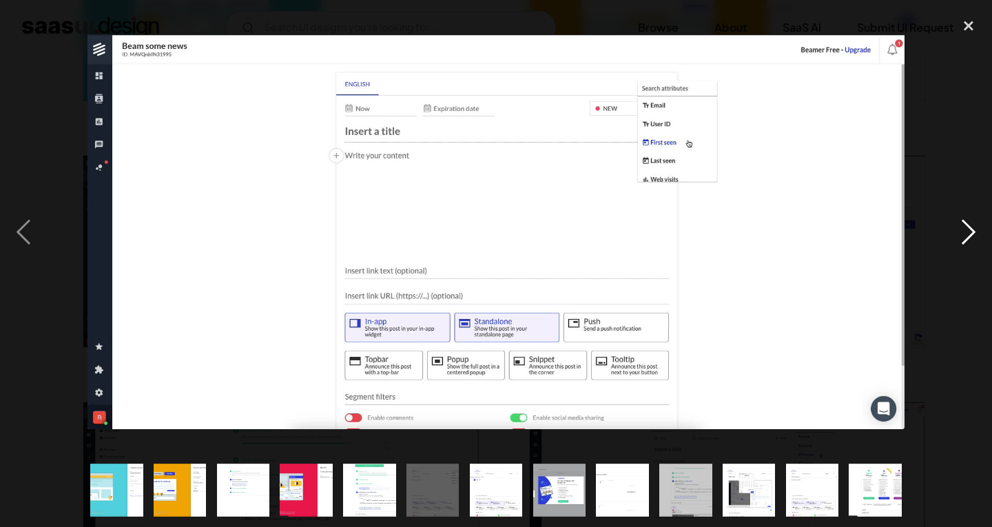
click at [974, 240] on div "next image" at bounding box center [968, 231] width 47 height 443
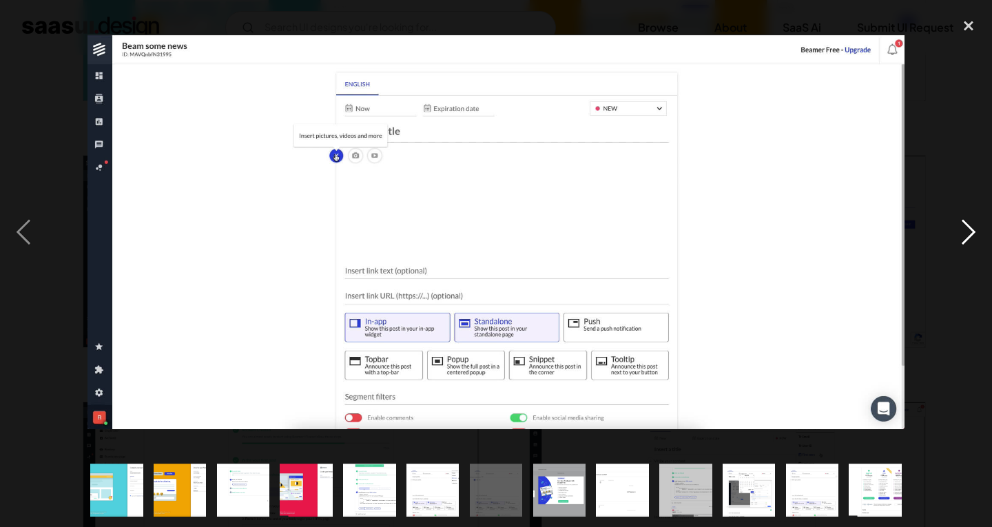
click at [974, 240] on div "next image" at bounding box center [968, 231] width 47 height 443
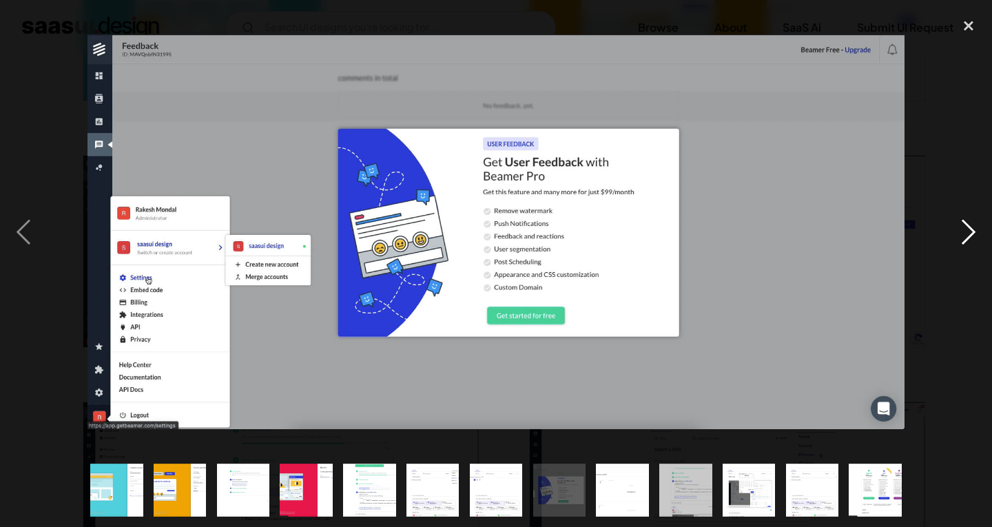
click at [974, 240] on div "next image" at bounding box center [968, 231] width 47 height 443
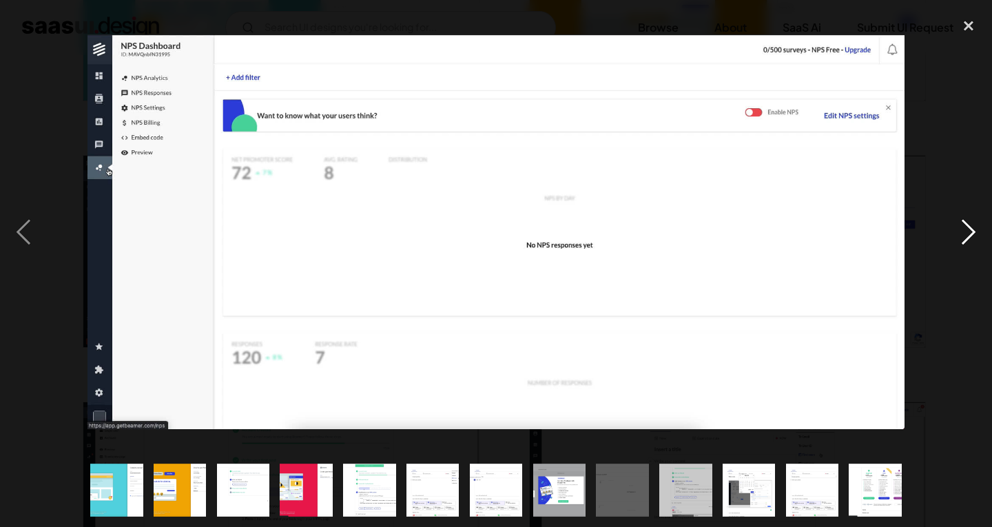
click at [974, 240] on div "next image" at bounding box center [968, 231] width 47 height 443
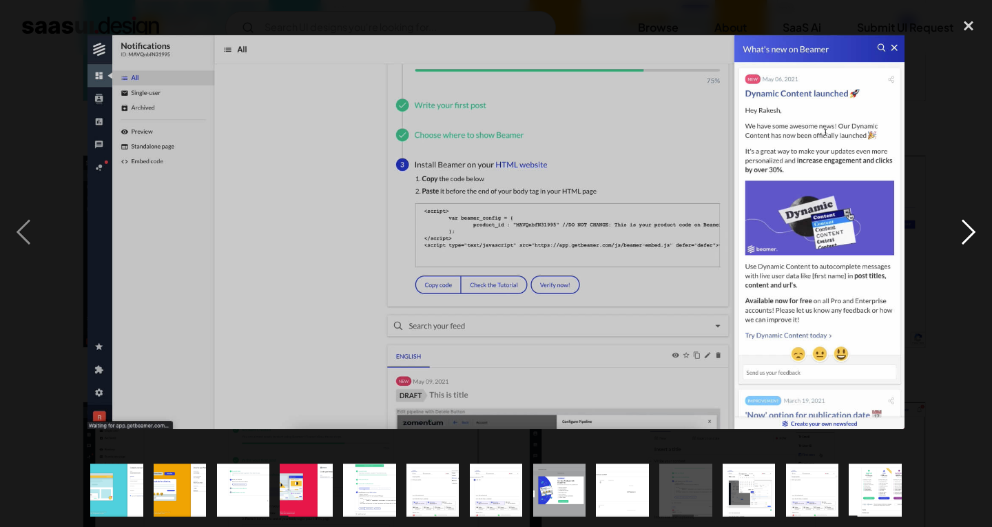
click at [974, 240] on div "next image" at bounding box center [968, 231] width 47 height 443
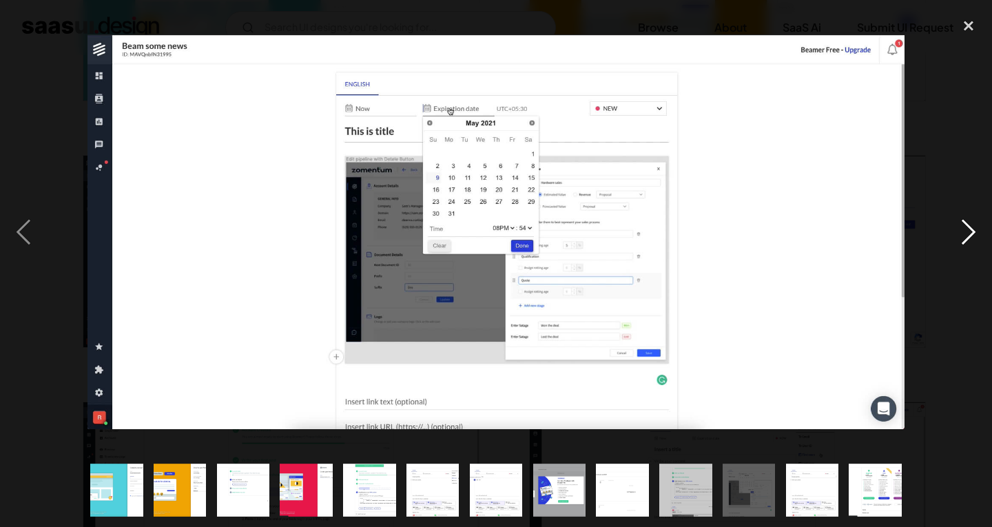
click at [974, 240] on div "next image" at bounding box center [968, 231] width 47 height 443
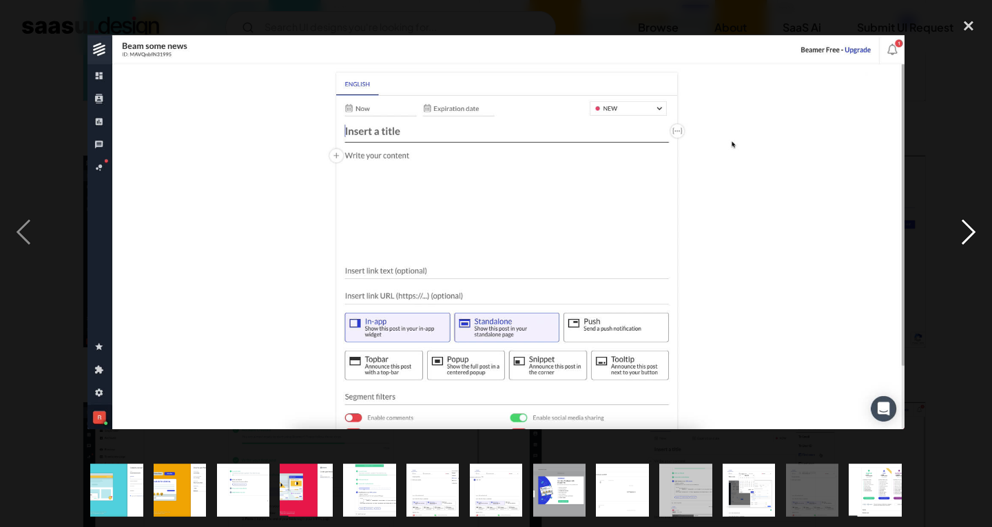
click at [974, 240] on div "next image" at bounding box center [968, 231] width 47 height 443
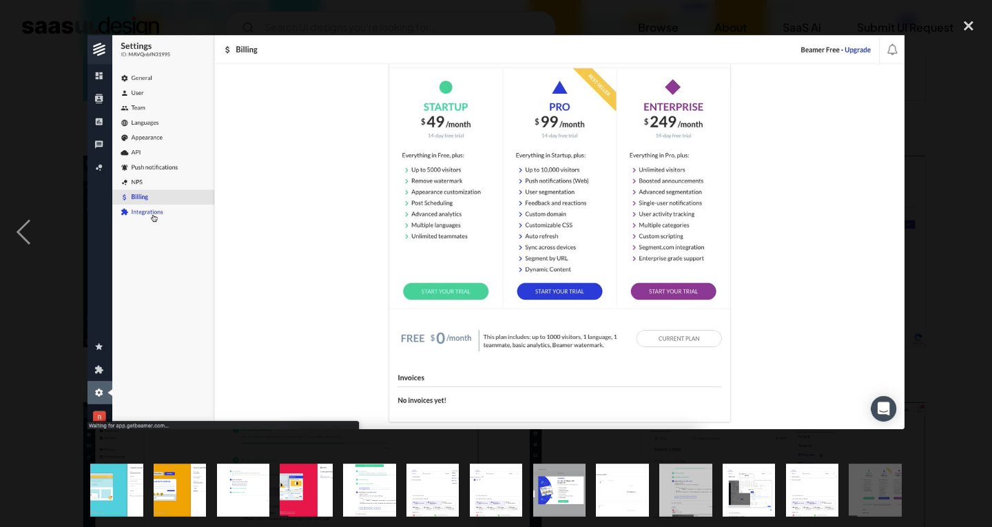
click at [974, 240] on div "next image" at bounding box center [968, 231] width 47 height 443
click at [968, 25] on div "close lightbox" at bounding box center [968, 25] width 47 height 30
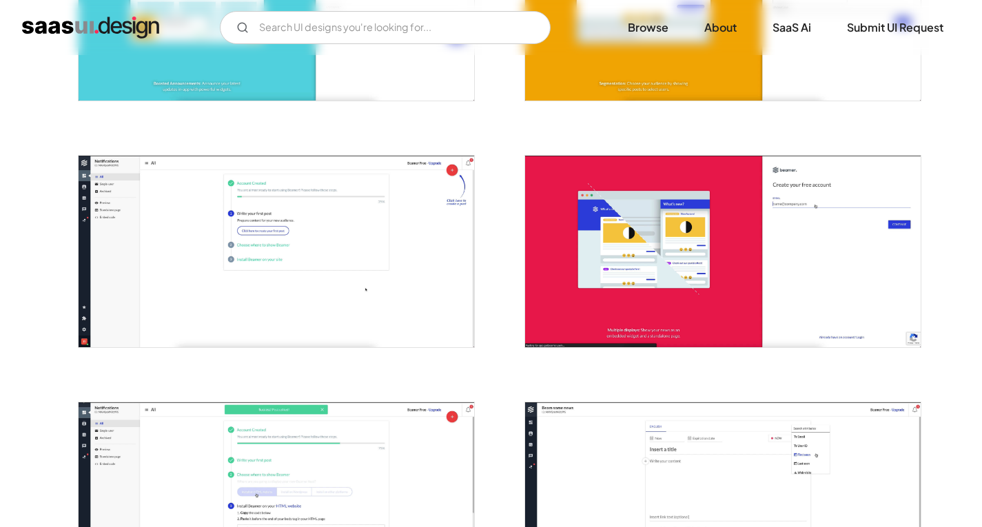
click at [116, 27] on img "home" at bounding box center [90, 28] width 137 height 22
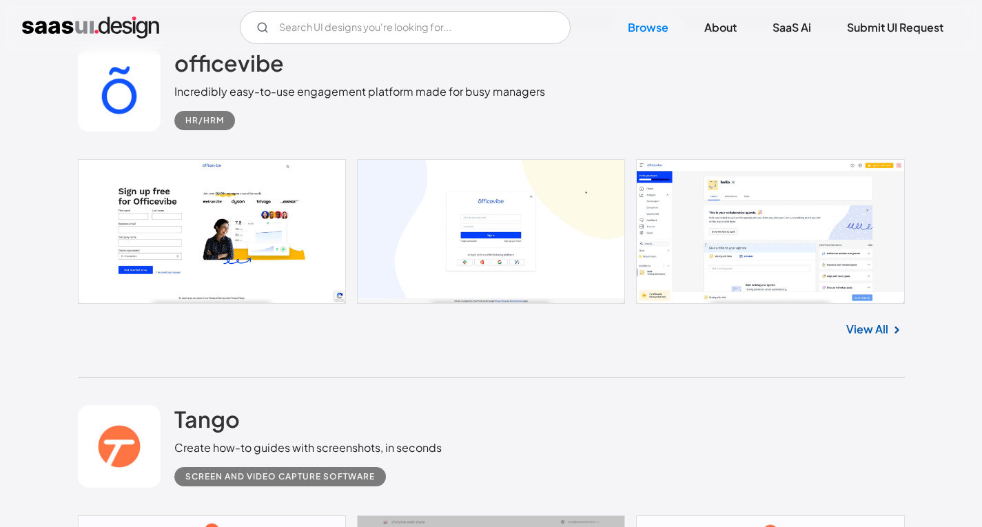
scroll to position [4478, 0]
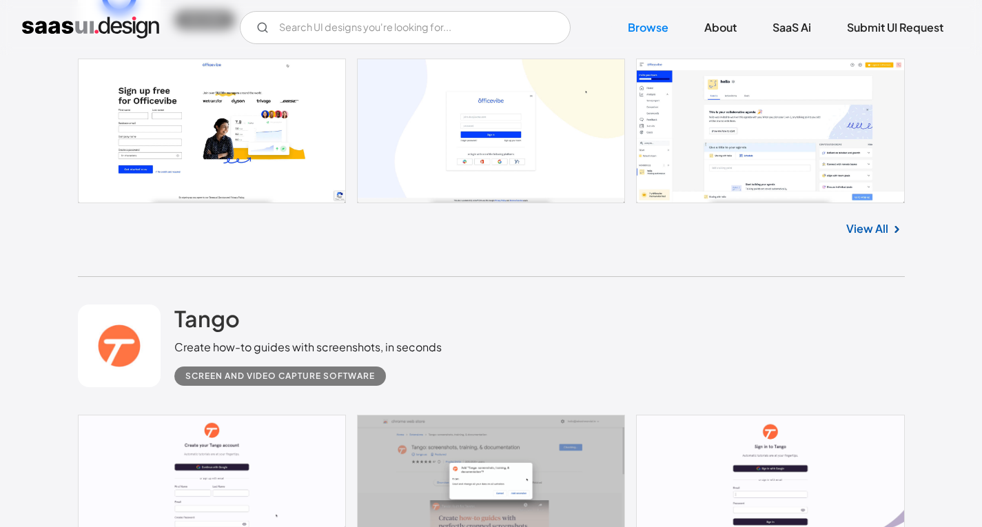
click at [564, 118] on link at bounding box center [491, 131] width 827 height 145
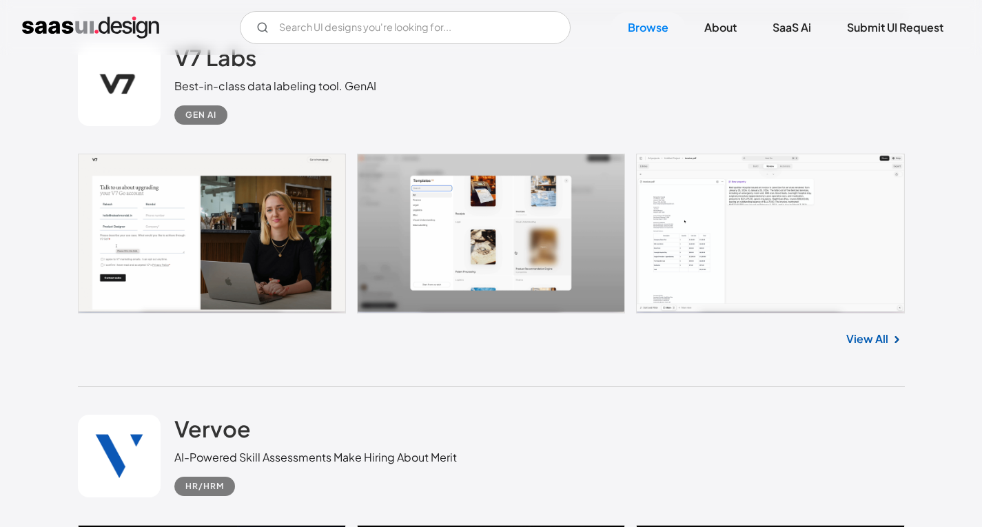
scroll to position [5098, 0]
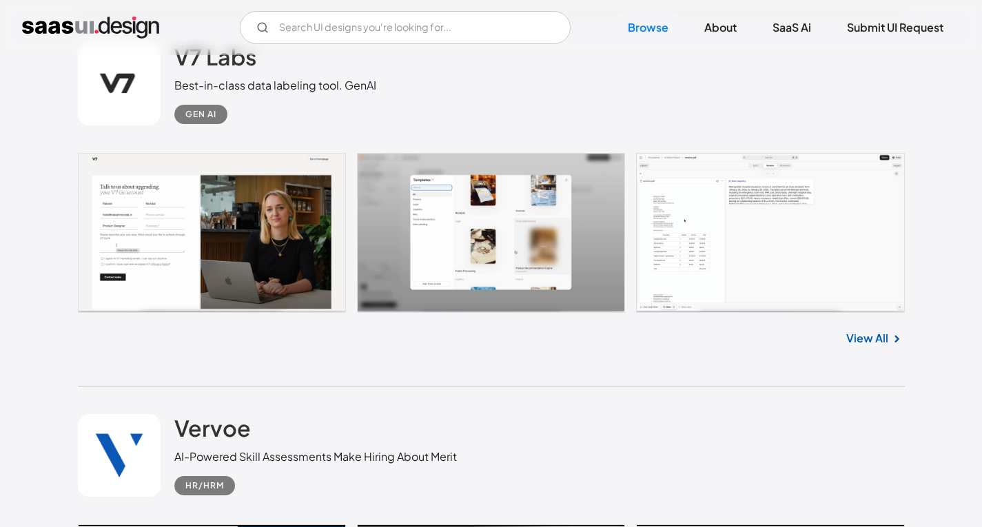
click at [247, 216] on link at bounding box center [491, 233] width 827 height 160
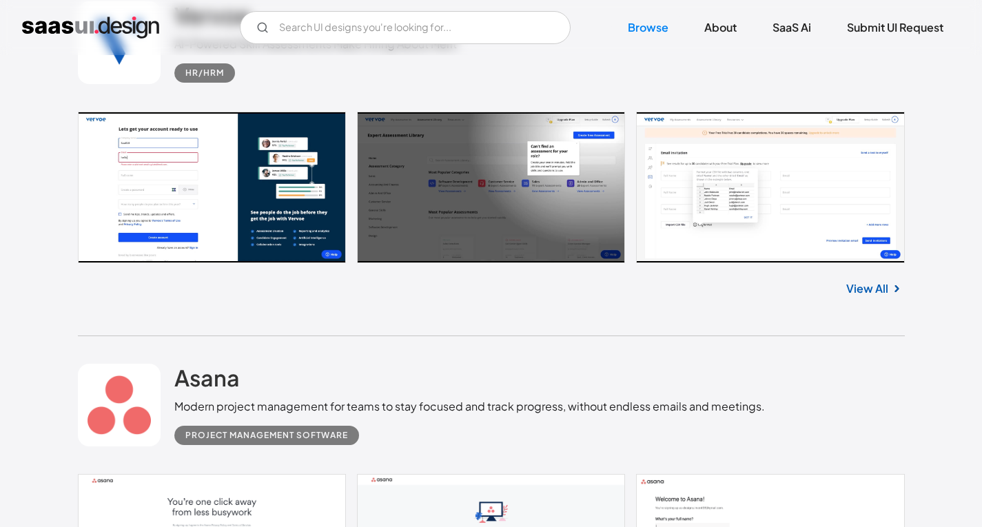
scroll to position [5512, 0]
click at [460, 219] on link at bounding box center [491, 187] width 827 height 152
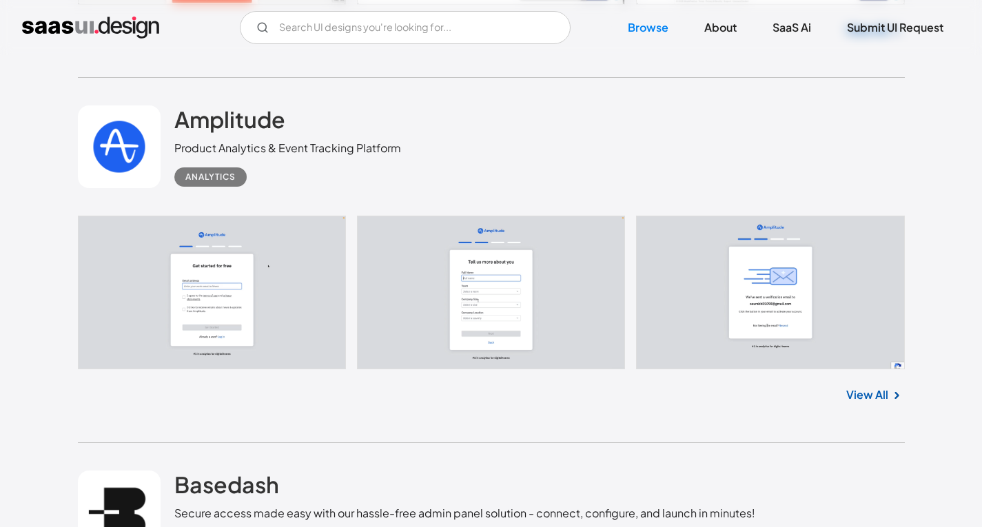
scroll to position [6890, 0]
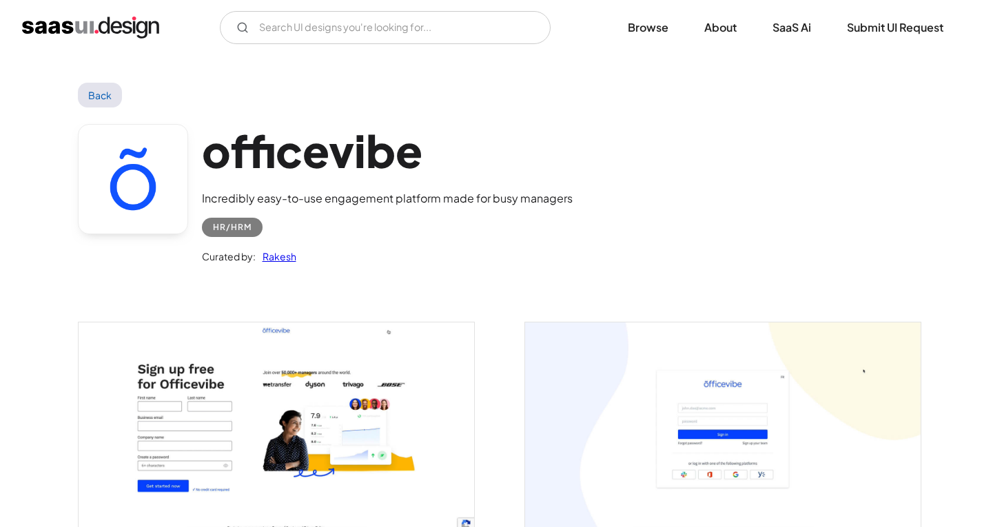
click at [768, 433] on img "open lightbox" at bounding box center [722, 428] width 395 height 212
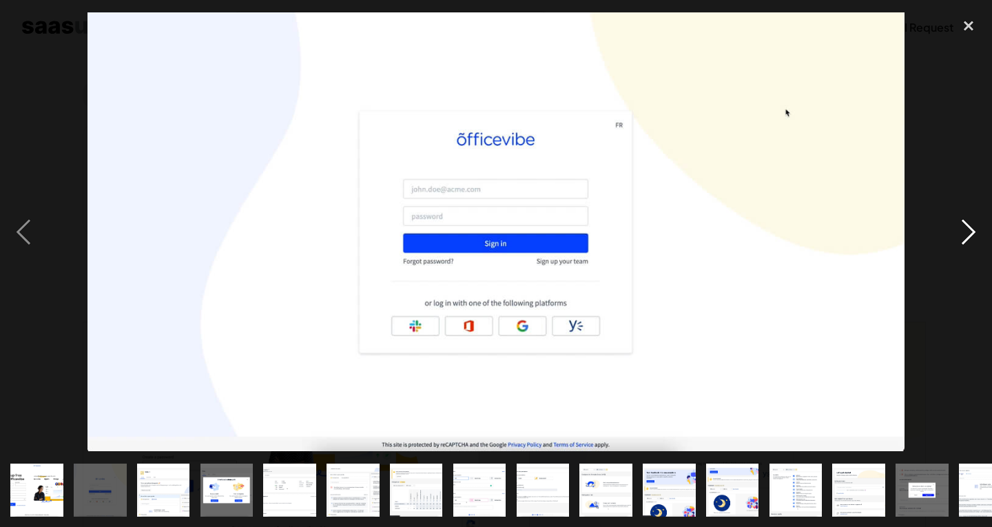
click at [971, 224] on div "next image" at bounding box center [968, 231] width 47 height 443
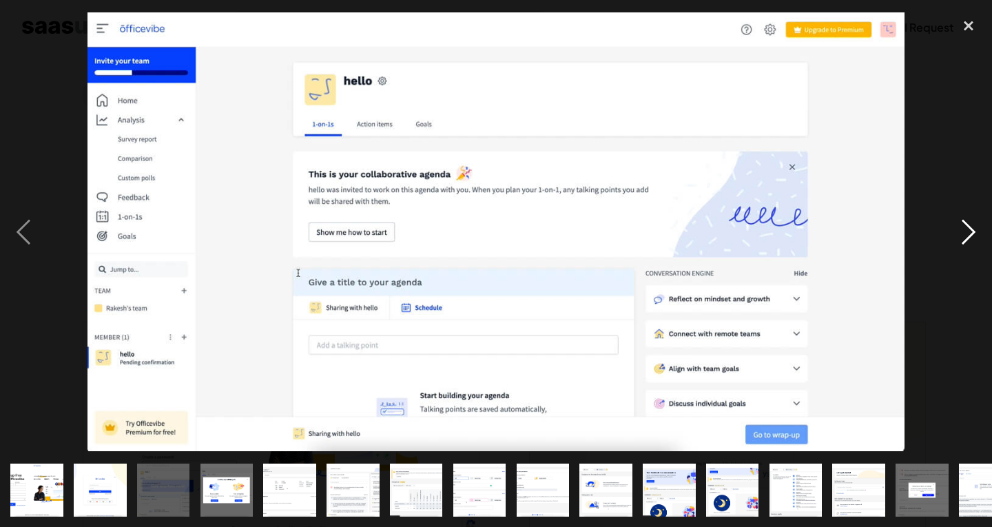
click at [972, 223] on div "next image" at bounding box center [968, 231] width 47 height 443
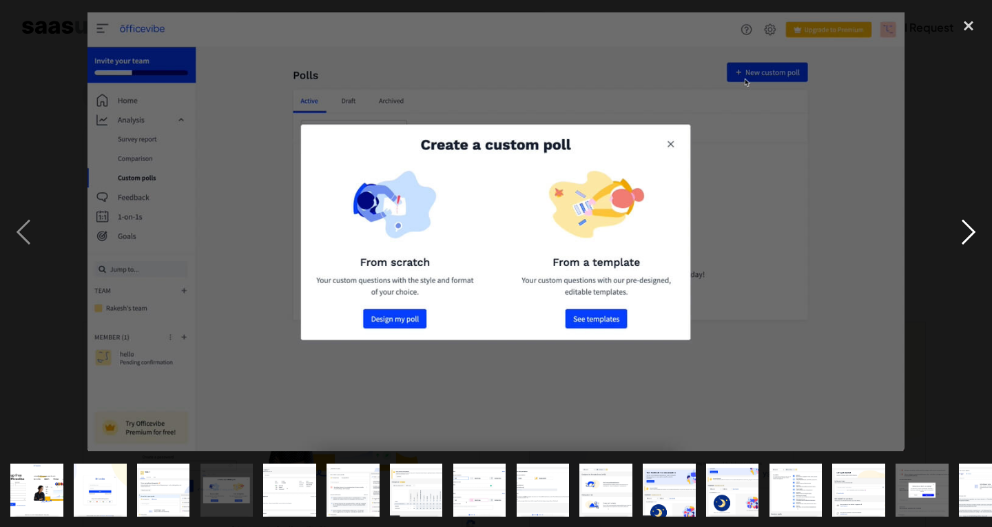
click at [972, 223] on div "next image" at bounding box center [968, 231] width 47 height 443
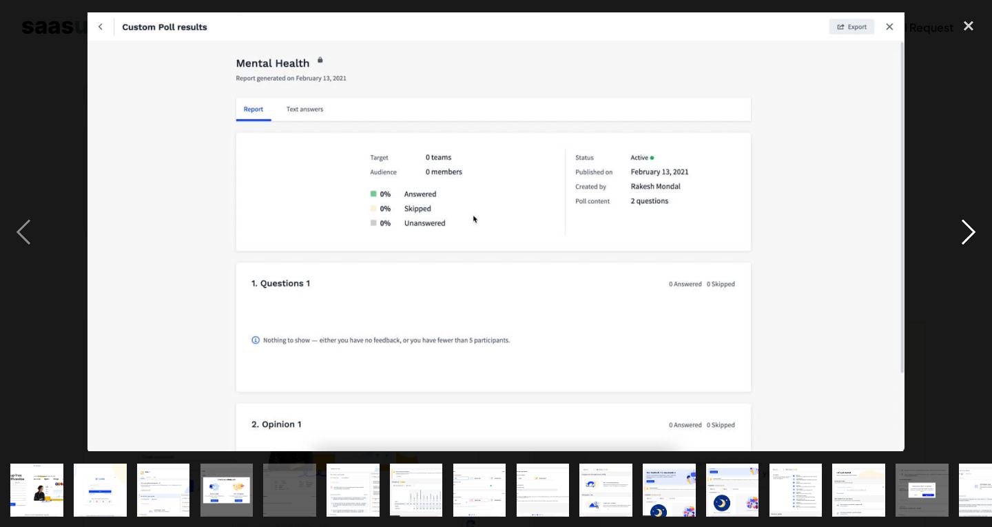
click at [972, 223] on div "next image" at bounding box center [968, 231] width 47 height 443
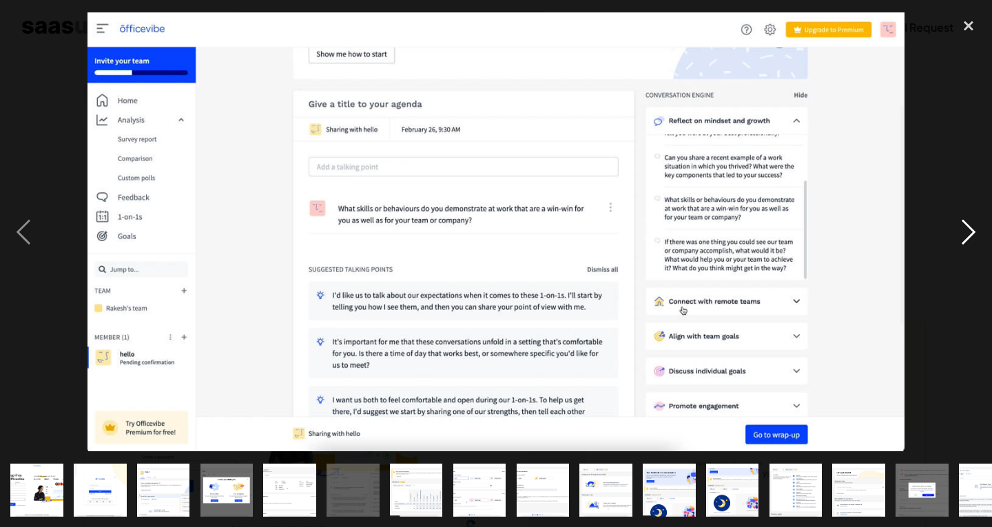
click at [972, 223] on div "next image" at bounding box center [968, 231] width 47 height 443
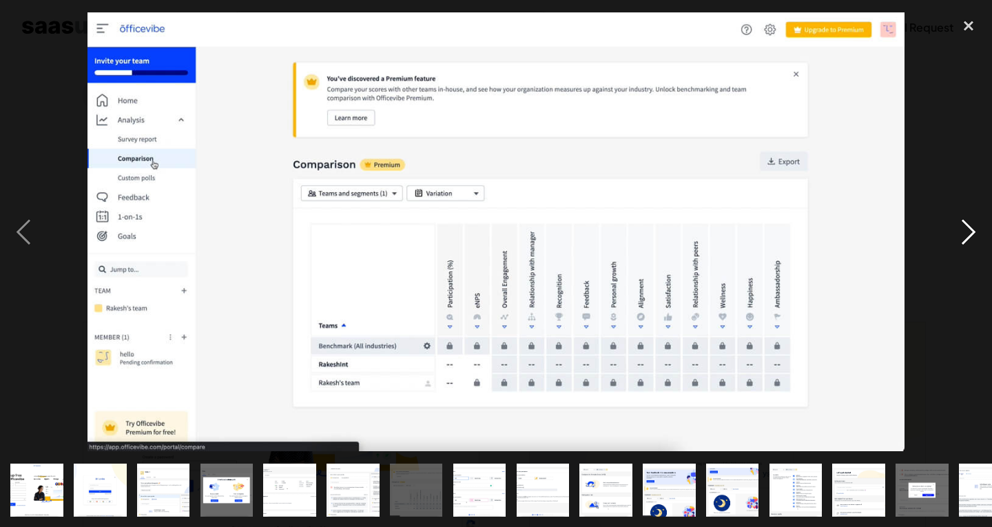
click at [972, 223] on div "next image" at bounding box center [968, 231] width 47 height 443
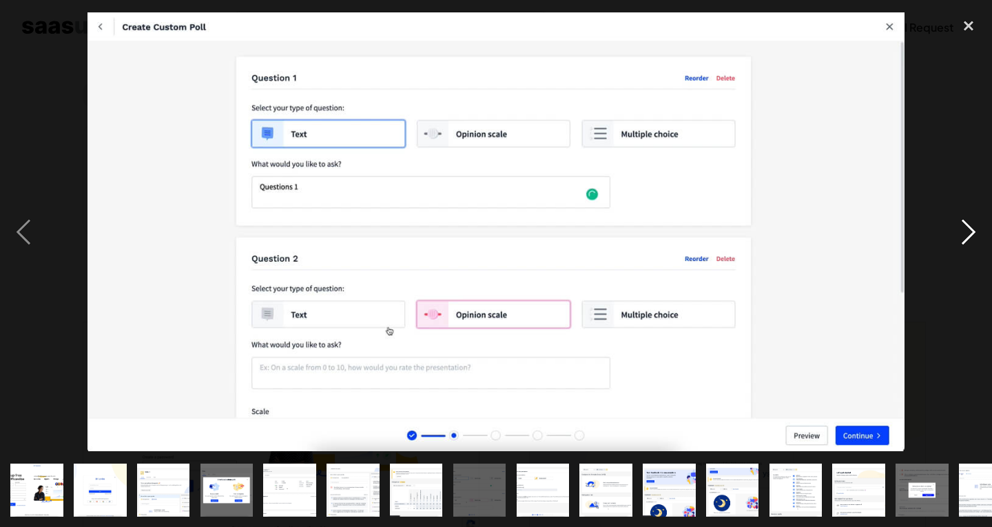
click at [972, 223] on div "next image" at bounding box center [968, 231] width 47 height 443
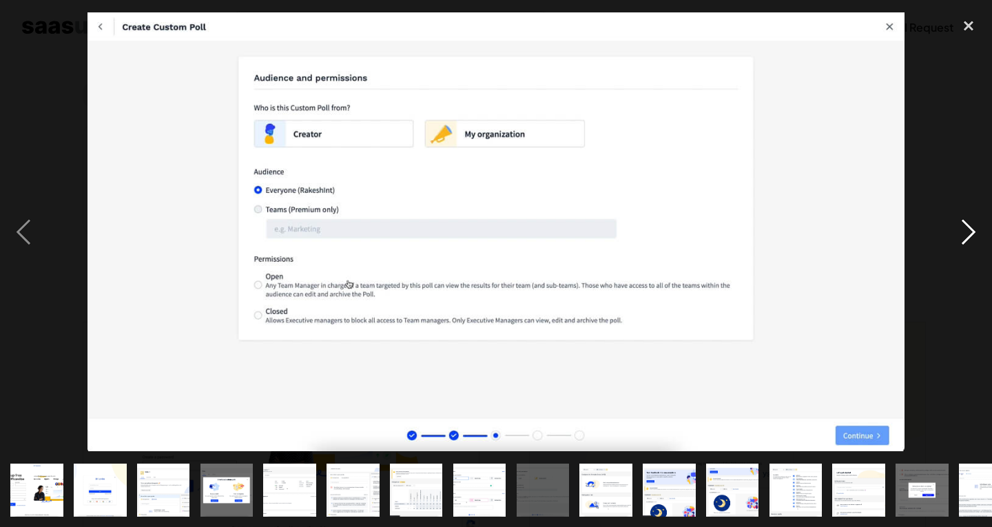
click at [972, 223] on div "next image" at bounding box center [968, 231] width 47 height 443
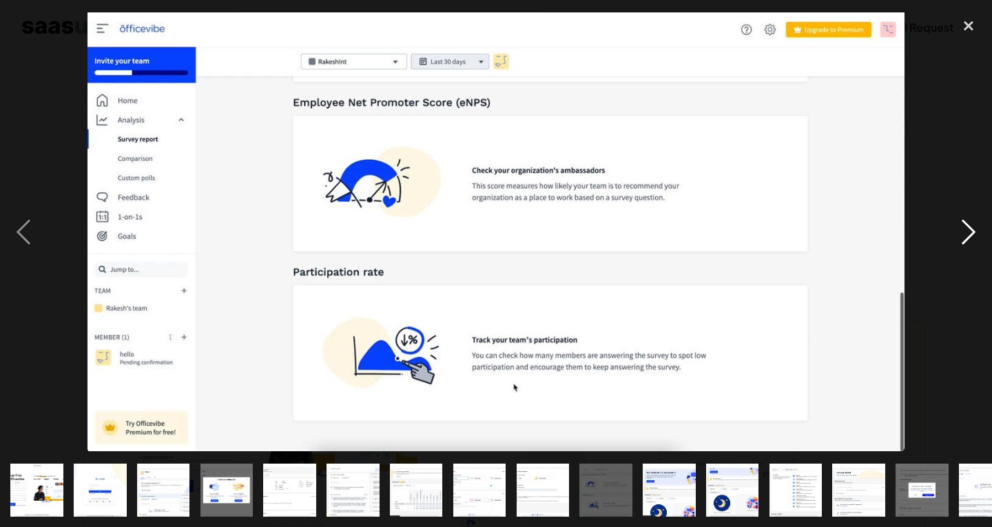
click at [972, 223] on div "next image" at bounding box center [968, 231] width 47 height 443
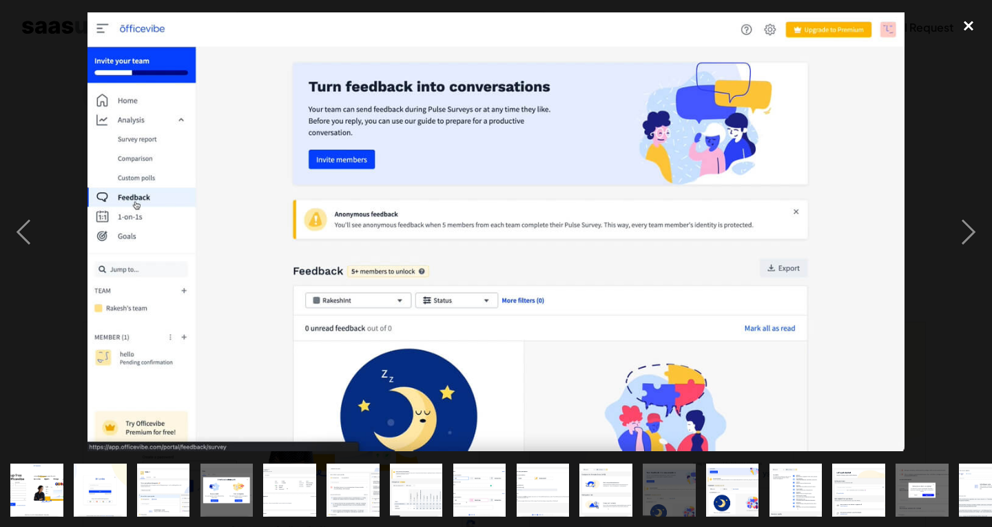
click at [960, 19] on div "close lightbox" at bounding box center [968, 25] width 47 height 30
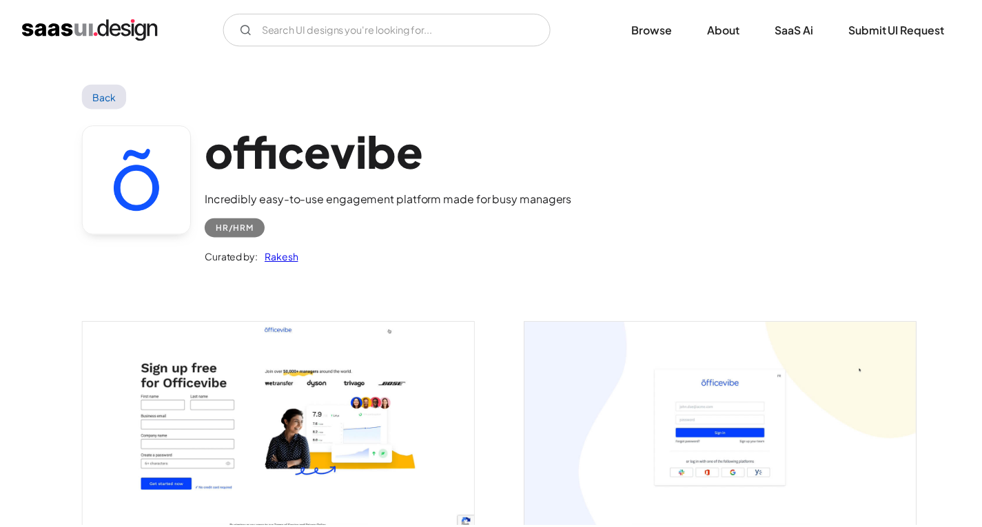
scroll to position [8, 0]
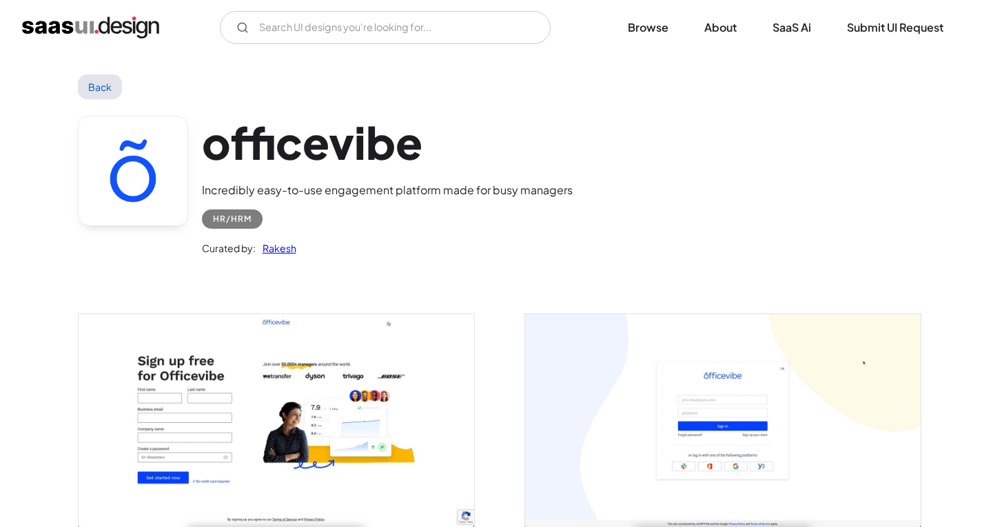
click at [110, 79] on link "Back" at bounding box center [100, 86] width 45 height 25
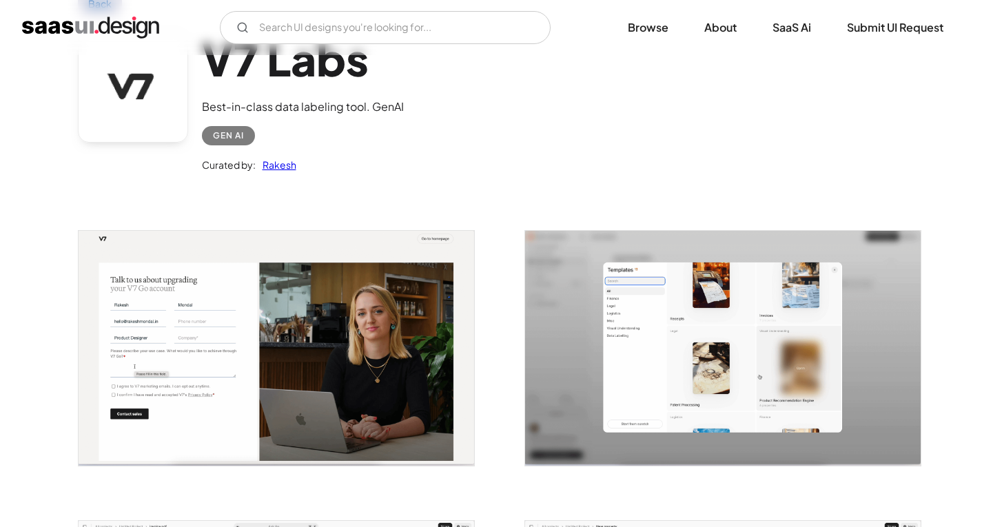
scroll to position [207, 0]
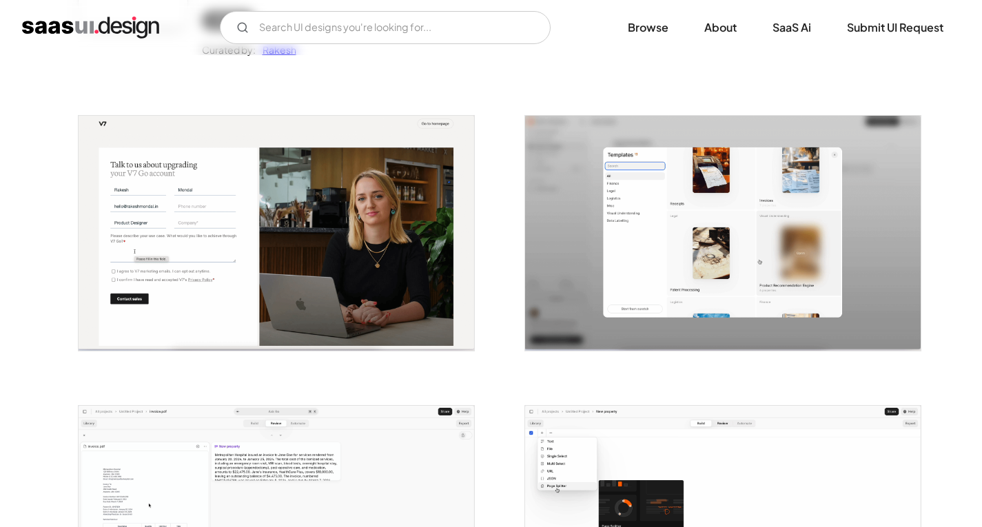
click at [331, 279] on img "open lightbox" at bounding box center [276, 233] width 395 height 235
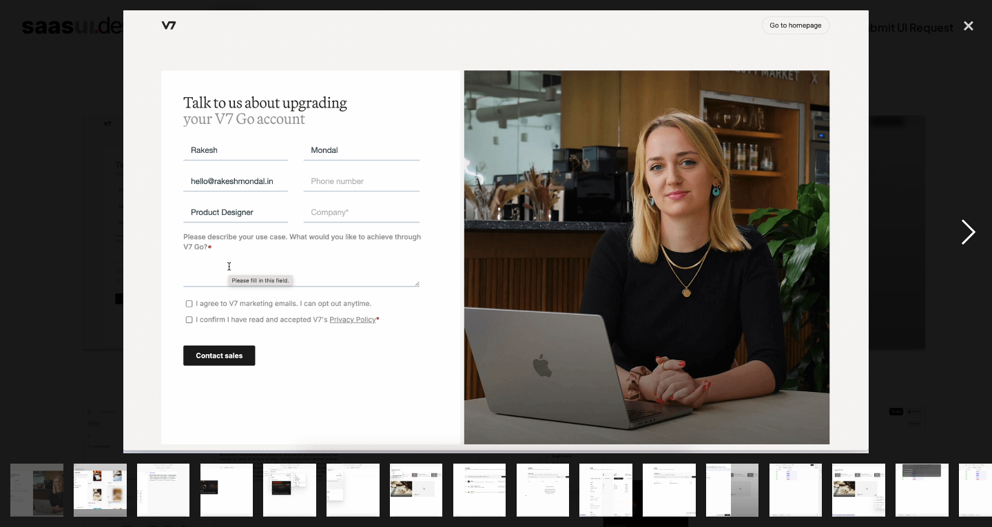
click at [967, 247] on div "next image" at bounding box center [968, 231] width 47 height 443
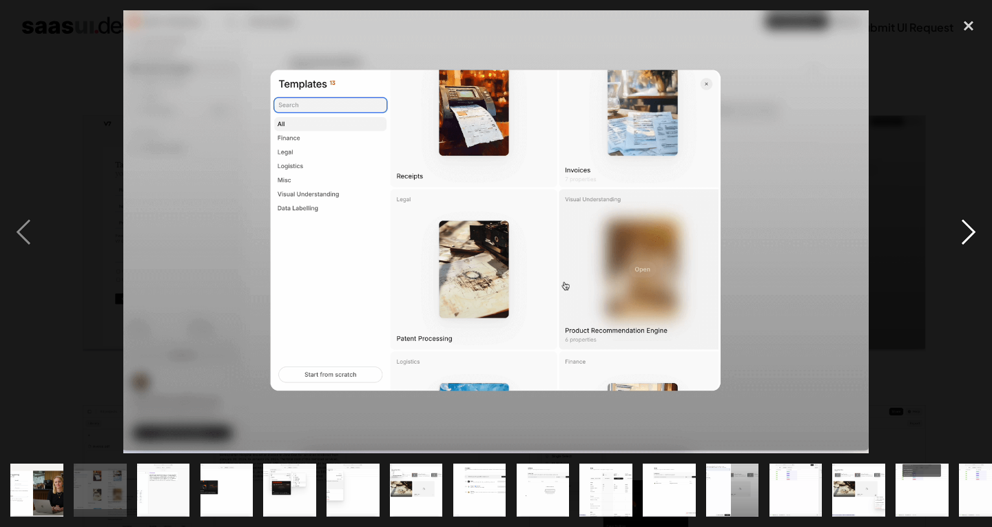
click at [967, 247] on div "next image" at bounding box center [968, 231] width 47 height 443
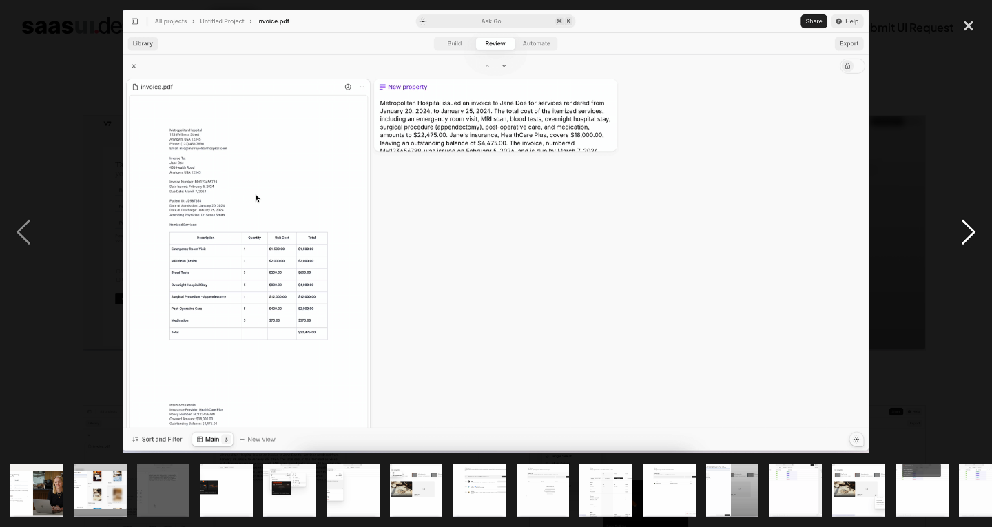
click at [967, 247] on div "next image" at bounding box center [968, 231] width 47 height 443
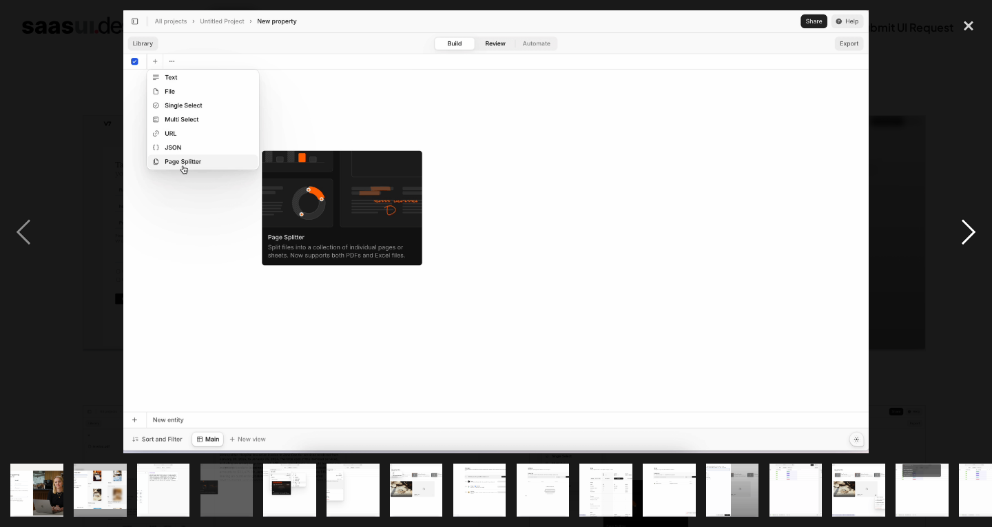
click at [967, 247] on div "next image" at bounding box center [968, 231] width 47 height 443
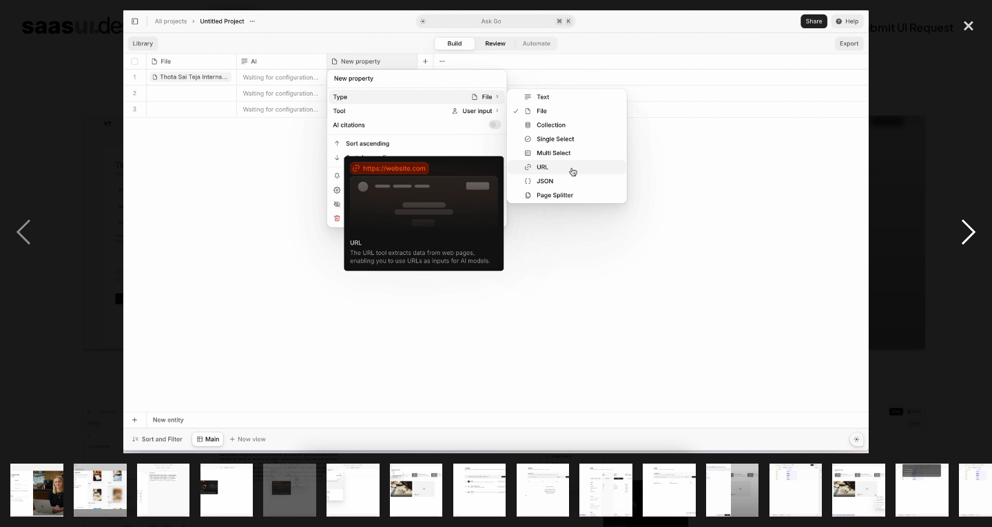
click at [967, 247] on div "next image" at bounding box center [968, 231] width 47 height 443
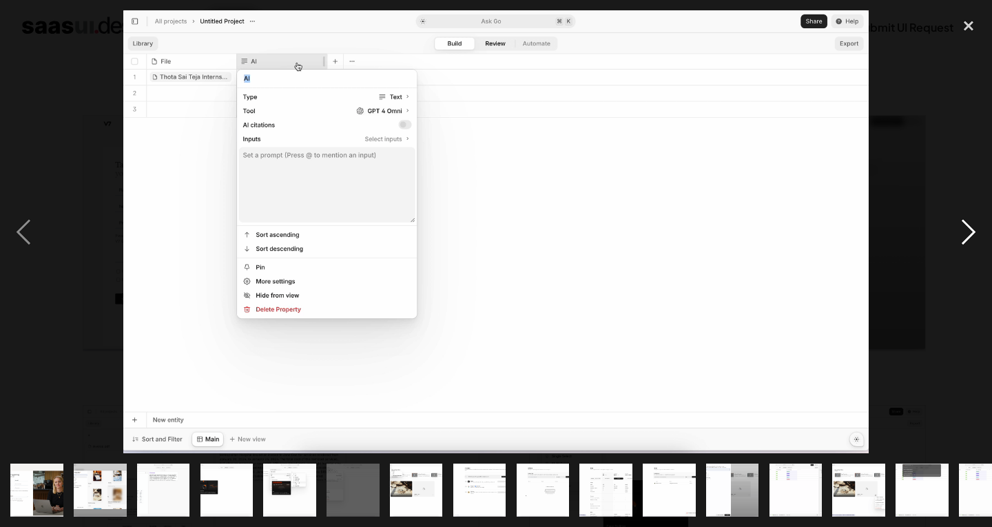
click at [967, 247] on div "next image" at bounding box center [968, 231] width 47 height 443
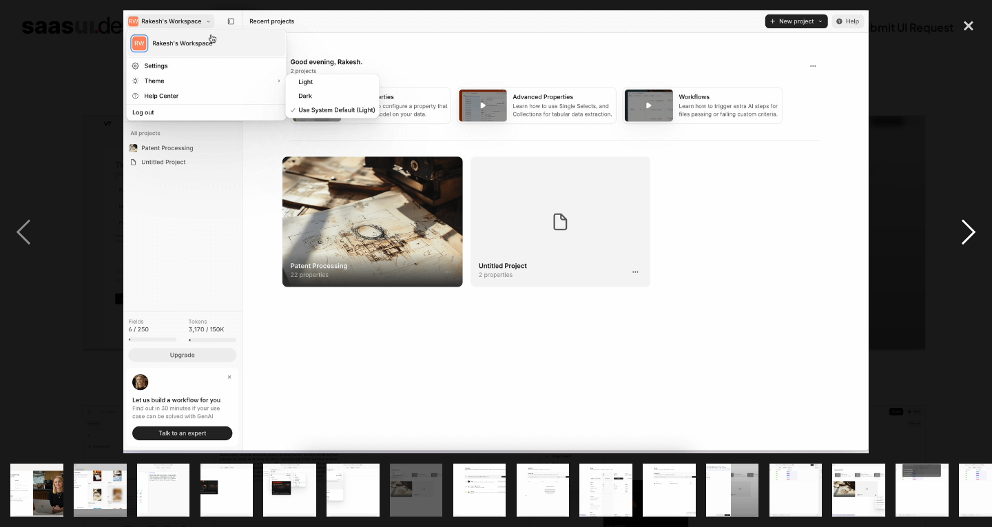
click at [967, 247] on div "next image" at bounding box center [968, 231] width 47 height 443
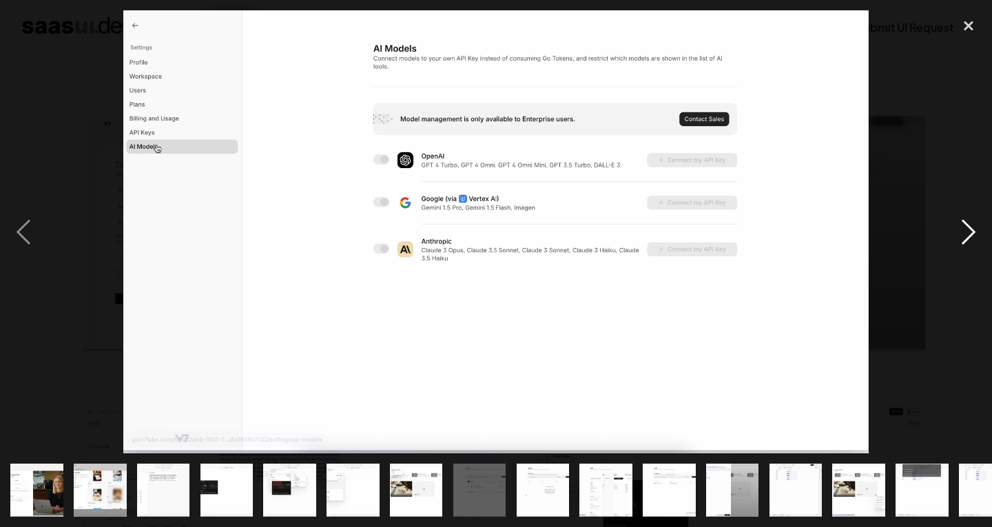
click at [967, 247] on div "next image" at bounding box center [968, 231] width 47 height 443
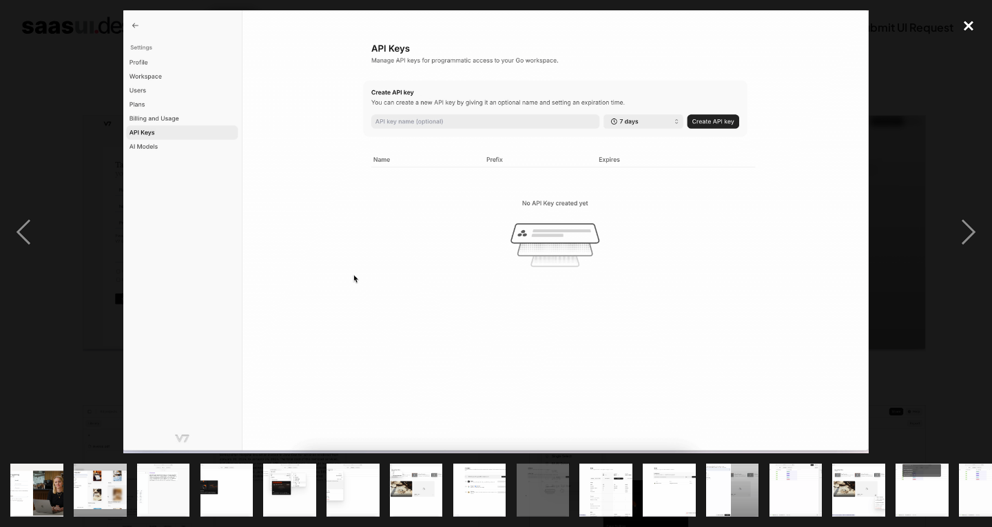
click at [969, 40] on div "close lightbox" at bounding box center [968, 25] width 47 height 30
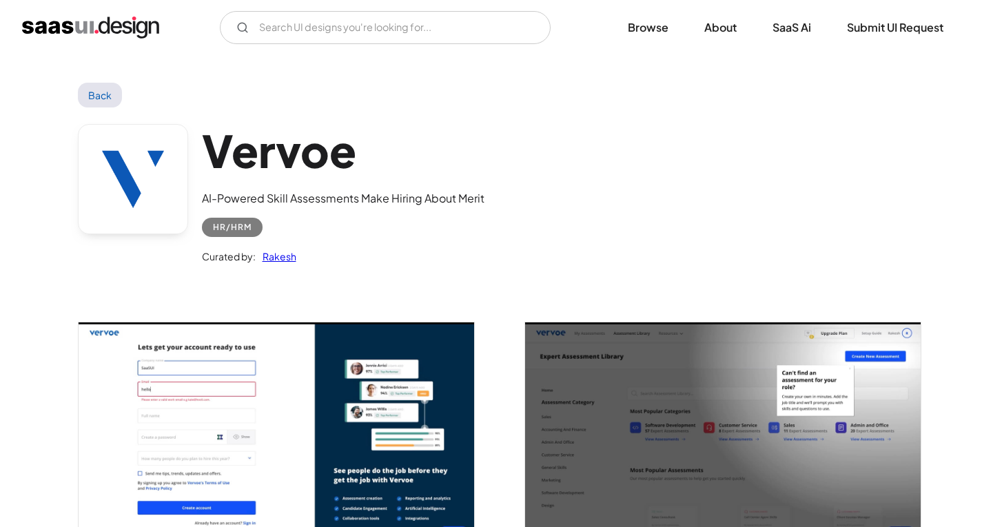
scroll to position [138, 0]
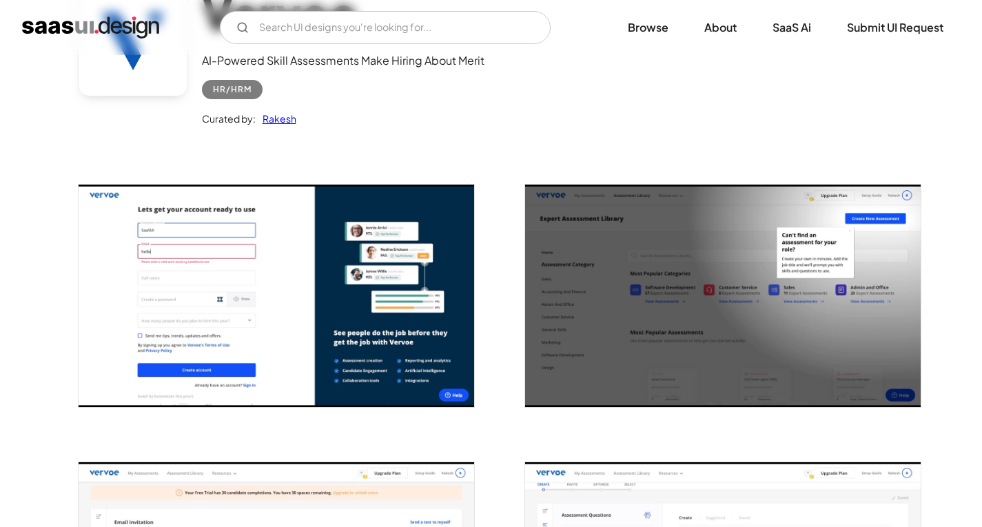
click at [298, 228] on img "open lightbox" at bounding box center [276, 296] width 395 height 223
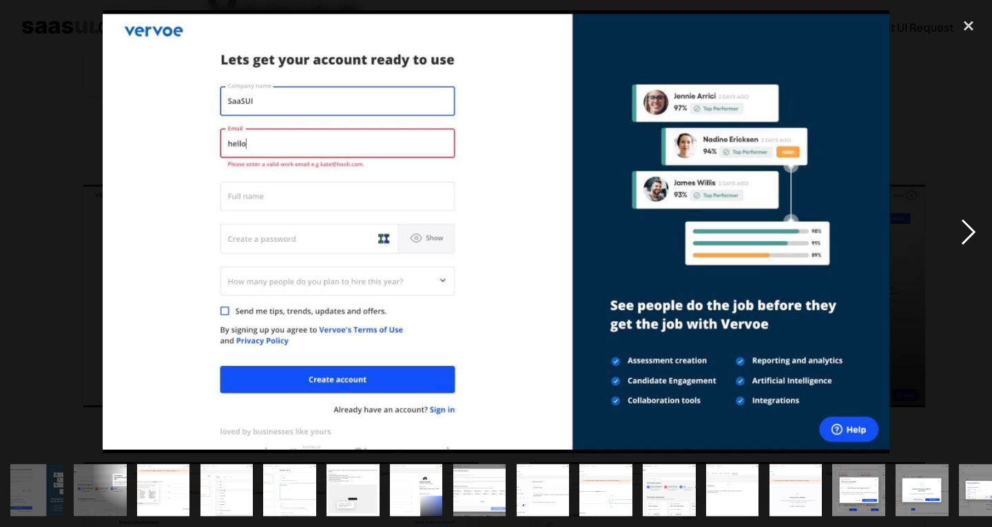
click at [951, 225] on div "next image" at bounding box center [968, 231] width 47 height 443
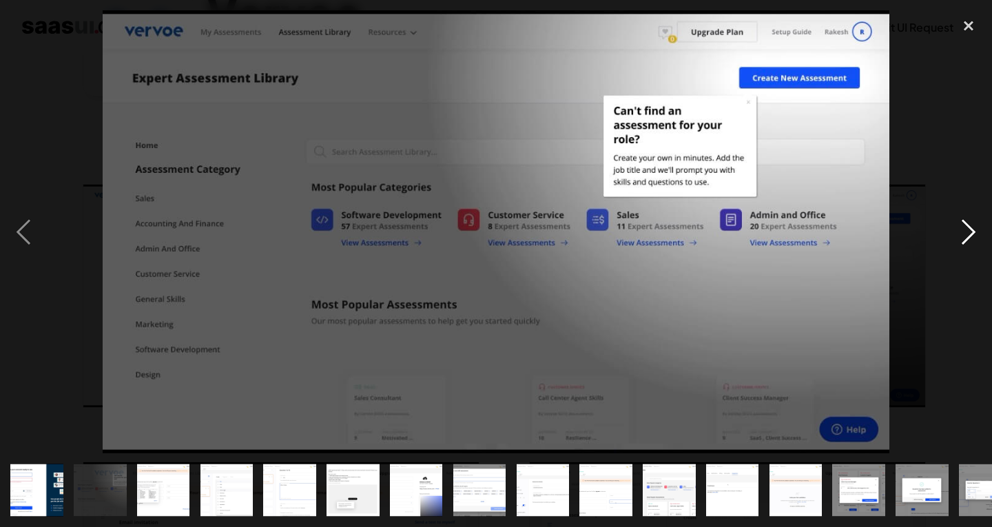
click at [972, 256] on div "next image" at bounding box center [968, 231] width 47 height 443
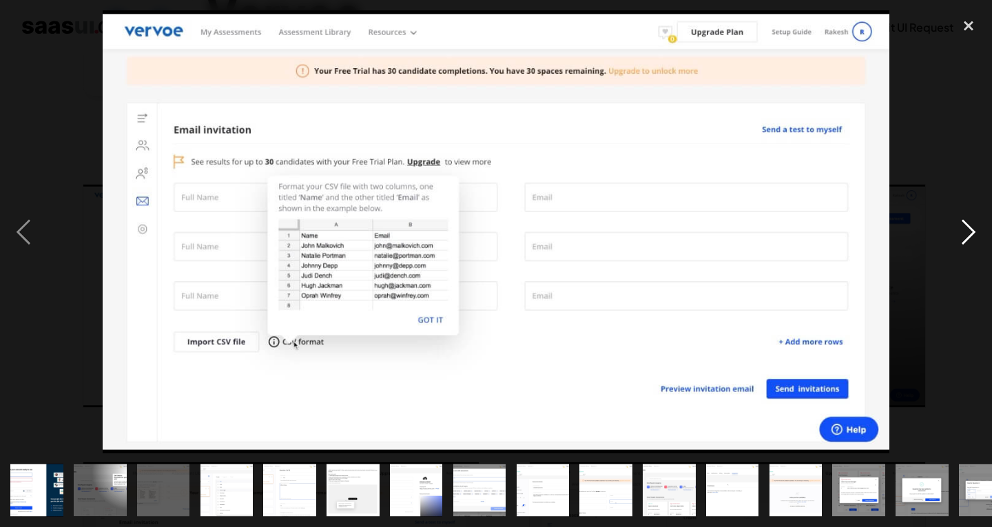
click at [972, 252] on div "next image" at bounding box center [968, 231] width 47 height 443
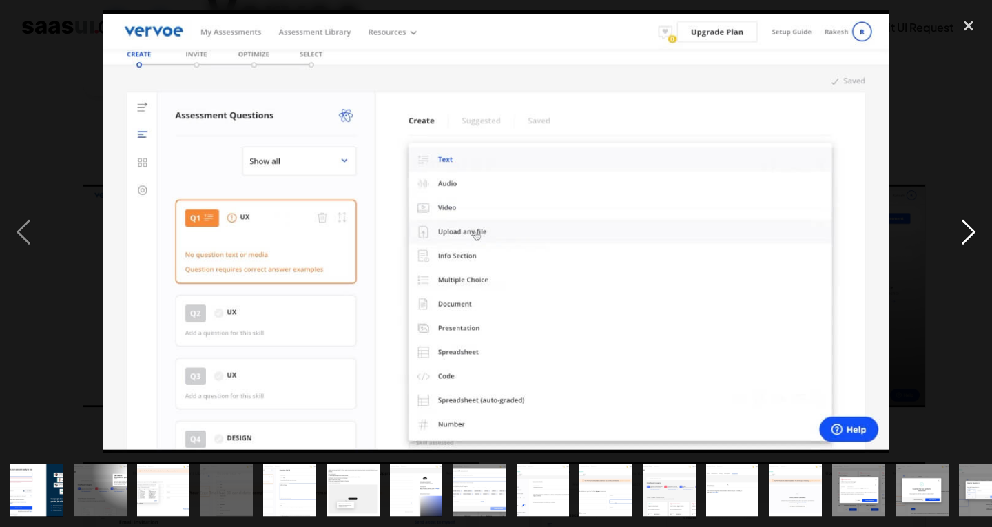
click at [972, 252] on div "next image" at bounding box center [968, 231] width 47 height 443
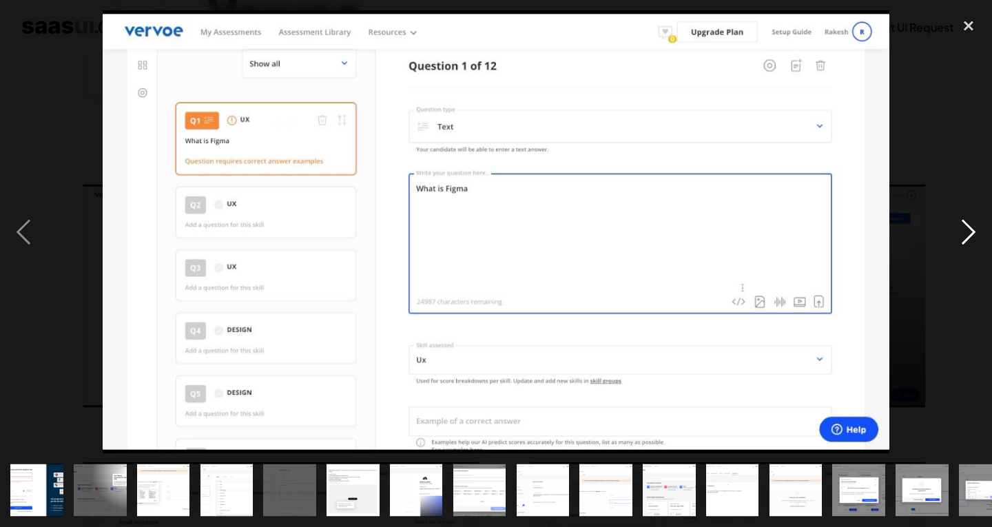
click at [972, 252] on div "next image" at bounding box center [968, 231] width 47 height 443
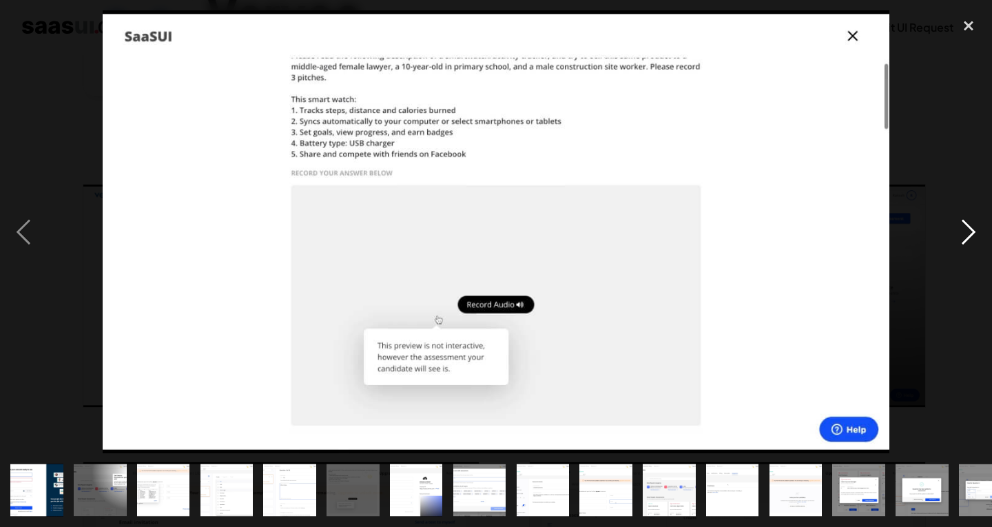
click at [972, 252] on div "next image" at bounding box center [968, 231] width 47 height 443
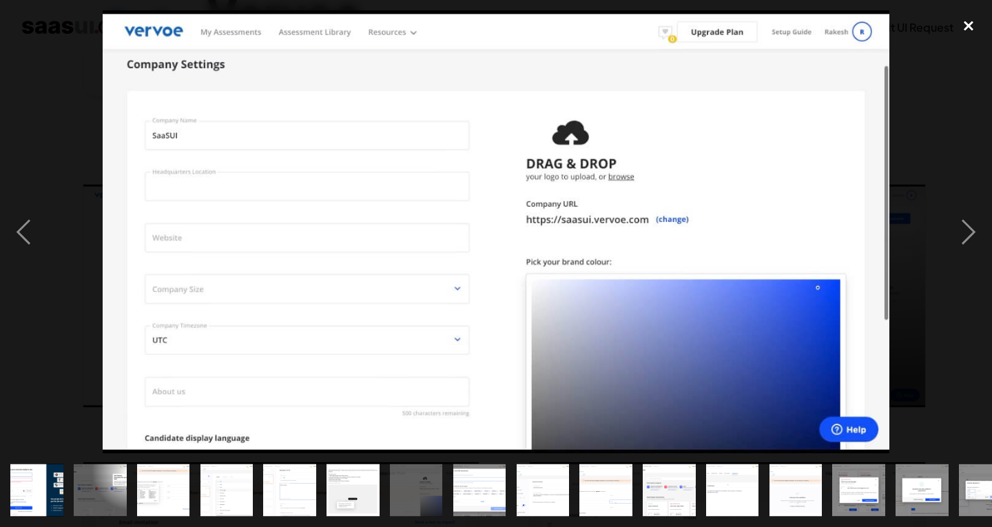
click at [946, 19] on div "close lightbox" at bounding box center [968, 25] width 47 height 30
